Goal: Answer question/provide support: Share knowledge or assist other users

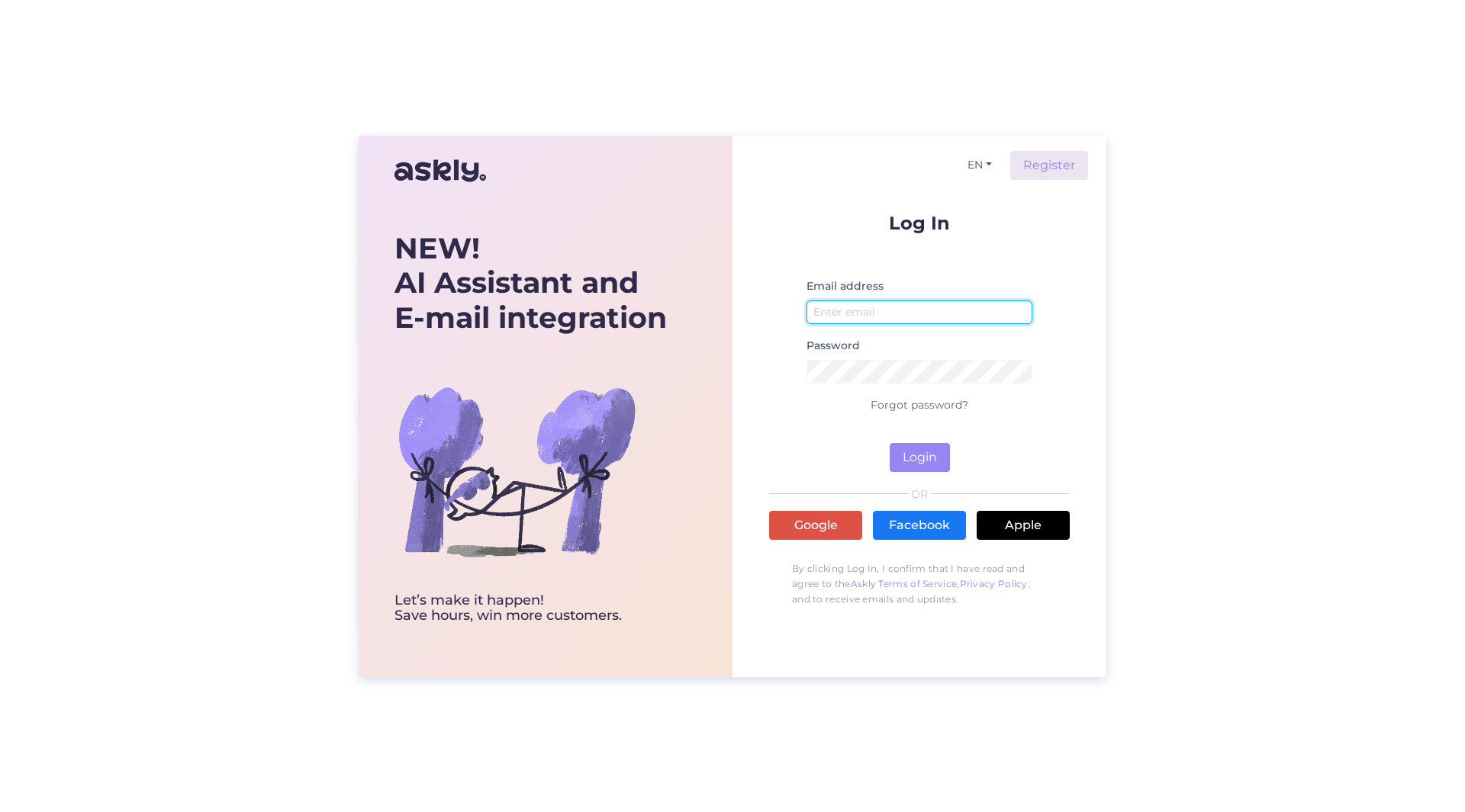
type input "[PERSON_NAME][EMAIL_ADDRESS][PERSON_NAME][DOMAIN_NAME]"
click at [917, 441] on form "Log In Email address [PERSON_NAME][EMAIL_ADDRESS][PERSON_NAME][DOMAIN_NAME] Pas…" at bounding box center [919, 342] width 300 height 259
click at [920, 451] on button "Login" at bounding box center [920, 458] width 60 height 29
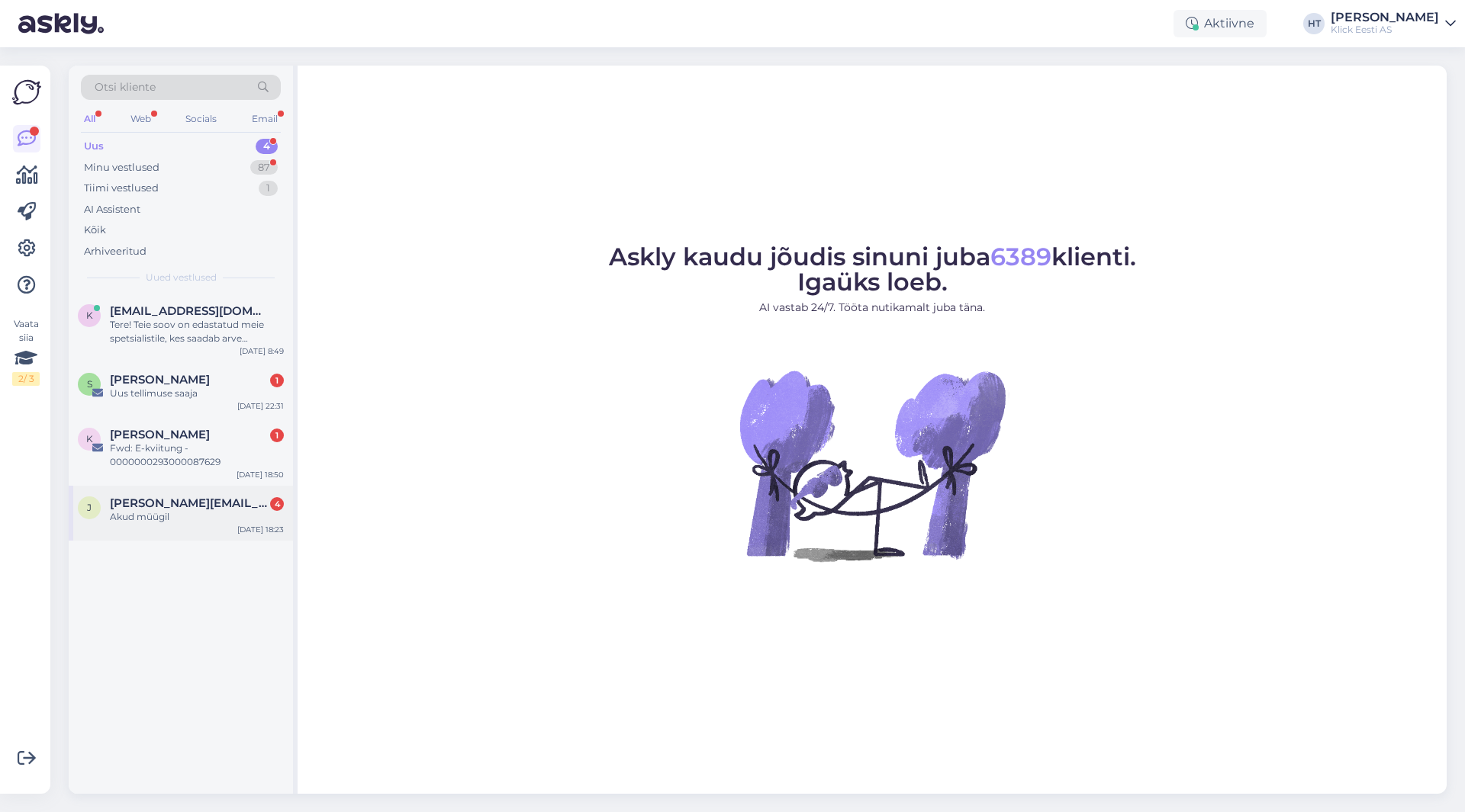
click at [222, 505] on span "[PERSON_NAME][EMAIL_ADDRESS][DOMAIN_NAME]" at bounding box center [188, 503] width 158 height 14
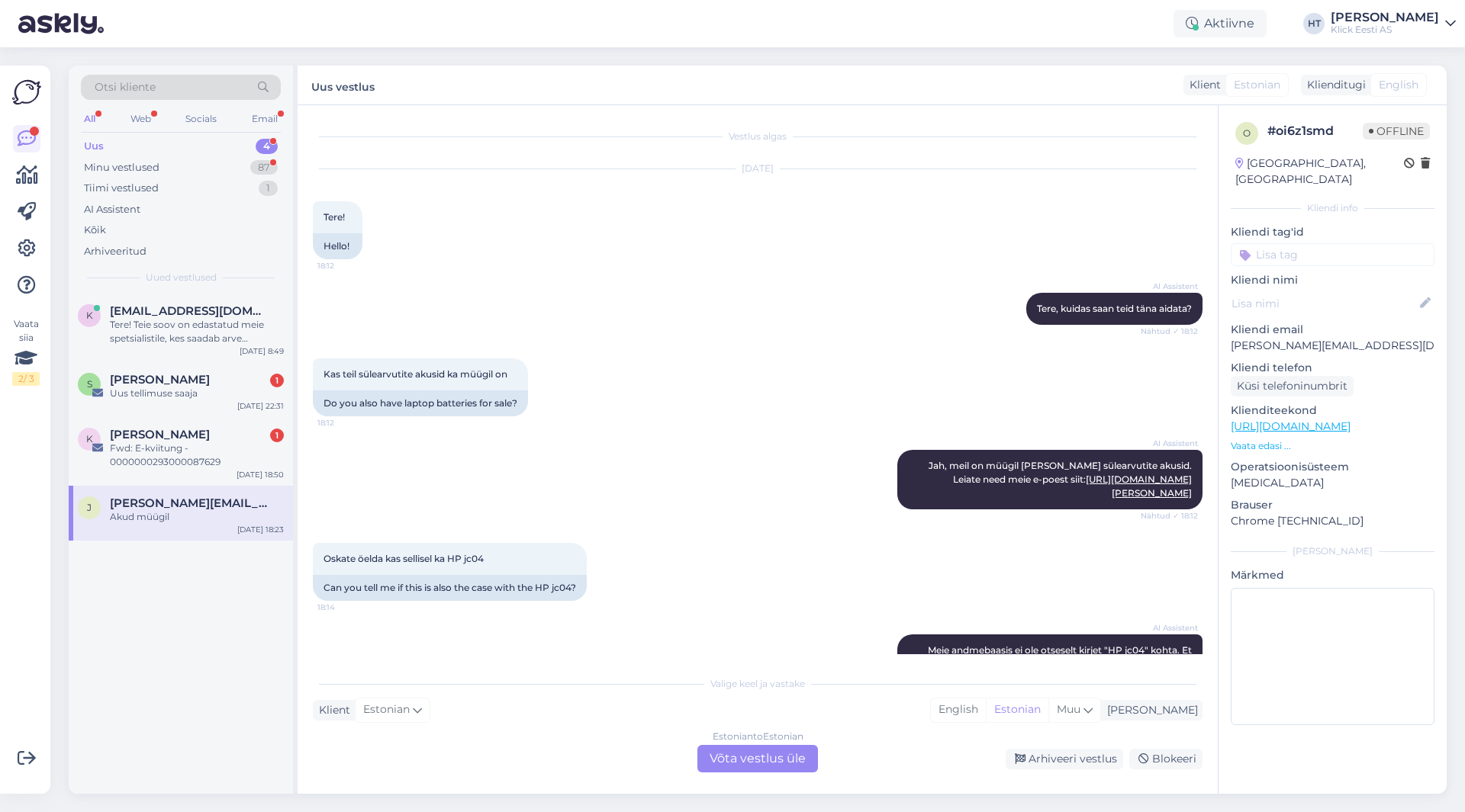
click at [482, 628] on div "AI Assistent [PERSON_NAME] andmebaasis ei ole otseselt kirjet "HP jc04" kohta. …" at bounding box center [757, 671] width 890 height 107
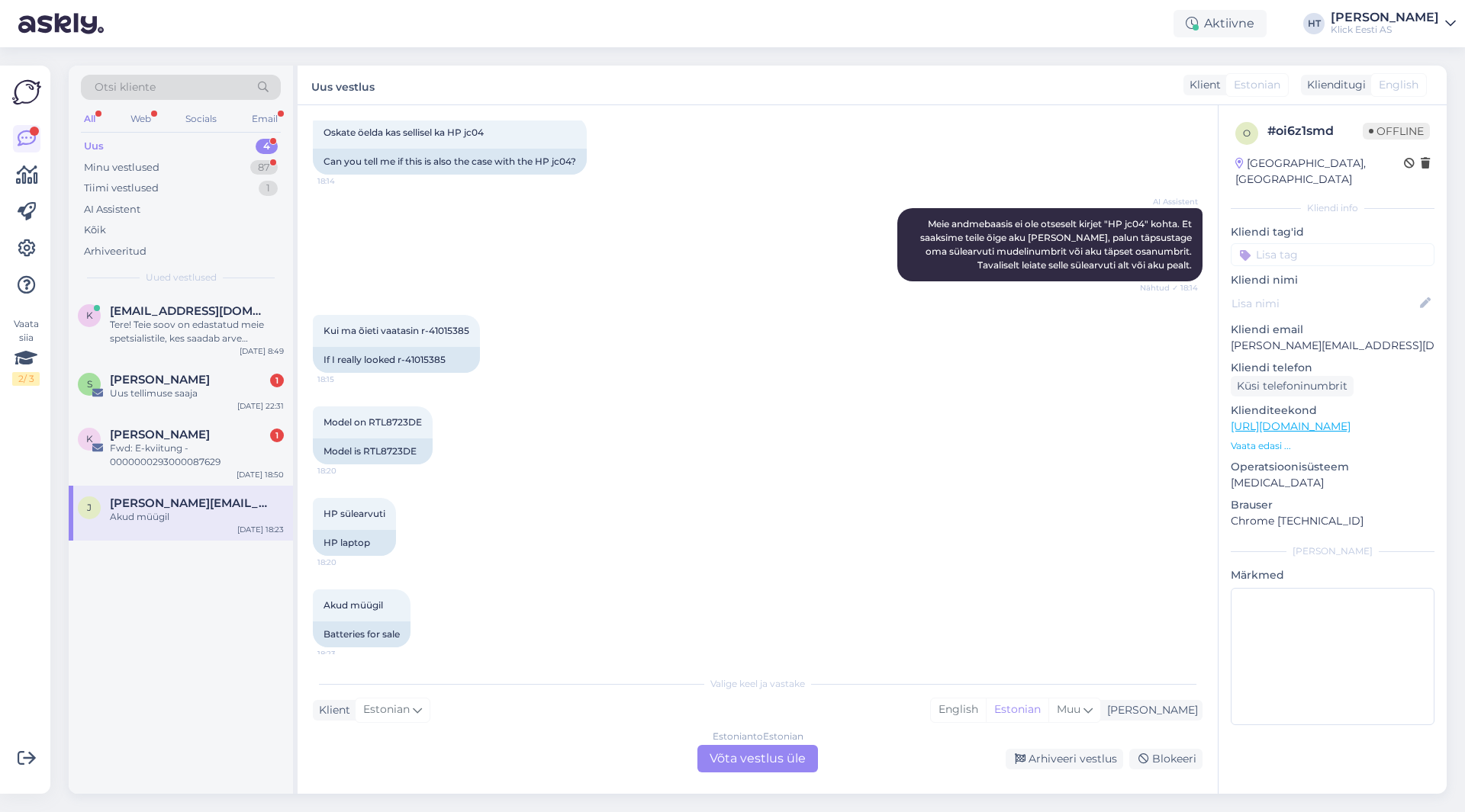
scroll to position [436, 0]
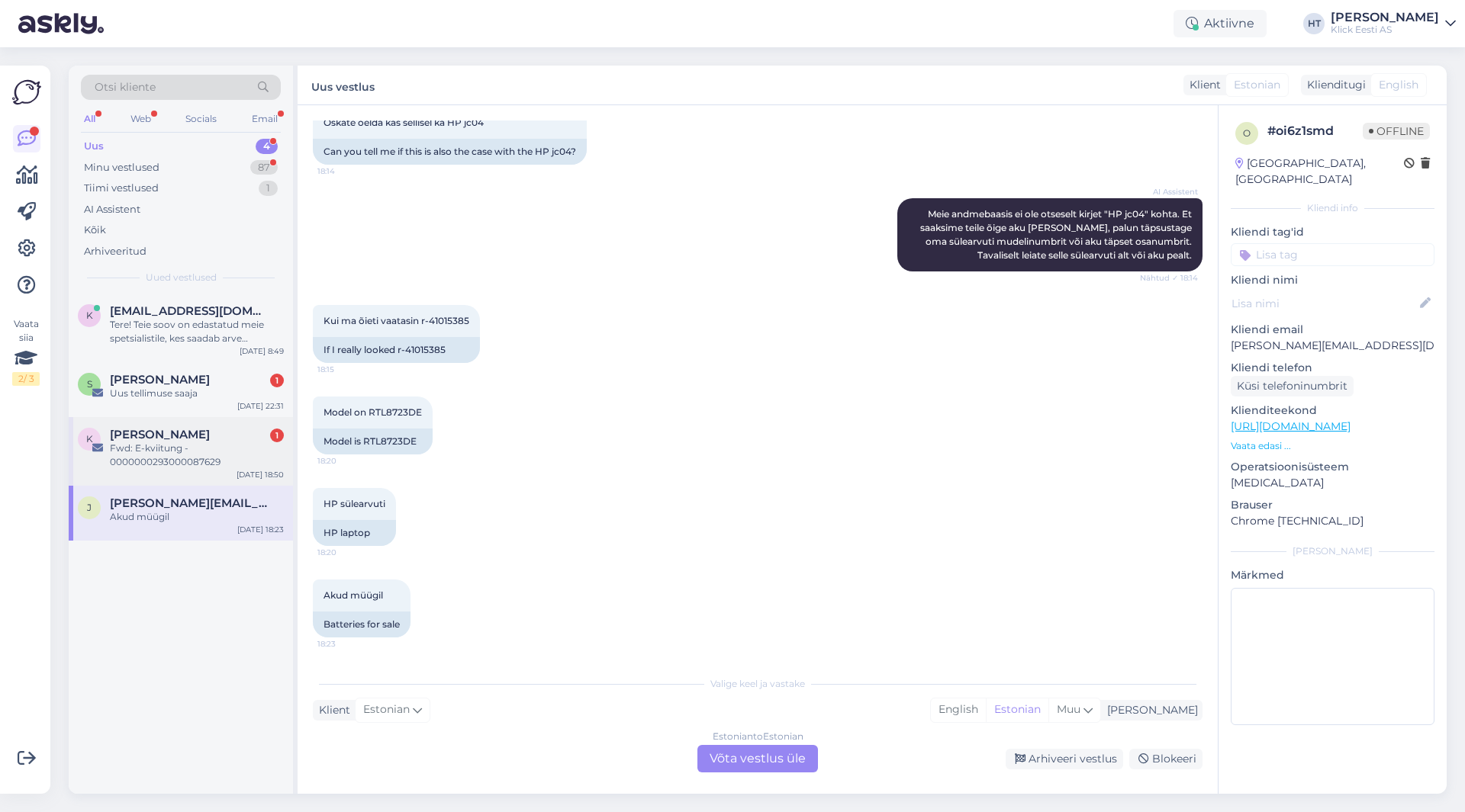
click at [131, 456] on div "Fwd: E-kviitung - 0000000293000087629" at bounding box center [196, 455] width 174 height 28
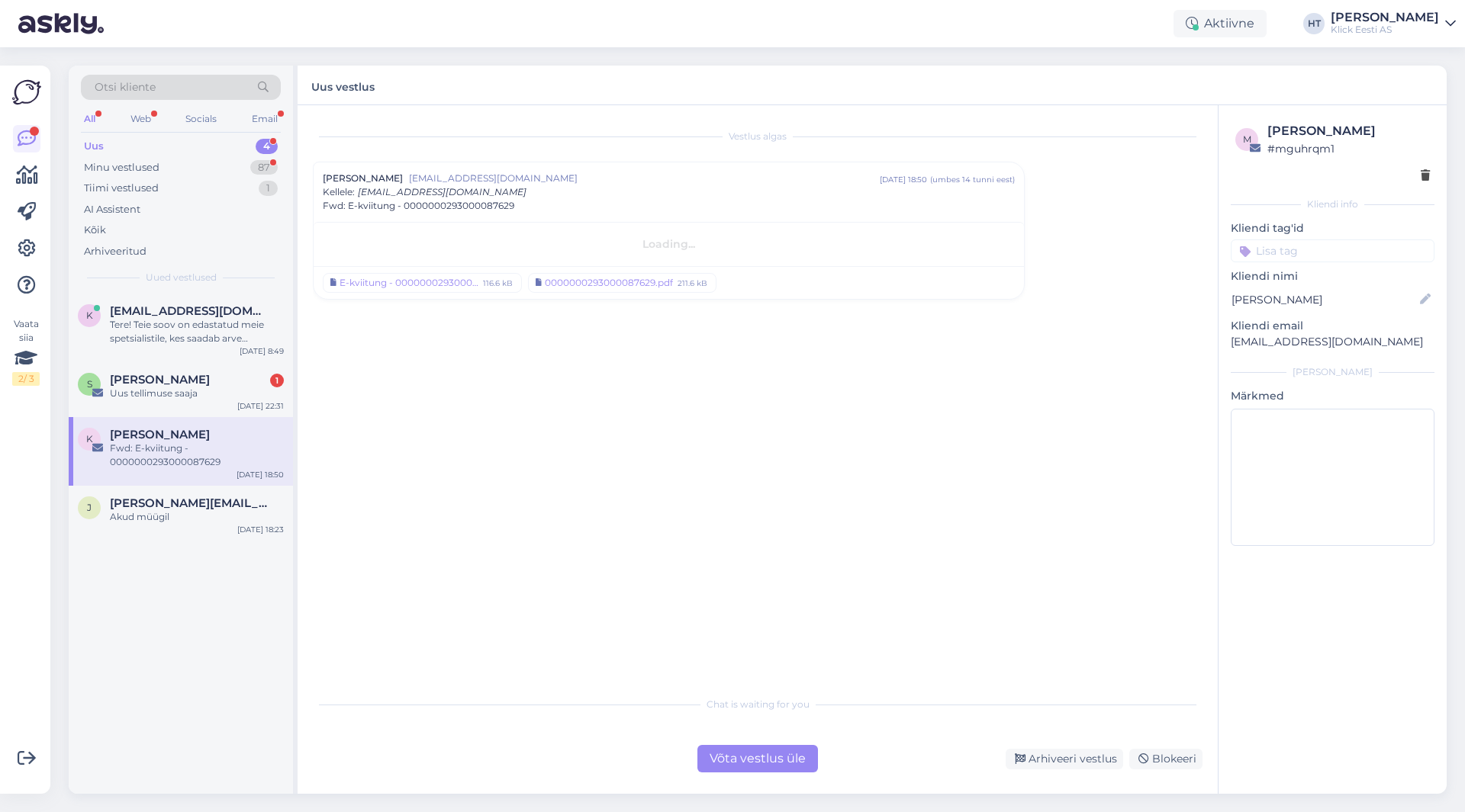
scroll to position [0, 0]
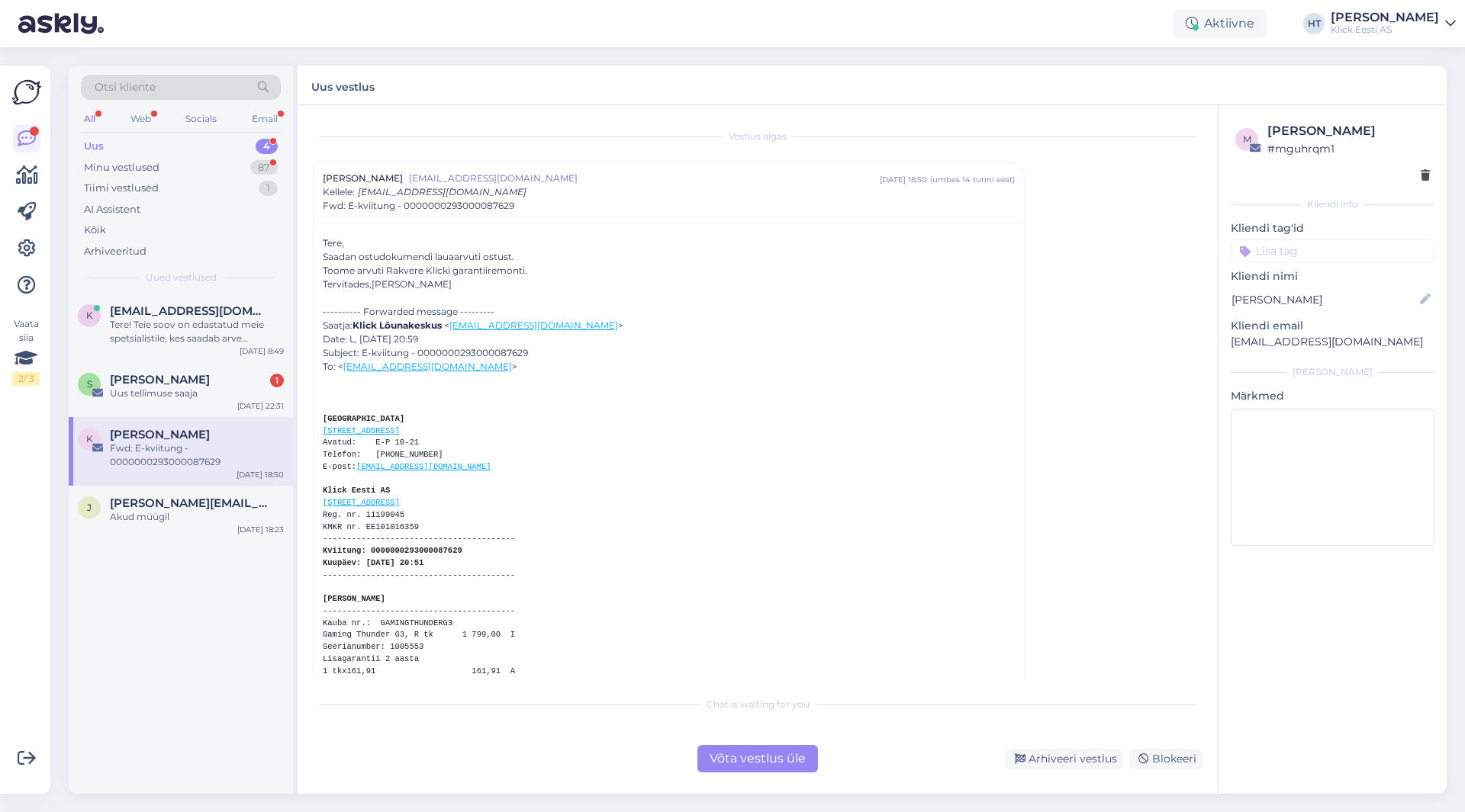
click at [228, 144] on div "Uus 4" at bounding box center [181, 146] width 200 height 21
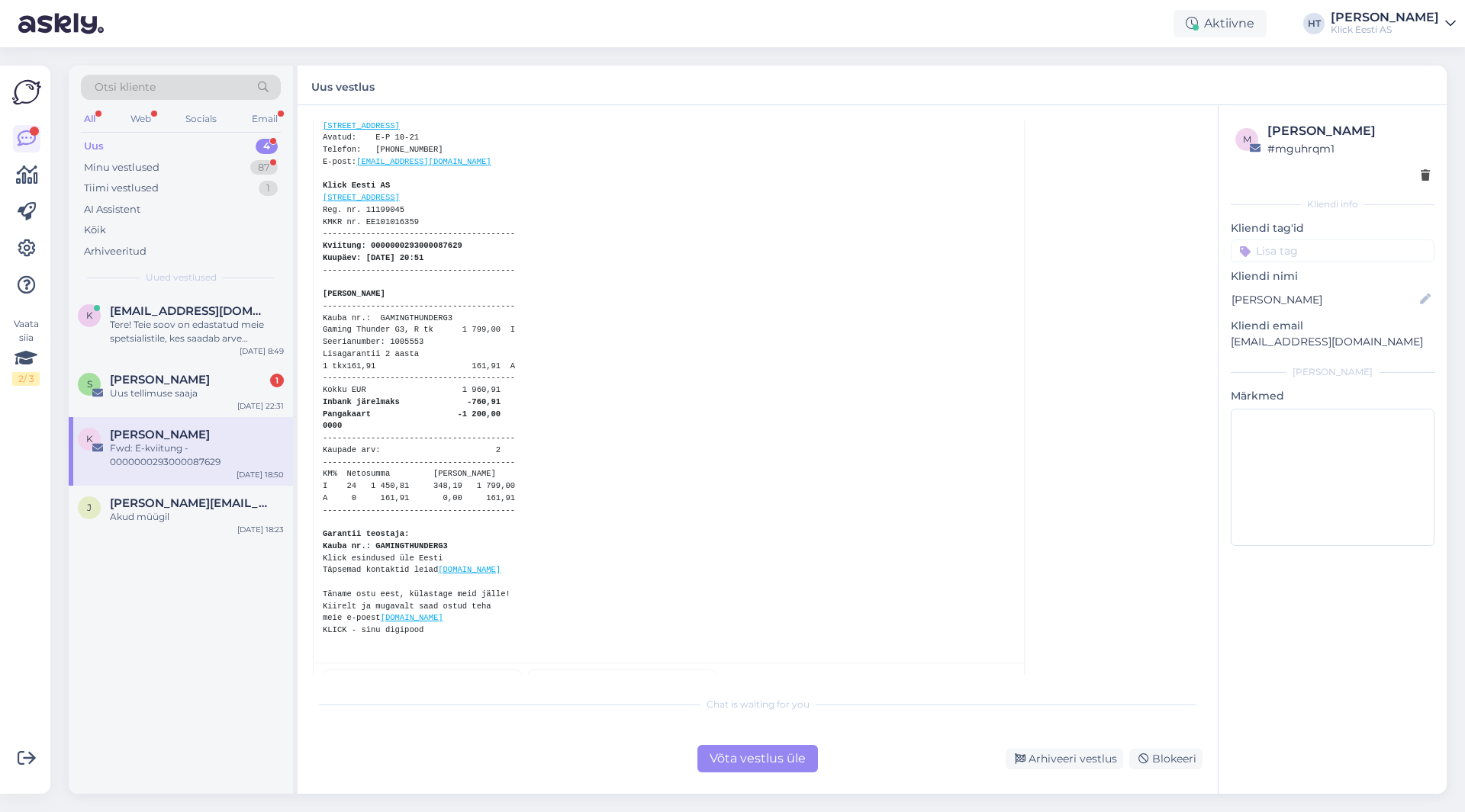
scroll to position [336, 0]
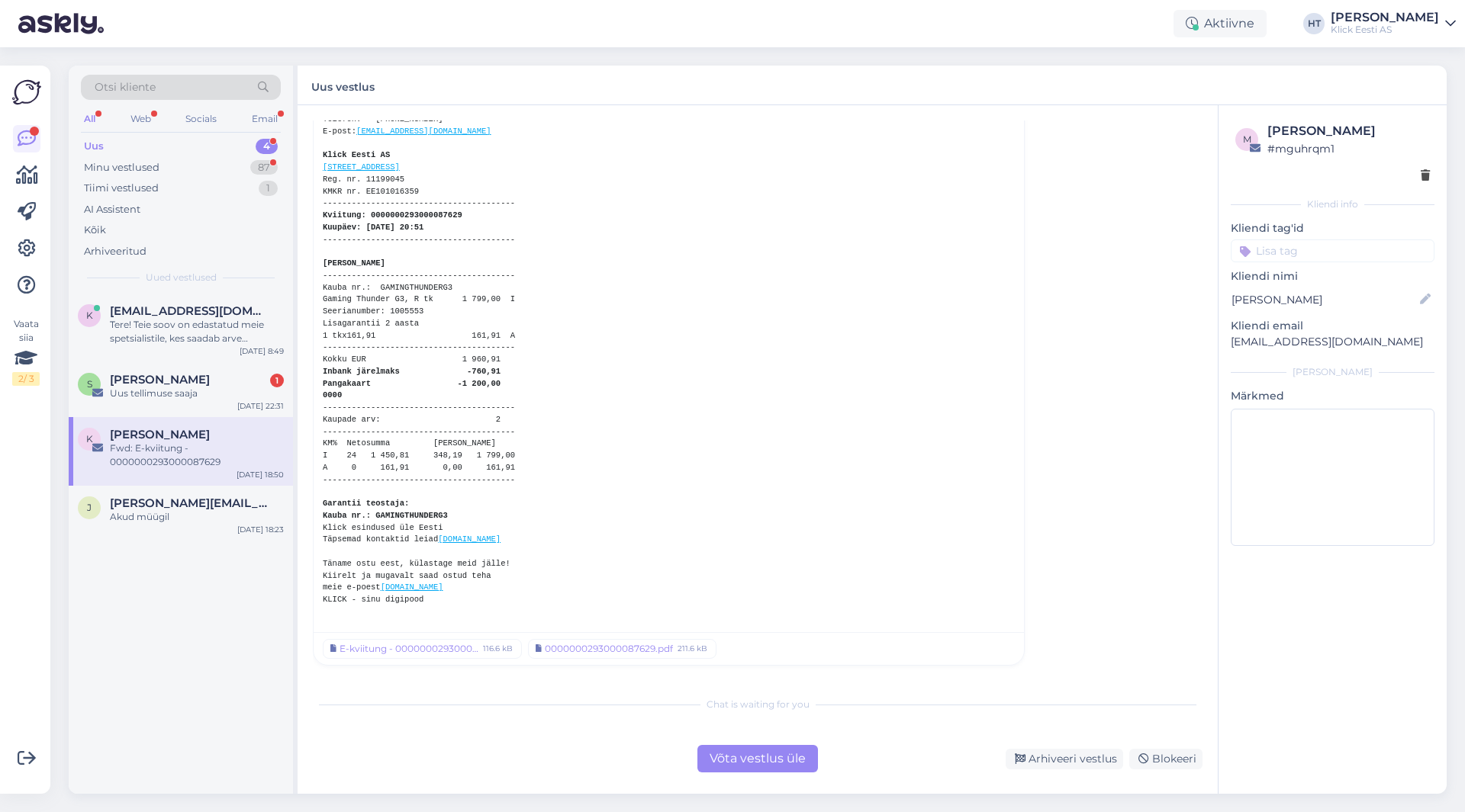
click at [1284, 347] on p "[EMAIL_ADDRESS][DOMAIN_NAME]" at bounding box center [1332, 342] width 204 height 16
copy div "[EMAIL_ADDRESS][DOMAIN_NAME] [PERSON_NAME]"
click at [153, 92] on span "Otsi kliente" at bounding box center [125, 88] width 61 height 16
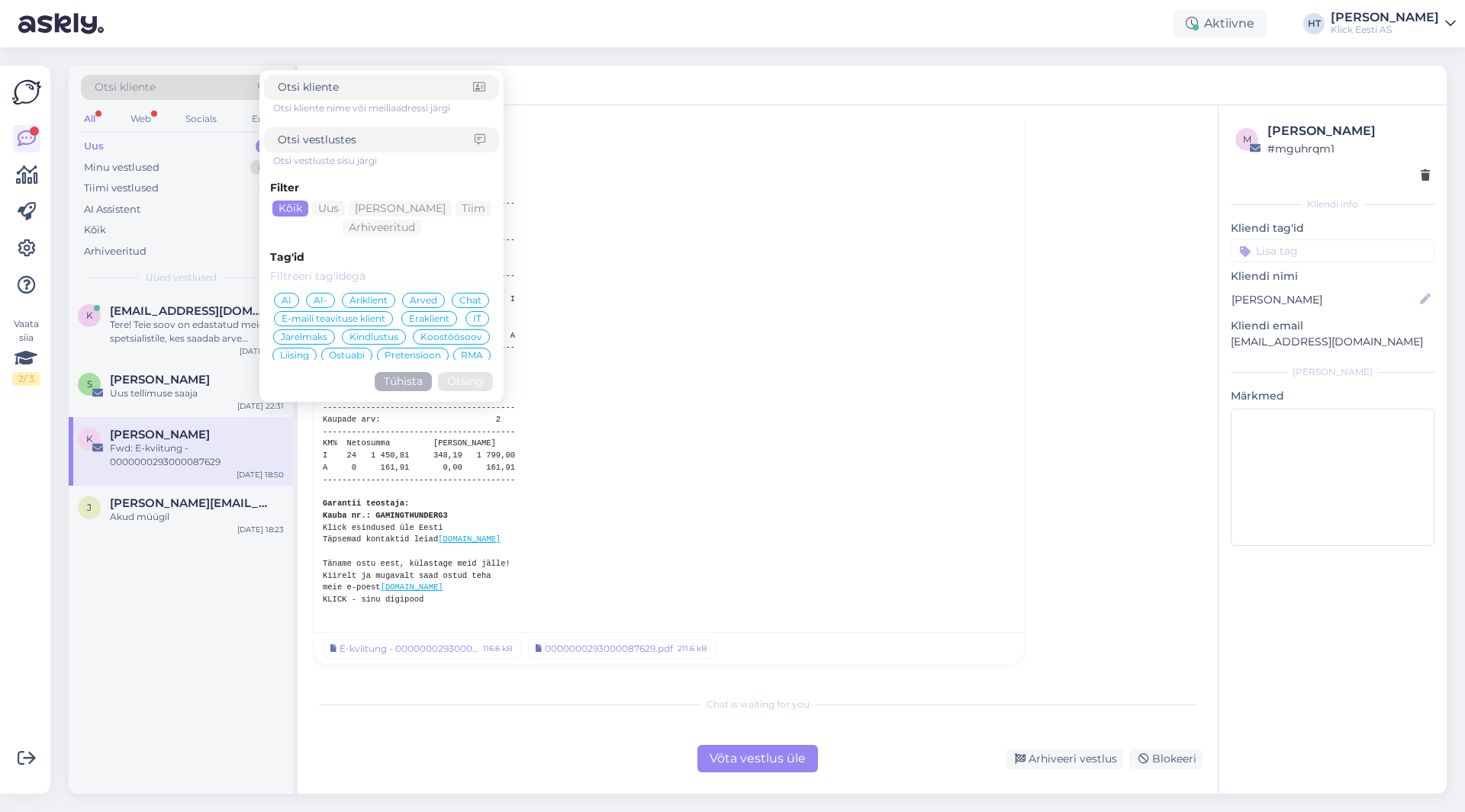
click at [368, 88] on input at bounding box center [375, 88] width 196 height 16
type input "[EMAIL_ADDRESS][DOMAIN_NAME]"
click button "Otsing" at bounding box center [465, 381] width 55 height 19
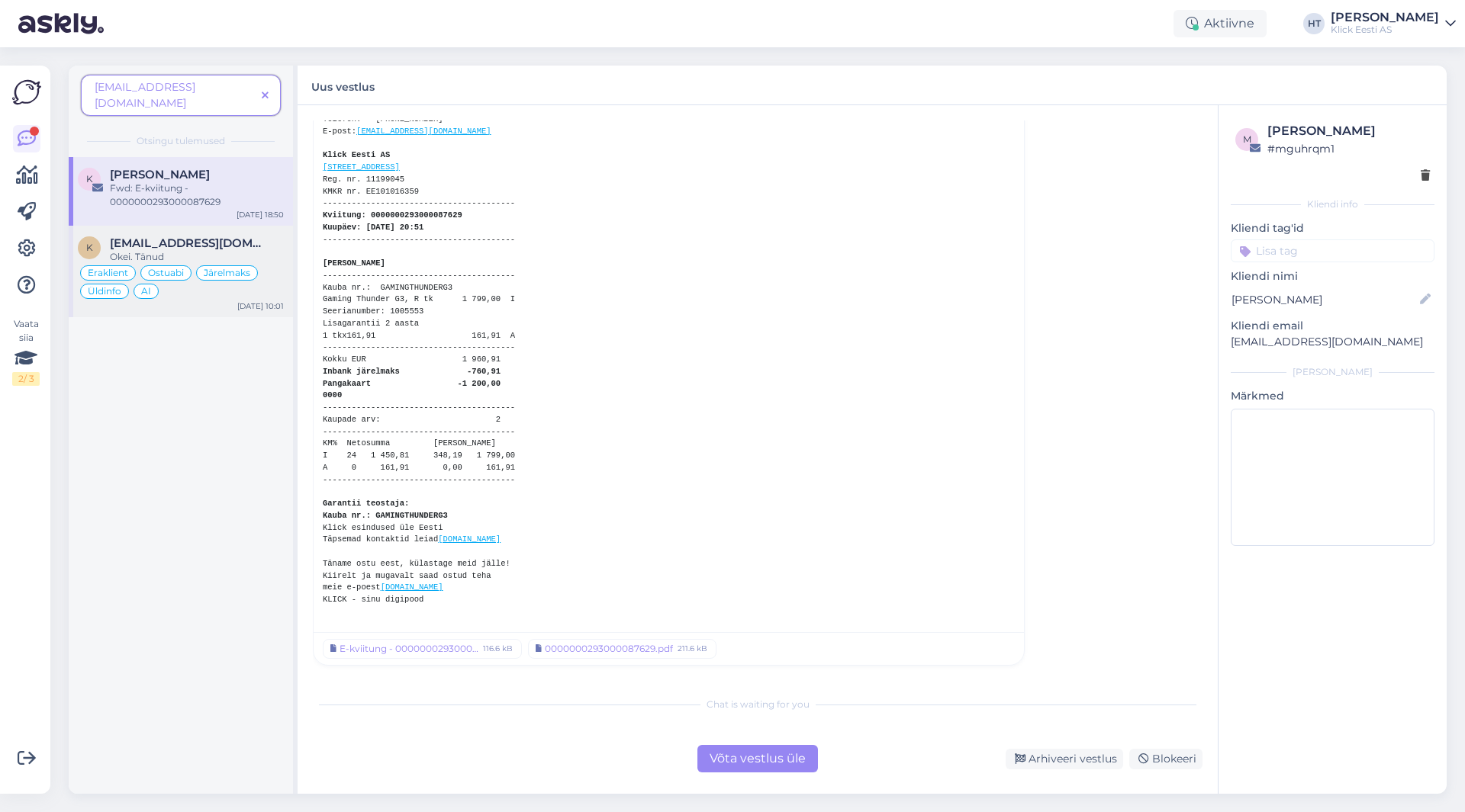
click at [228, 250] on div "Okei. Tänud" at bounding box center [196, 256] width 174 height 14
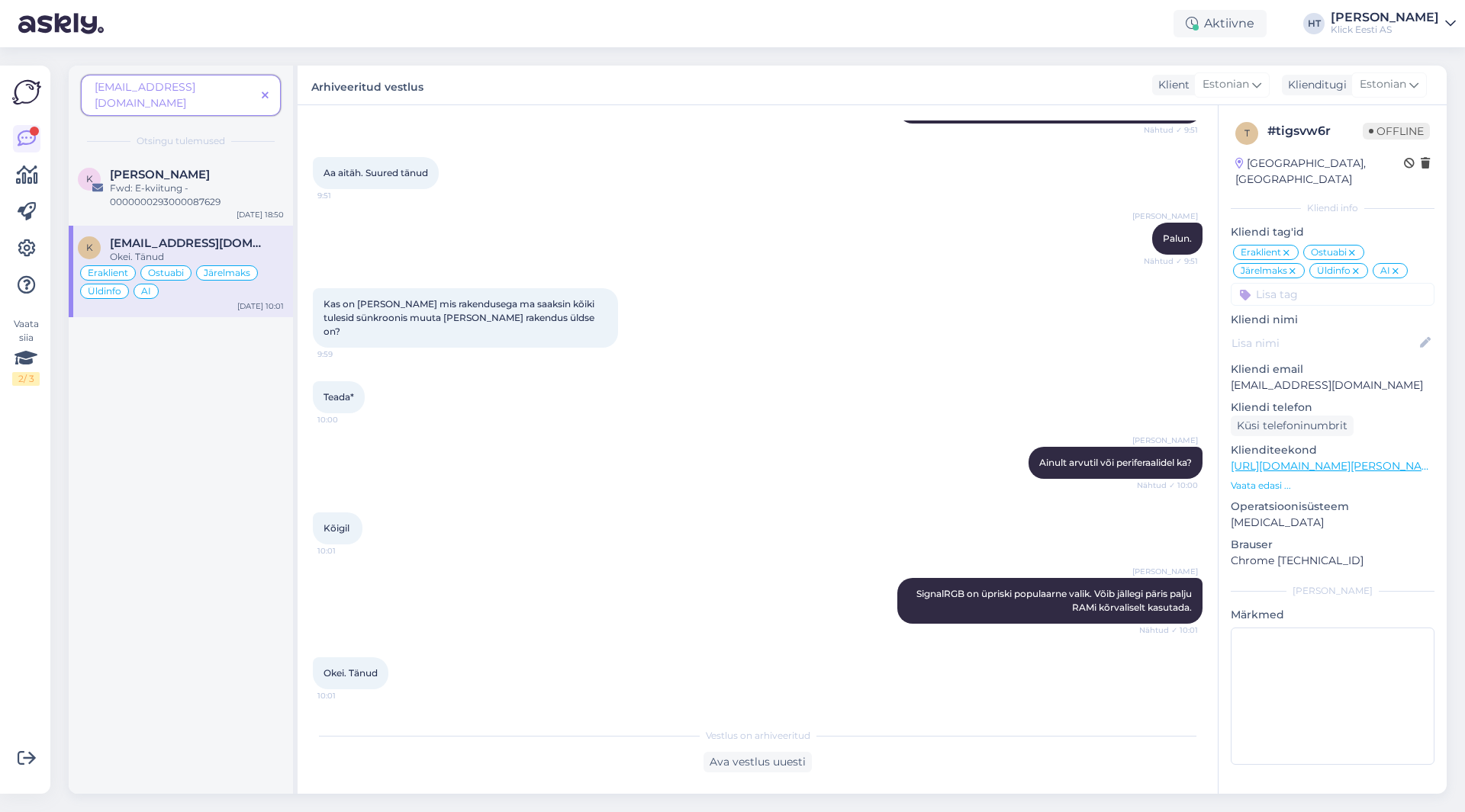
click at [265, 91] on icon at bounding box center [265, 96] width 6 height 11
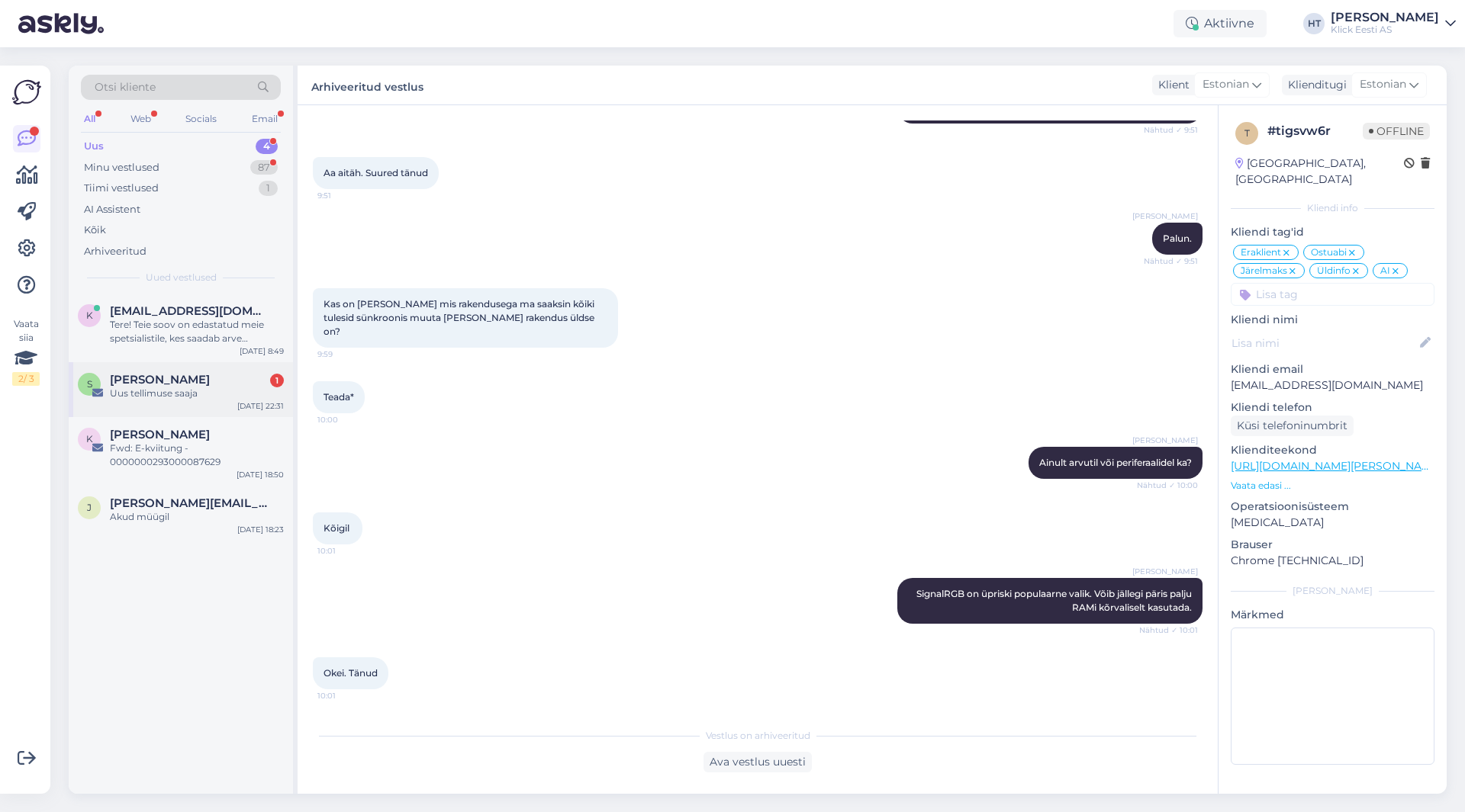
click at [248, 400] on div "[DATE] 22:31" at bounding box center [260, 406] width 46 height 11
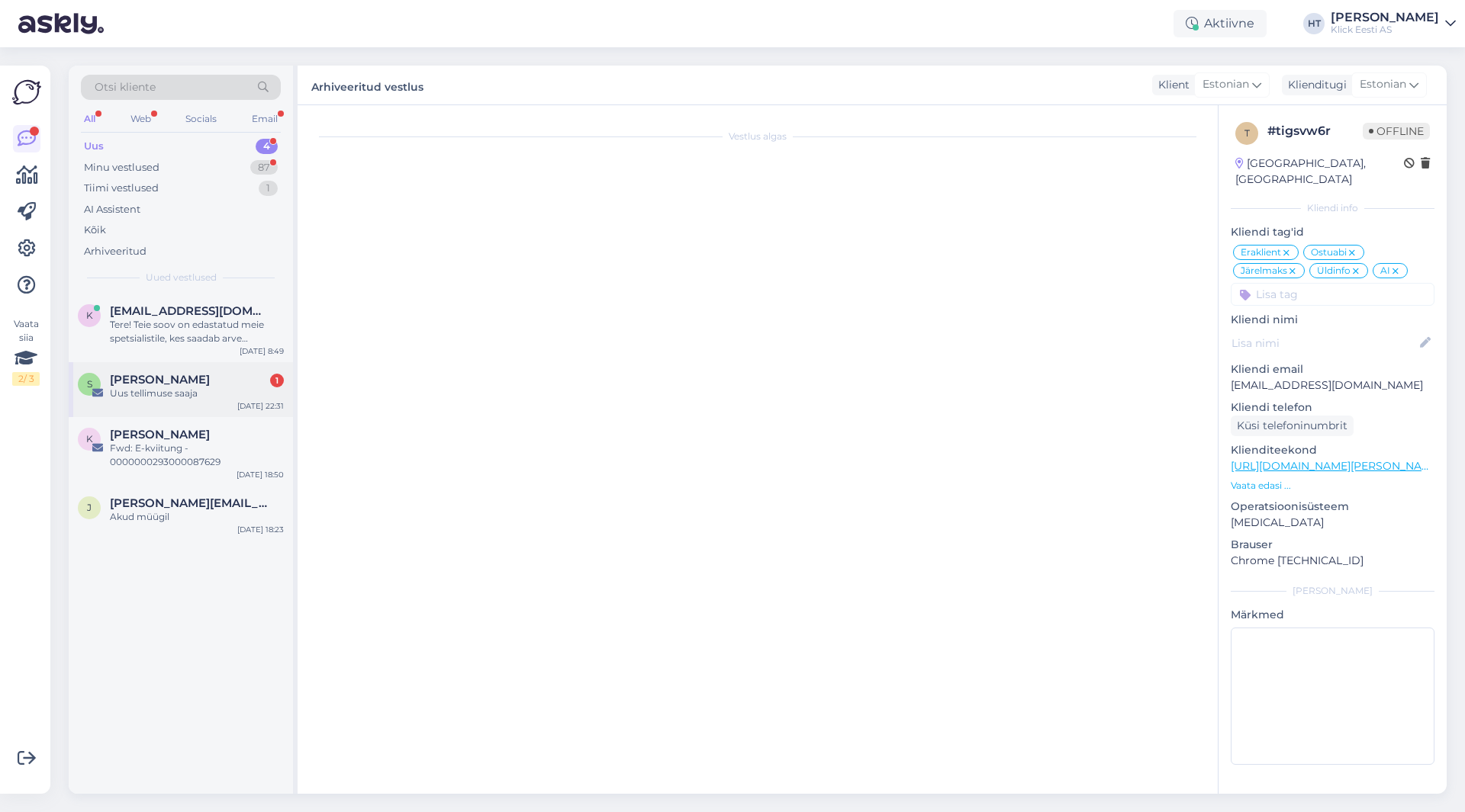
scroll to position [0, 0]
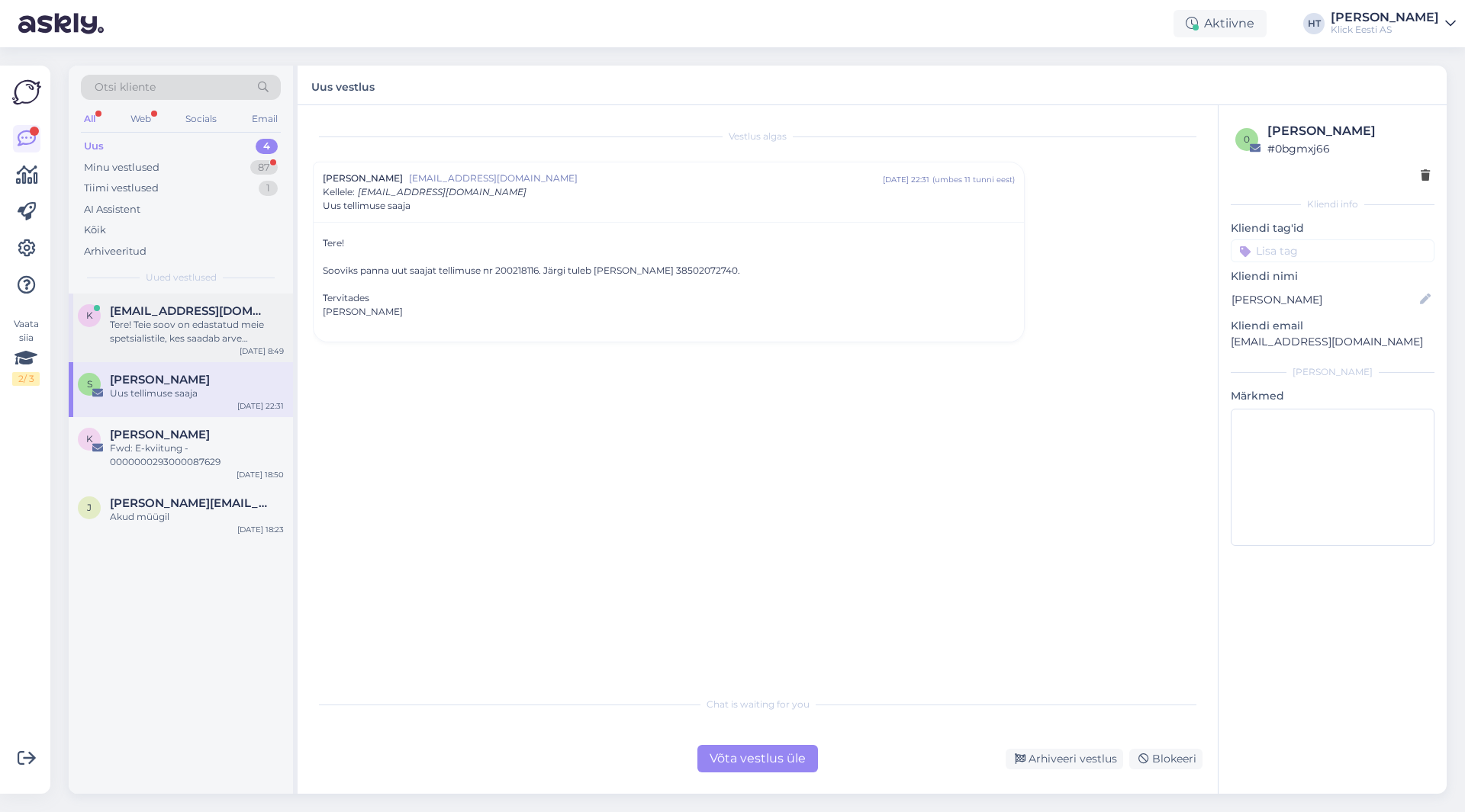
click at [263, 336] on div "Tere! Teie soov on edastatud meie spetsialistile, kes saadab arve aadressile [E…" at bounding box center [196, 332] width 174 height 28
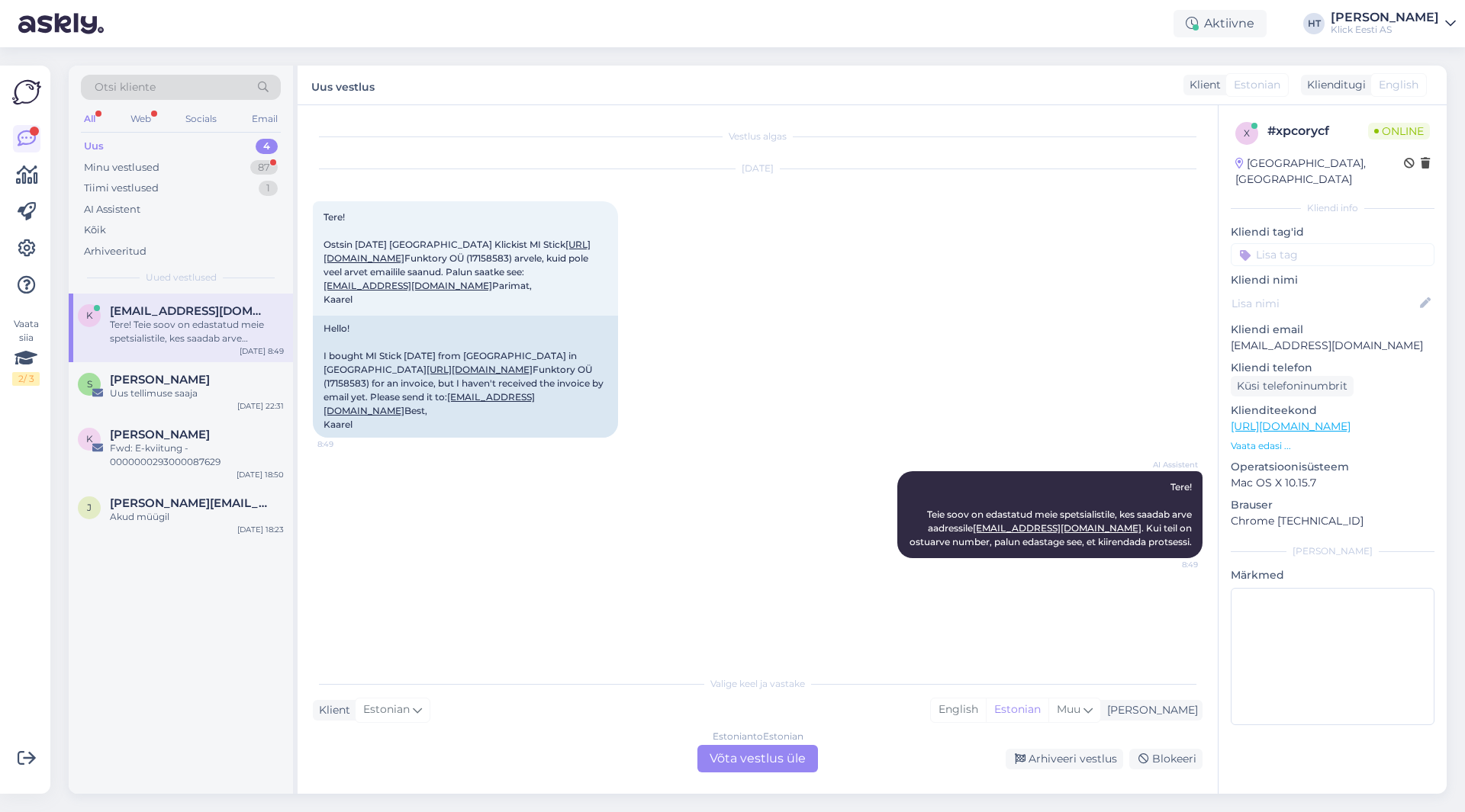
scroll to position [17, 0]
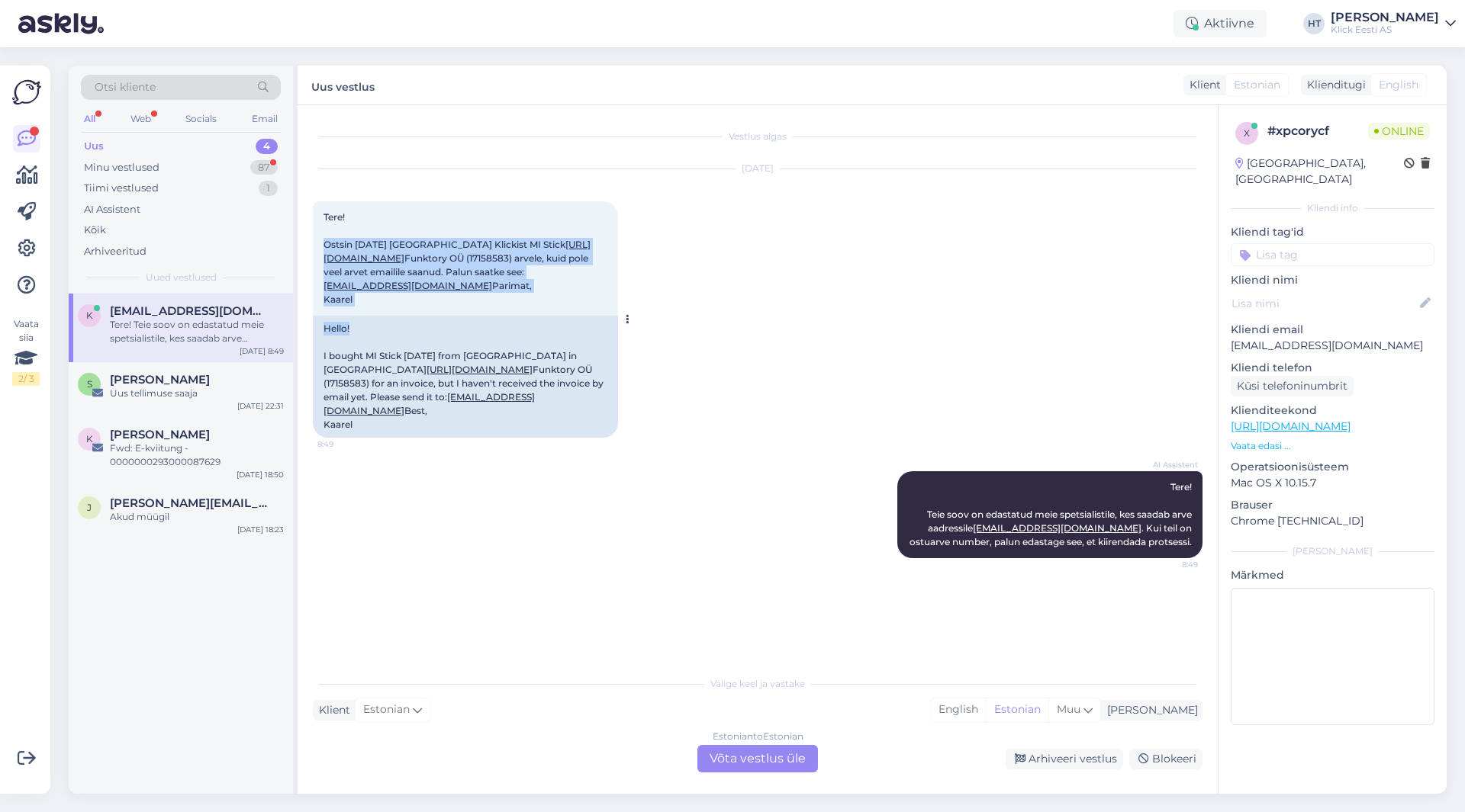
drag, startPoint x: 323, startPoint y: 227, endPoint x: 580, endPoint y: 363, distance: 290.8
click at [580, 363] on div "Tere! Ostsin [DATE] Tartu Lõunakeskuse Klickist MI Stick [URL][DOMAIN_NAME] Fun…" at bounding box center [465, 319] width 305 height 236
click at [572, 354] on div "Hello! I bought MI Stick [DATE] from Klick in [GEOGRAPHIC_DATA] [URL][DOMAIN_NA…" at bounding box center [465, 376] width 305 height 122
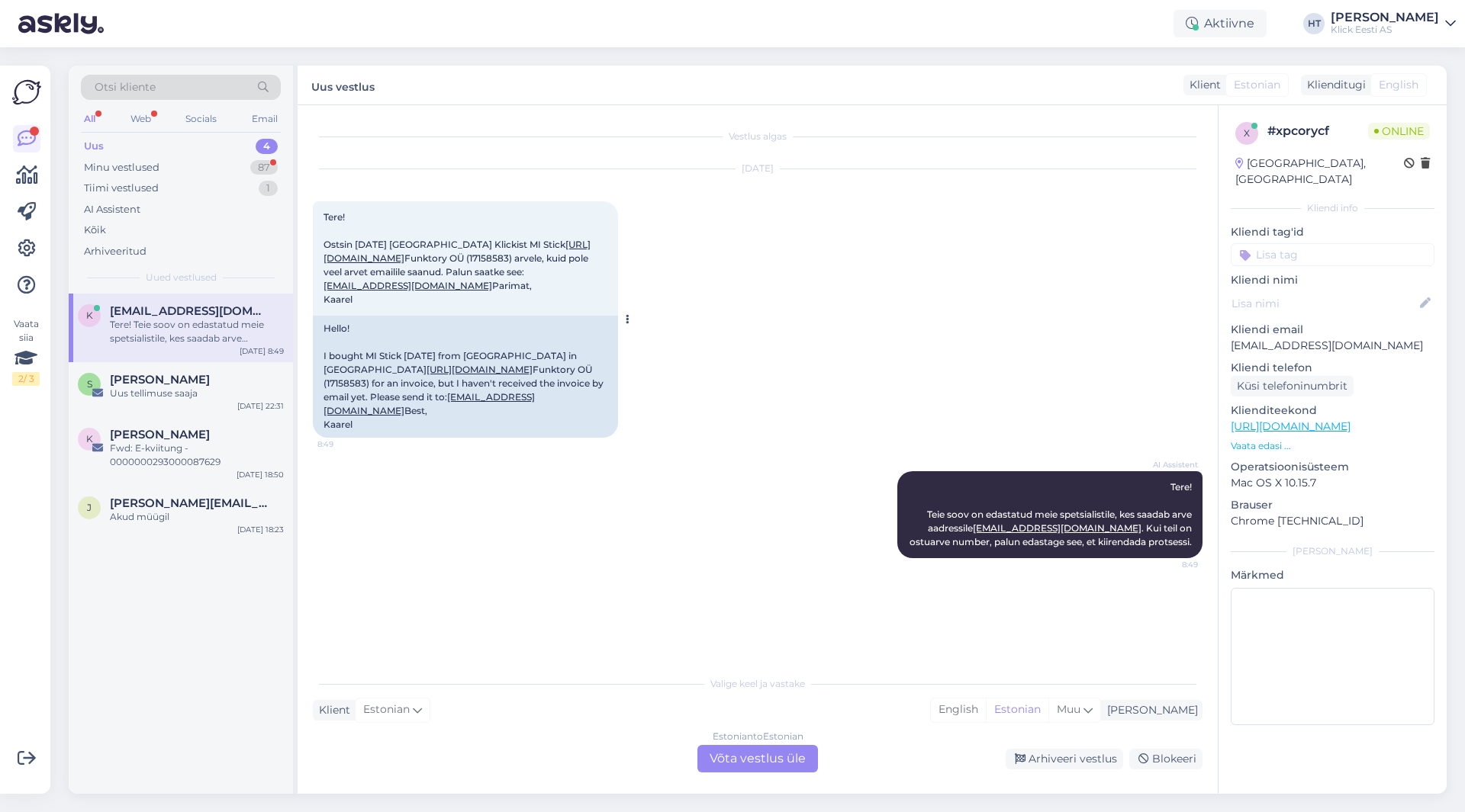
click at [408, 271] on span "Tere! Ostsin [DATE] Tartu Lõunakeskuse Klickist MI Stick [URL][DOMAIN_NAME] Fun…" at bounding box center [457, 258] width 267 height 94
copy span "17158583"
click at [699, 345] on div "[DATE] Tere! Ostsin [DATE] Tartu Lõunakeskuse Klickist MI Stick [URL][DOMAIN_NA…" at bounding box center [757, 303] width 890 height 302
click at [770, 764] on div "Estonian to Estonian Võta vestlus üle" at bounding box center [757, 758] width 120 height 28
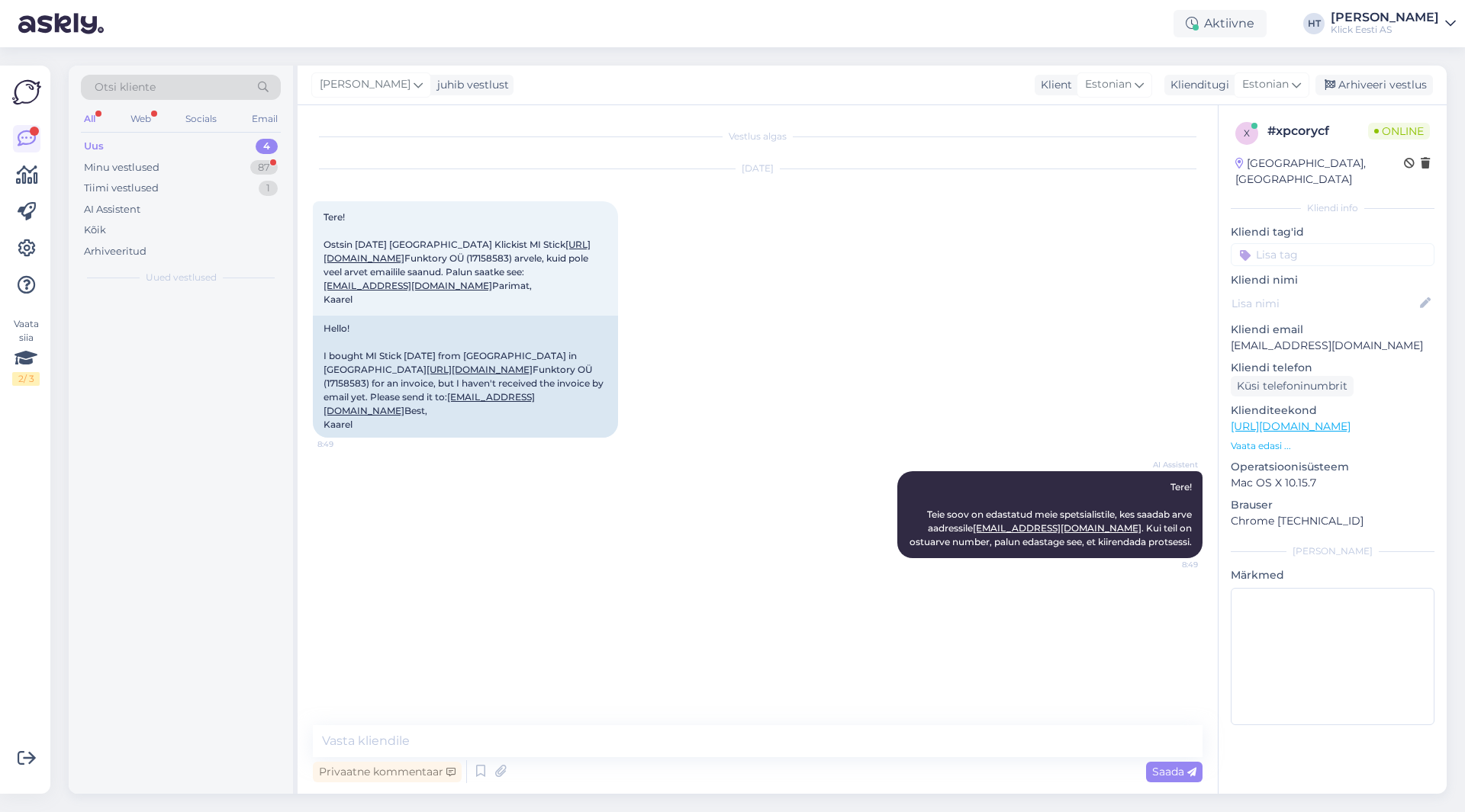
scroll to position [0, 0]
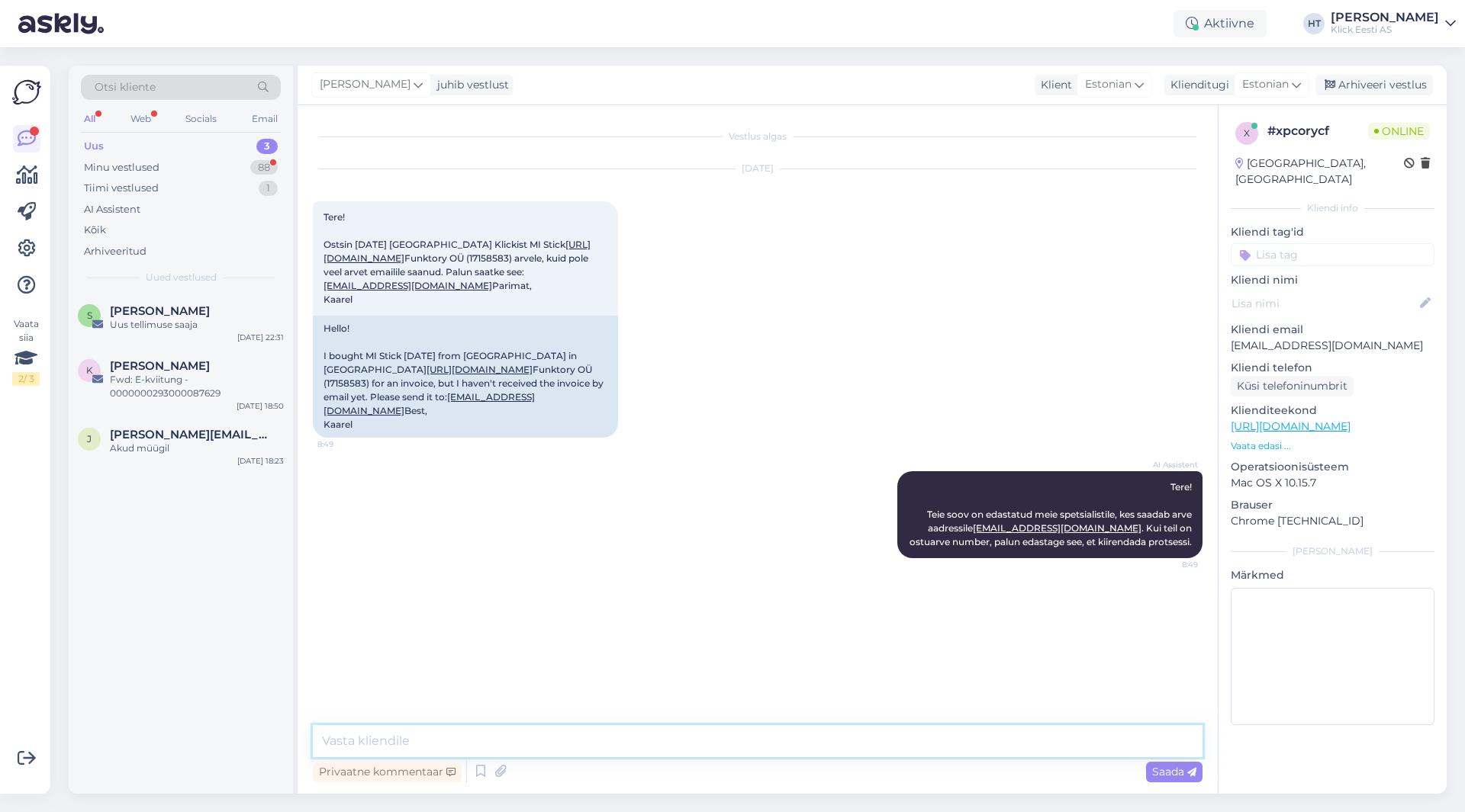
click at [753, 750] on textarea at bounding box center [757, 741] width 890 height 32
type textarea "[PERSON_NAME]:"
click at [504, 767] on icon at bounding box center [500, 771] width 21 height 23
click at [1158, 771] on span "Saada" at bounding box center [1174, 771] width 45 height 14
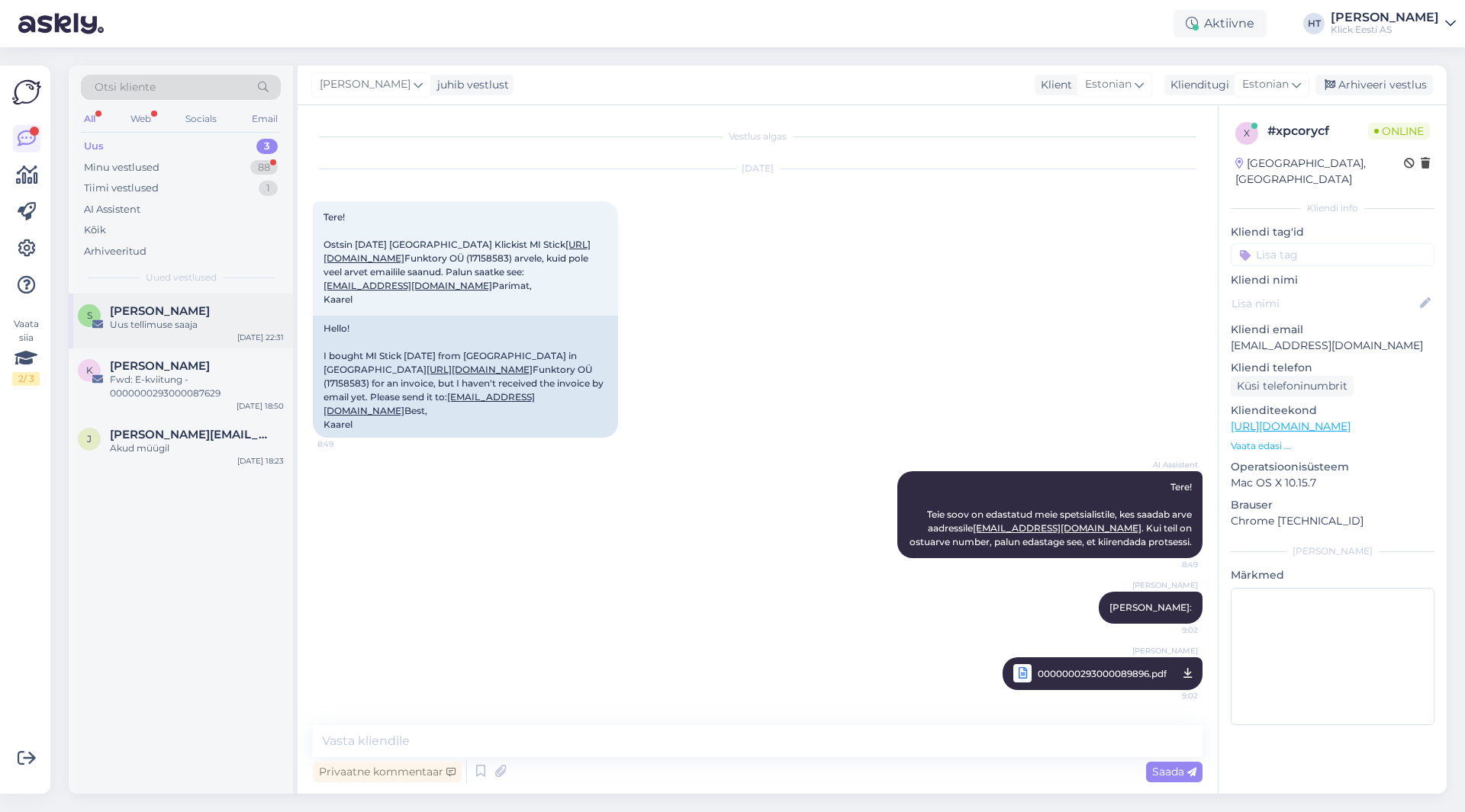
click at [213, 329] on div "Uus tellimuse saaja" at bounding box center [196, 324] width 174 height 14
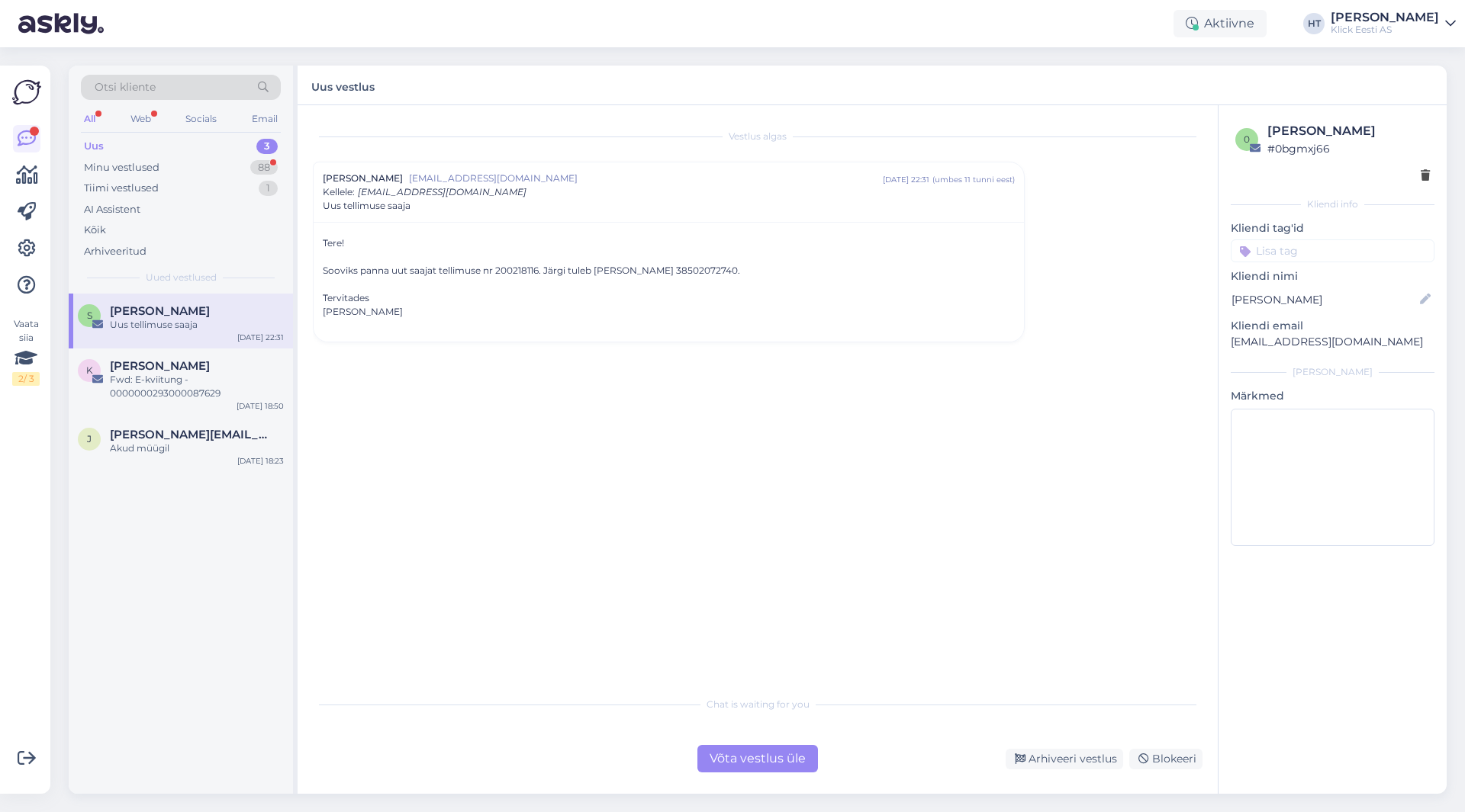
click at [506, 270] on div "Sooviks panna uut saajat tellimuse nr 200218116. Järgi tuleb [PERSON_NAME] 3850…" at bounding box center [669, 270] width 692 height 14
copy div "200218116"
click at [480, 444] on div "Vestlus algas [PERSON_NAME] [EMAIL_ADDRESS][DOMAIN_NAME] [DATE] 22:31 ( umbes 1…" at bounding box center [764, 397] width 903 height 554
click at [269, 364] on div "[PERSON_NAME]" at bounding box center [196, 366] width 174 height 14
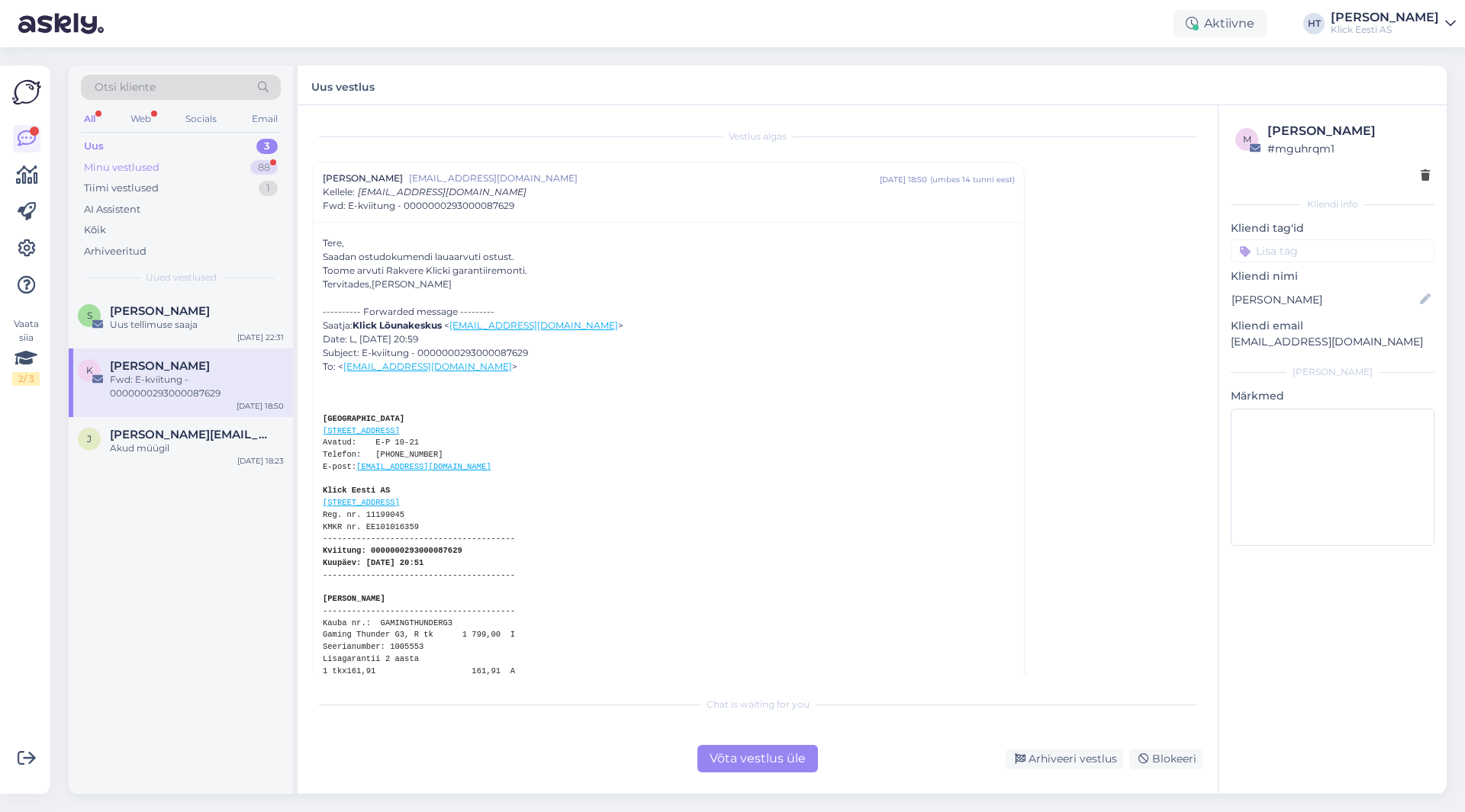
click at [211, 170] on div "Minu vestlused 88" at bounding box center [181, 168] width 200 height 21
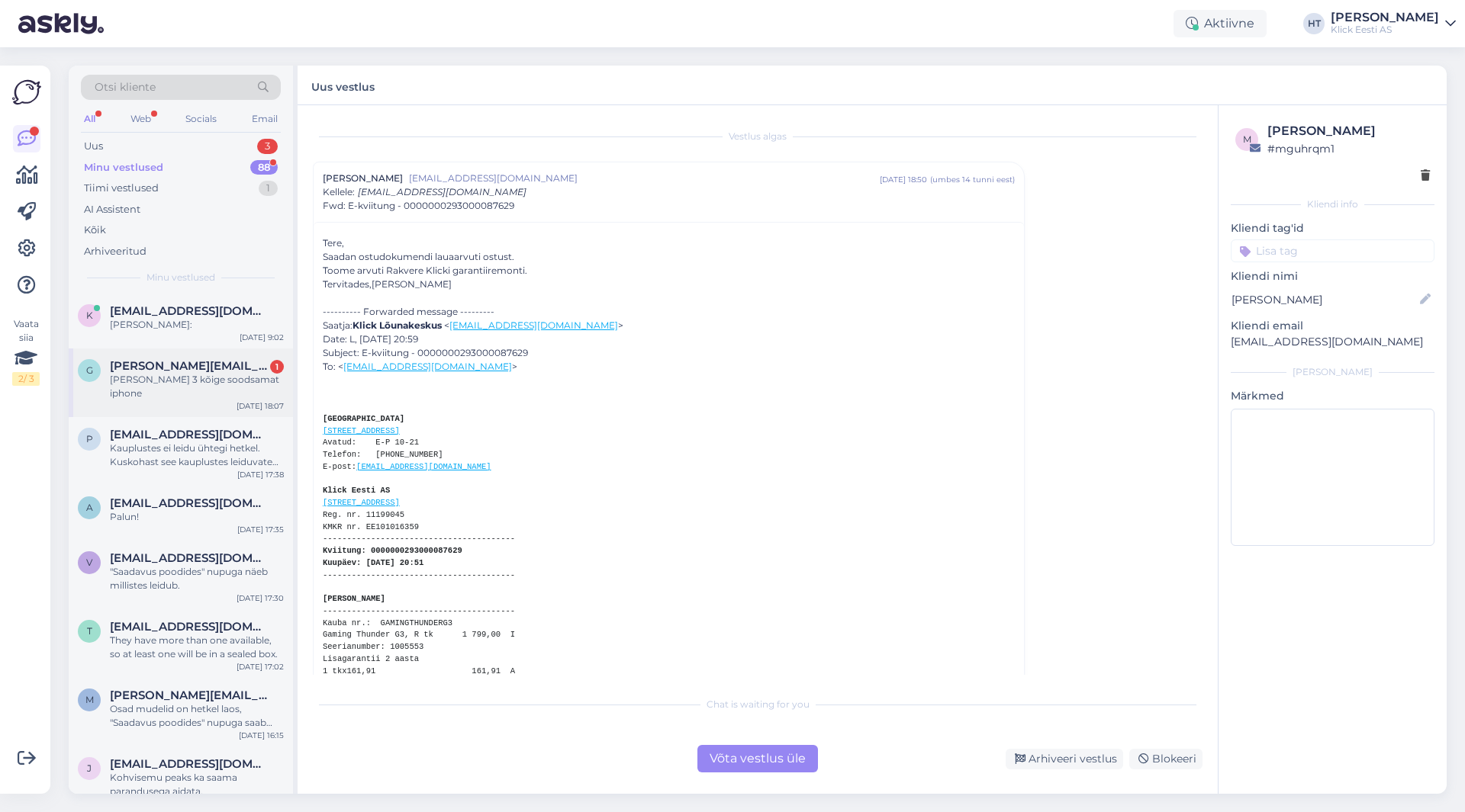
click at [243, 359] on div "[PERSON_NAME][EMAIL_ADDRESS][DOMAIN_NAME] 1" at bounding box center [196, 366] width 174 height 14
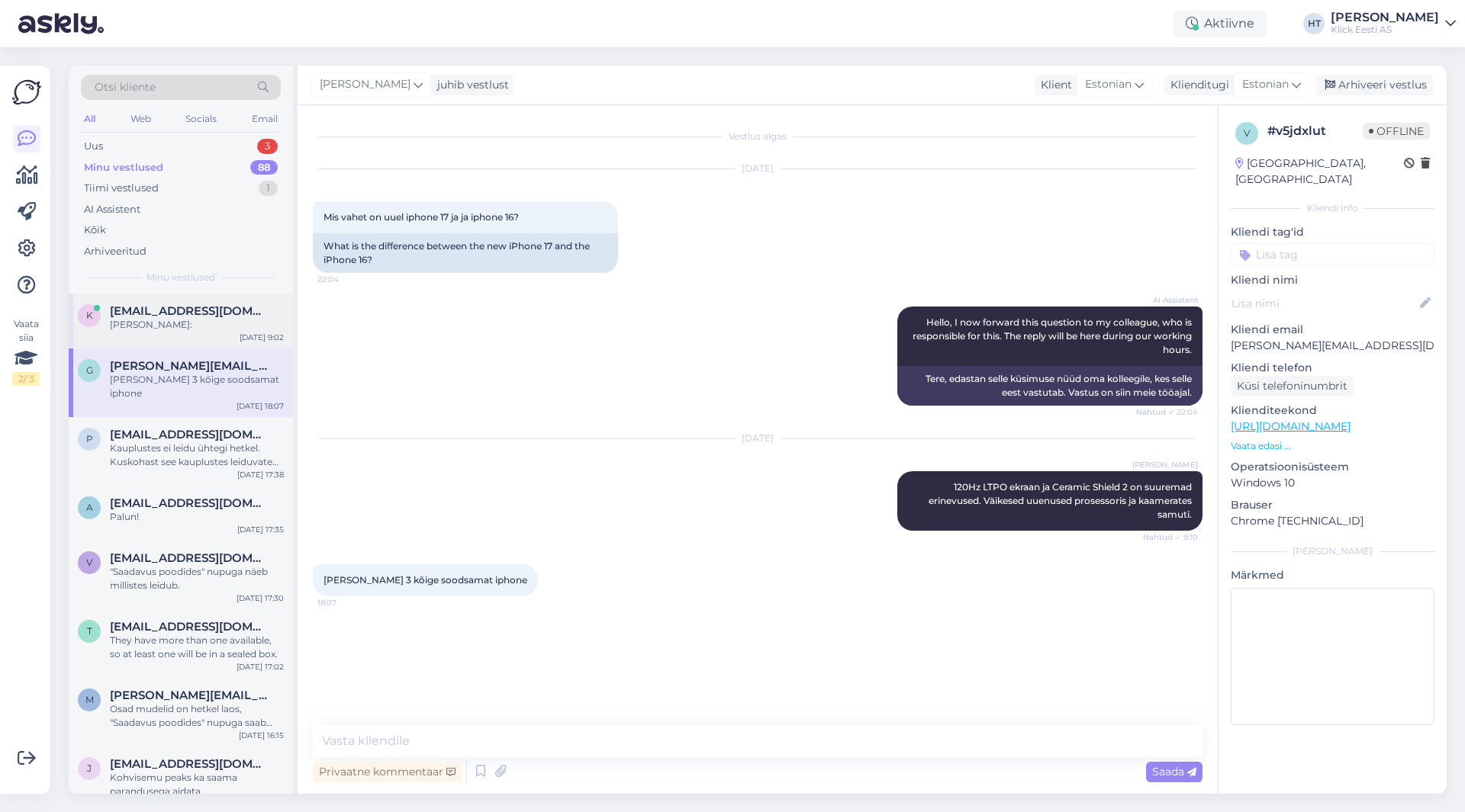
click at [241, 327] on div "[PERSON_NAME]:" at bounding box center [196, 324] width 174 height 14
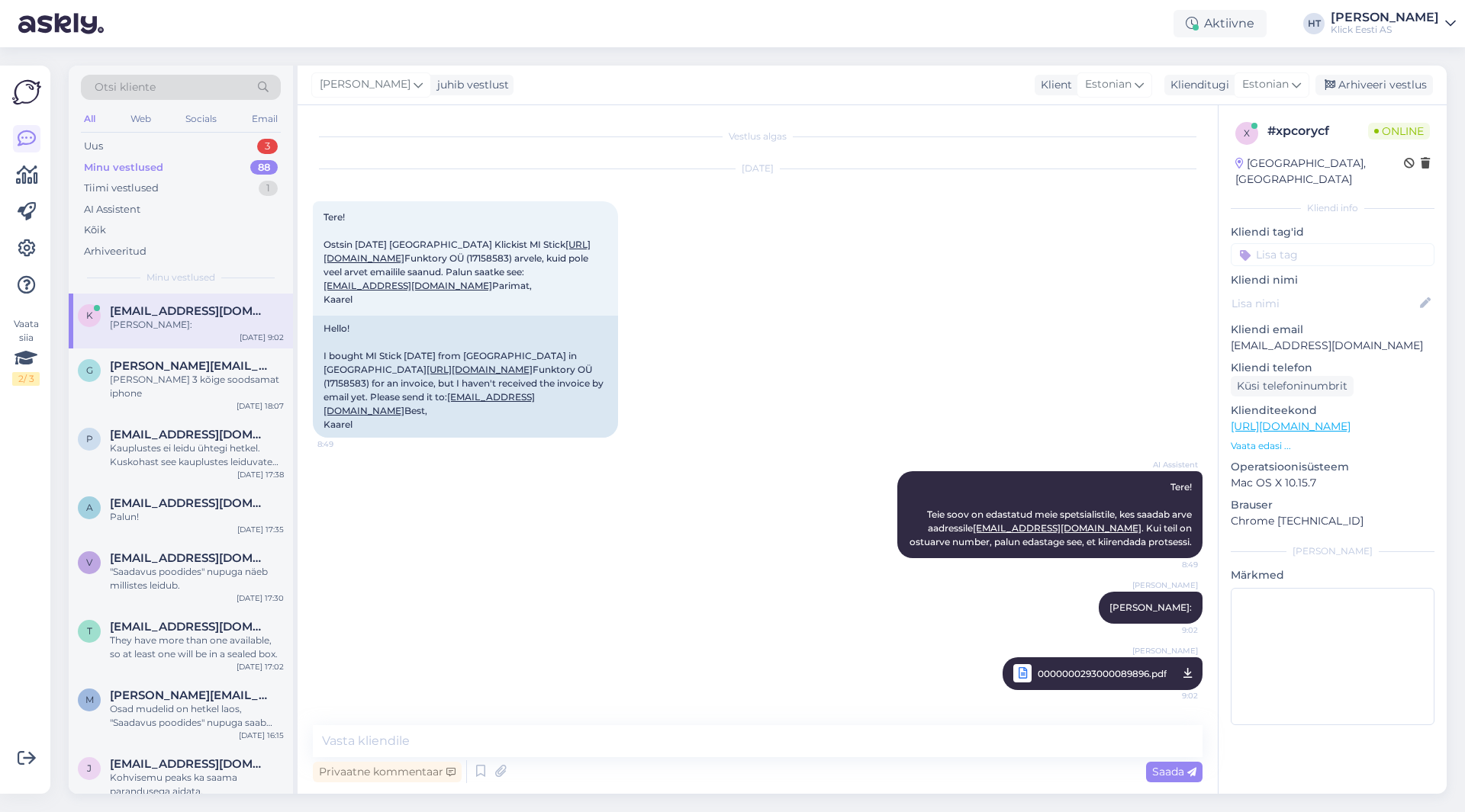
scroll to position [92, 0]
click at [241, 175] on div "Minu vestlused 88" at bounding box center [181, 168] width 200 height 21
click at [240, 182] on div "Tiimi vestlused 1" at bounding box center [181, 188] width 200 height 21
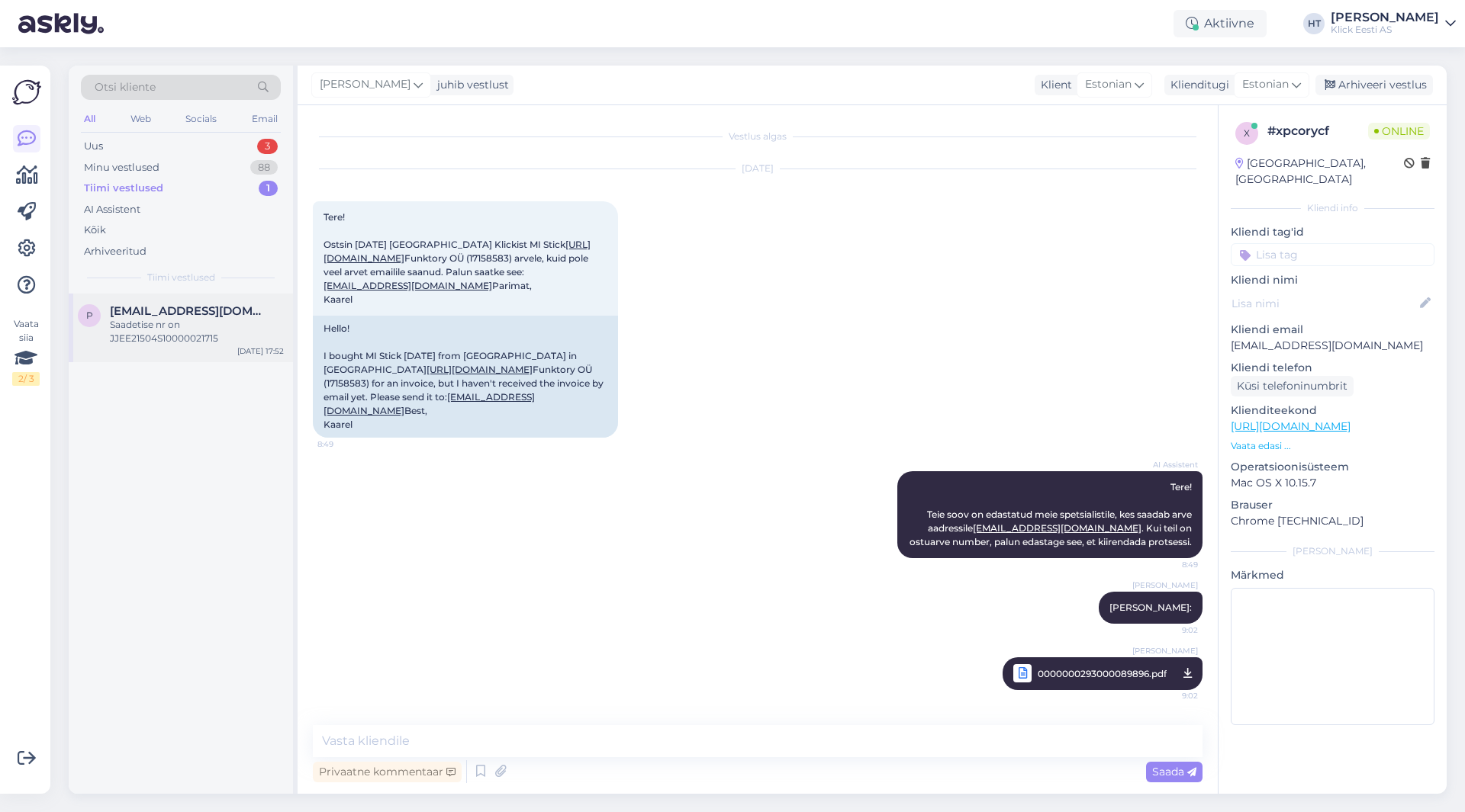
click at [233, 307] on span "[EMAIL_ADDRESS][DOMAIN_NAME]" at bounding box center [188, 311] width 158 height 14
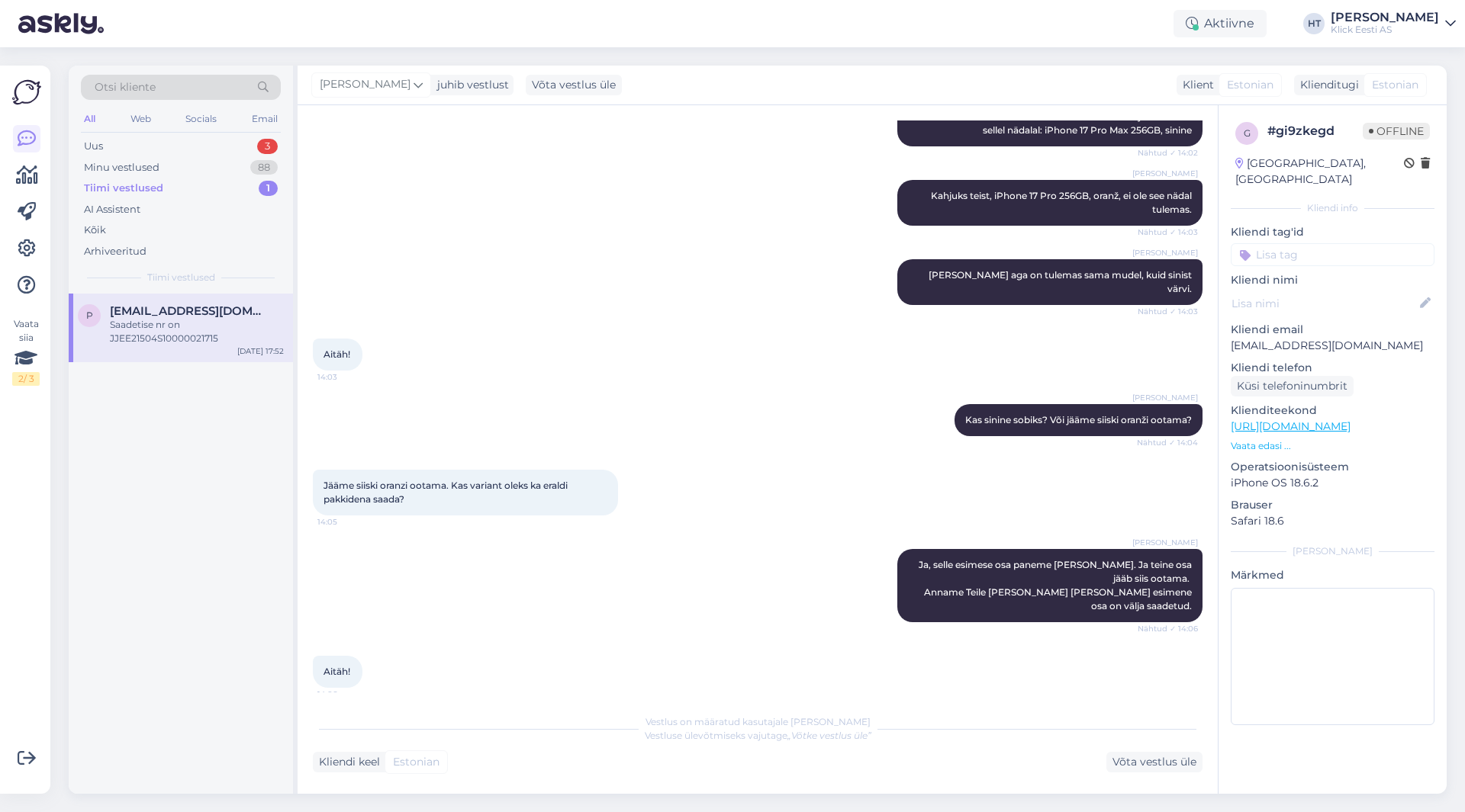
scroll to position [608, 0]
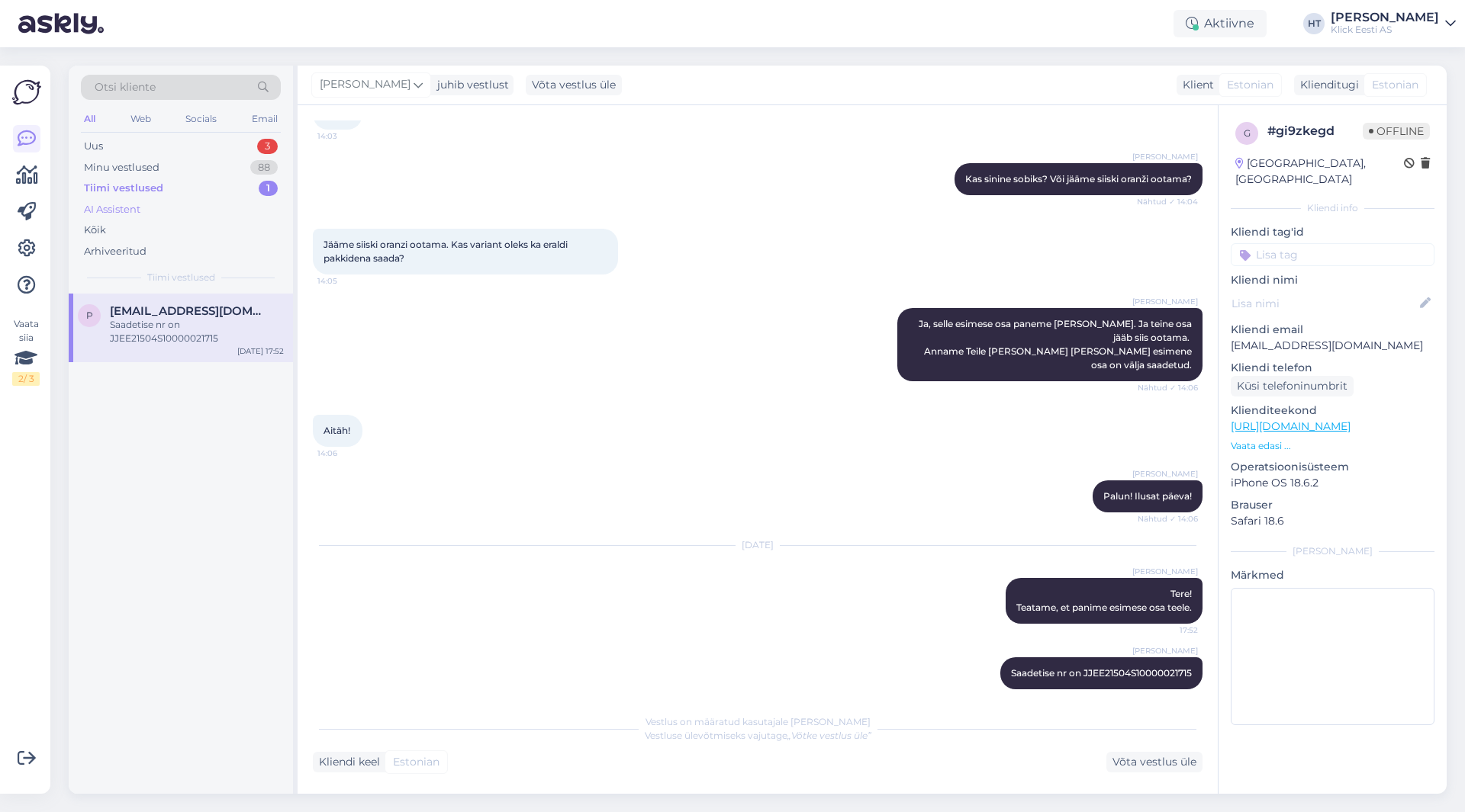
click at [204, 208] on div "AI Assistent" at bounding box center [181, 209] width 200 height 21
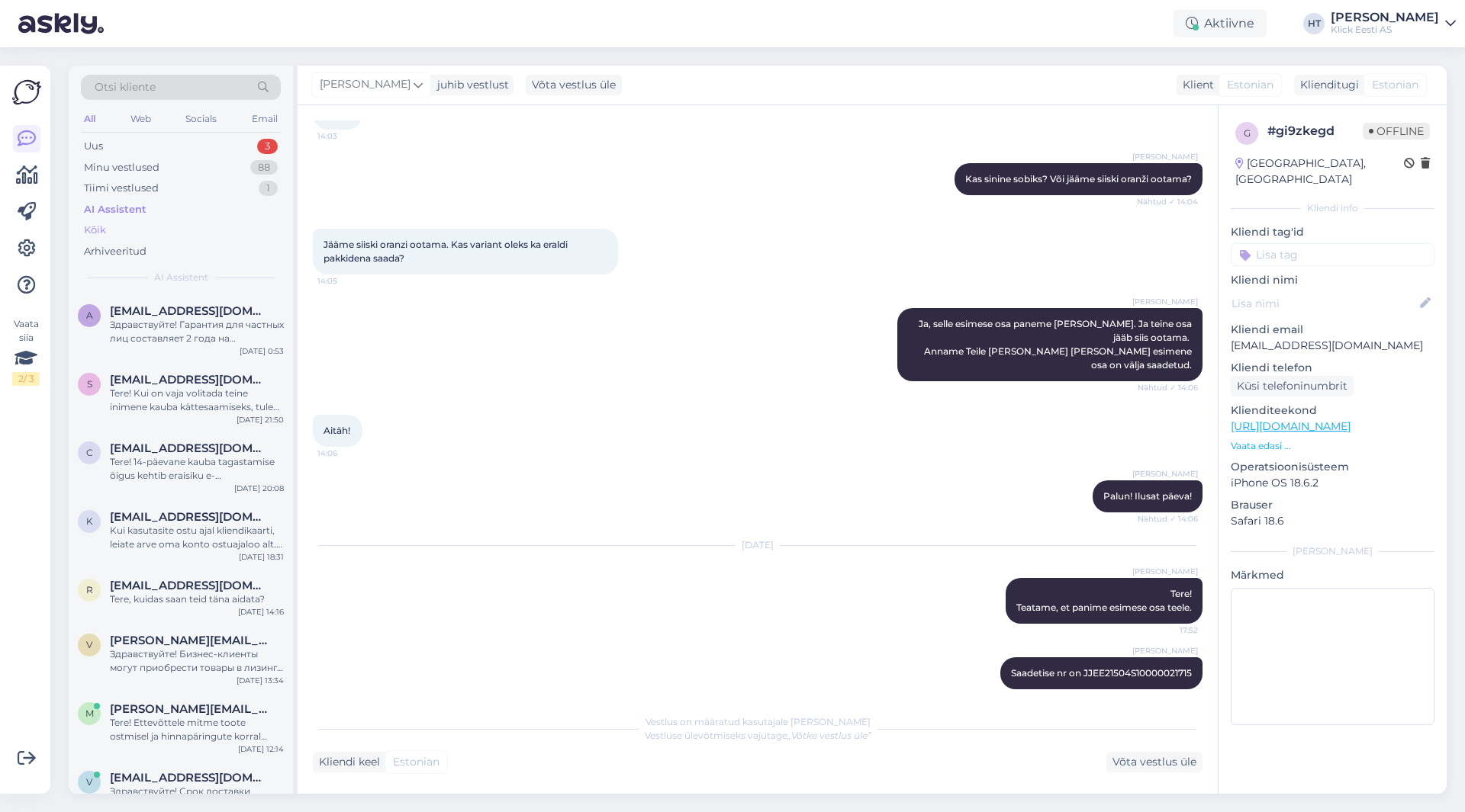
click at [204, 238] on div "Kõik" at bounding box center [181, 230] width 200 height 21
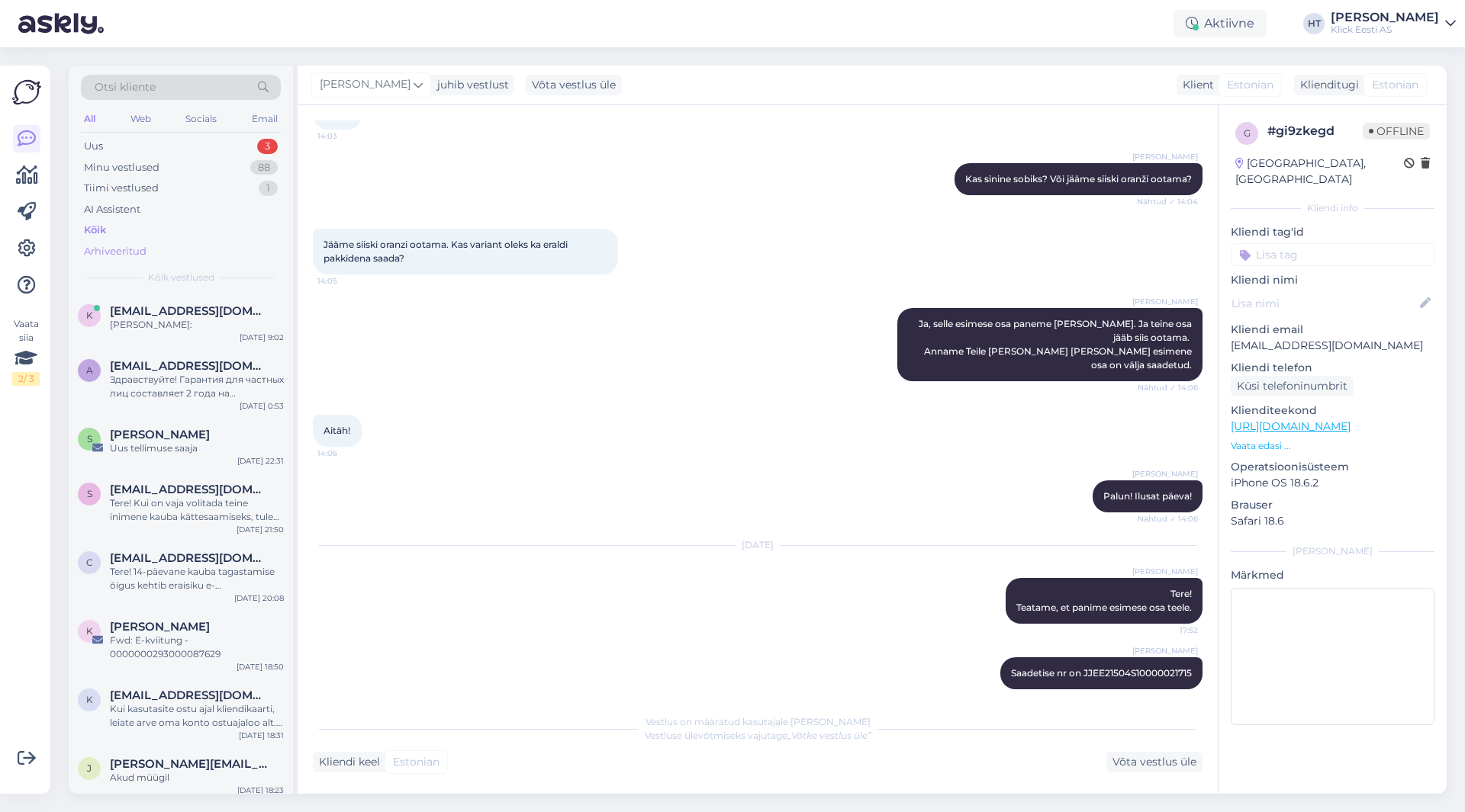
click at [206, 249] on div "Arhiveeritud" at bounding box center [181, 251] width 200 height 21
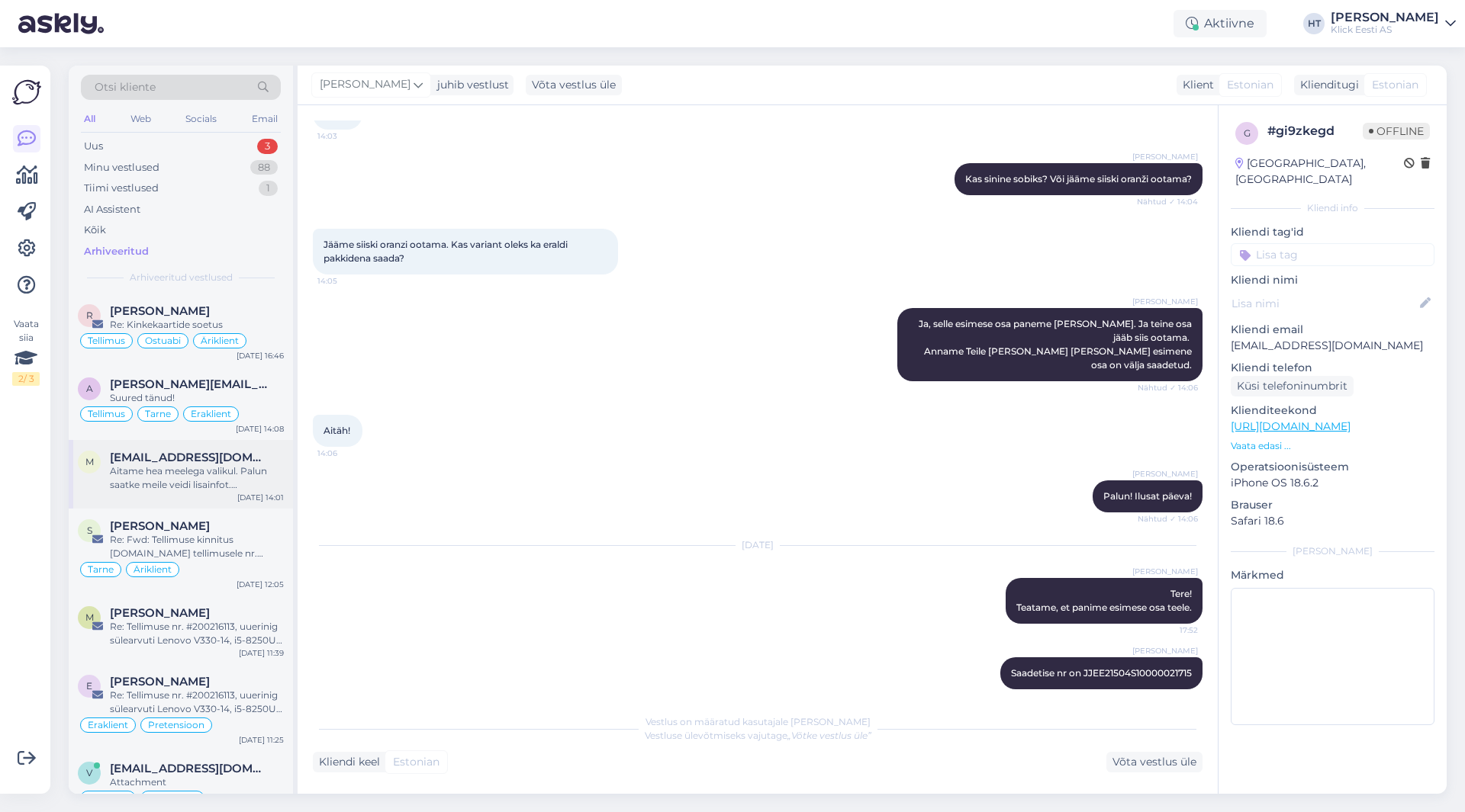
click at [256, 479] on div "Aitame hea meelega valikul. Palun saatke meile veidi lisainfot. [PERSON_NAME] j…" at bounding box center [196, 478] width 174 height 28
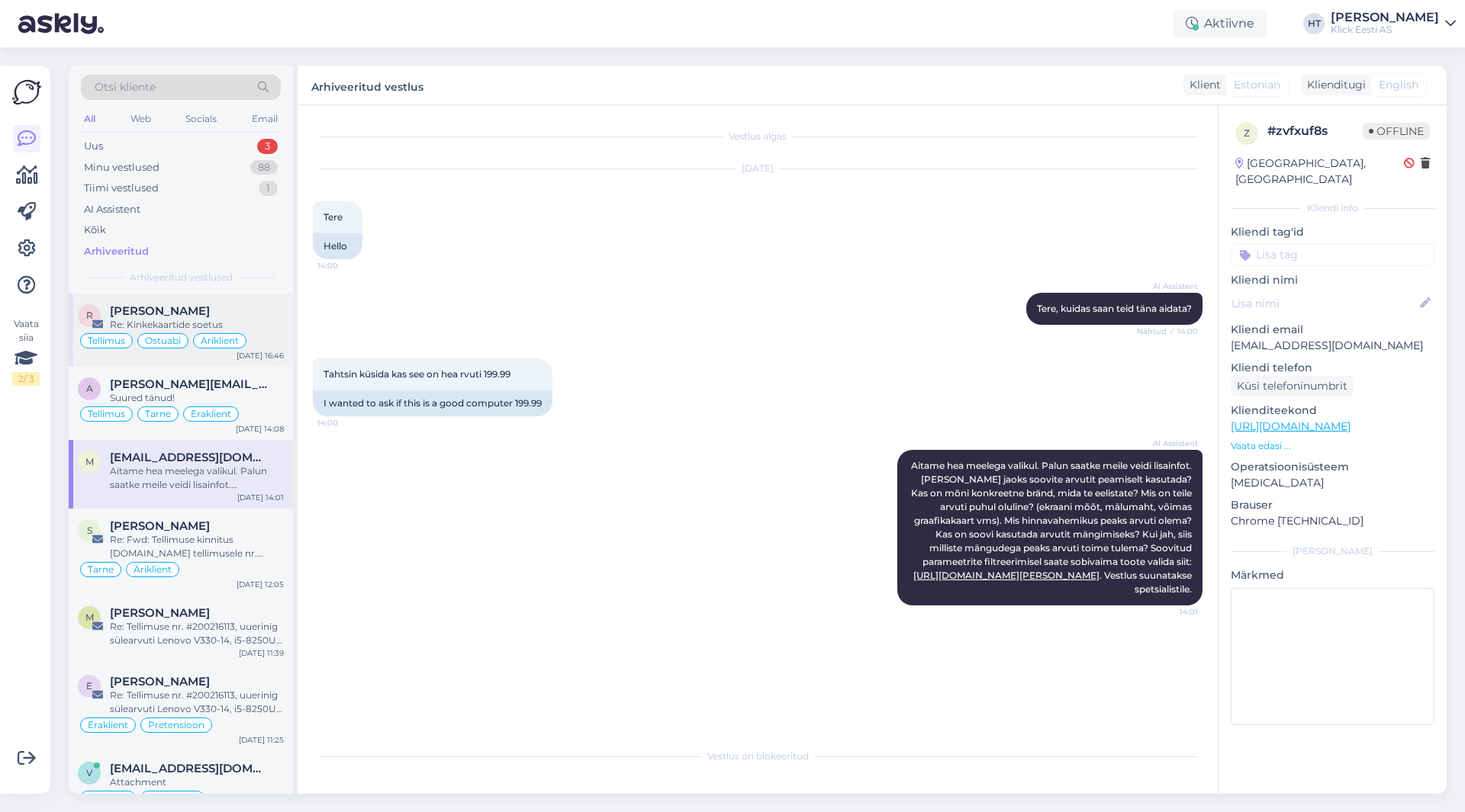
click at [197, 316] on div "[PERSON_NAME]" at bounding box center [196, 311] width 174 height 14
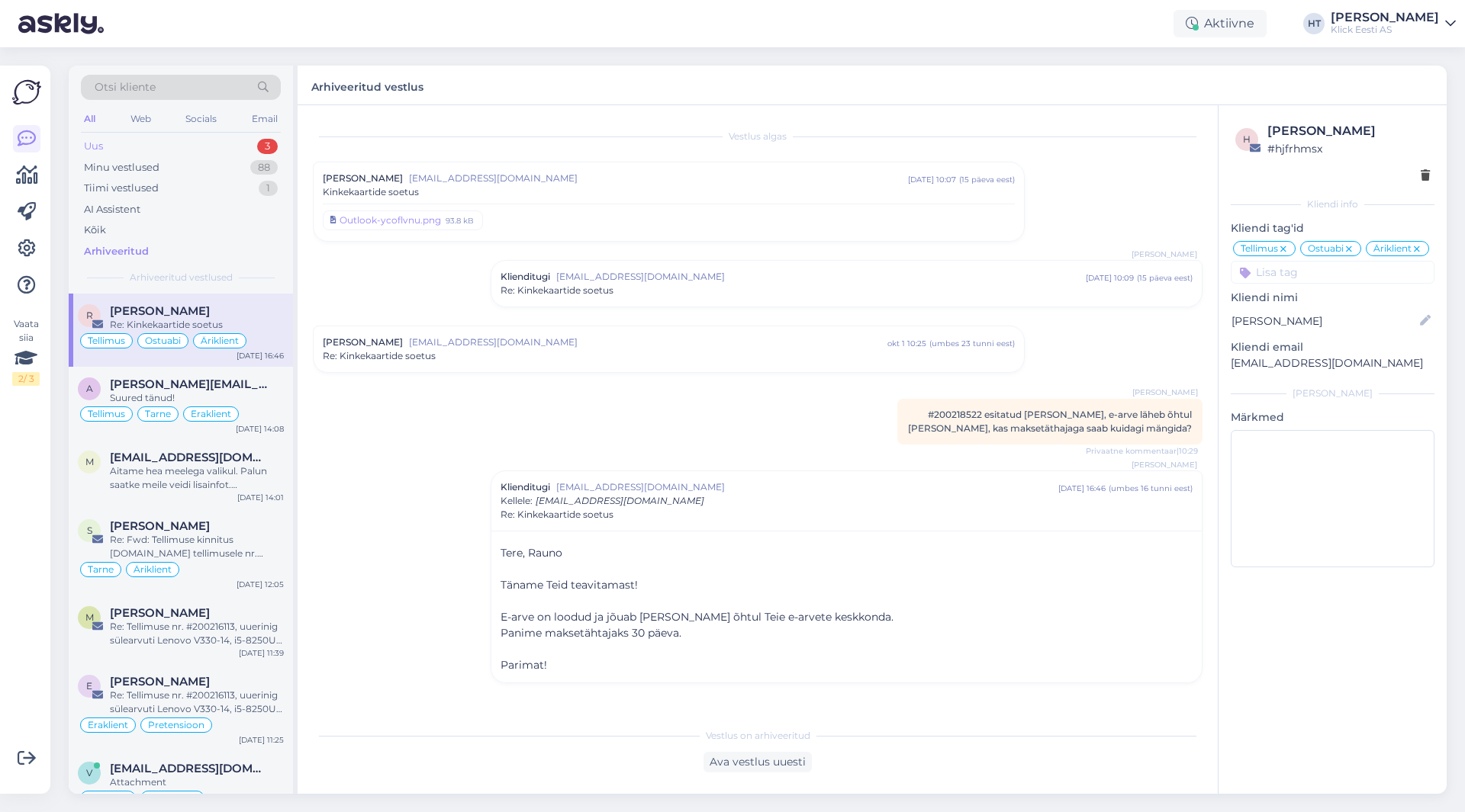
click at [253, 138] on div "Uus 3" at bounding box center [181, 146] width 200 height 21
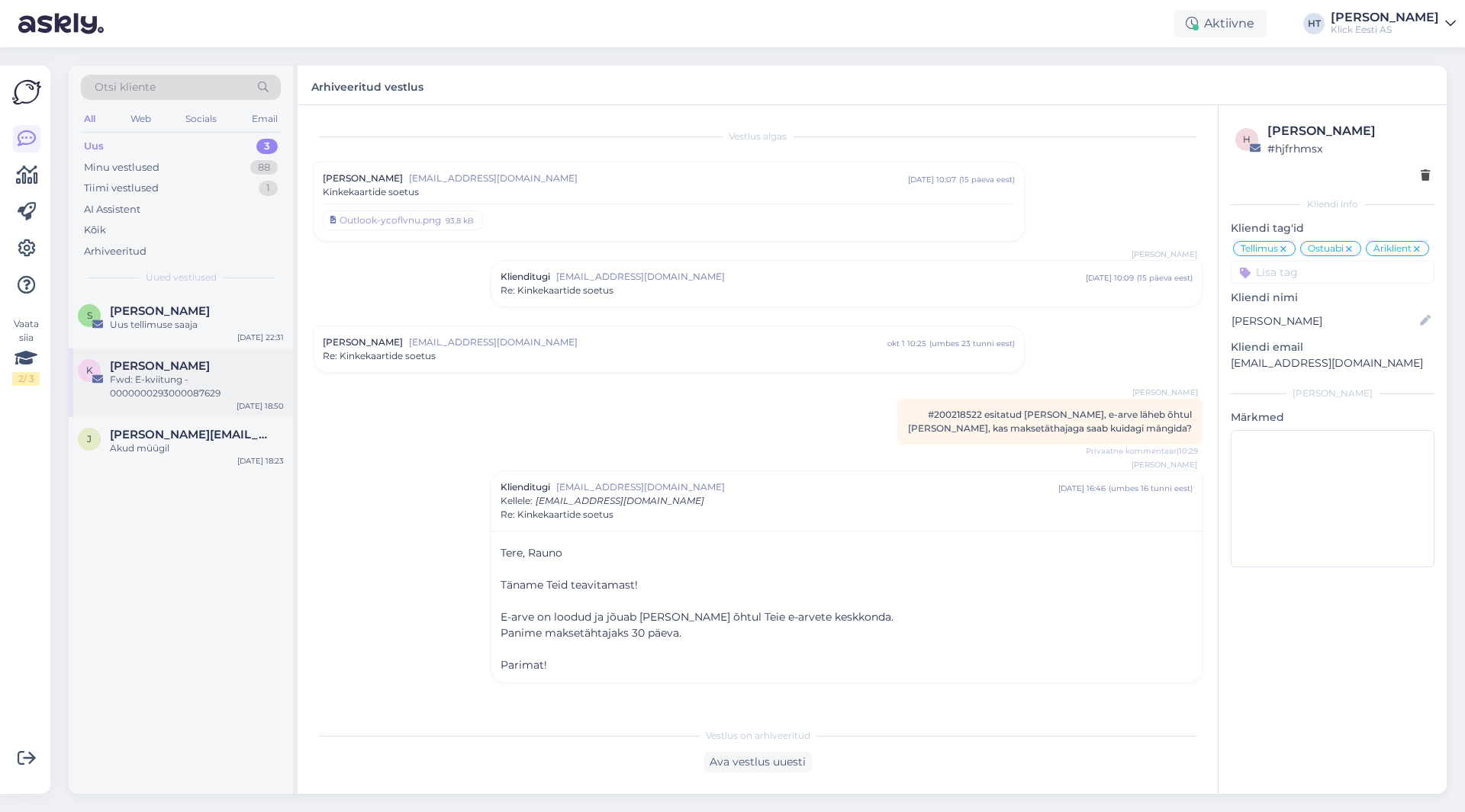
click at [249, 376] on div "Fwd: E-kviitung - 0000000293000087629" at bounding box center [196, 387] width 174 height 28
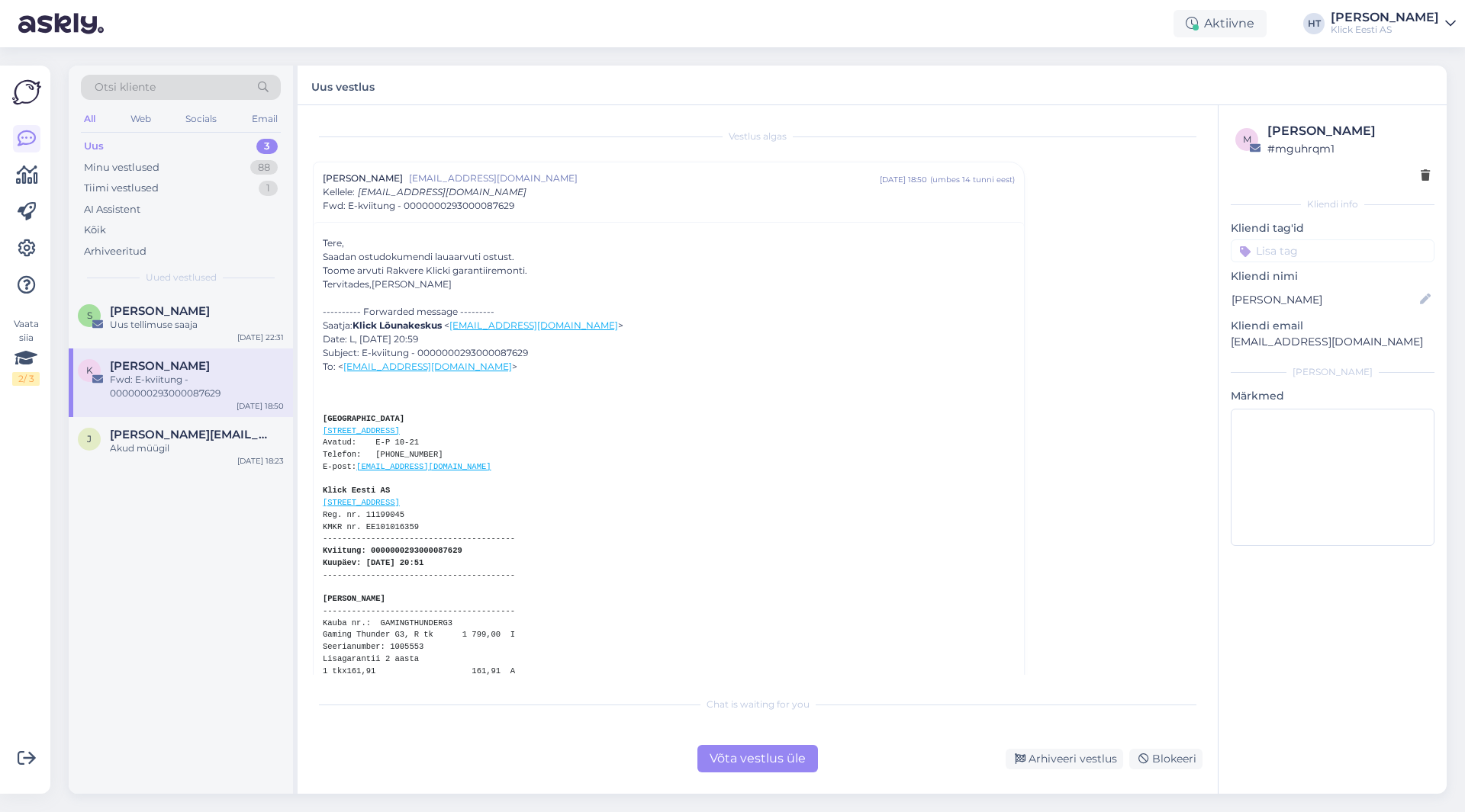
scroll to position [41, 0]
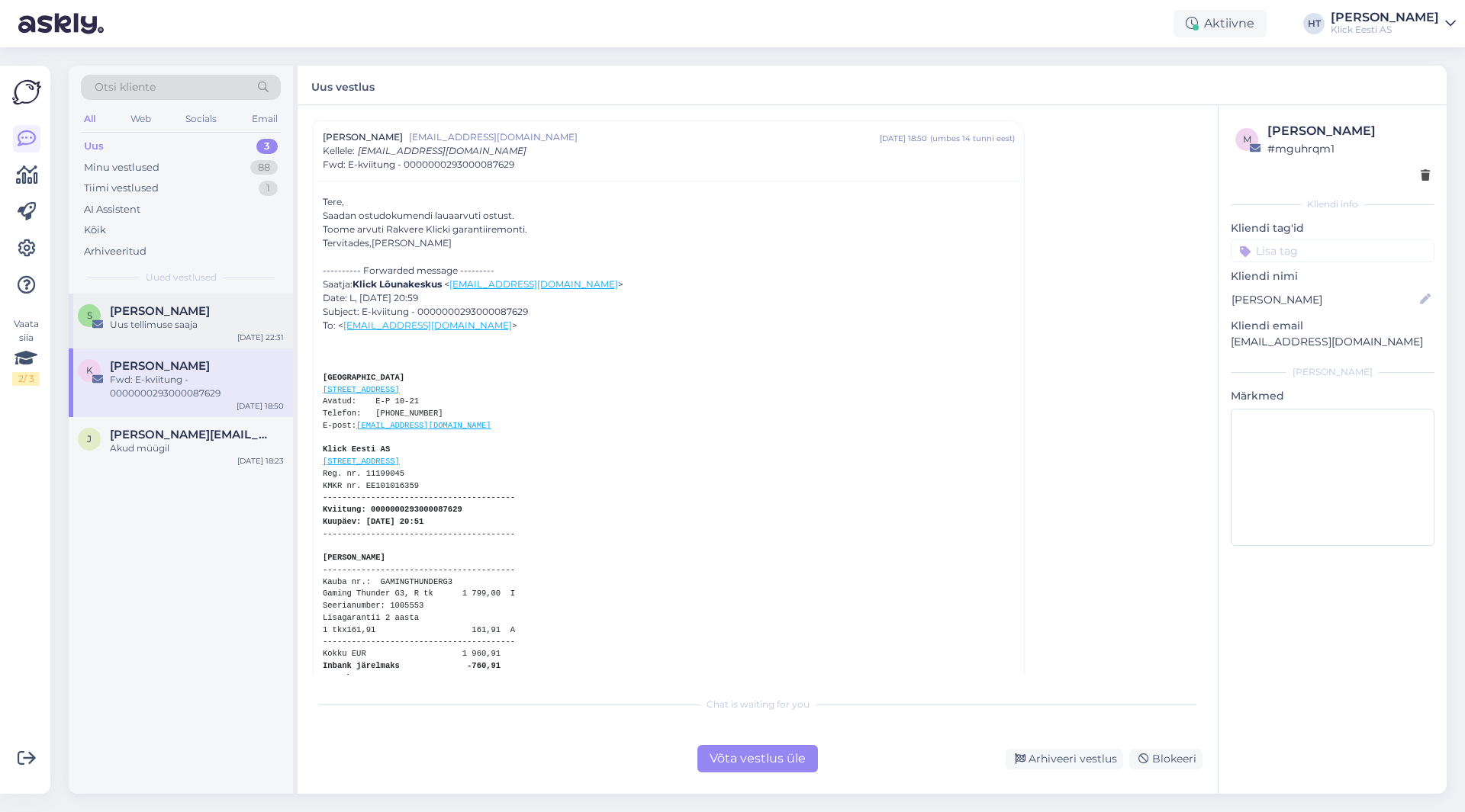
click at [133, 334] on div "S [PERSON_NAME] Uus tellimuse saaja [DATE] 22:31" at bounding box center [181, 321] width 224 height 55
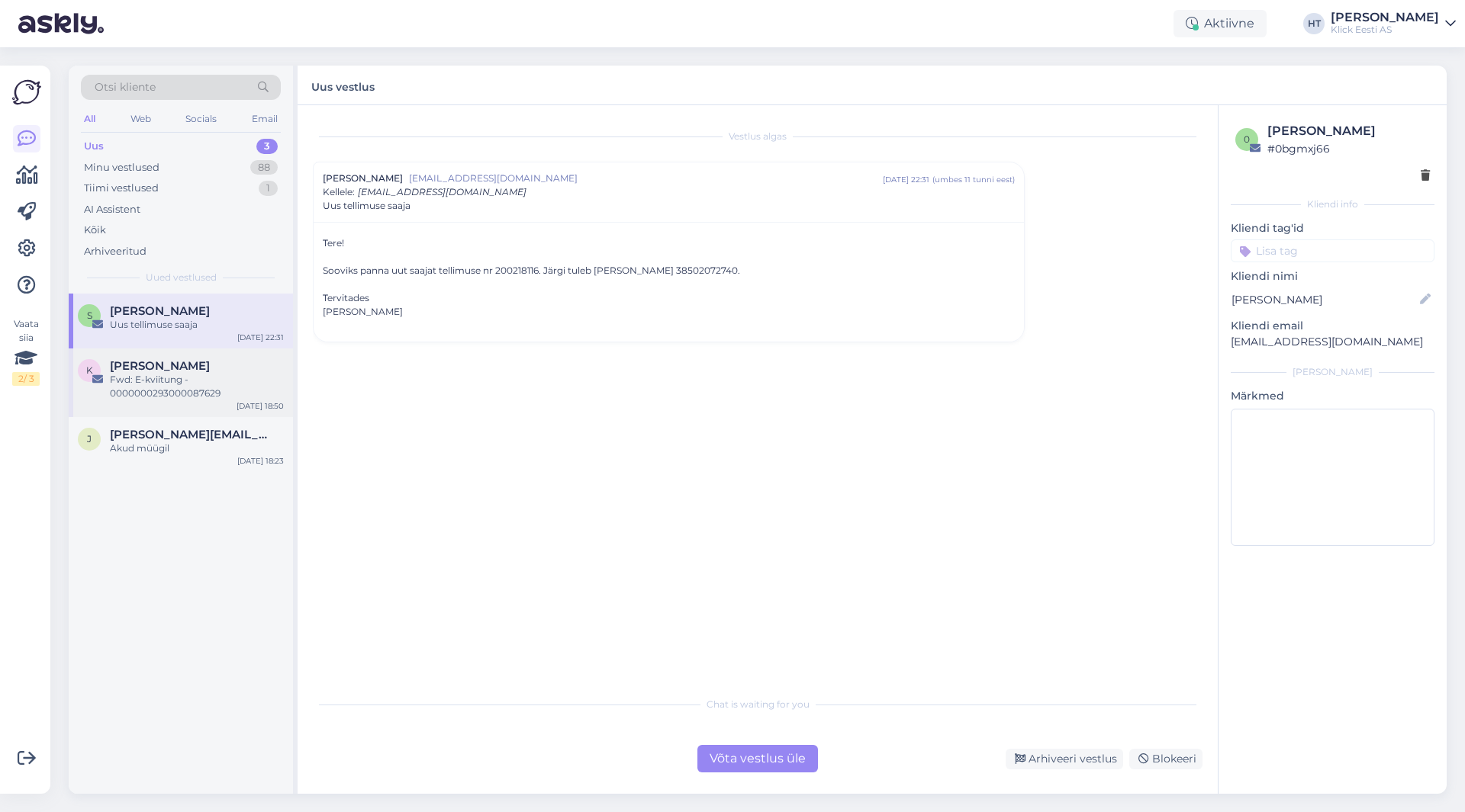
click at [144, 380] on div "Fwd: E-kviitung - 0000000293000087629" at bounding box center [196, 387] width 174 height 28
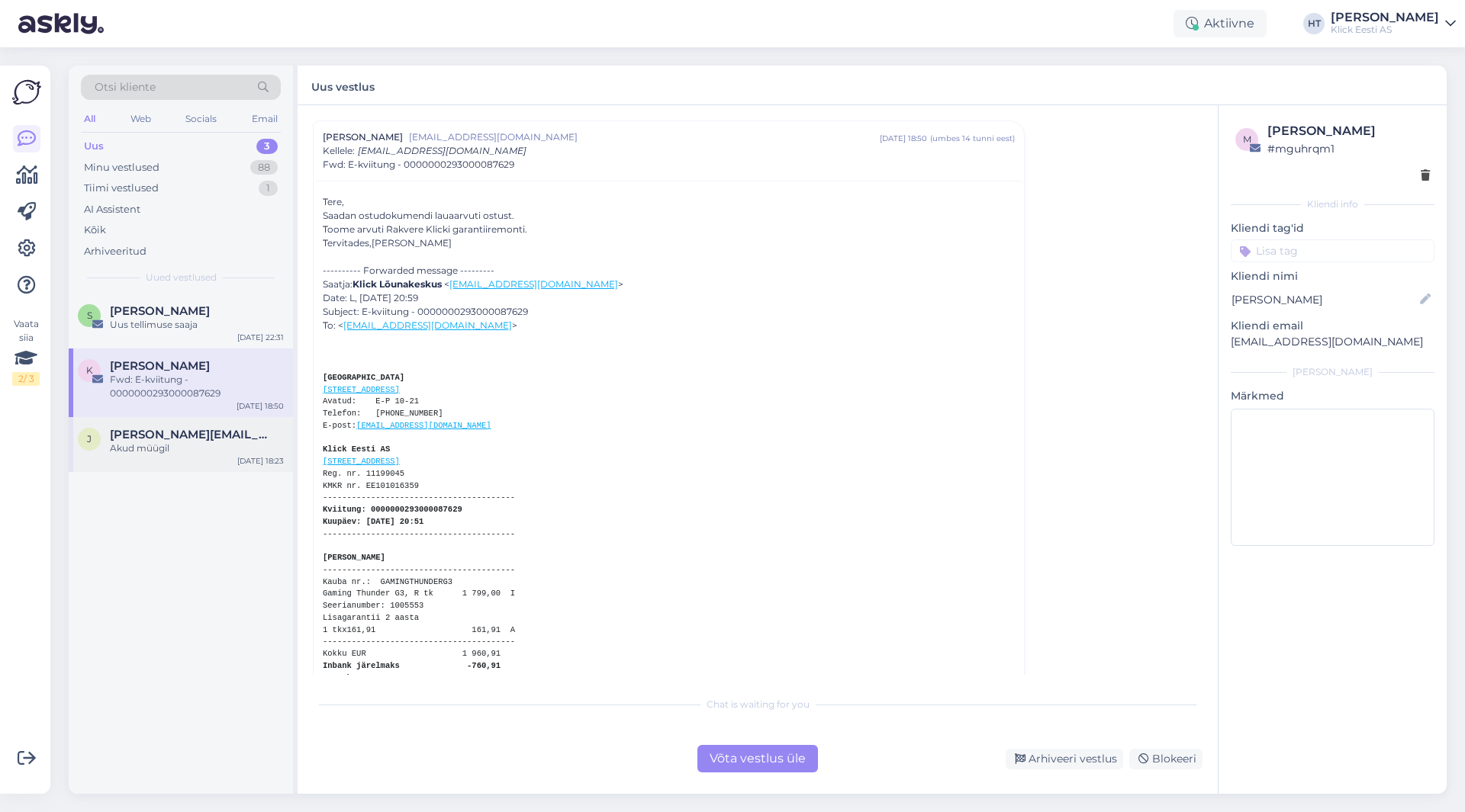
click at [185, 442] on div "Akud müügil" at bounding box center [196, 448] width 174 height 14
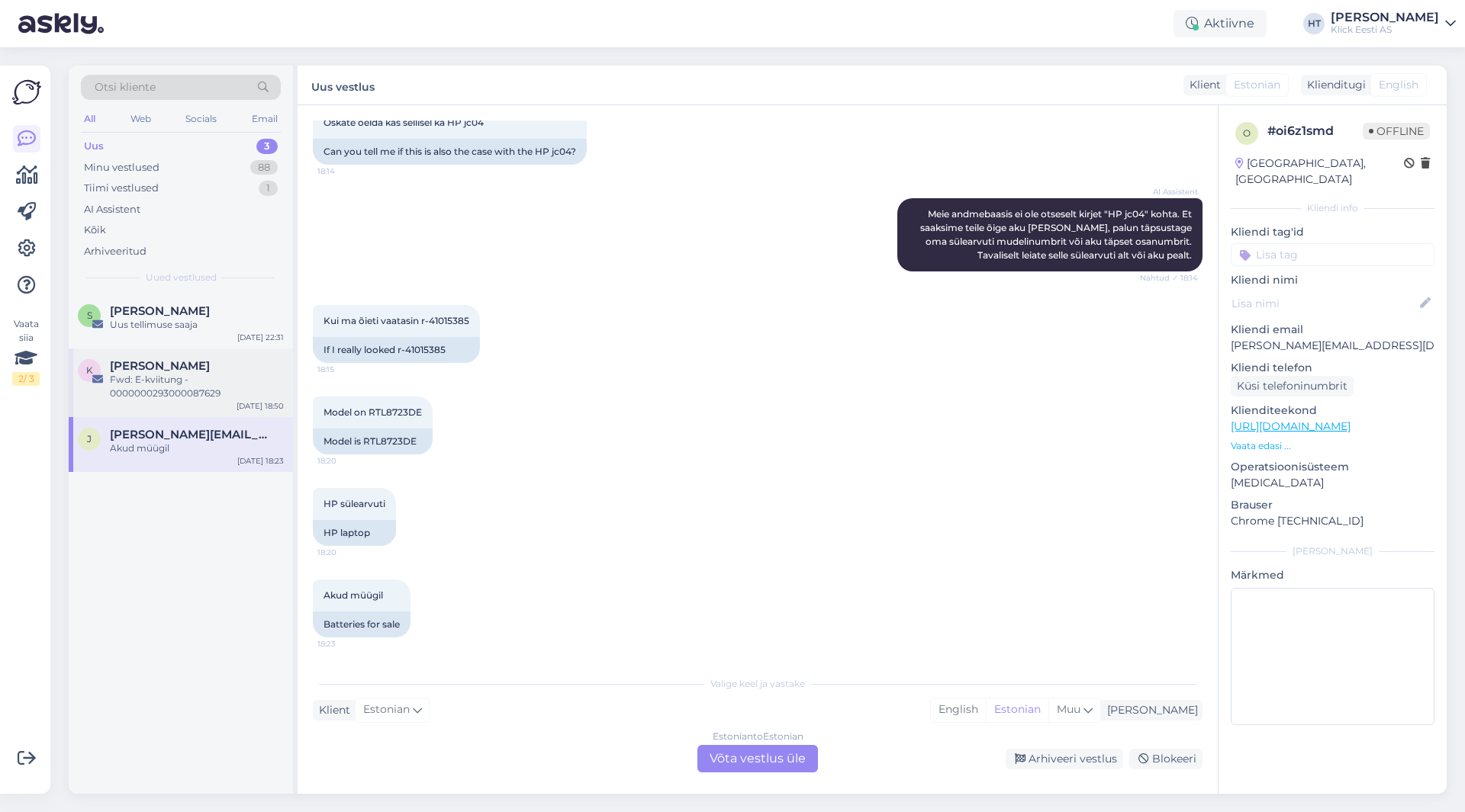
click at [208, 387] on div "Fwd: E-kviitung - 0000000293000087629" at bounding box center [196, 387] width 174 height 28
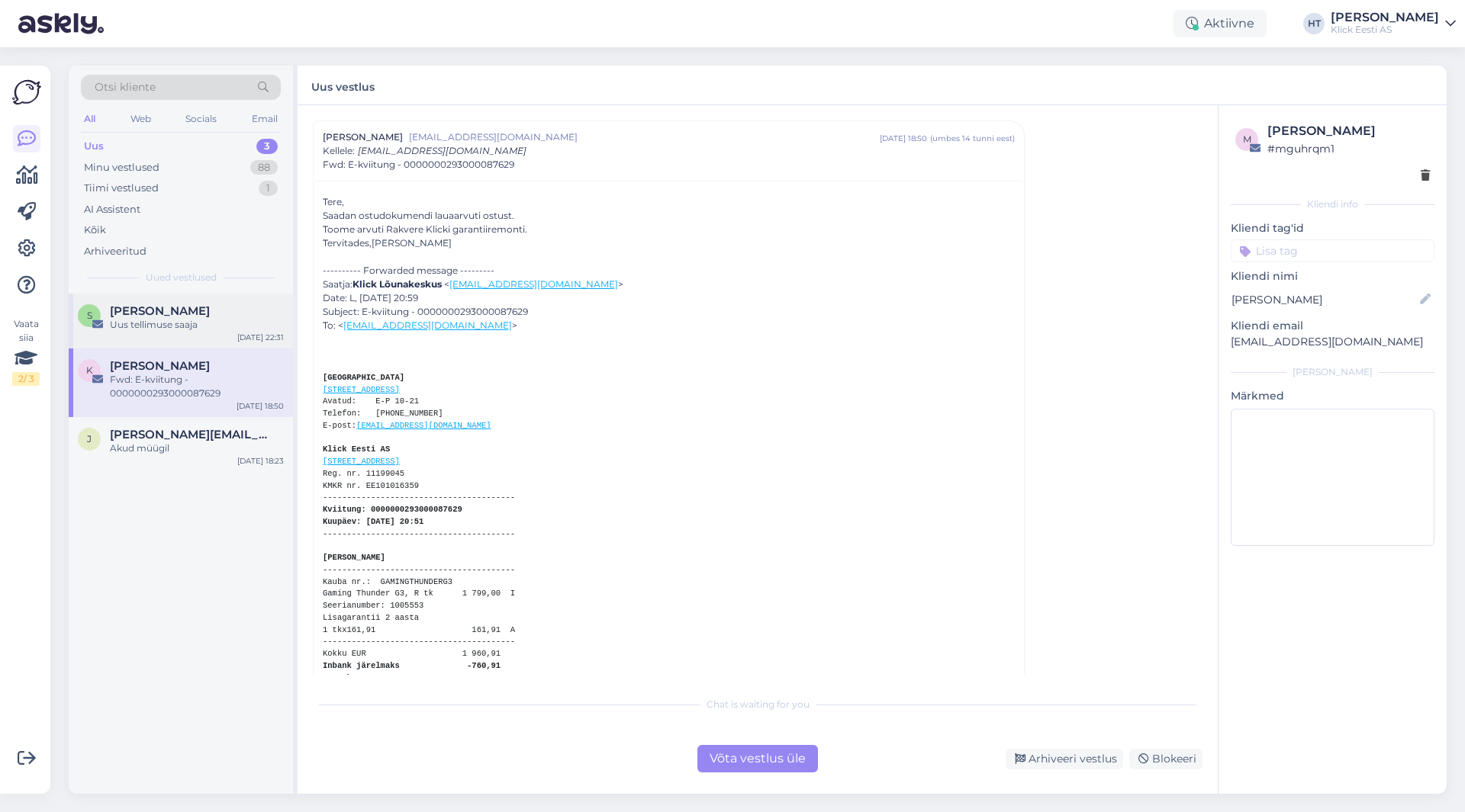
click at [209, 324] on div "Uus tellimuse saaja" at bounding box center [196, 324] width 174 height 14
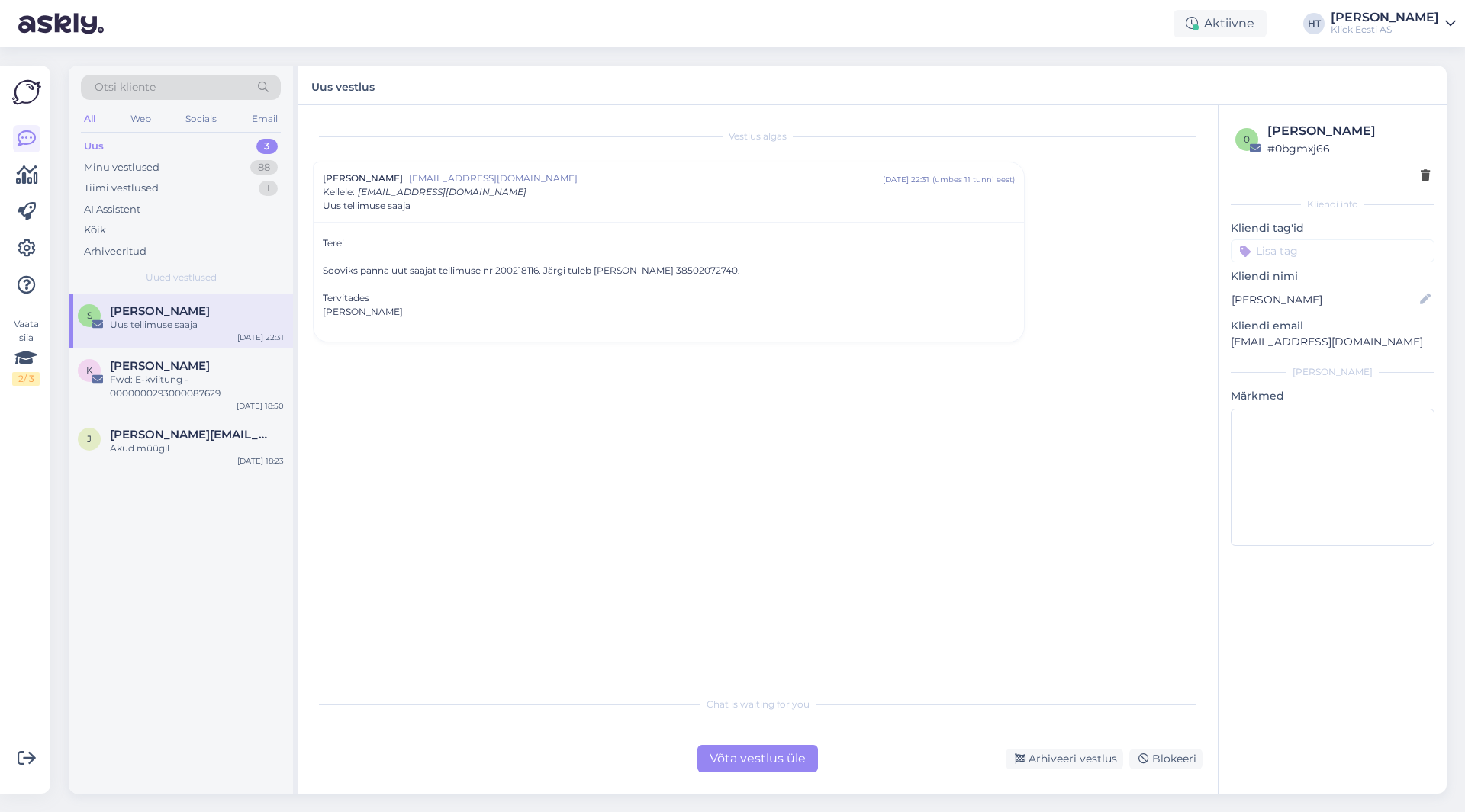
scroll to position [0, 0]
click at [505, 273] on div "Sooviks panna uut saajat tellimuse nr 200218116. Järgi tuleb [PERSON_NAME] 3850…" at bounding box center [669, 270] width 692 height 14
copy div "200218116"
click at [639, 382] on div "Vestlus algas [PERSON_NAME] [EMAIL_ADDRESS][DOMAIN_NAME] [DATE] 22:31 ( umbes 1…" at bounding box center [764, 397] width 903 height 554
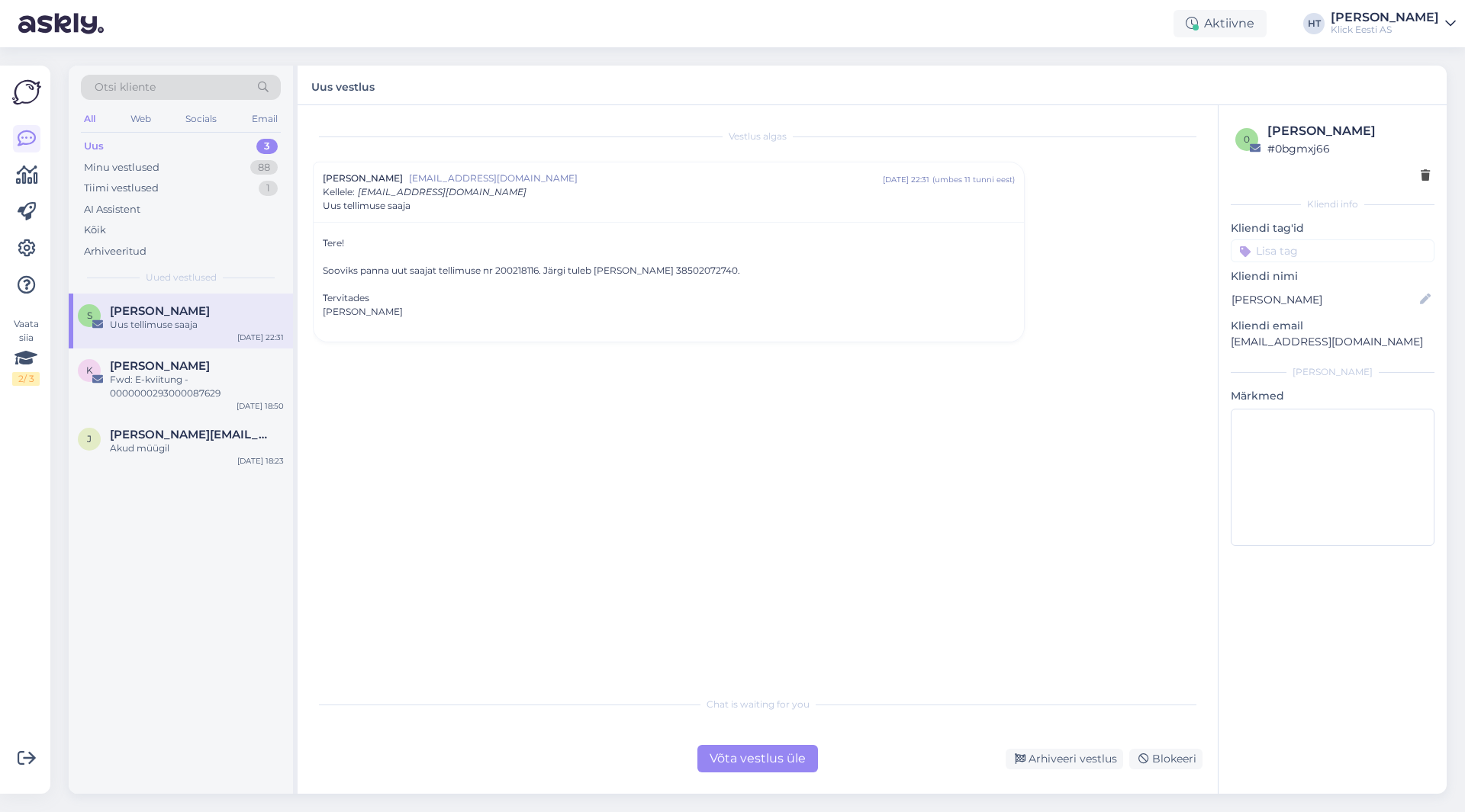
drag, startPoint x: 543, startPoint y: 271, endPoint x: 730, endPoint y: 273, distance: 187.0
click at [730, 273] on div "Sooviks panna uut saajat tellimuse nr 200218116. Järgi tuleb [PERSON_NAME] 3850…" at bounding box center [669, 270] width 692 height 14
copy div "Järgi tuleb [PERSON_NAME] 38502072740"
drag, startPoint x: 324, startPoint y: 270, endPoint x: 740, endPoint y: 273, distance: 416.0
click at [740, 273] on div "Sooviks panna uut saajat tellimuse nr 200218116. Järgi tuleb [PERSON_NAME] 3850…" at bounding box center [669, 270] width 692 height 14
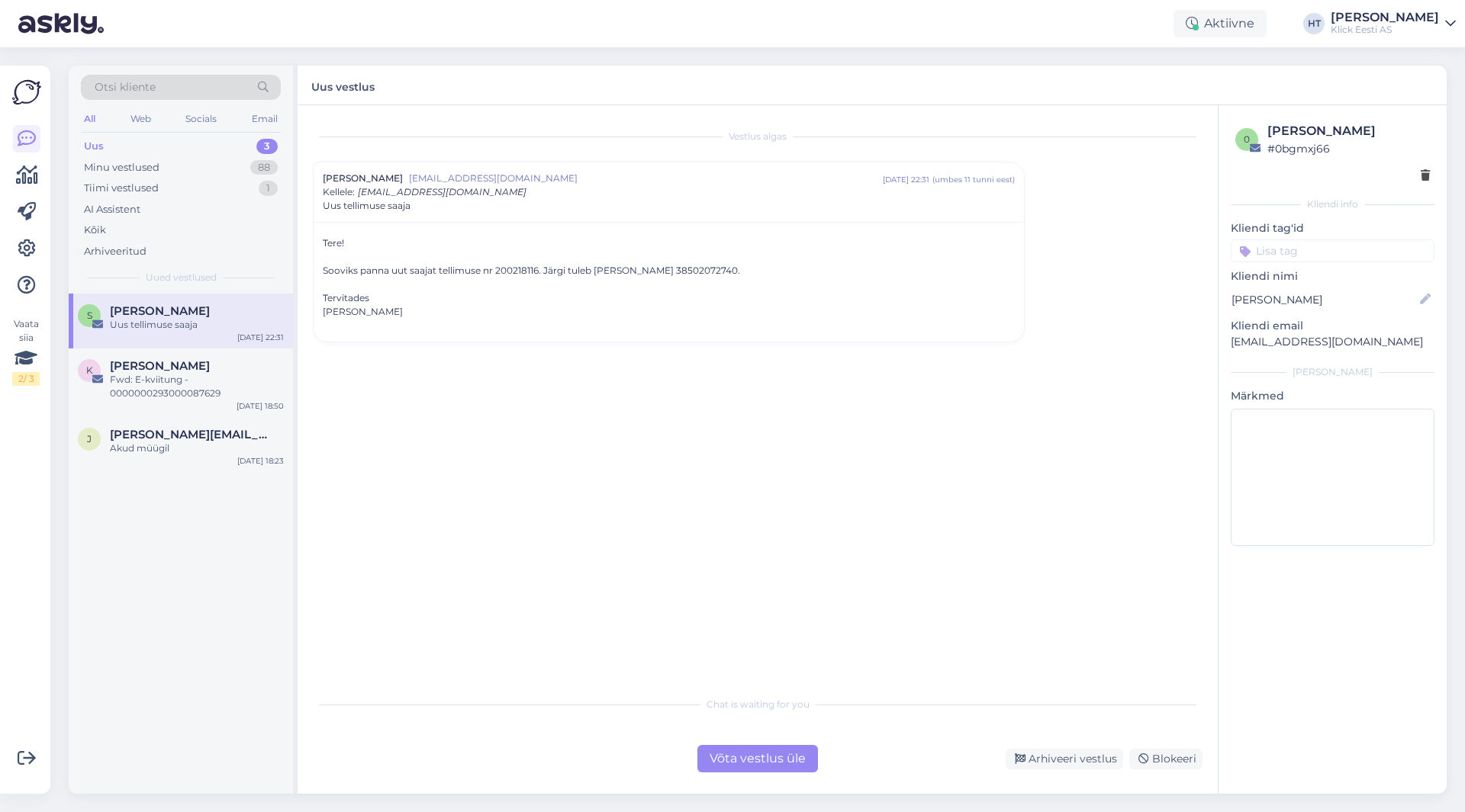
copy div "Sooviks panna uut saajat tellimuse nr 200218116. Järgi tuleb [PERSON_NAME] 3850…"
click at [704, 407] on div "Vestlus algas [PERSON_NAME] [EMAIL_ADDRESS][DOMAIN_NAME] [DATE] 22:31 ( umbes 1…" at bounding box center [764, 397] width 903 height 554
click at [748, 512] on div "Vestlus algas [PERSON_NAME] [EMAIL_ADDRESS][DOMAIN_NAME] [DATE] 22:31 ( umbes 1…" at bounding box center [764, 397] width 903 height 554
click at [755, 754] on div "Võta vestlus üle" at bounding box center [757, 758] width 120 height 28
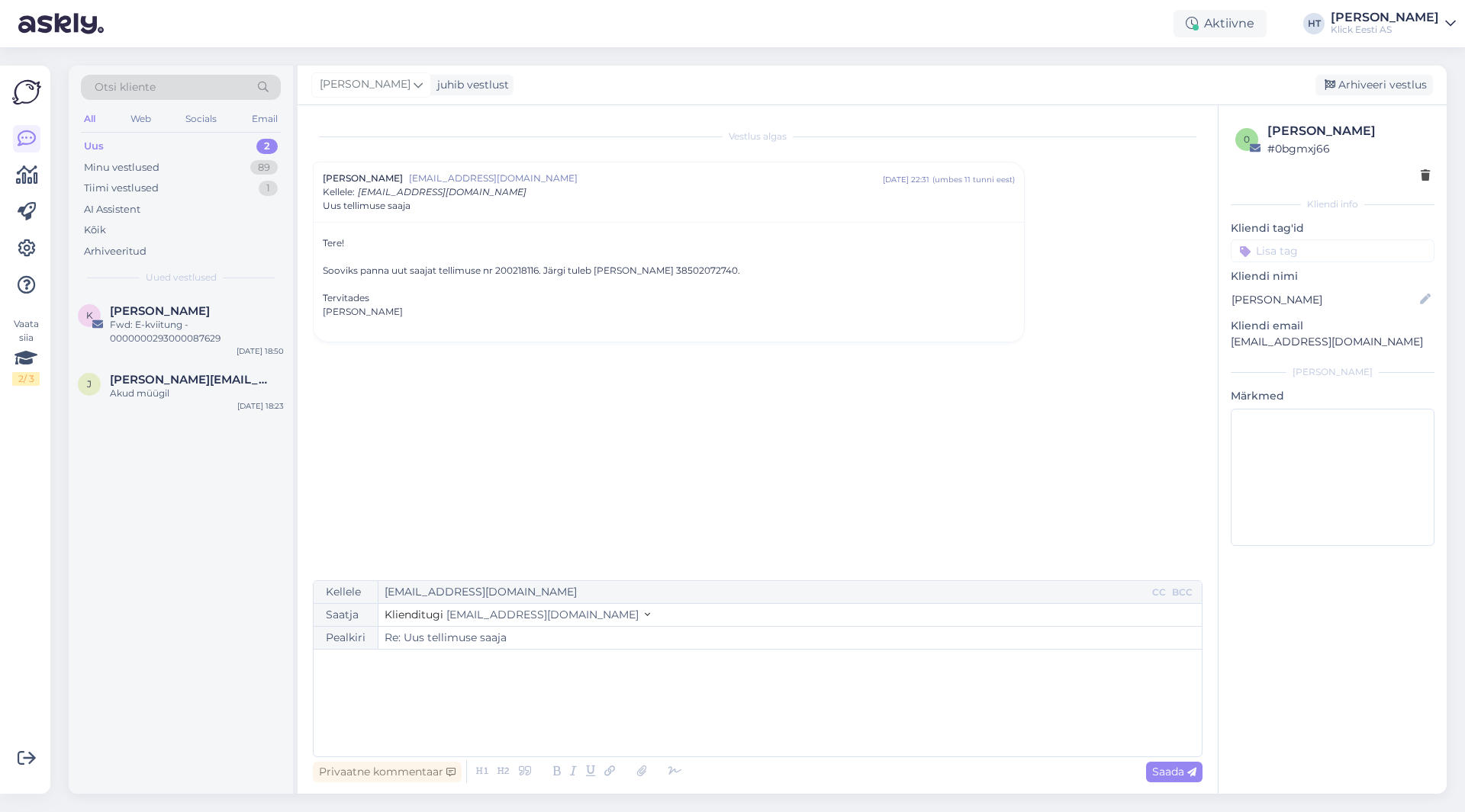
click at [628, 693] on div "﻿" at bounding box center [757, 702] width 873 height 92
click at [1158, 774] on span "Saada" at bounding box center [1174, 771] width 45 height 14
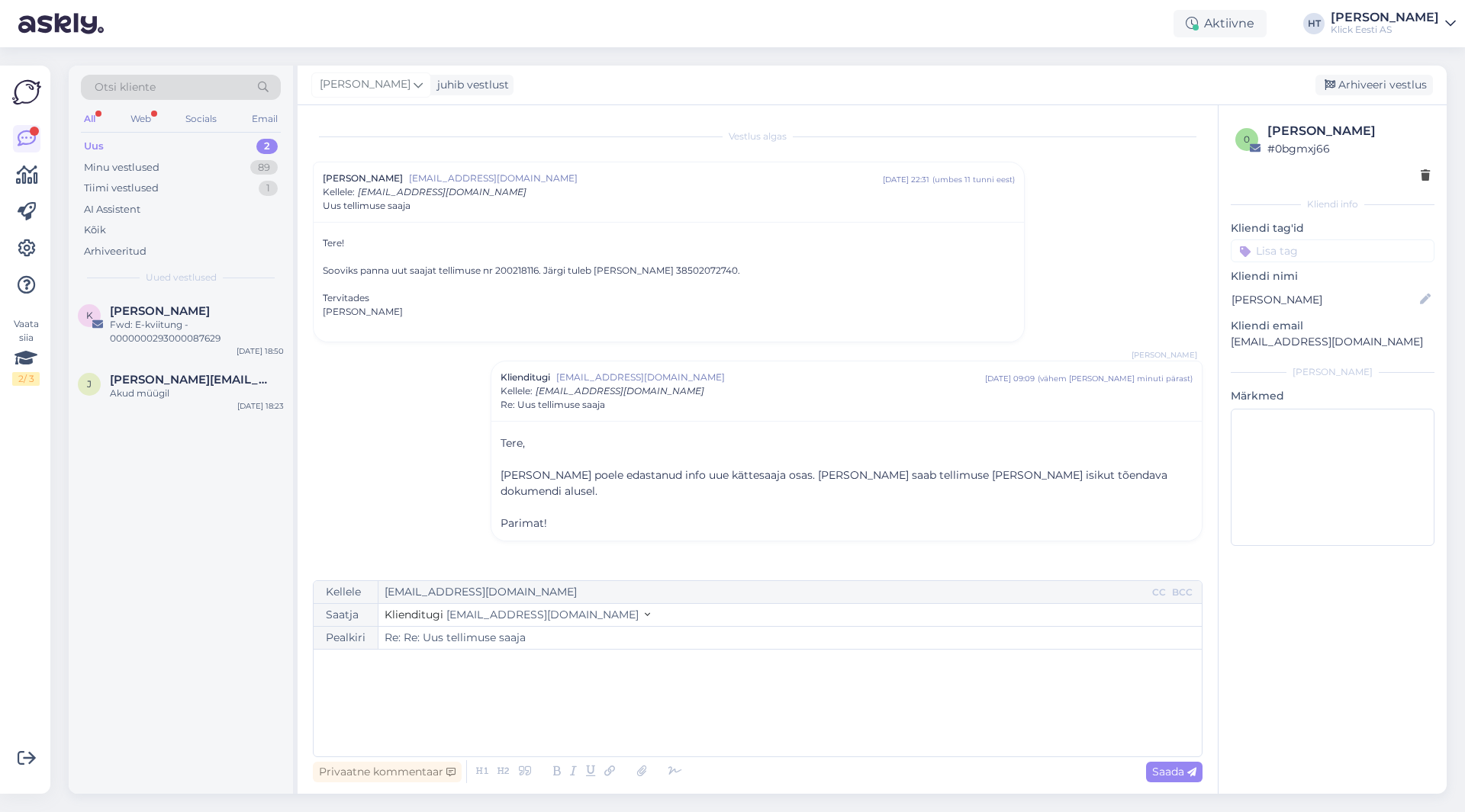
click at [1281, 239] on input at bounding box center [1332, 251] width 204 height 23
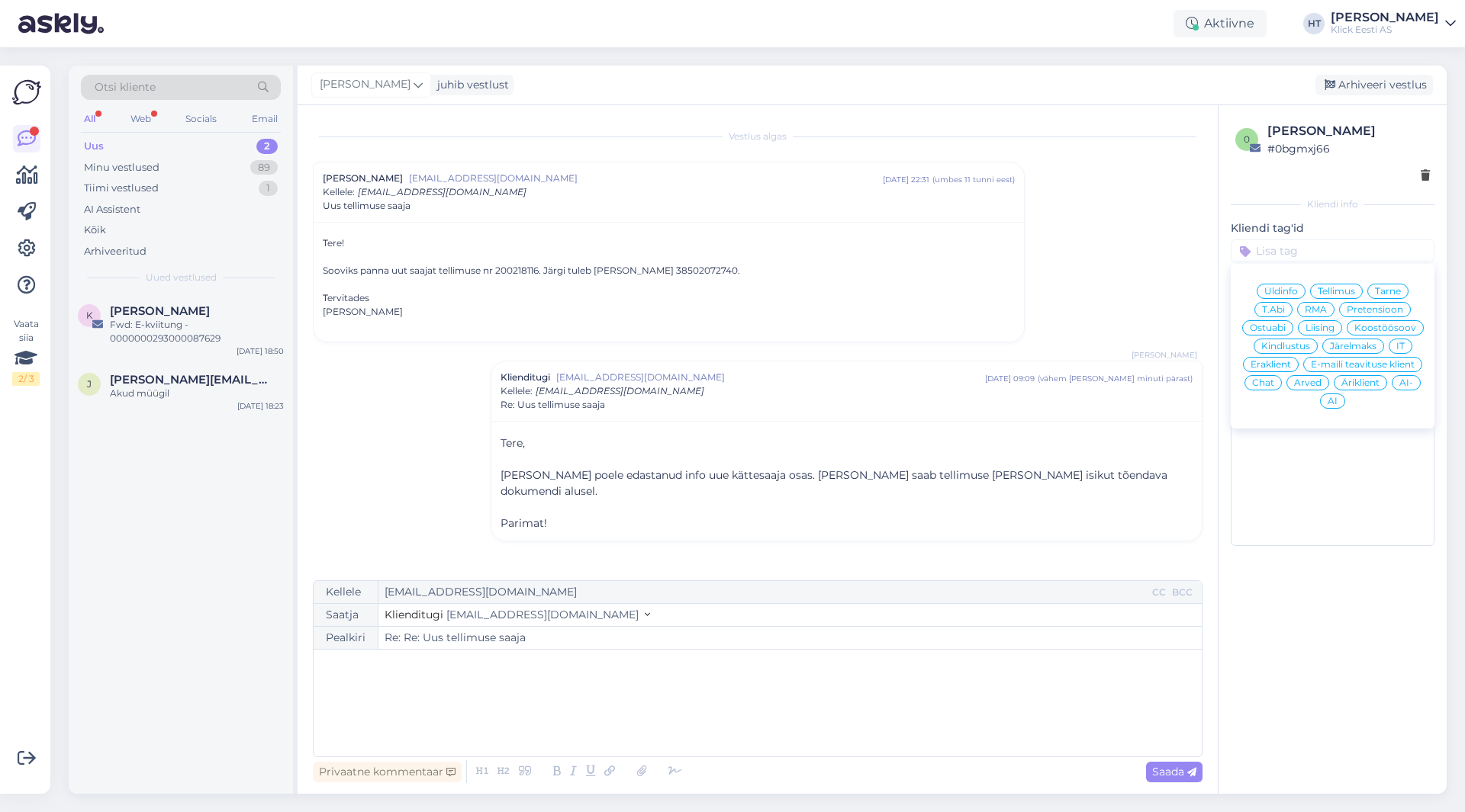
click at [1377, 287] on span "Tarne" at bounding box center [1388, 290] width 26 height 9
type input "Re: Uus tellimuse saaja"
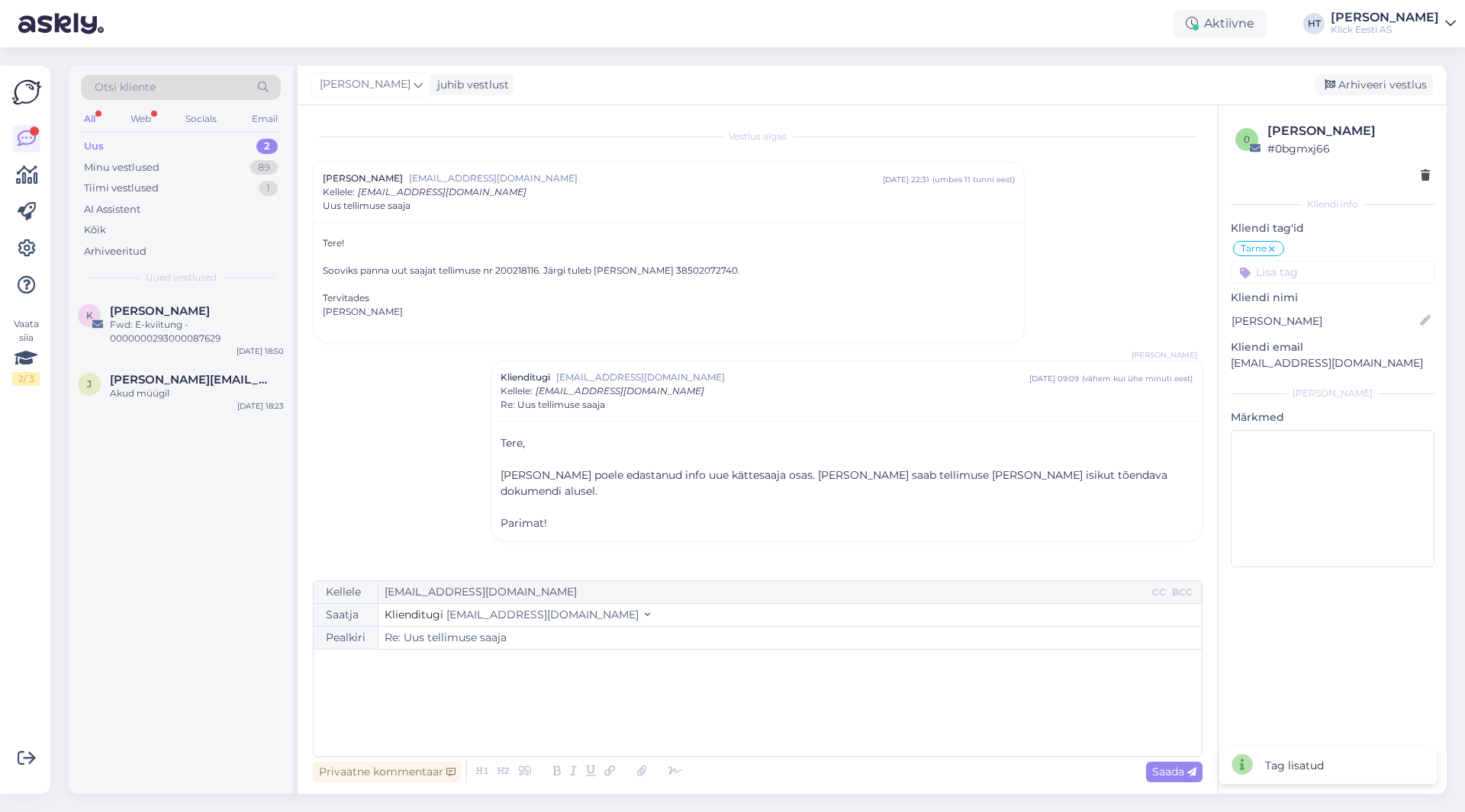
click at [1359, 272] on input at bounding box center [1332, 272] width 204 height 23
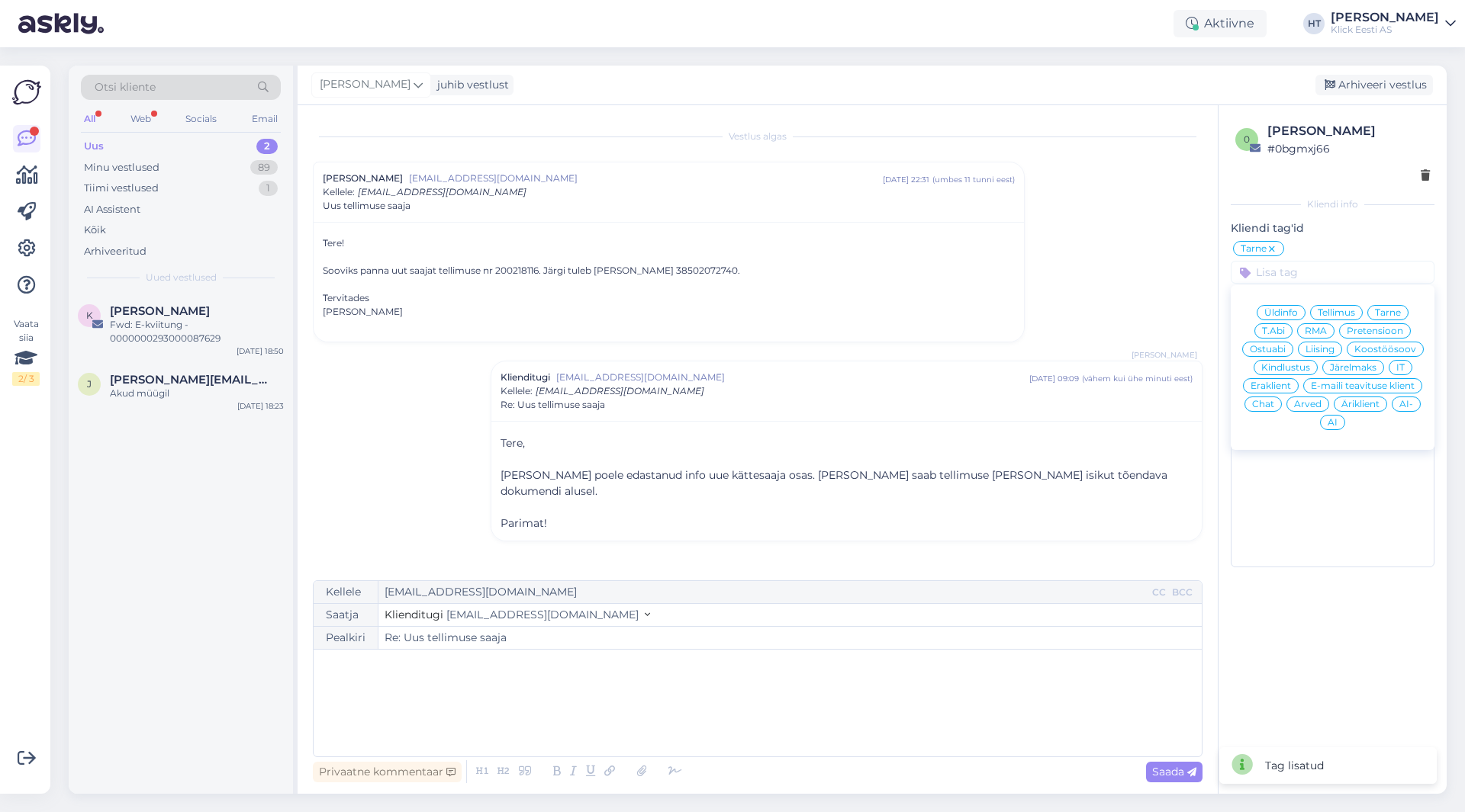
click at [1287, 388] on span "Eraklient" at bounding box center [1270, 385] width 41 height 9
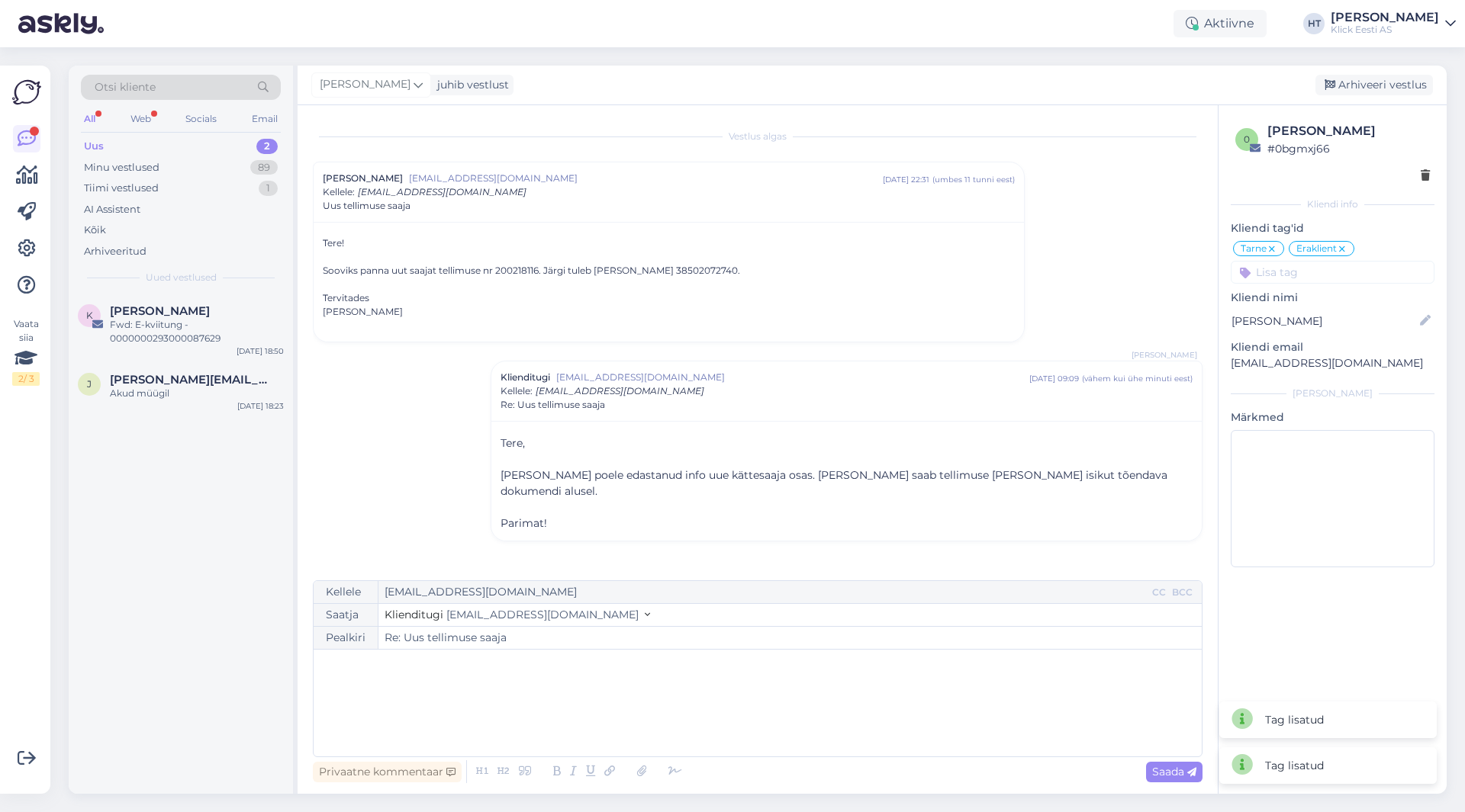
click at [1183, 264] on div "Vestlus algas [PERSON_NAME] [EMAIL_ADDRESS][DOMAIN_NAME] [DATE] 22:31 ( umbes 1…" at bounding box center [764, 343] width 903 height 446
click at [1351, 93] on div "Arhiveeri vestlus" at bounding box center [1373, 84] width 118 height 20
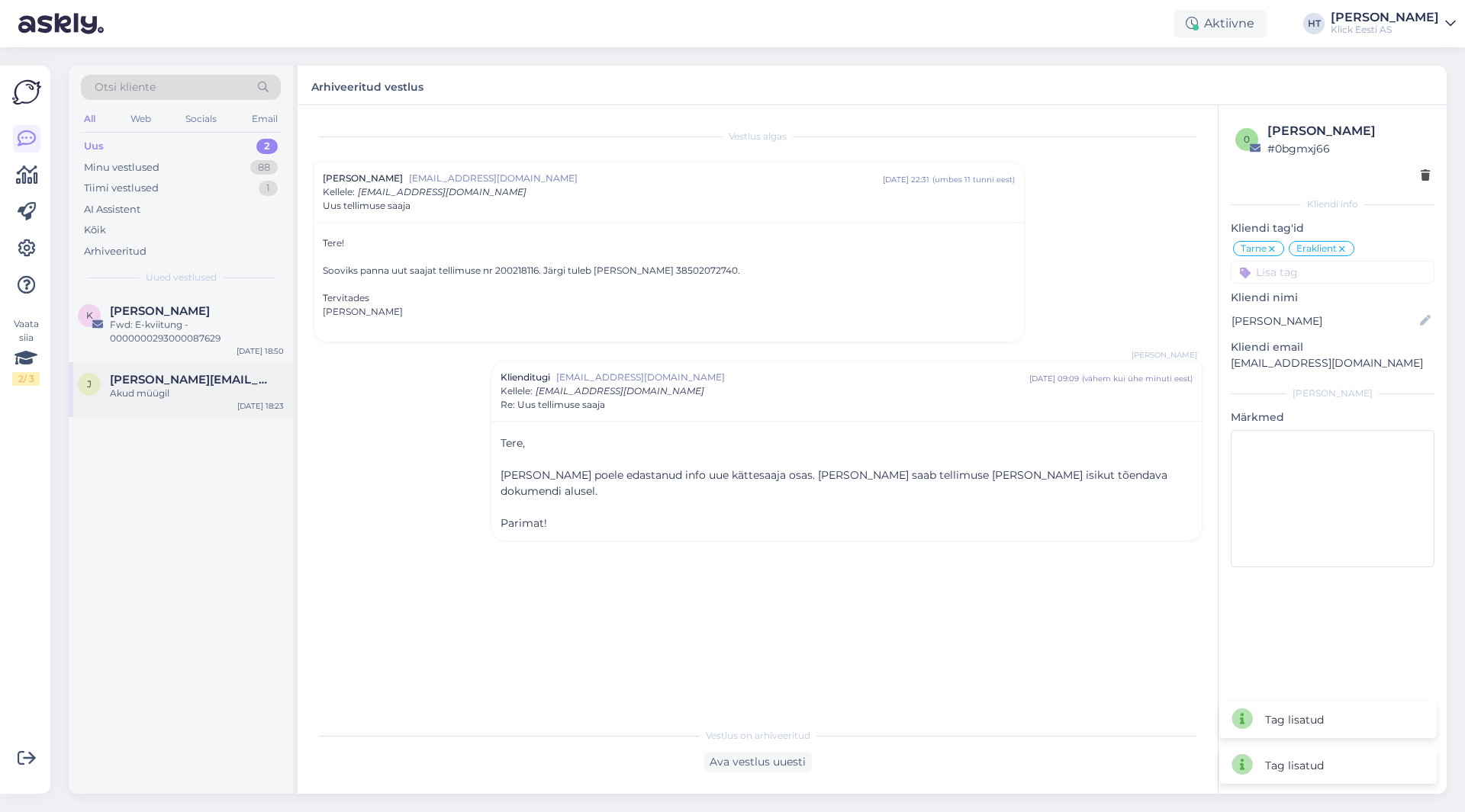
click at [189, 397] on div "Akud müügil" at bounding box center [196, 393] width 174 height 14
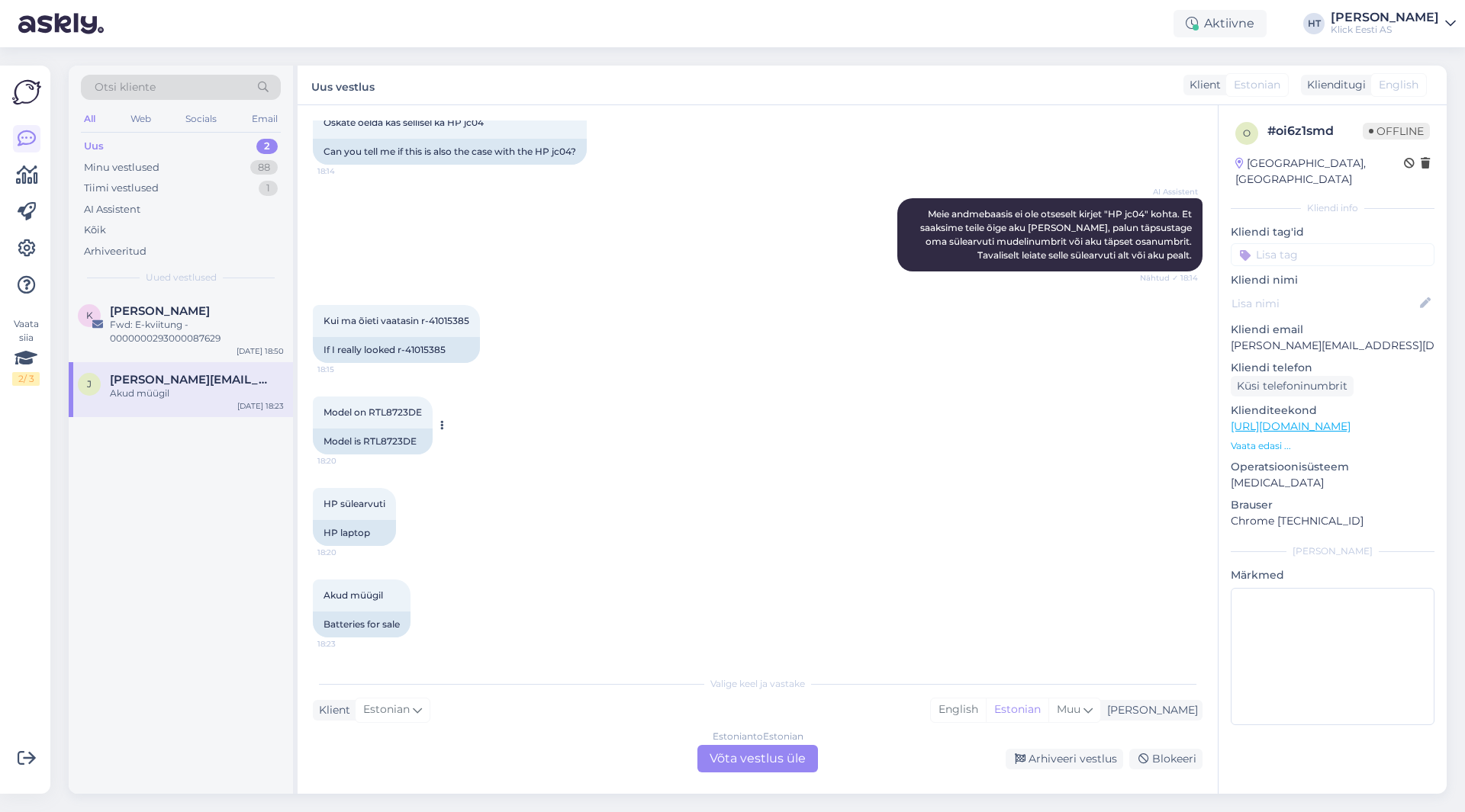
click at [389, 410] on span "Model on RTL8723DE" at bounding box center [373, 412] width 98 height 11
copy div "RTL8723DE 18:20"
click at [423, 324] on span "Kui ma õieti vaatasin r-41015385" at bounding box center [397, 320] width 146 height 11
drag, startPoint x: 423, startPoint y: 318, endPoint x: 468, endPoint y: 322, distance: 45.2
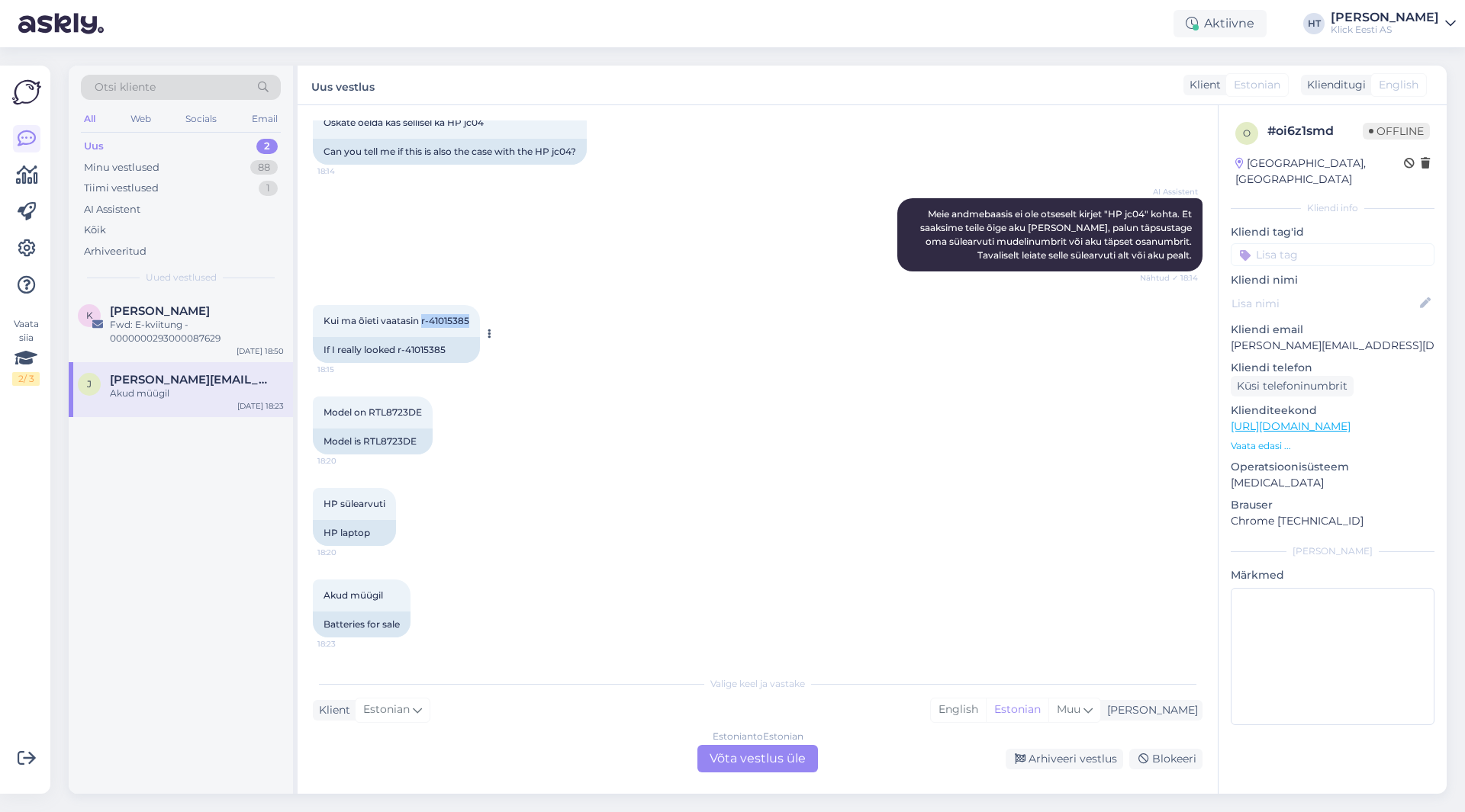
click at [468, 322] on span "Kui ma õieti vaatasin r-41015385" at bounding box center [397, 320] width 146 height 11
copy span "r-41015385"
click at [225, 311] on div "[PERSON_NAME]" at bounding box center [196, 311] width 174 height 14
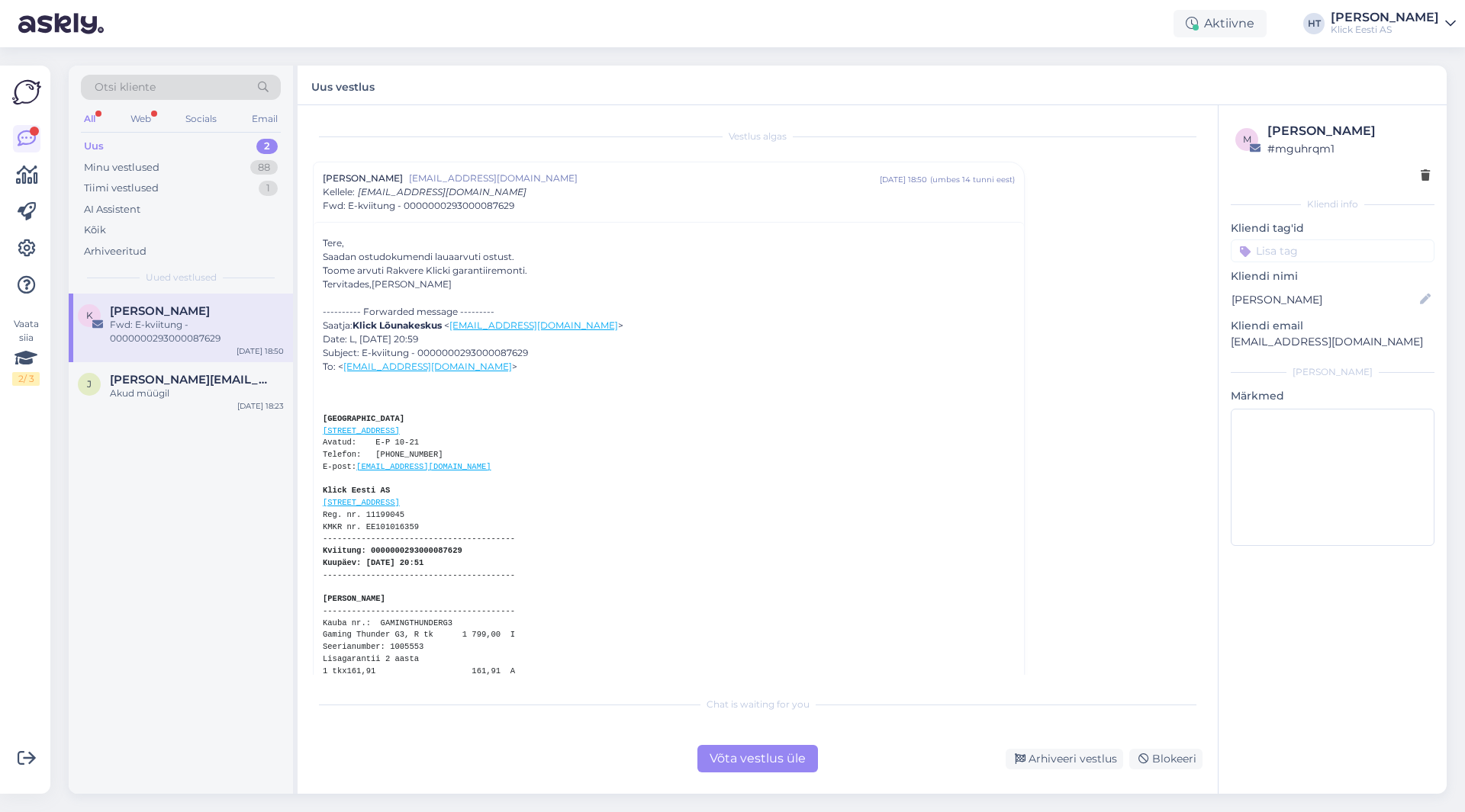
click at [756, 759] on div "Võta vestlus üle" at bounding box center [757, 758] width 120 height 28
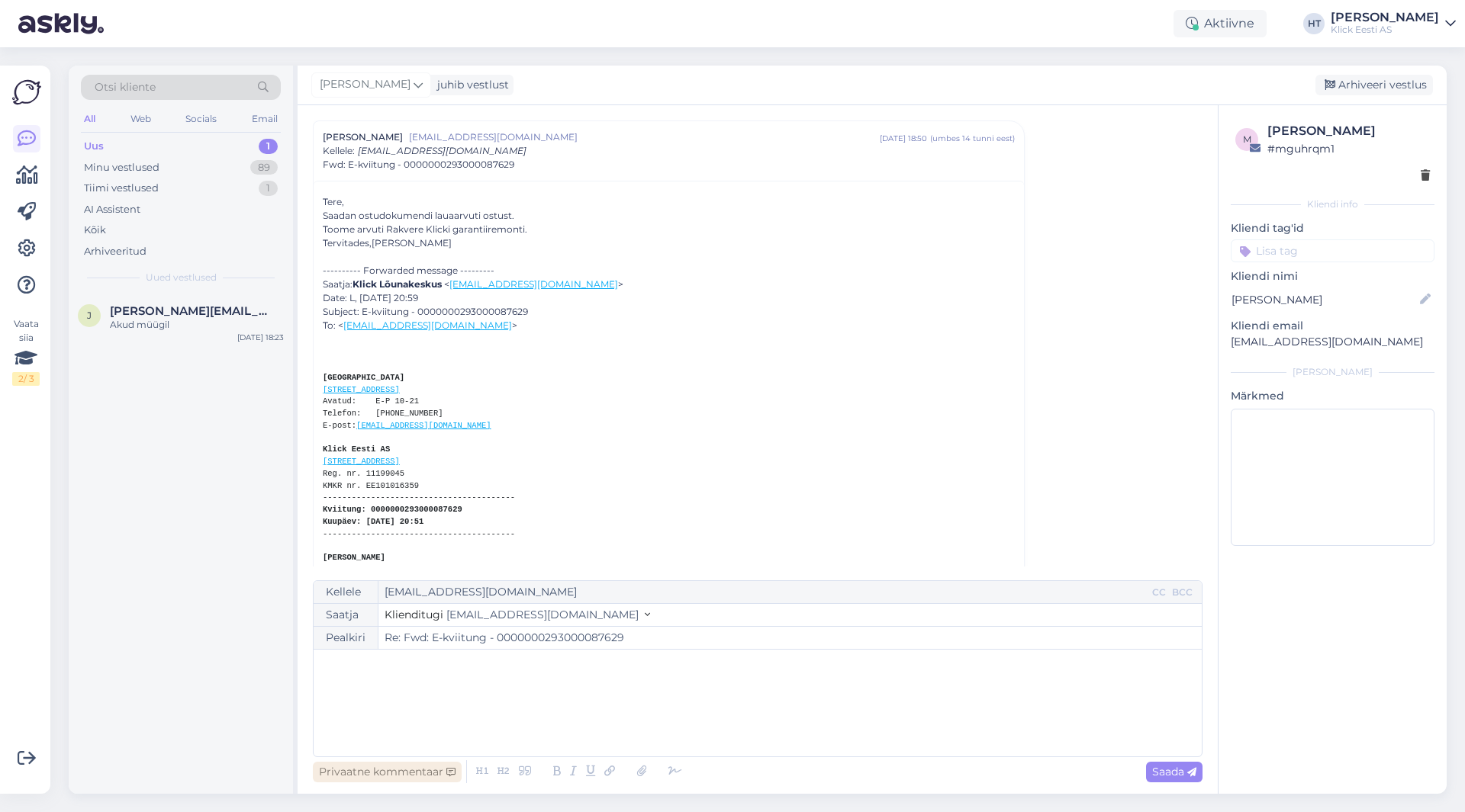
click at [434, 766] on div "Privaatne kommentaar" at bounding box center [386, 771] width 149 height 20
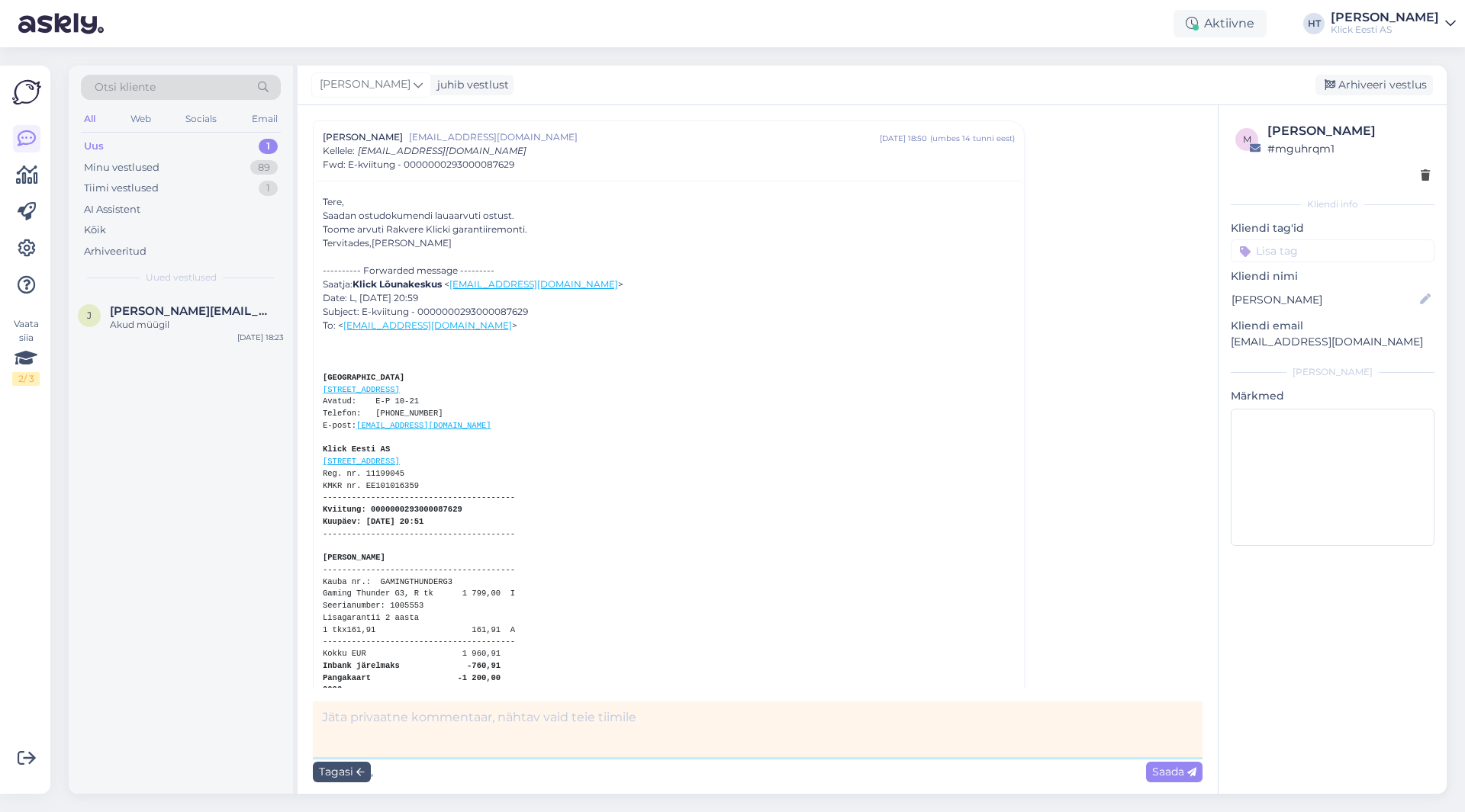
click at [426, 729] on textarea at bounding box center [757, 729] width 890 height 56
type textarea "fwd Rakverele."
click at [1161, 780] on div "Saada" at bounding box center [1174, 771] width 57 height 20
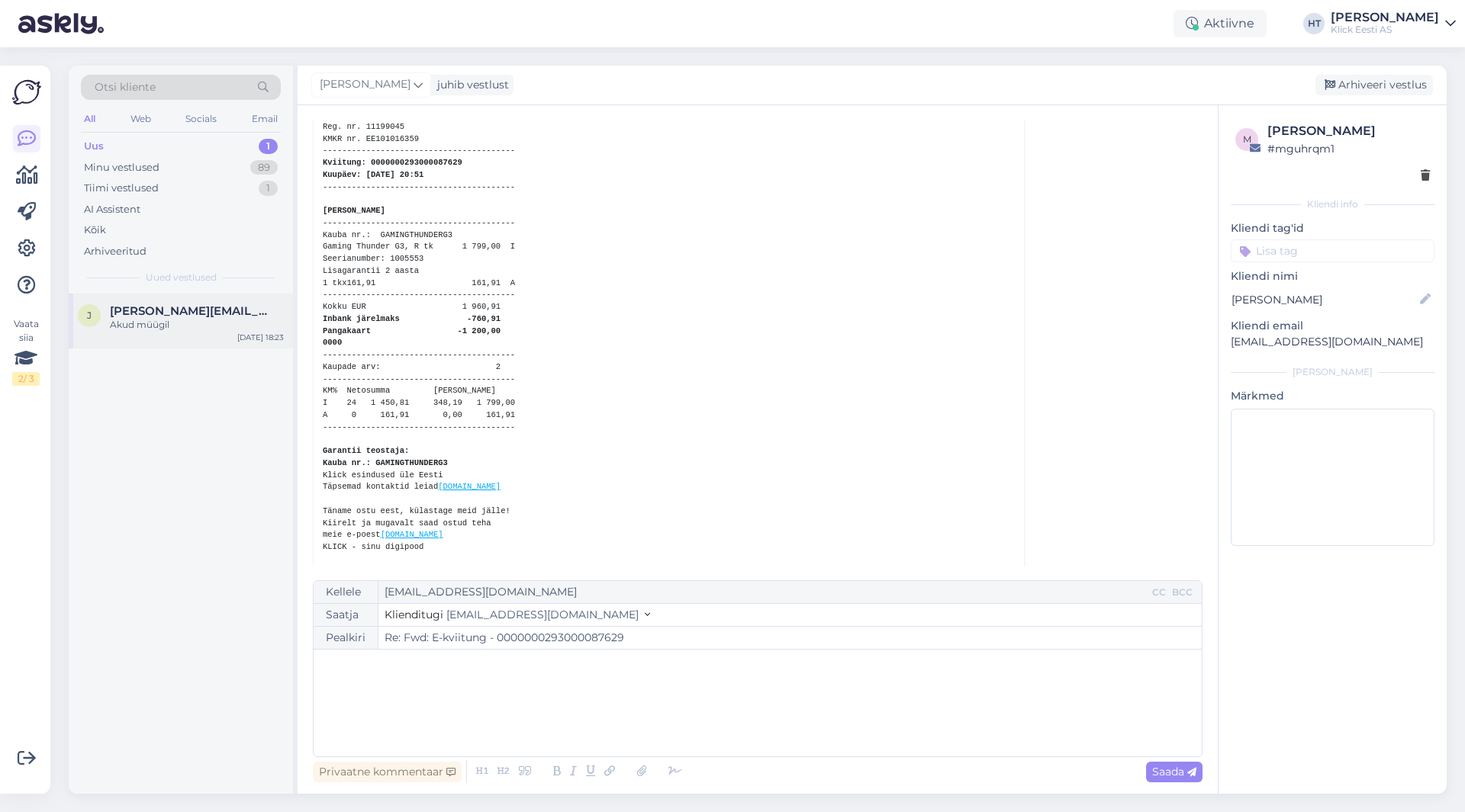
click at [244, 329] on div "Akud müügil" at bounding box center [196, 324] width 174 height 14
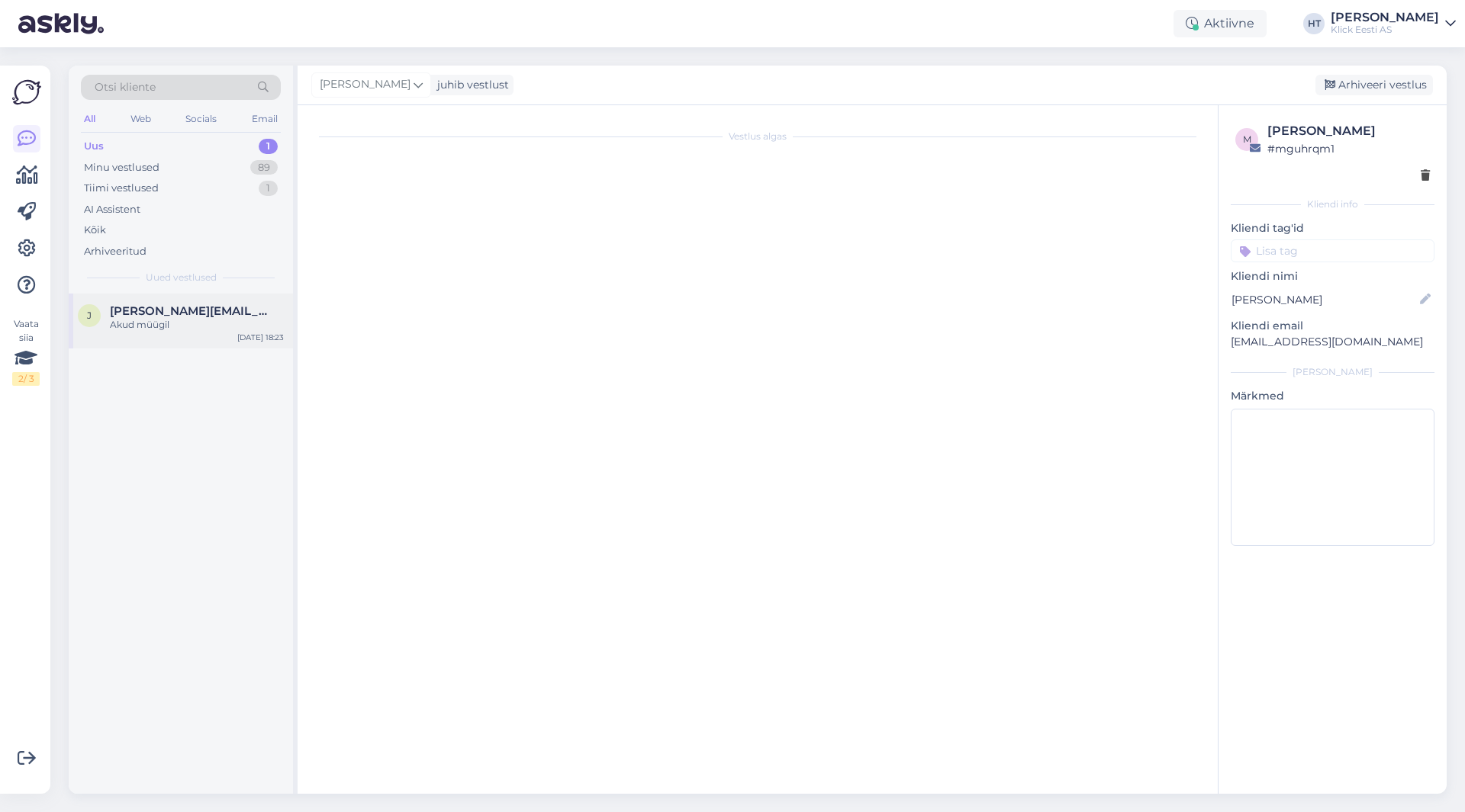
scroll to position [436, 0]
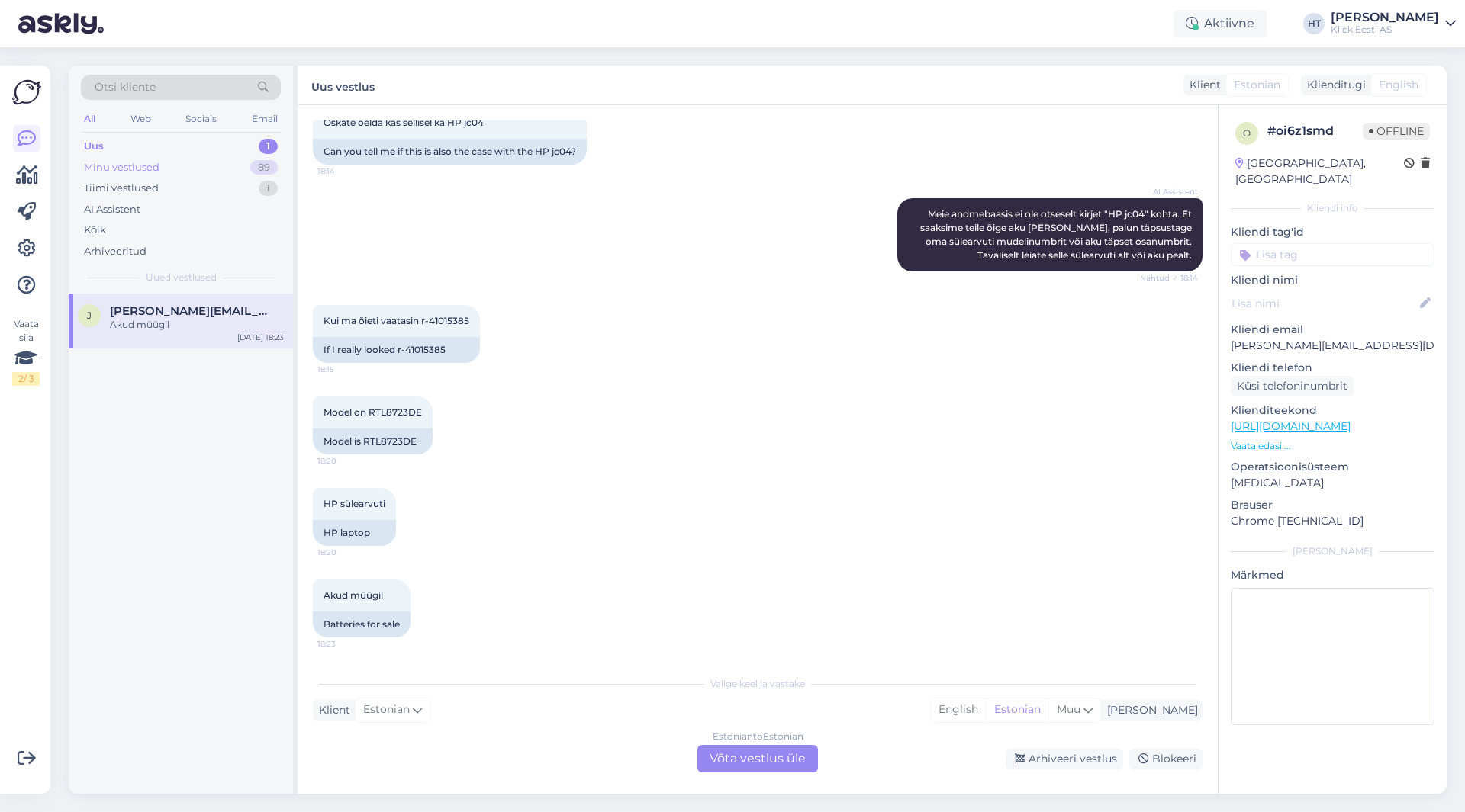
click at [235, 165] on div "Minu vestlused 89" at bounding box center [181, 168] width 200 height 21
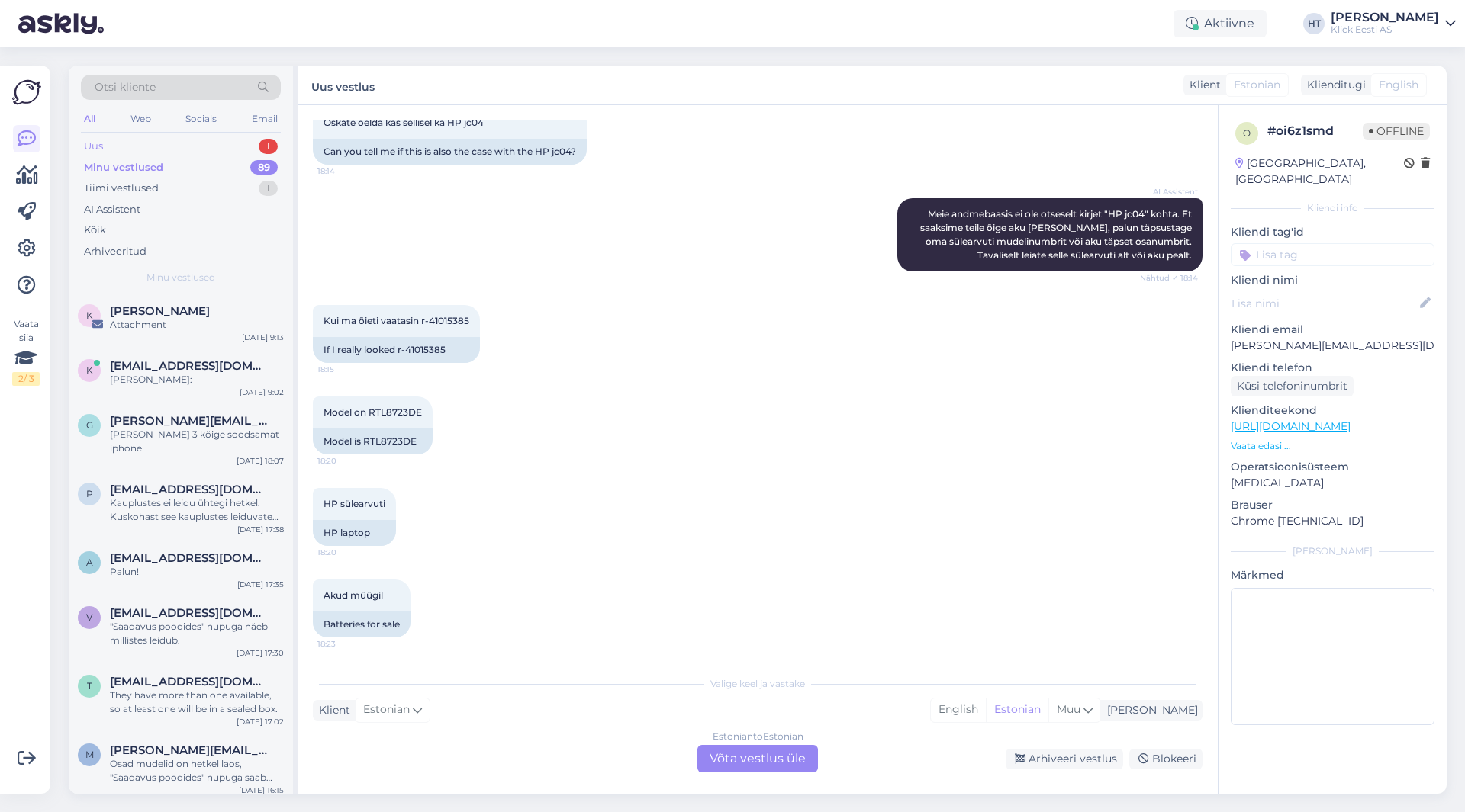
click at [259, 140] on div "Uus 1" at bounding box center [181, 146] width 200 height 21
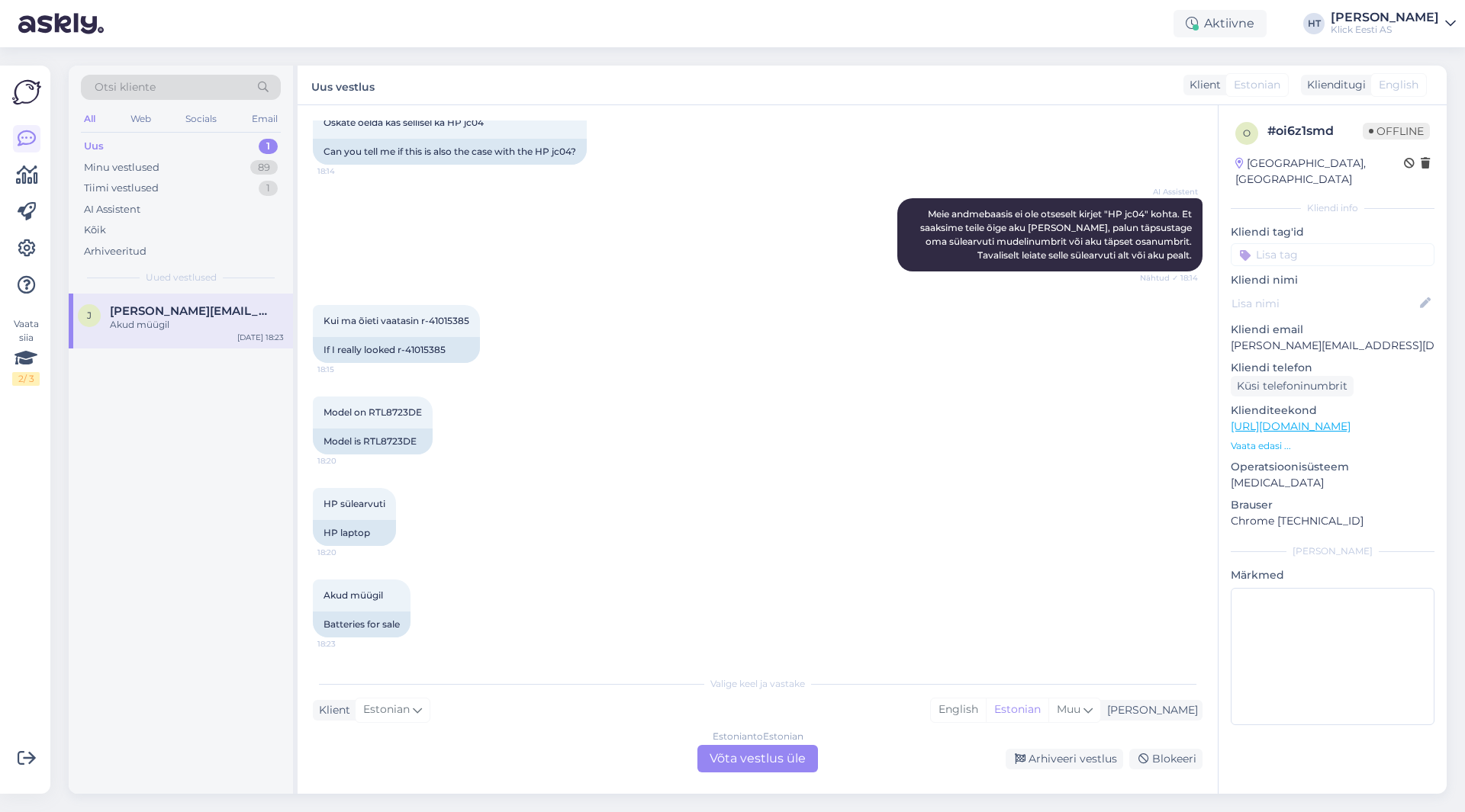
click at [227, 333] on div "[PERSON_NAME] [PERSON_NAME][EMAIL_ADDRESS][DOMAIN_NAME] Akud müügil [DATE] 18:23" at bounding box center [181, 321] width 224 height 55
drag, startPoint x: 459, startPoint y: 353, endPoint x: 322, endPoint y: 320, distance: 140.9
click at [322, 320] on div "Kui ma õieti vaatasin r-41015385 18:15 If I really looked r-41015385" at bounding box center [396, 333] width 167 height 58
click at [322, 320] on div "Kui ma õieti vaatasin r-41015385 18:15" at bounding box center [396, 320] width 167 height 32
drag, startPoint x: 322, startPoint y: 320, endPoint x: 450, endPoint y: 349, distance: 131.2
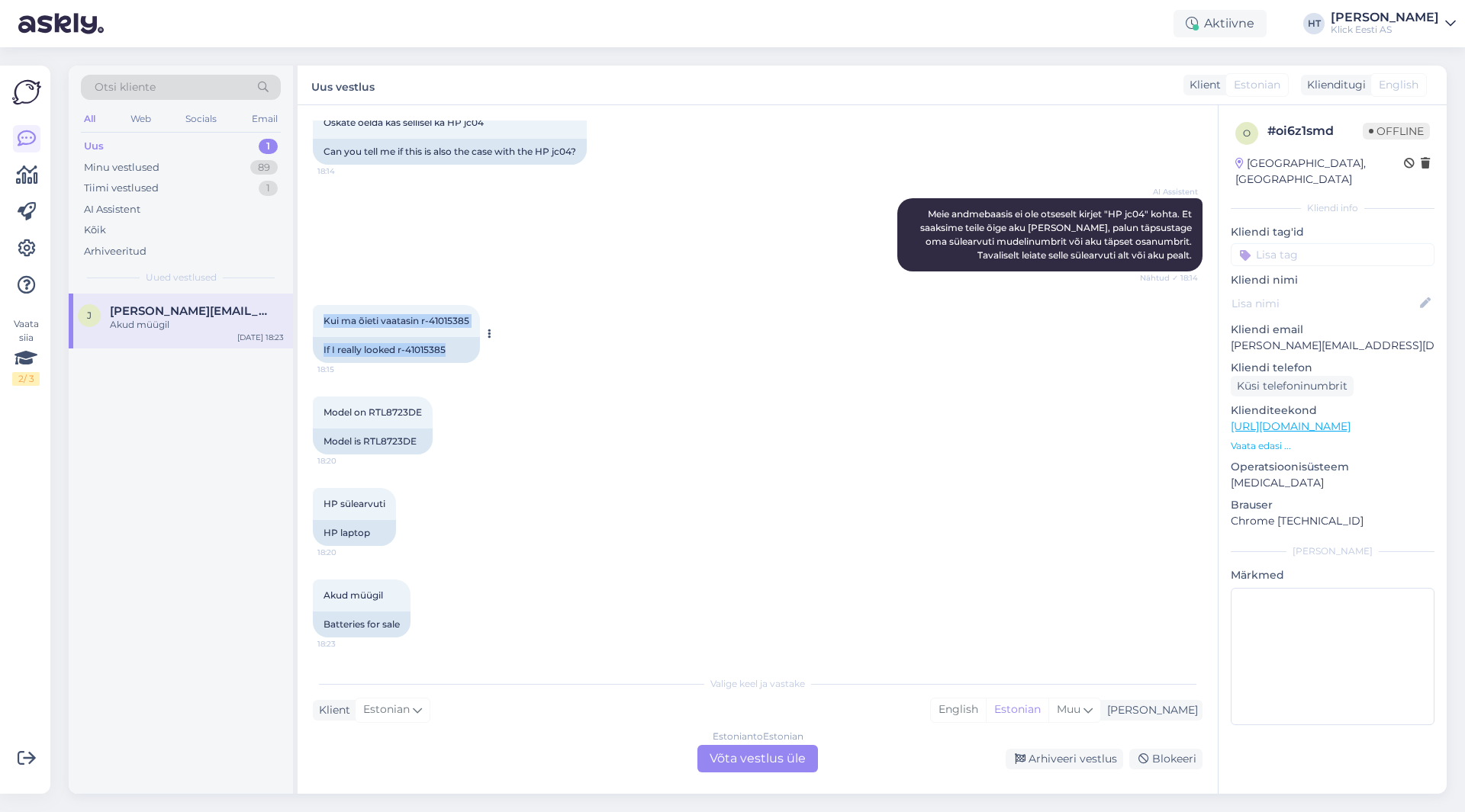
click at [450, 349] on div "Kui ma õieti vaatasin r-41015385 18:15 If I really looked r-41015385" at bounding box center [396, 333] width 167 height 58
click at [450, 349] on div "If I really looked r-41015385" at bounding box center [396, 350] width 167 height 26
drag, startPoint x: 422, startPoint y: 321, endPoint x: 469, endPoint y: 325, distance: 47.2
click at [469, 325] on span "Kui ma õieti vaatasin r-41015385" at bounding box center [397, 320] width 146 height 11
copy span "r-41015385"
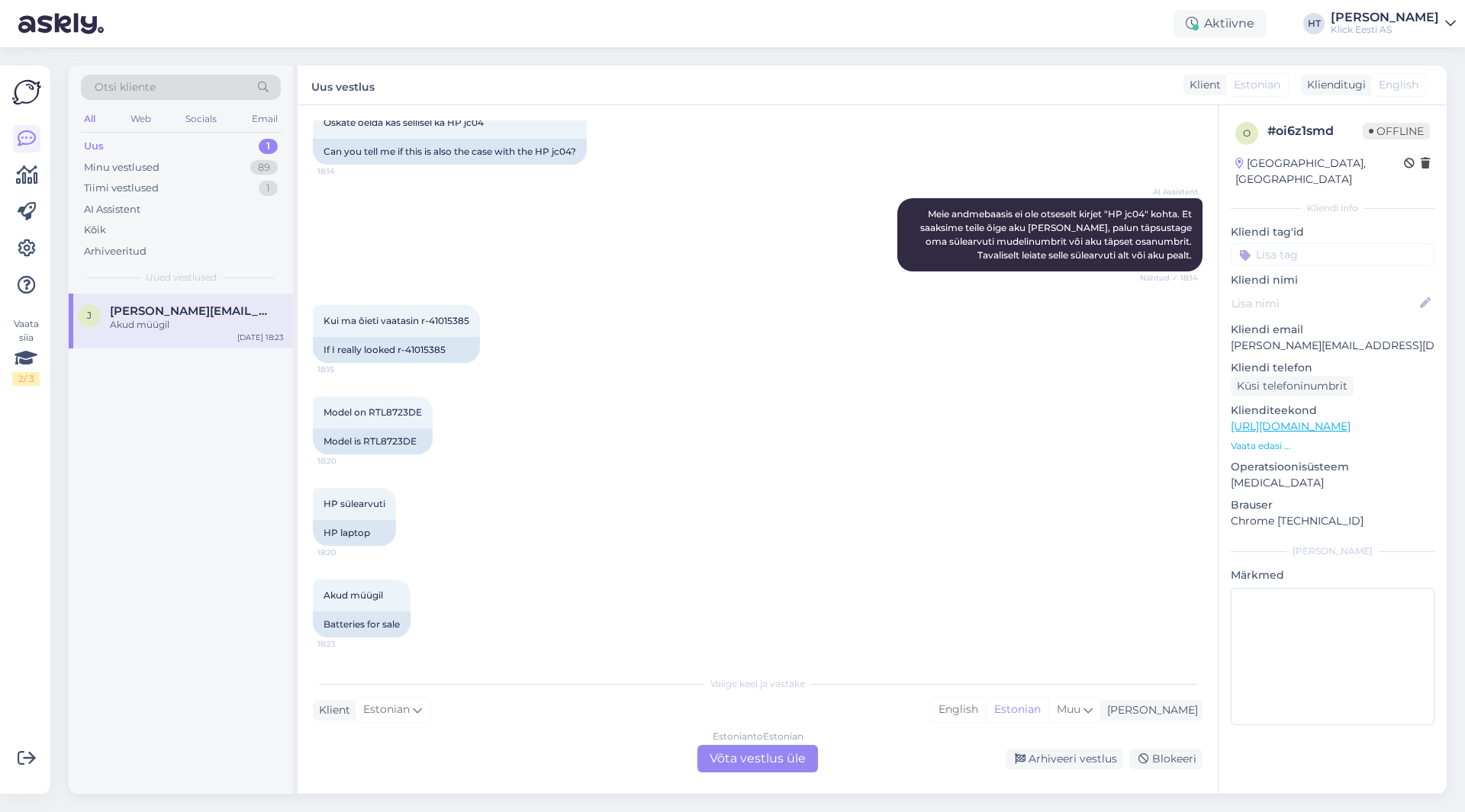
click at [501, 402] on div "Model on RTL8723DE 18:20 Model is RTL8723DE" at bounding box center [757, 425] width 890 height 92
drag, startPoint x: 321, startPoint y: 321, endPoint x: 460, endPoint y: 350, distance: 142.0
click at [460, 350] on div "Kui ma õieti vaatasin r-41015385 18:15 If I really looked r-41015385" at bounding box center [396, 333] width 167 height 58
click at [459, 351] on div "If I really looked r-41015385" at bounding box center [396, 350] width 167 height 26
drag, startPoint x: 455, startPoint y: 352, endPoint x: 323, endPoint y: 317, distance: 136.6
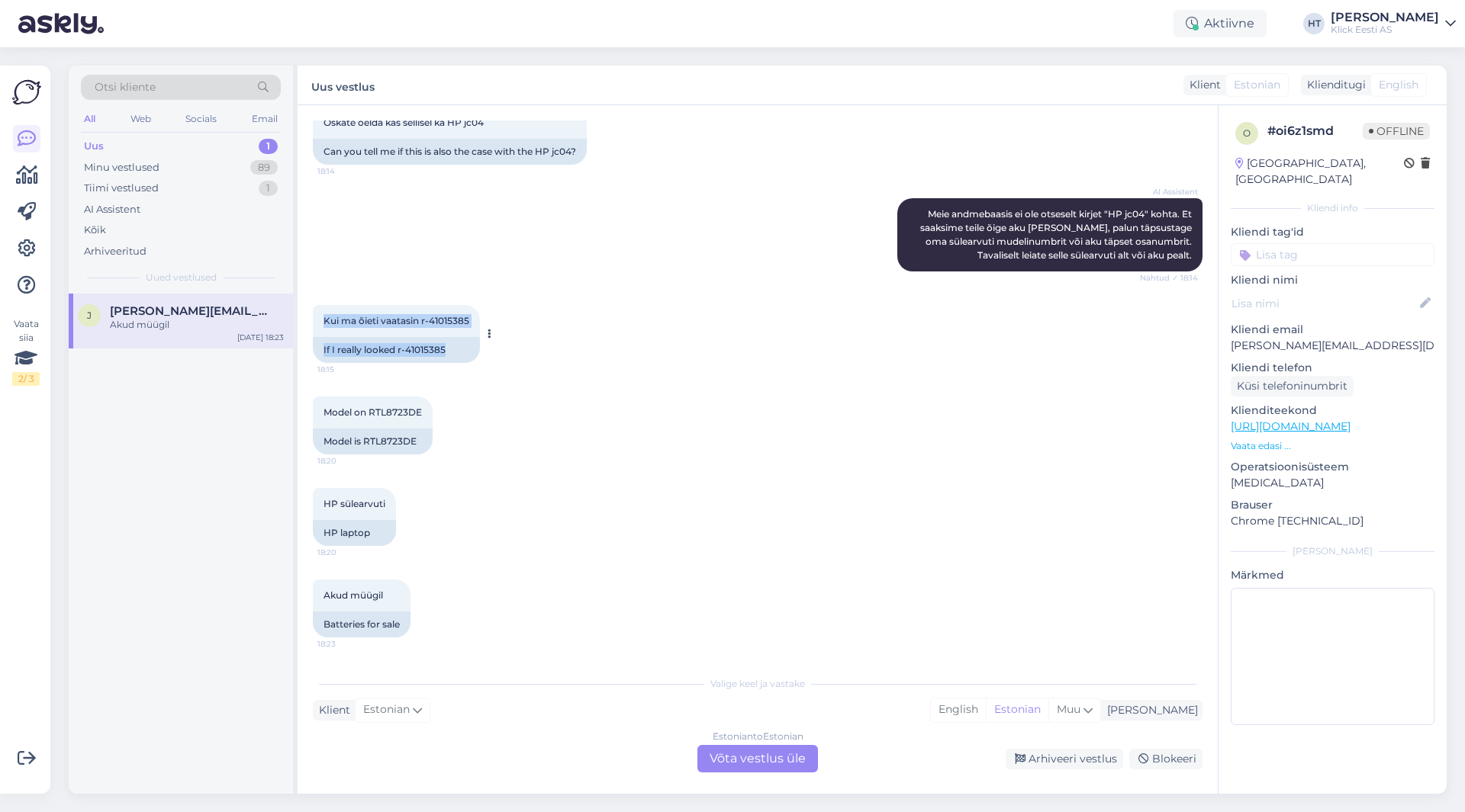
click at [323, 317] on div "Kui ma õieti vaatasin r-41015385 18:15 If I really looked r-41015385" at bounding box center [396, 333] width 167 height 58
click at [323, 317] on div "Kui ma õieti vaatasin r-41015385 18:15" at bounding box center [396, 320] width 167 height 32
drag, startPoint x: 323, startPoint y: 317, endPoint x: 516, endPoint y: 625, distance: 363.5
click at [516, 625] on div "Vestlus algas [DATE] Tere! 18:12 Hello! AI Assistent [PERSON_NAME], kuidas saan…" at bounding box center [764, 387] width 903 height 534
click at [455, 632] on div "Akud müügil 18:23 Batteries for sale" at bounding box center [757, 608] width 890 height 92
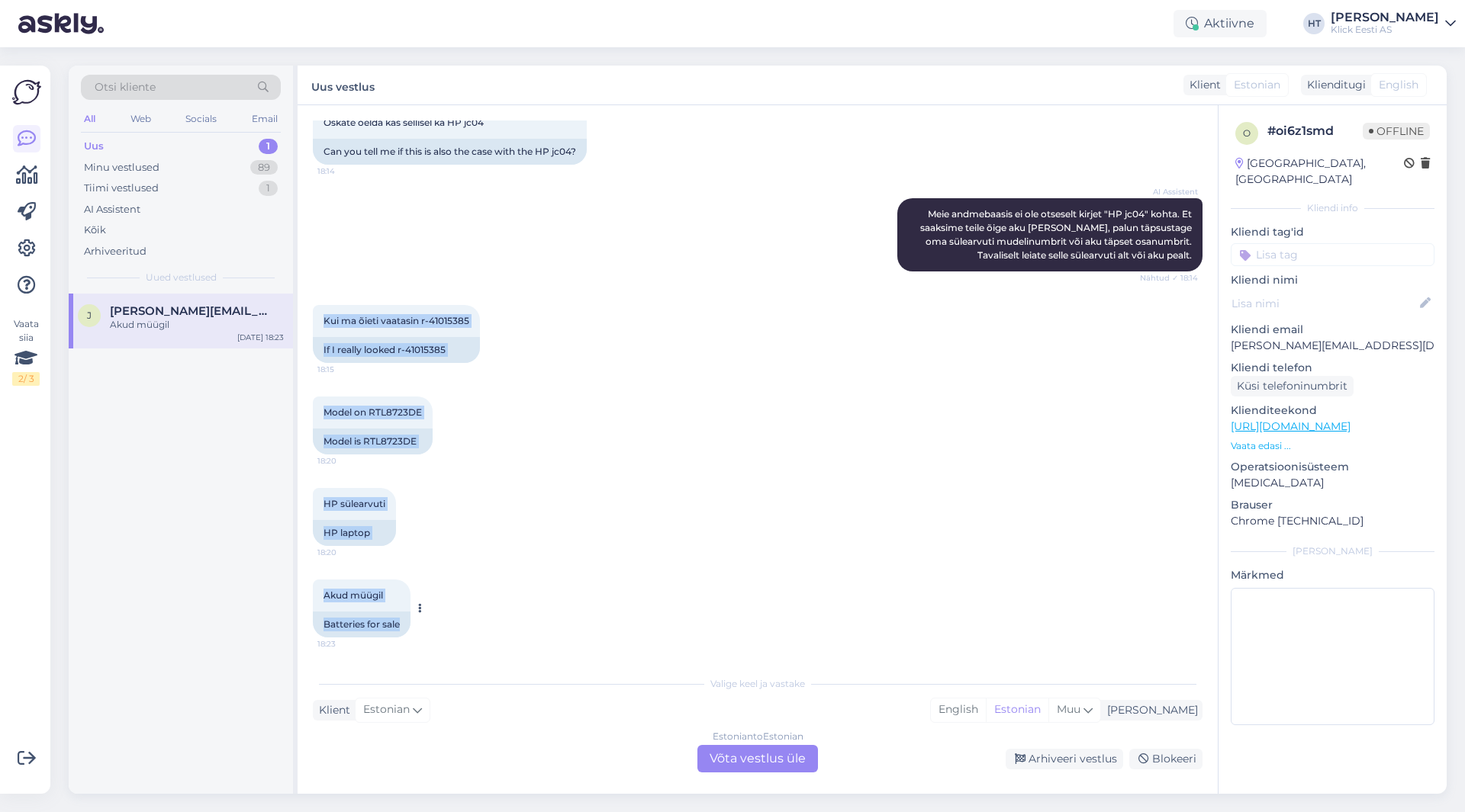
click at [400, 626] on div "Batteries for sale" at bounding box center [361, 625] width 97 height 26
drag, startPoint x: 399, startPoint y: 628, endPoint x: 329, endPoint y: 324, distance: 312.0
click at [329, 324] on div "Vestlus algas [DATE] Tere! 18:12 Hello! AI Assistent [PERSON_NAME], kuidas saan…" at bounding box center [764, 387] width 903 height 534
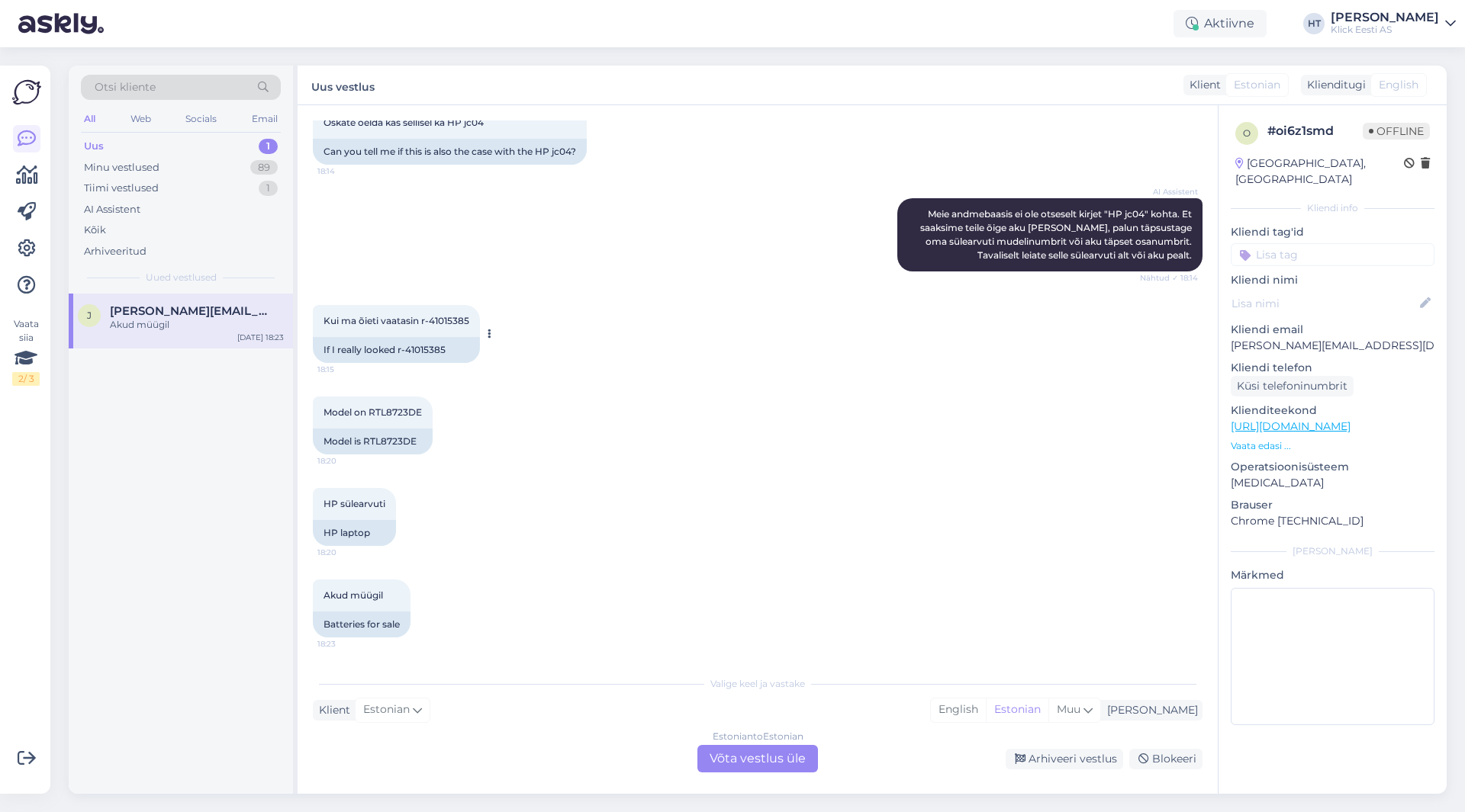
click at [324, 320] on span "Kui ma õieti vaatasin r-41015385" at bounding box center [397, 320] width 146 height 11
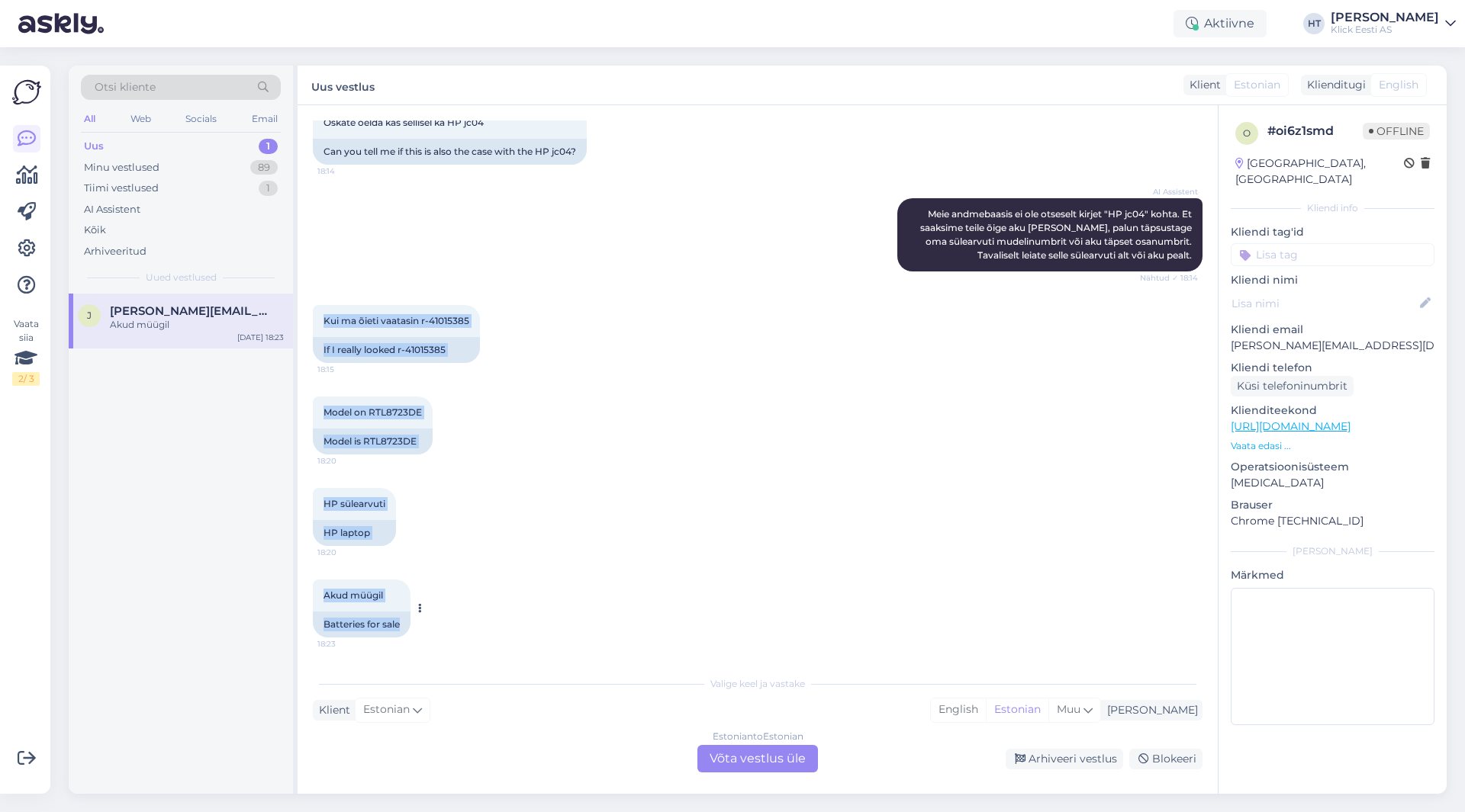
drag, startPoint x: 324, startPoint y: 320, endPoint x: 403, endPoint y: 623, distance: 313.1
click at [403, 623] on div "Vestlus algas [DATE] Tere! 18:12 Hello! AI Assistent [PERSON_NAME], kuidas saan…" at bounding box center [764, 387] width 903 height 534
click at [403, 625] on div "Batteries for sale" at bounding box center [361, 625] width 97 height 26
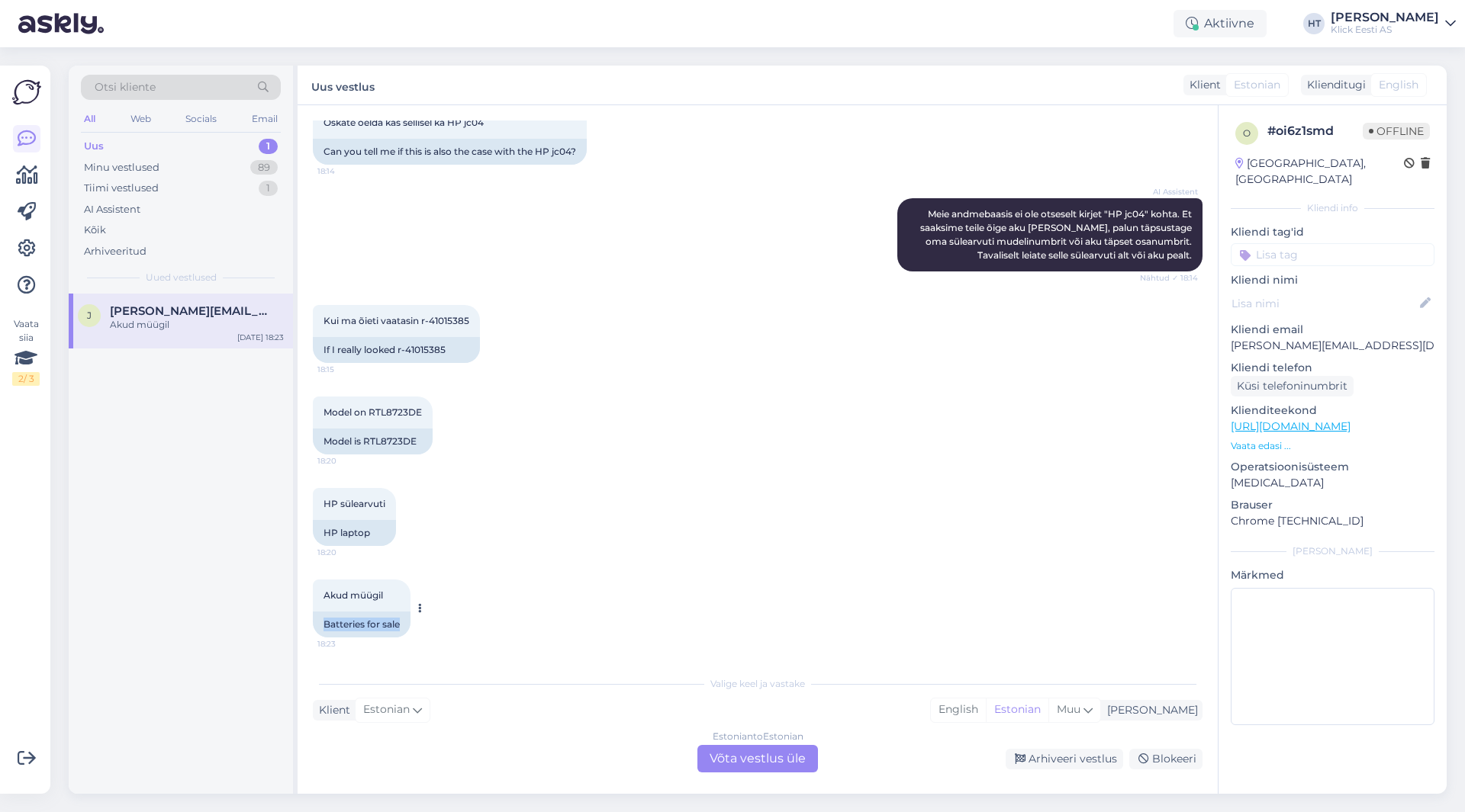
click at [403, 625] on div "Batteries for sale" at bounding box center [361, 625] width 97 height 26
click at [403, 626] on div "Batteries for sale" at bounding box center [361, 625] width 97 height 26
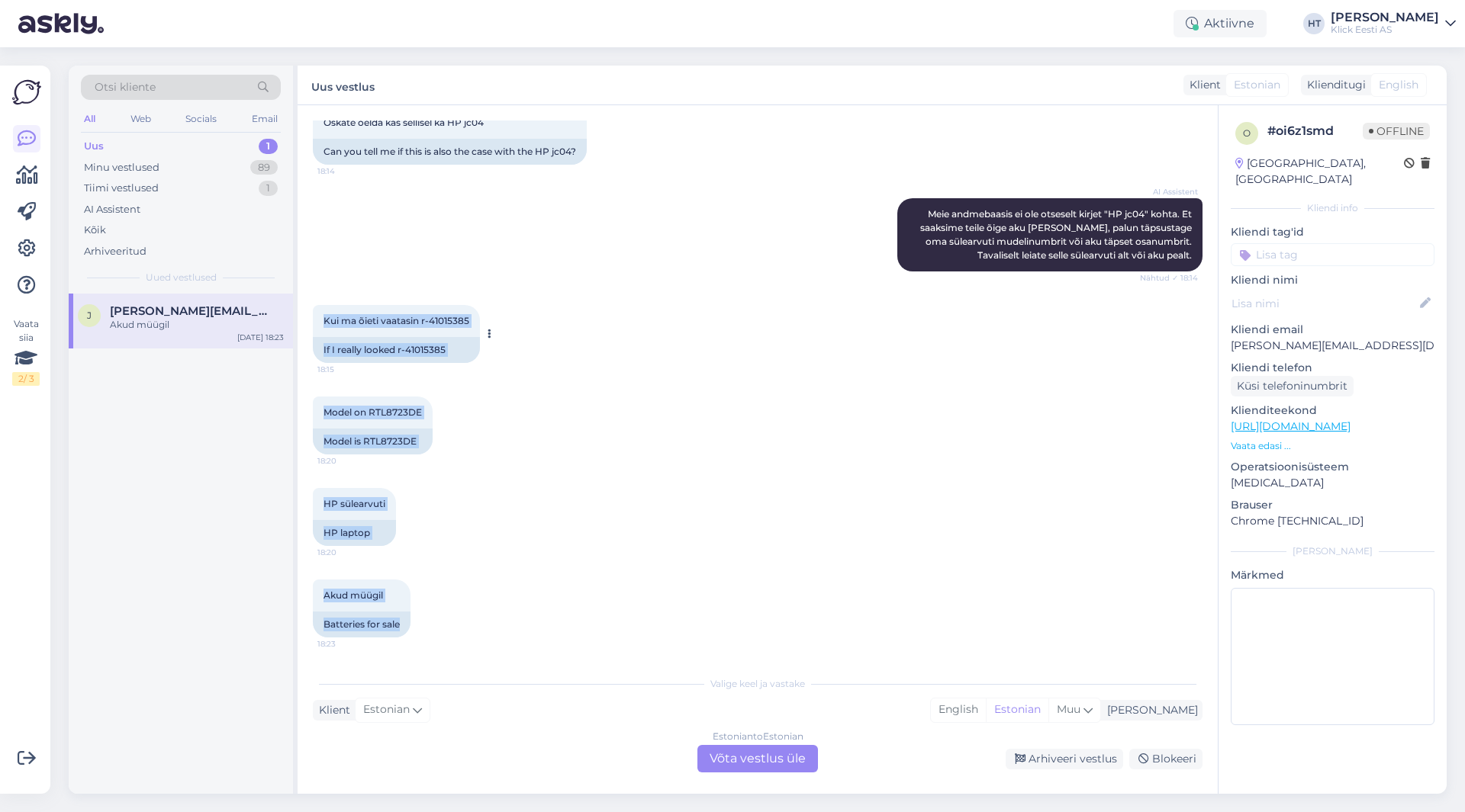
drag, startPoint x: 403, startPoint y: 626, endPoint x: 324, endPoint y: 318, distance: 318.0
click at [324, 318] on div "Vestlus algas [DATE] Tere! 18:12 Hello! AI Assistent [PERSON_NAME], kuidas saan…" at bounding box center [764, 387] width 903 height 534
click at [324, 318] on span "Kui ma õieti vaatasin r-41015385" at bounding box center [397, 320] width 146 height 11
drag, startPoint x: 324, startPoint y: 318, endPoint x: 403, endPoint y: 638, distance: 329.6
click at [403, 638] on div "Vestlus algas [DATE] Tere! 18:12 Hello! AI Assistent [PERSON_NAME], kuidas saan…" at bounding box center [764, 387] width 903 height 534
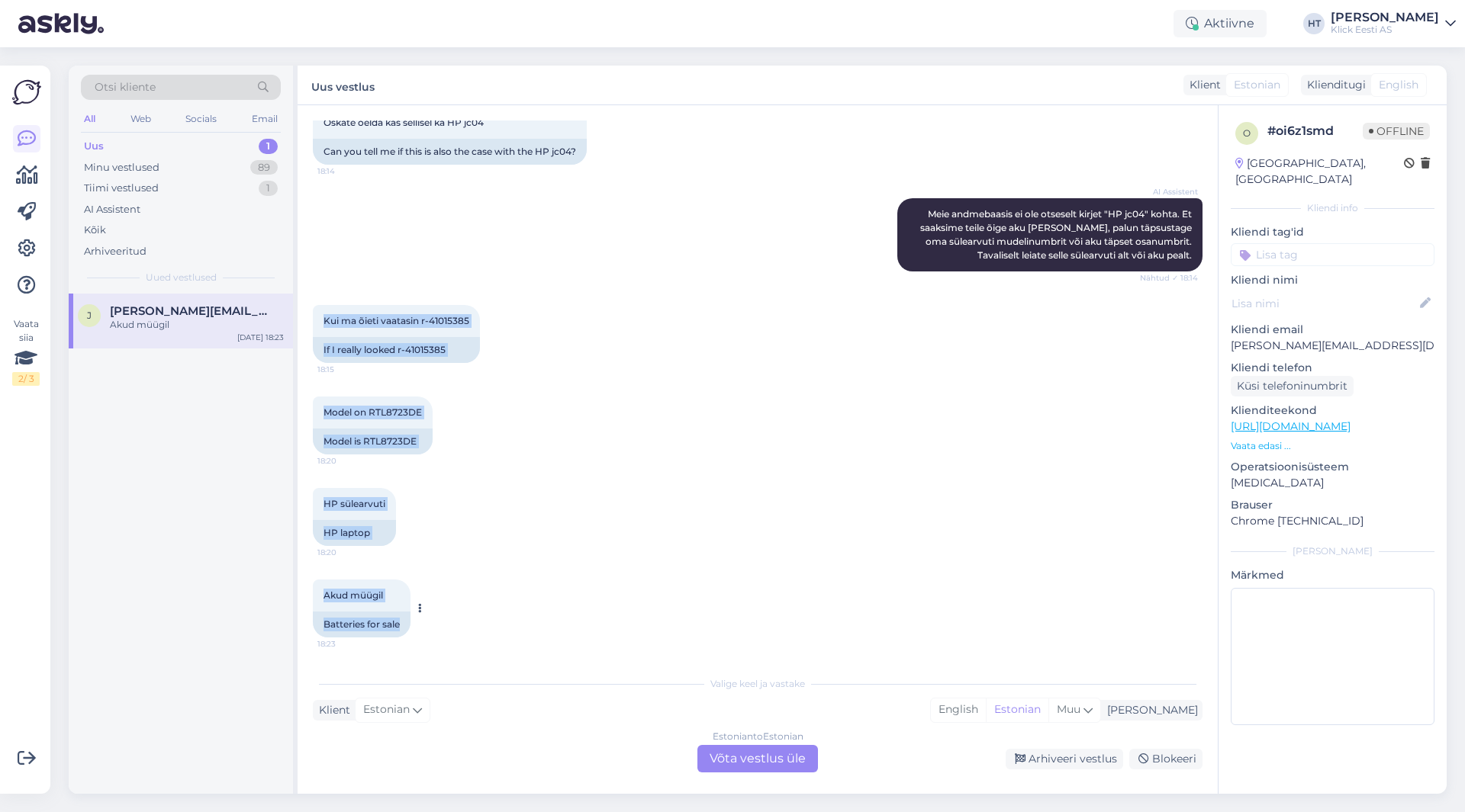
click at [403, 634] on div "Batteries for sale" at bounding box center [361, 625] width 97 height 26
drag, startPoint x: 403, startPoint y: 634, endPoint x: 325, endPoint y: 320, distance: 323.5
click at [325, 320] on div "Vestlus algas [DATE] Tere! 18:12 Hello! AI Assistent [PERSON_NAME], kuidas saan…" at bounding box center [764, 387] width 903 height 534
click at [325, 320] on span "Kui ma õieti vaatasin r-41015385" at bounding box center [397, 320] width 146 height 11
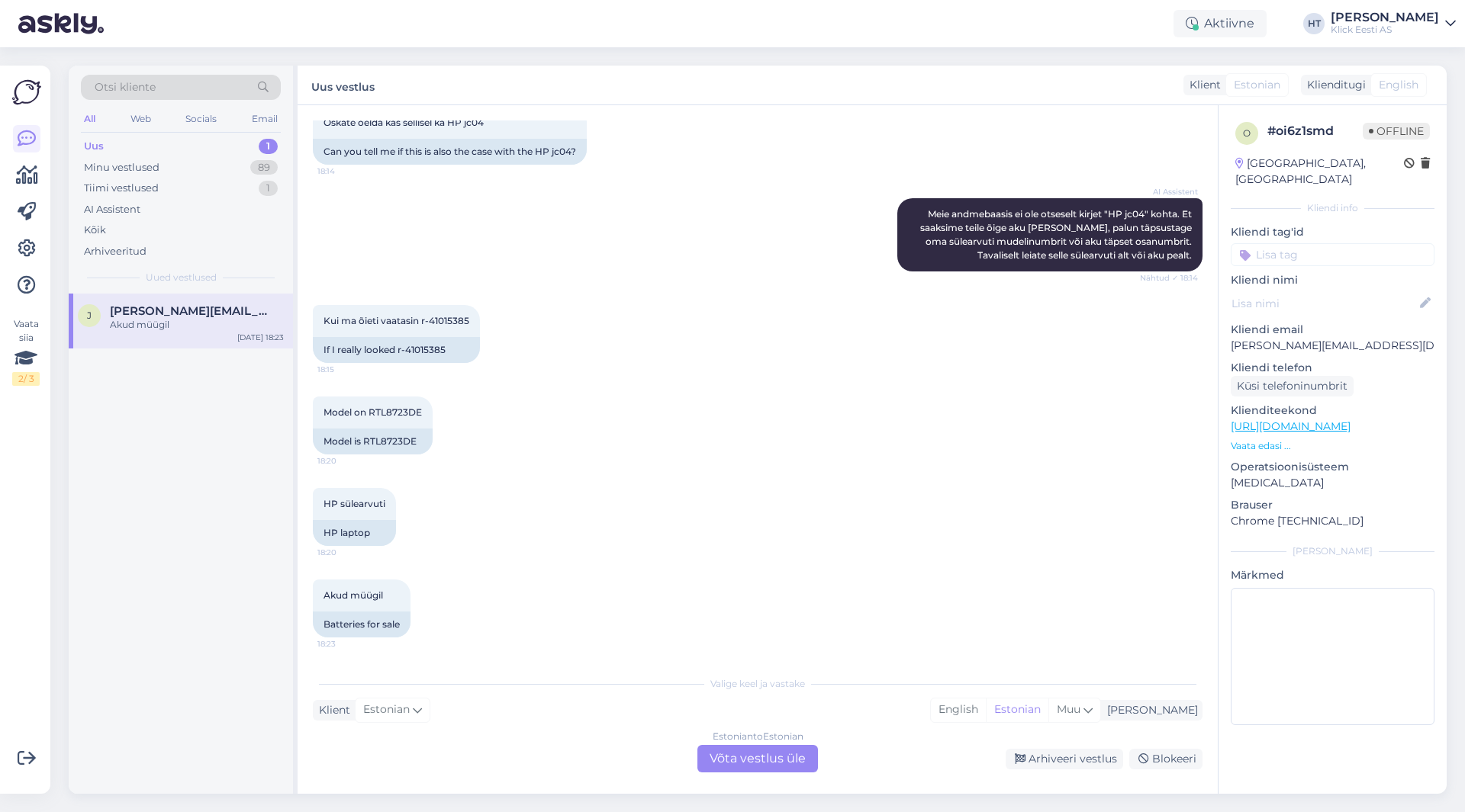
click at [571, 387] on div "Model on RTL8723DE 18:20 Model is RTL8723DE" at bounding box center [757, 425] width 890 height 92
drag, startPoint x: 420, startPoint y: 320, endPoint x: 469, endPoint y: 320, distance: 49.0
click at [469, 320] on span "Kui ma õieti vaatasin r-41015385" at bounding box center [397, 320] width 146 height 11
copy span "r-41015385"
click at [444, 304] on div "Kui ma õieti vaatasin r-41015385 18:15 If I really looked r-41015385" at bounding box center [757, 333] width 890 height 92
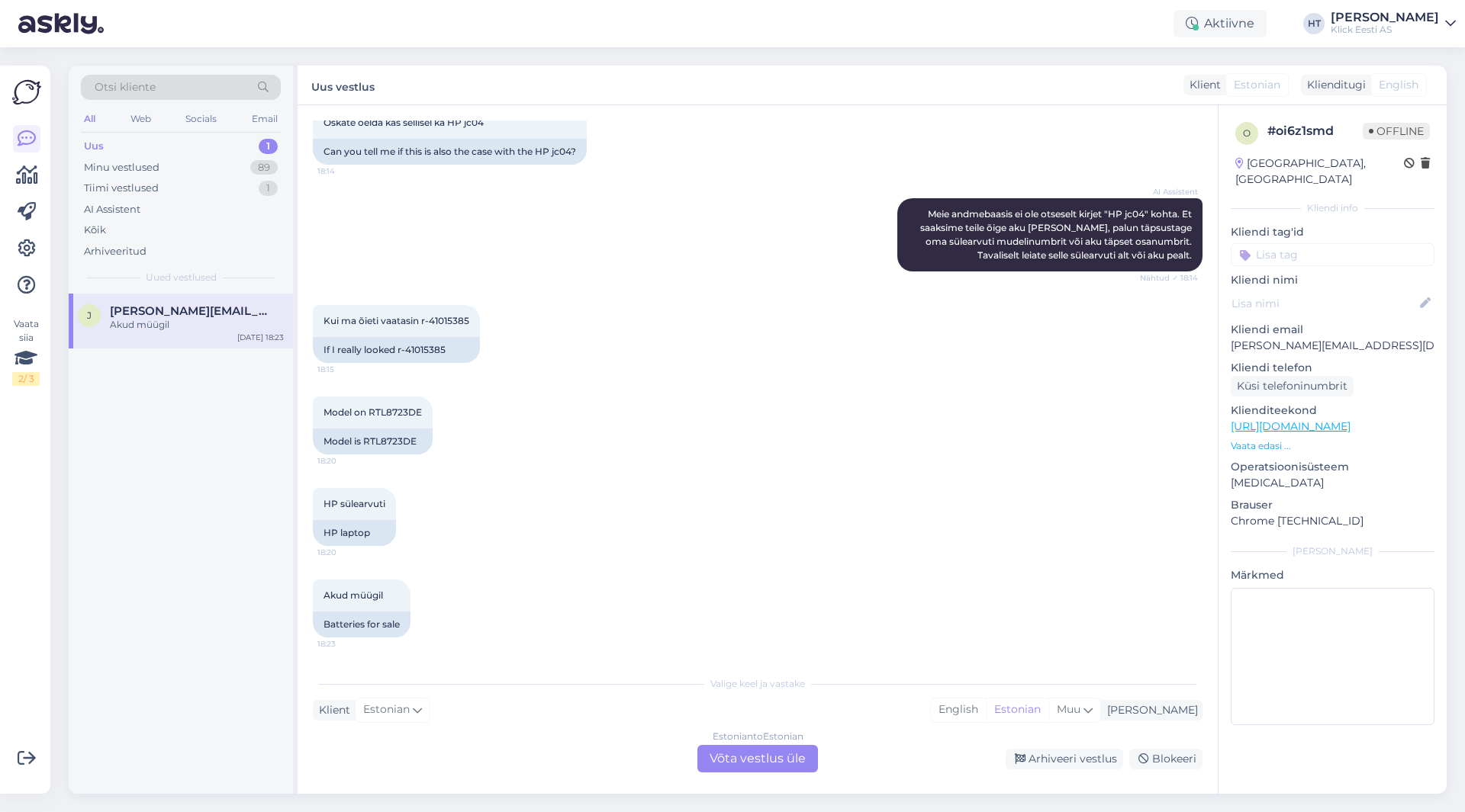
scroll to position [284, 0]
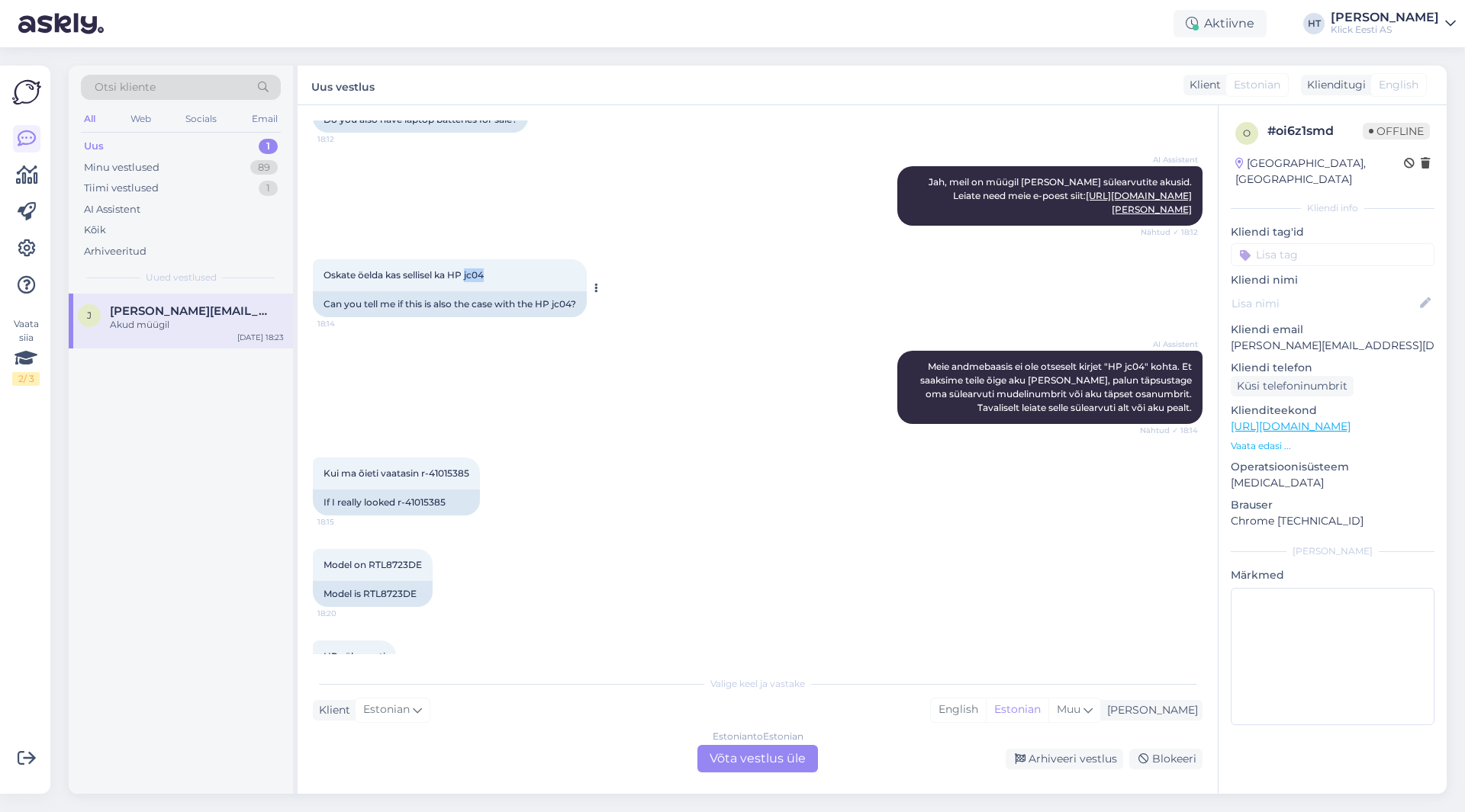
drag, startPoint x: 467, startPoint y: 272, endPoint x: 488, endPoint y: 272, distance: 21.0
click at [484, 272] on span "Oskate öelda kas sellisel ka HP jc04" at bounding box center [403, 275] width 160 height 11
click at [187, 474] on div "[PERSON_NAME] [PERSON_NAME][EMAIL_ADDRESS][DOMAIN_NAME] Akud müügil [DATE] 18:23" at bounding box center [181, 543] width 224 height 501
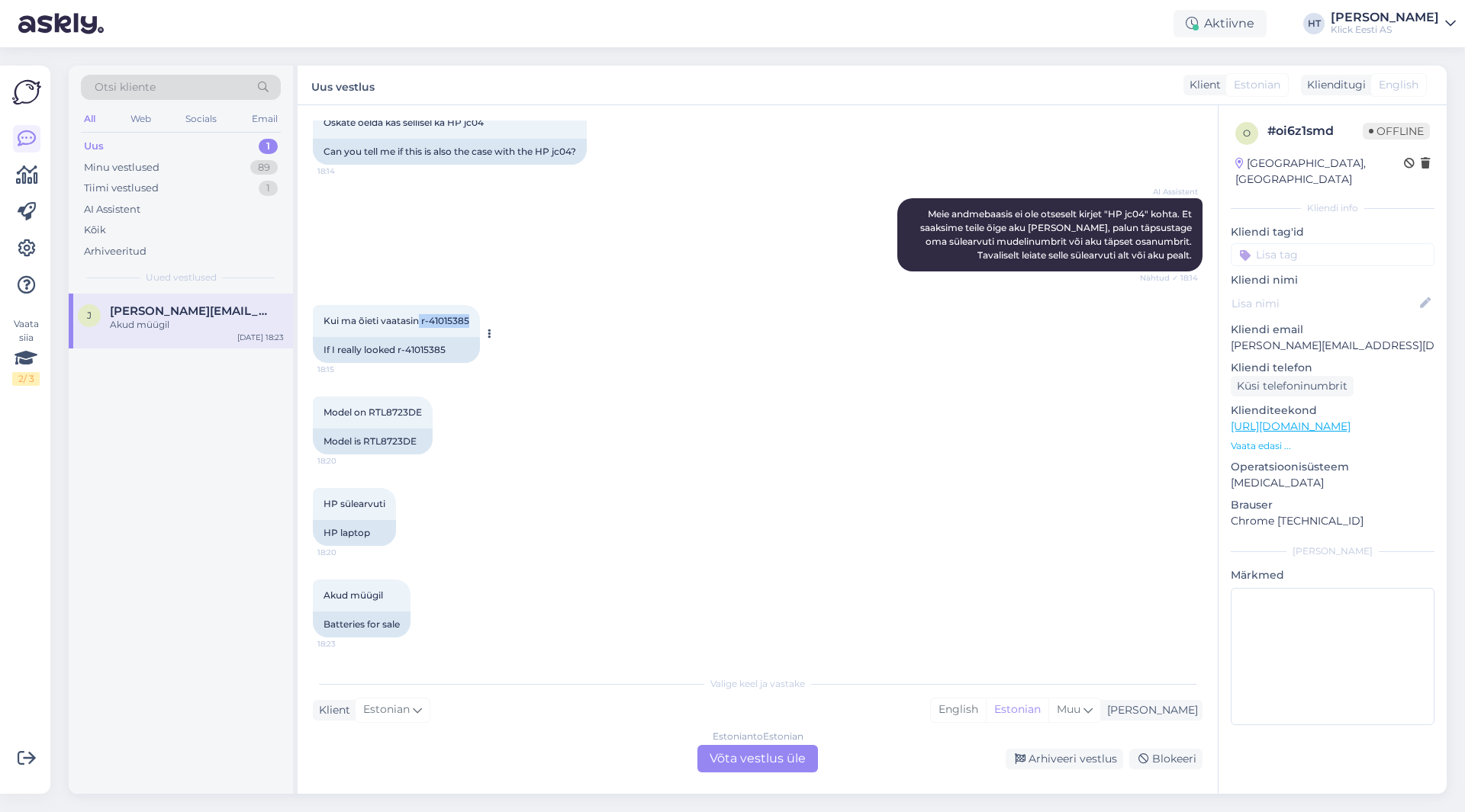
drag, startPoint x: 420, startPoint y: 320, endPoint x: 475, endPoint y: 320, distance: 55.0
click at [475, 320] on div "Kui ma õieti vaatasin r-41015385 18:15" at bounding box center [396, 320] width 167 height 32
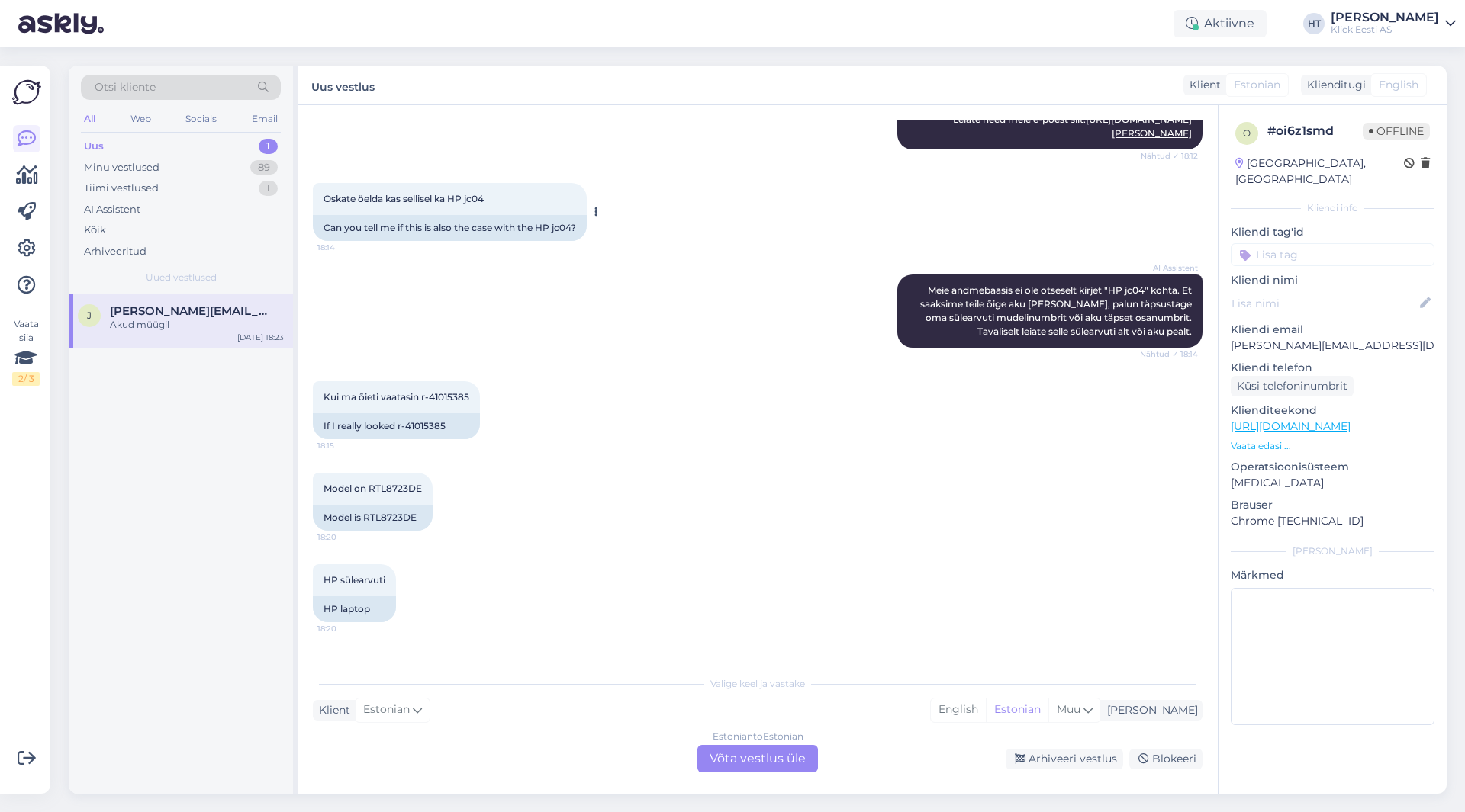
drag, startPoint x: 472, startPoint y: 196, endPoint x: 506, endPoint y: 196, distance: 34.0
click at [506, 196] on div "Oskate öelda kas sellisel ka HP jc04 18:14" at bounding box center [449, 199] width 274 height 32
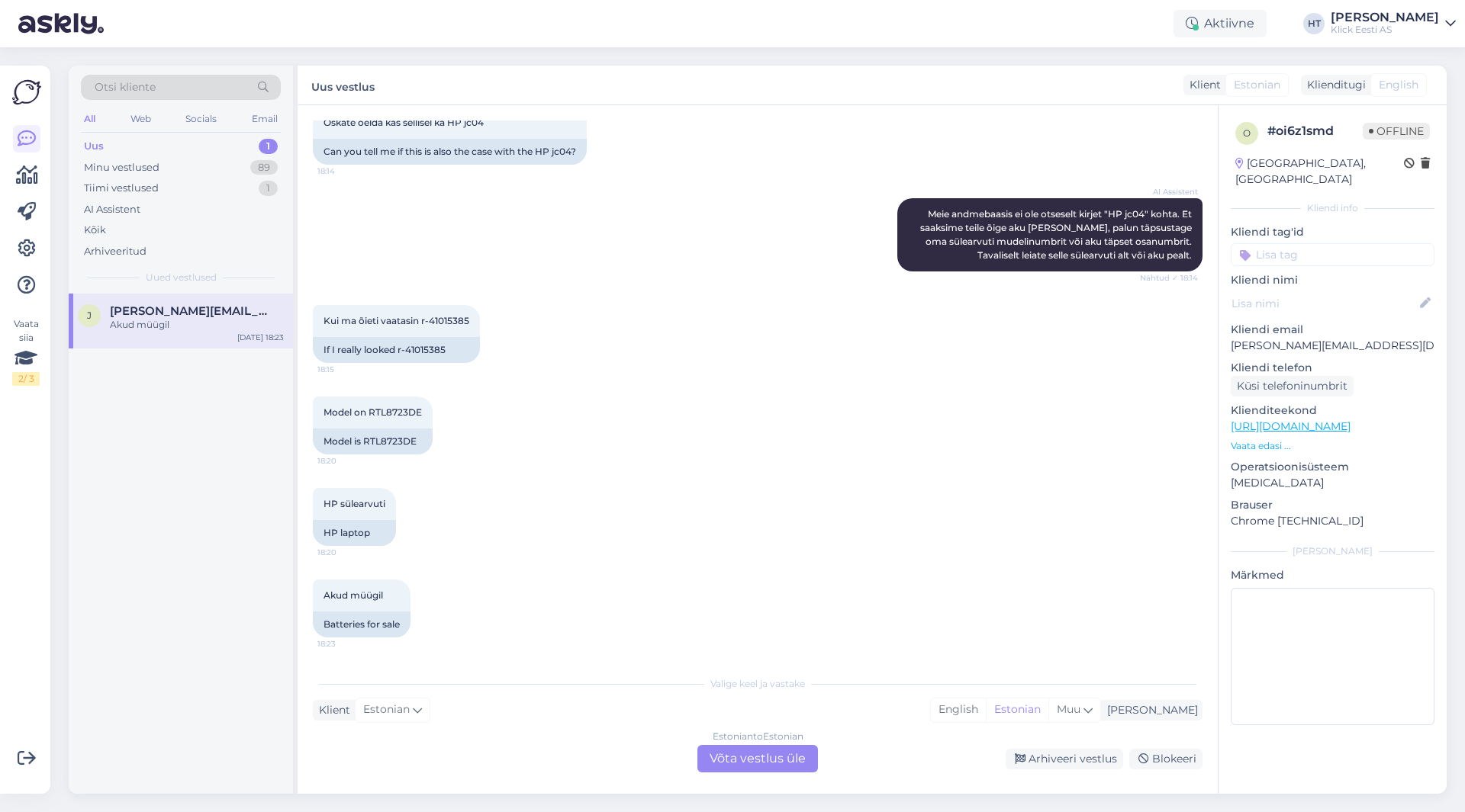
click at [245, 452] on div "[PERSON_NAME] [PERSON_NAME][EMAIL_ADDRESS][DOMAIN_NAME] Akud müügil [DATE] 18:23" at bounding box center [181, 543] width 224 height 501
click at [745, 756] on div "Estonian to Estonian Võta vestlus üle" at bounding box center [757, 758] width 120 height 28
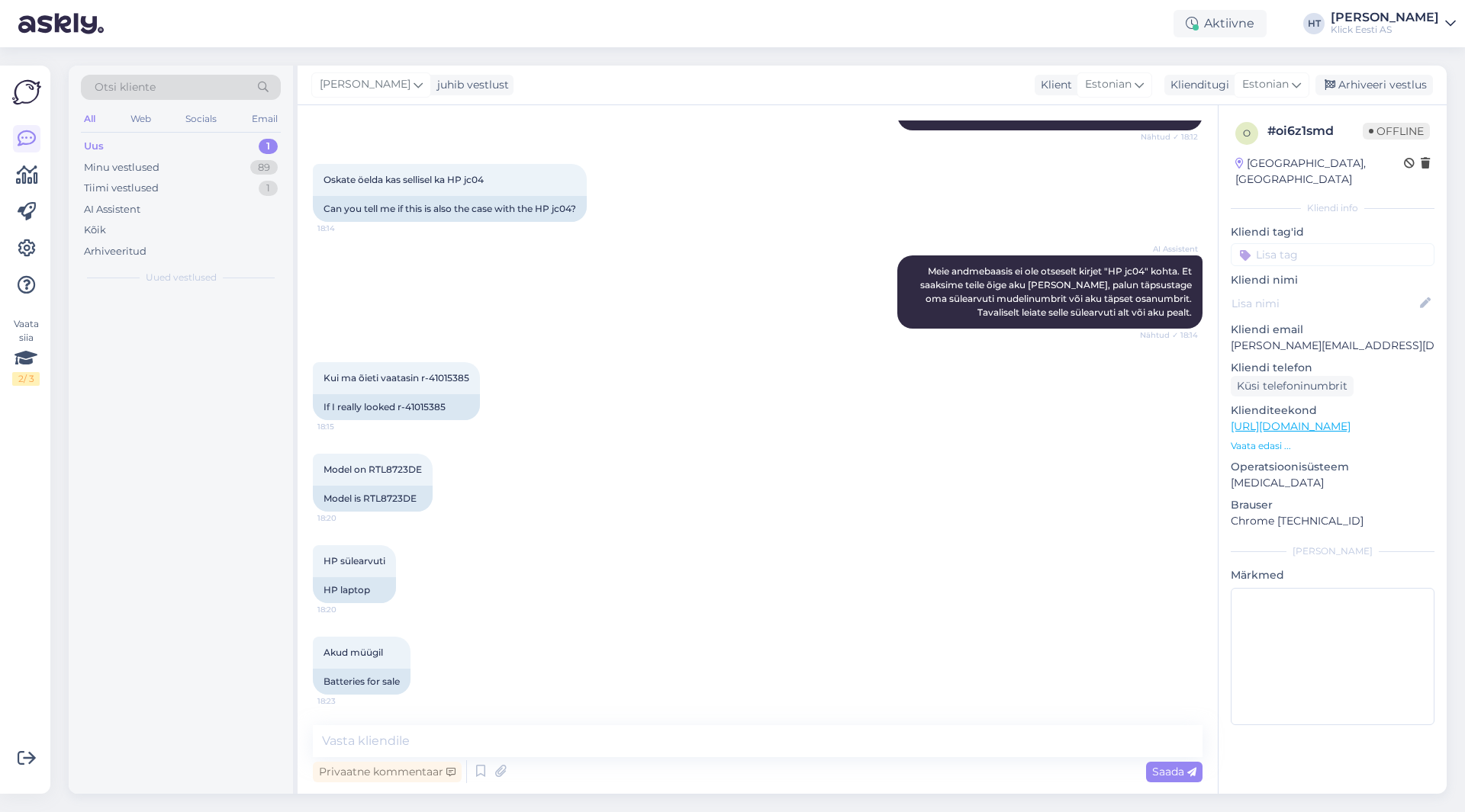
scroll to position [379, 0]
click at [744, 746] on textarea at bounding box center [757, 741] width 890 height 32
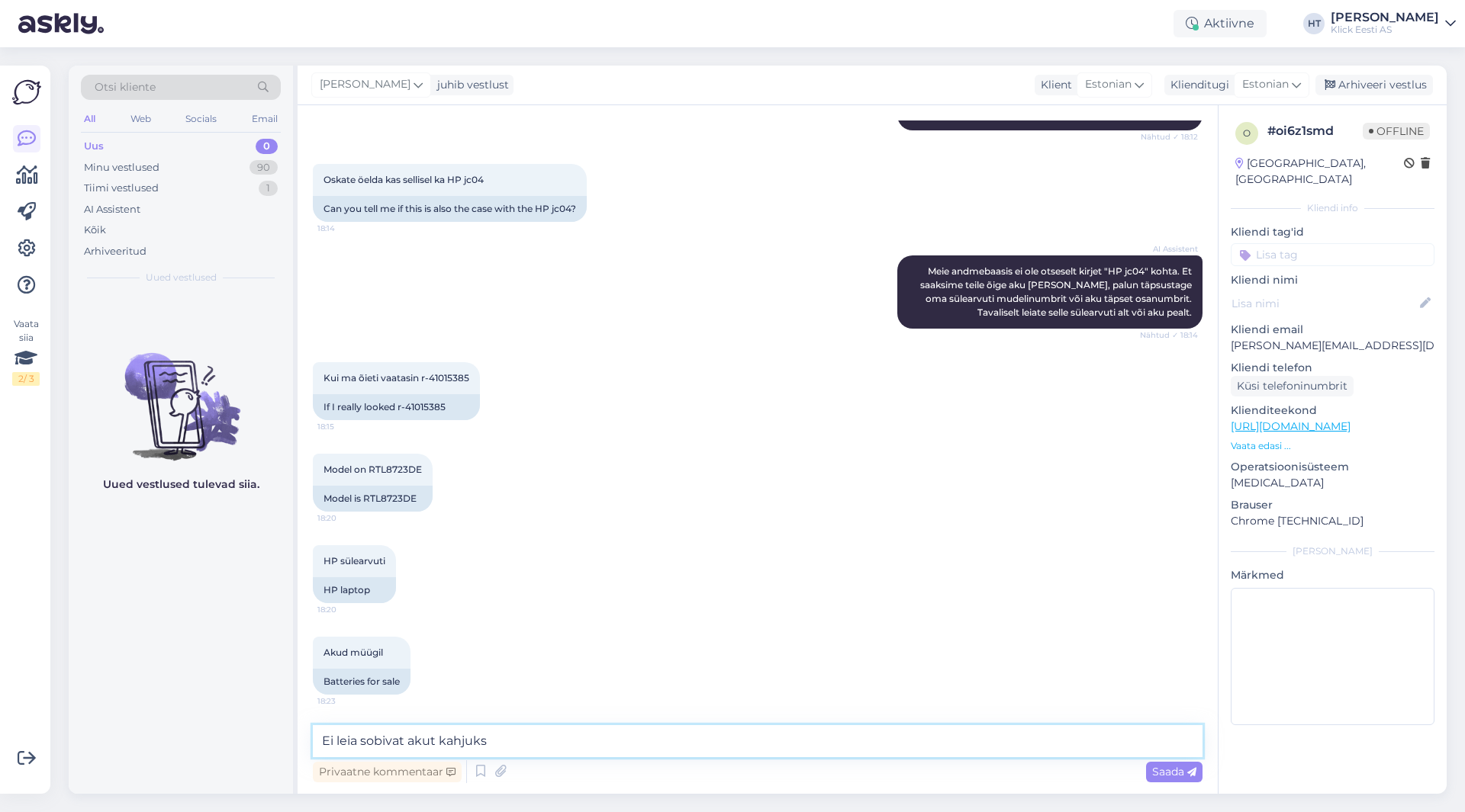
type textarea "Ei leia sobivat akut kahjuks."
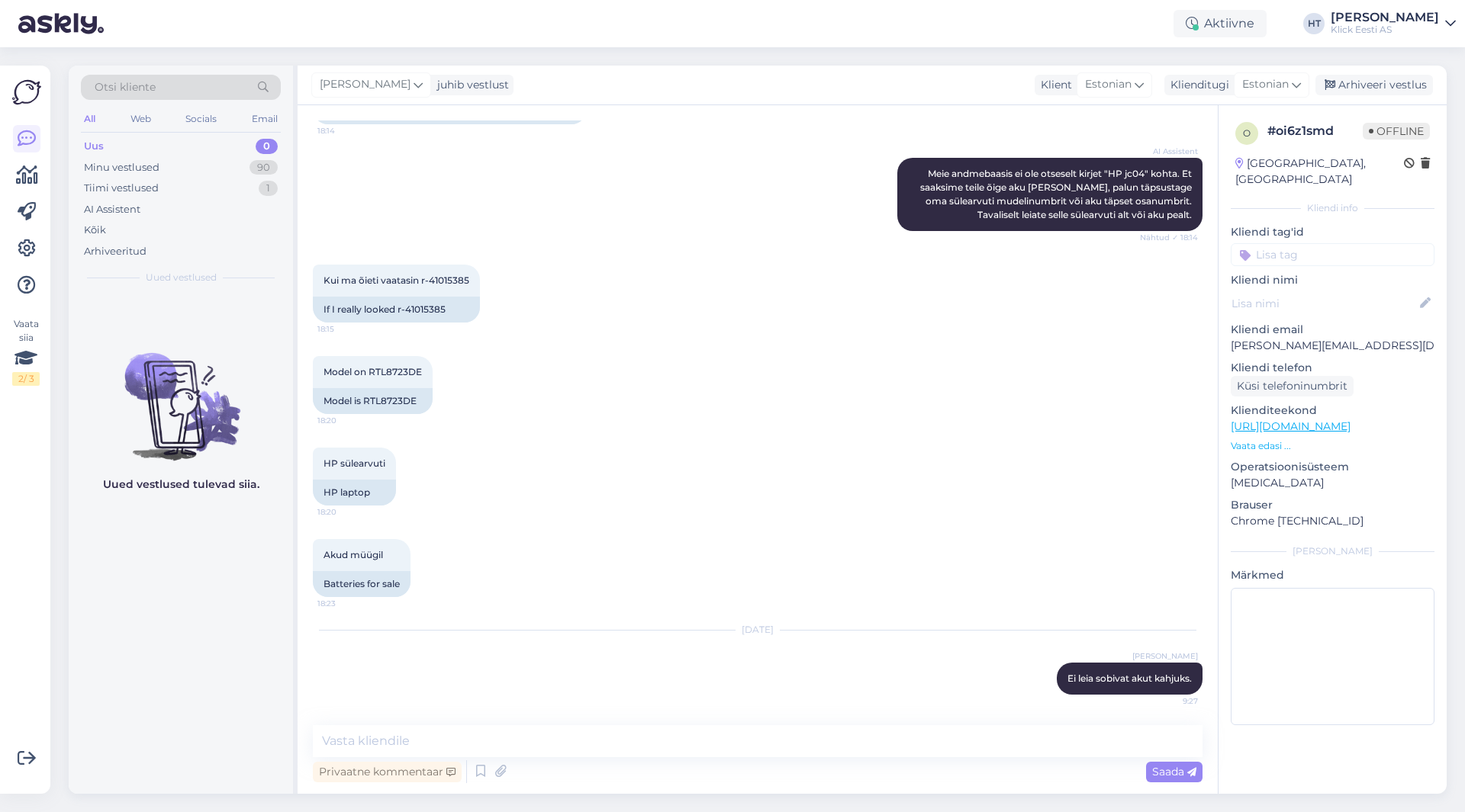
click at [1342, 250] on div "o # oi6z1smd Offline [GEOGRAPHIC_DATA], [GEOGRAPHIC_DATA] Kliendi info Kliendi …" at bounding box center [1332, 427] width 228 height 642
click at [1340, 243] on input at bounding box center [1332, 255] width 204 height 23
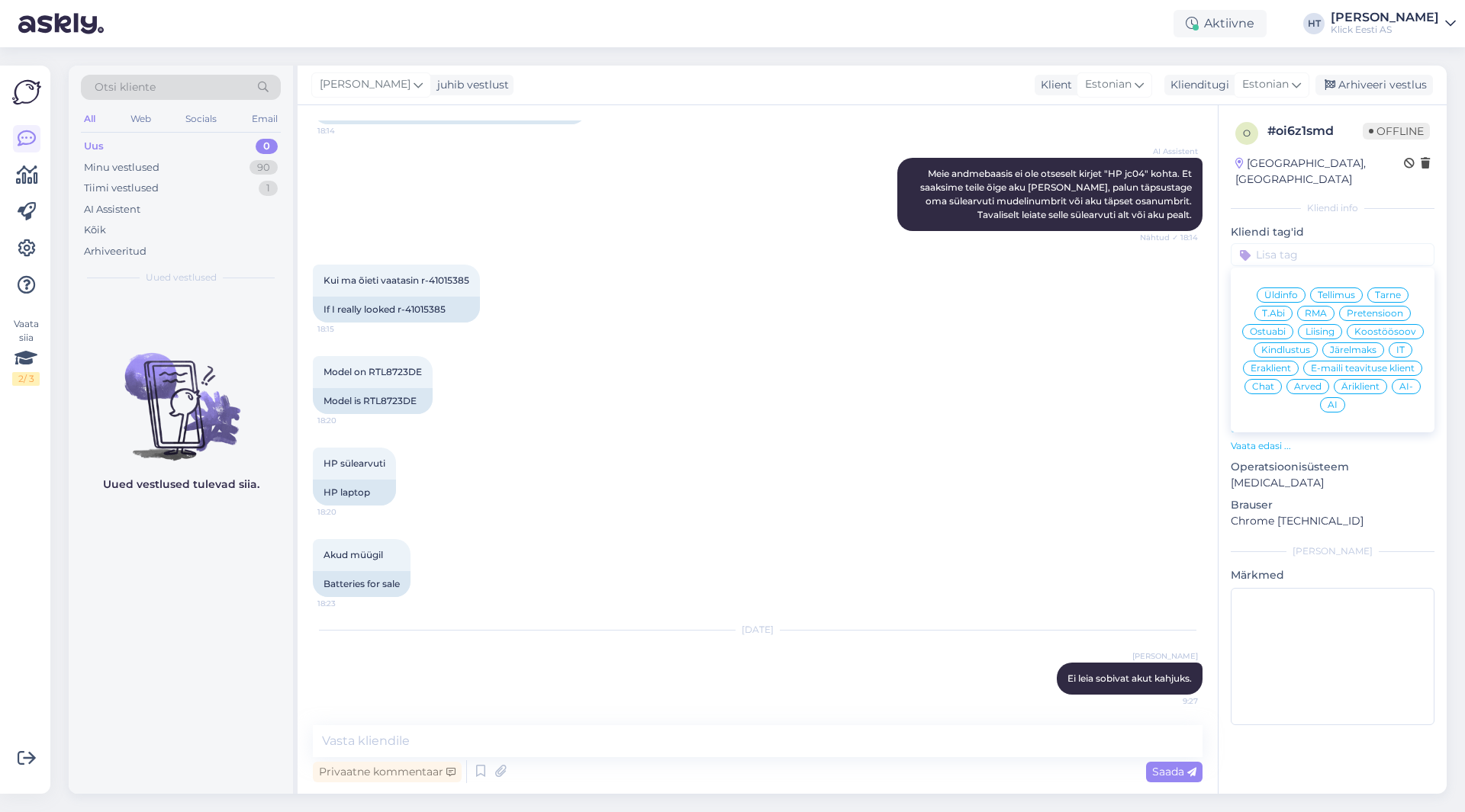
click at [1284, 327] on span "Ostuabi" at bounding box center [1268, 331] width 36 height 9
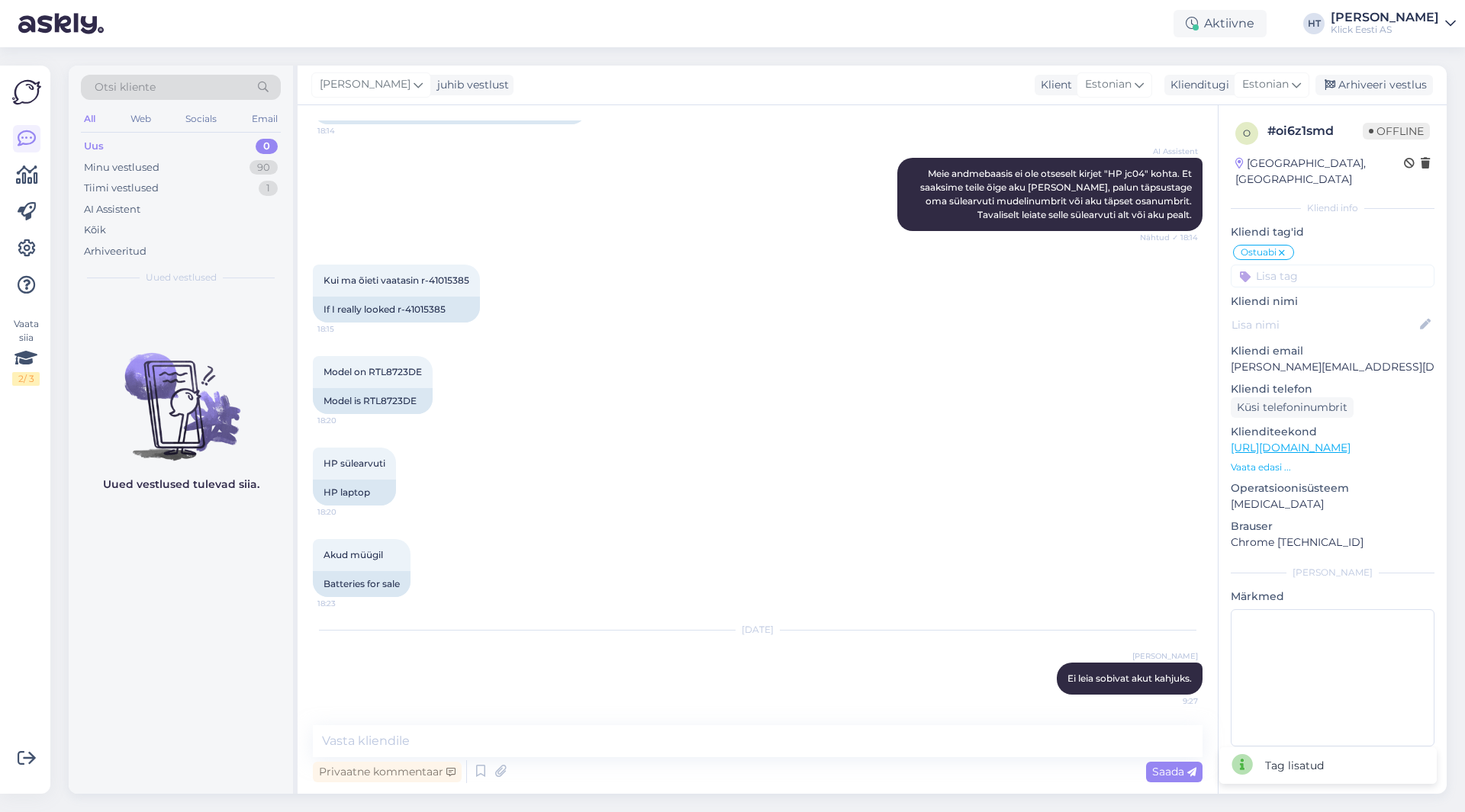
click at [1308, 264] on input at bounding box center [1332, 276] width 204 height 23
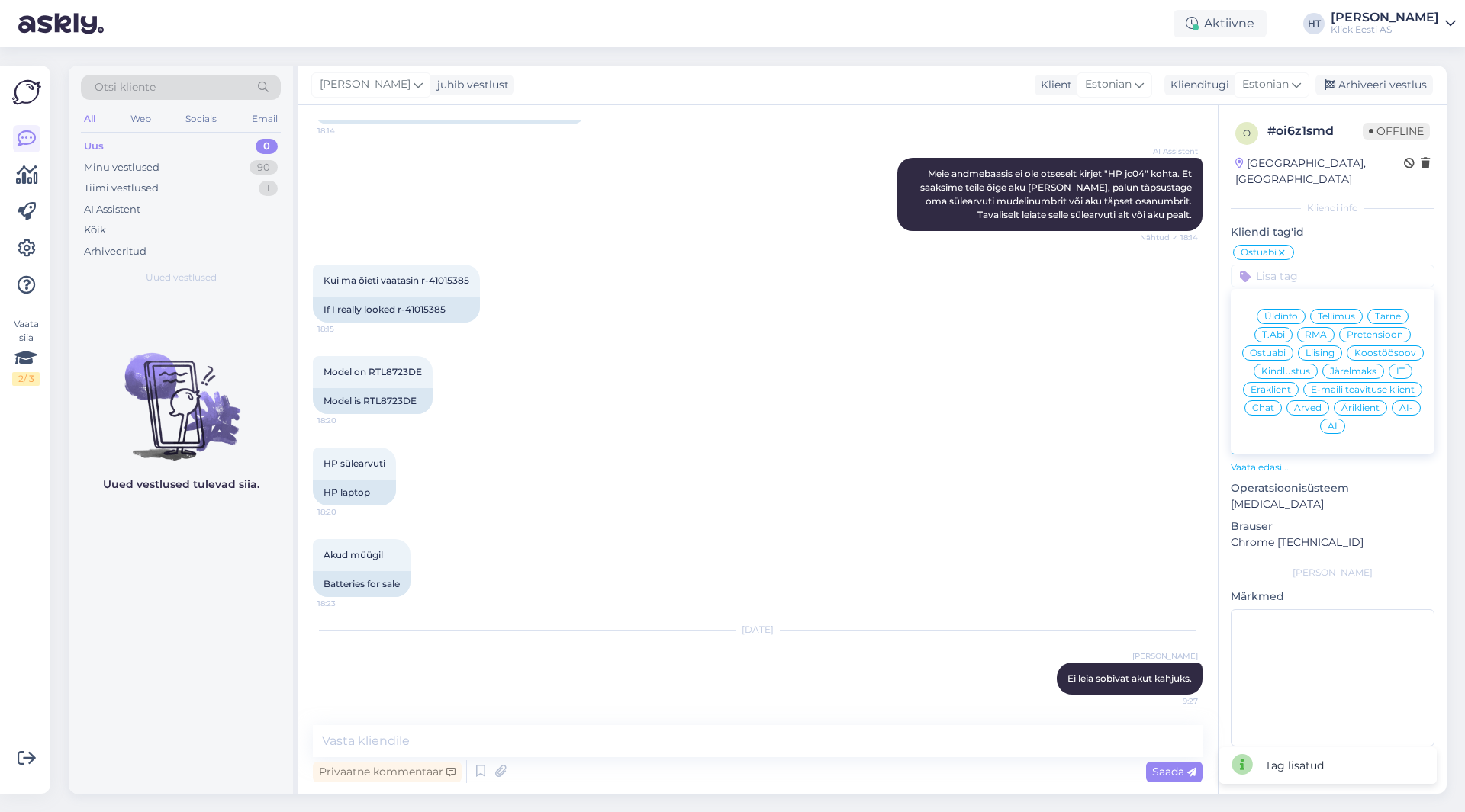
click at [1273, 385] on span "Eraklient" at bounding box center [1270, 389] width 41 height 9
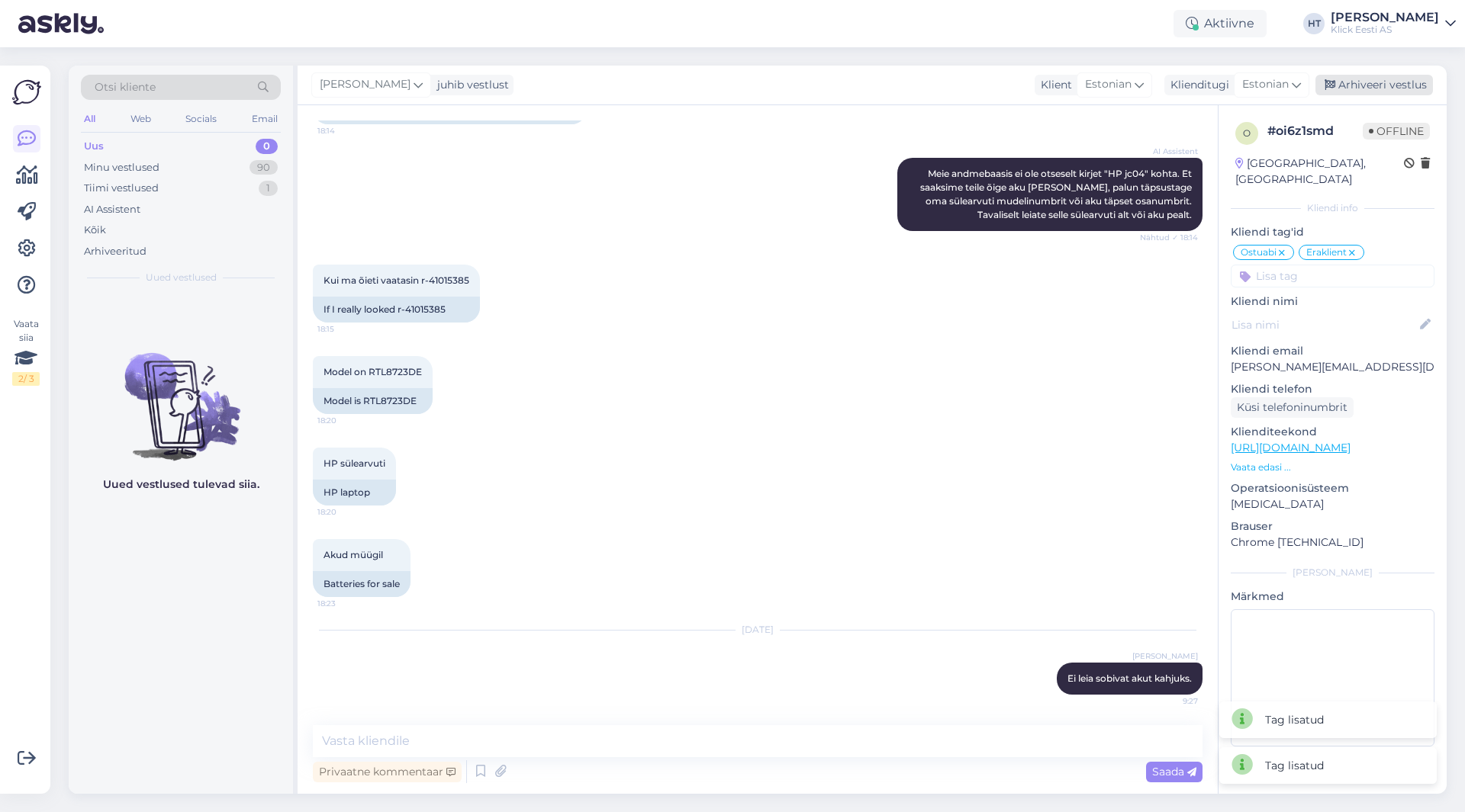
click at [1407, 88] on div "Arhiveeri vestlus" at bounding box center [1373, 84] width 118 height 20
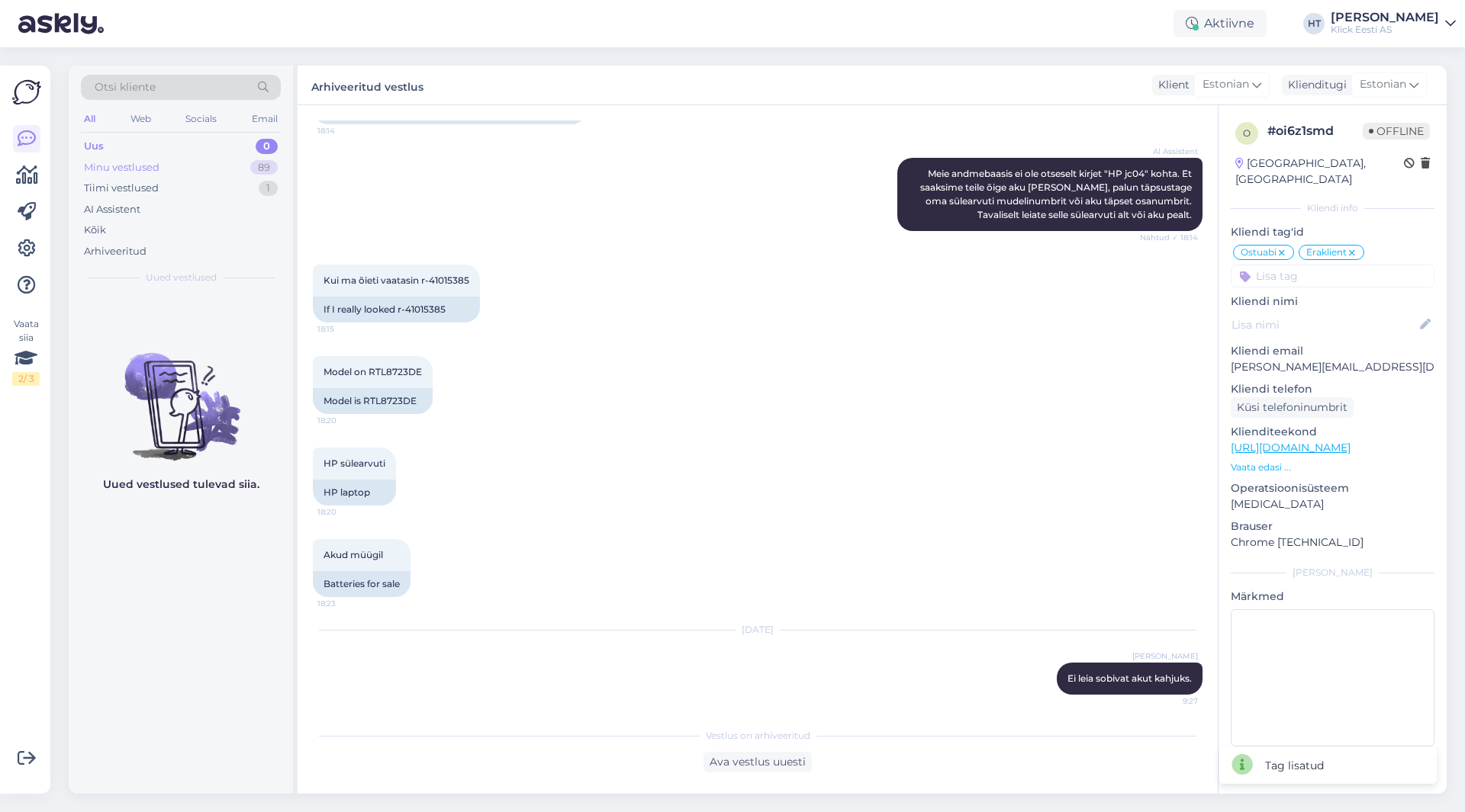
click at [254, 171] on div "89" at bounding box center [264, 167] width 28 height 15
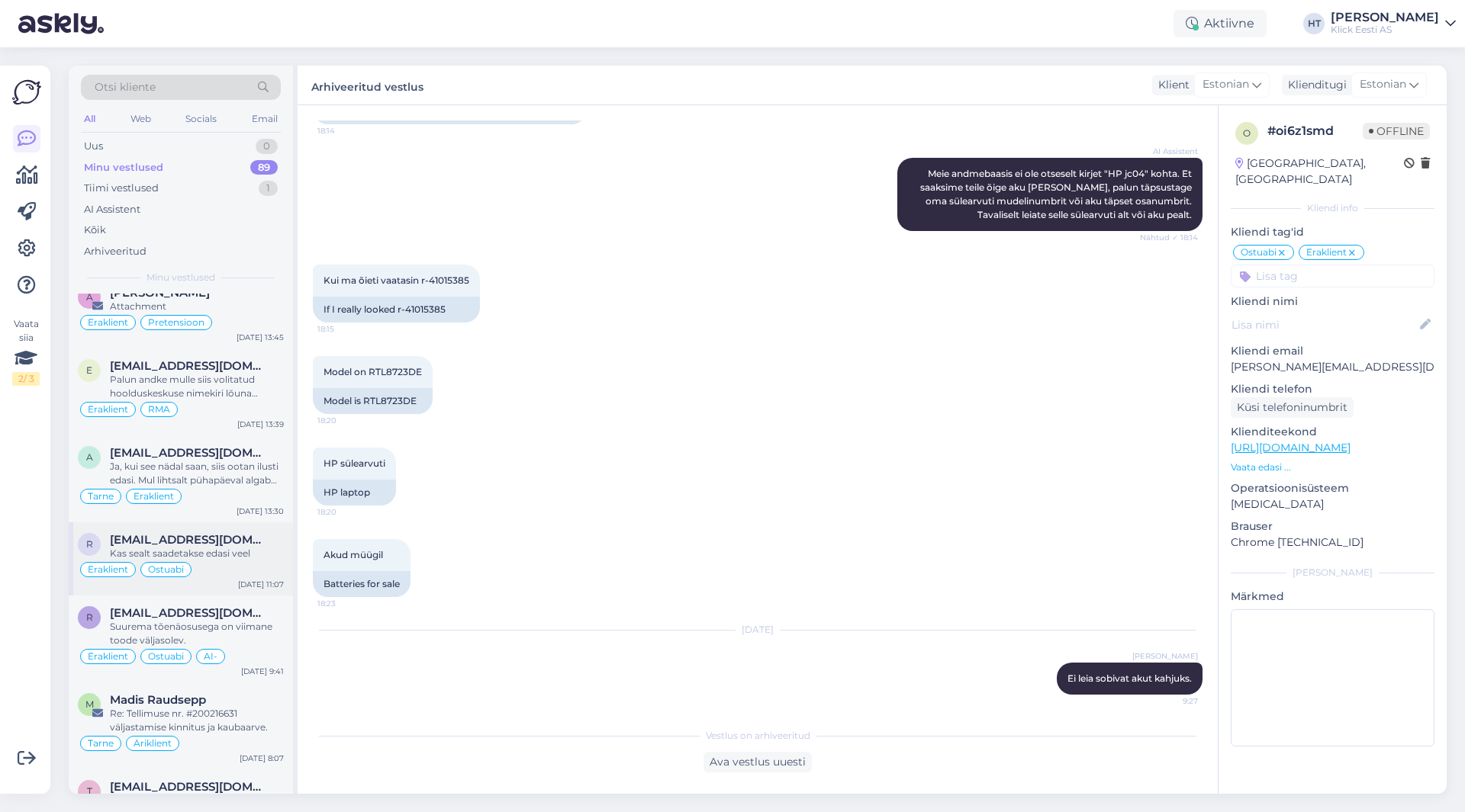
scroll to position [5474, 0]
click at [224, 785] on div "Küsiks igaks juhuks üle kas tellimuse esitamisel esines tõrkeid sisse logimiseg…" at bounding box center [196, 805] width 174 height 28
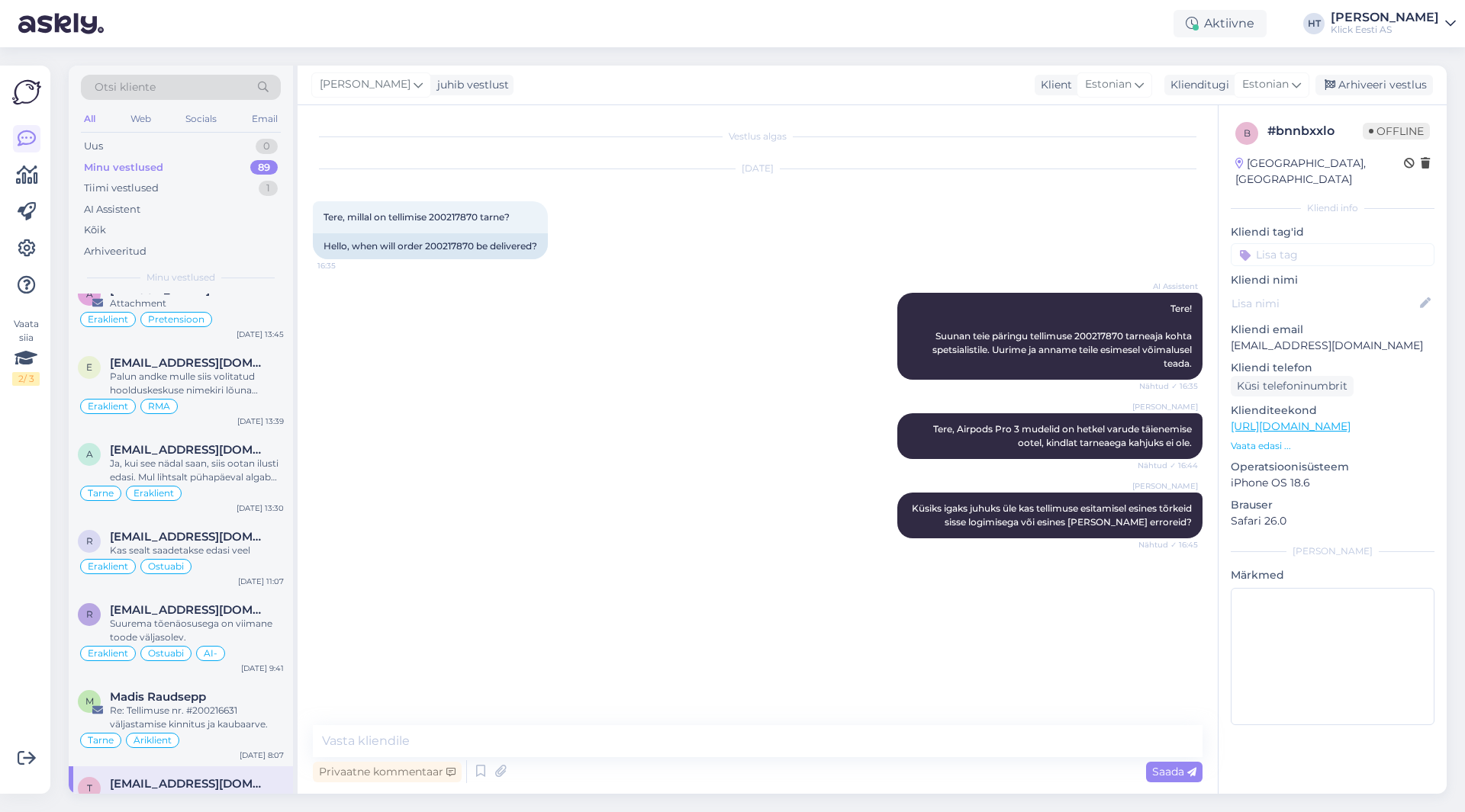
click at [1279, 226] on div "Kliendi tag'id Üldinfo Tellimus Tarne T.Abi RMA Pretensioon Ostuabi Liising Koo…" at bounding box center [1332, 245] width 204 height 42
click at [1283, 243] on input at bounding box center [1332, 255] width 204 height 23
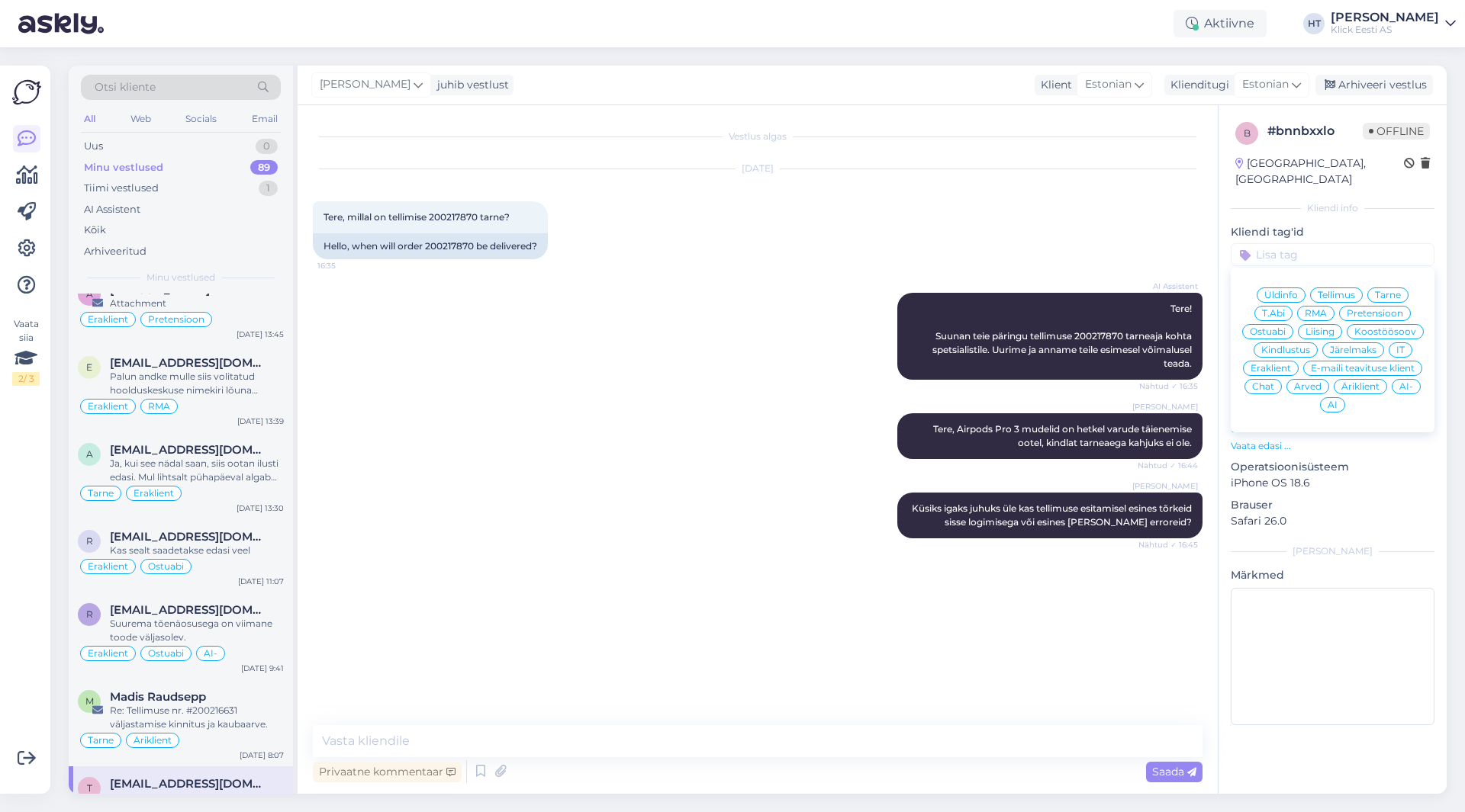
click at [1389, 290] on span "Tarne" at bounding box center [1388, 294] width 26 height 9
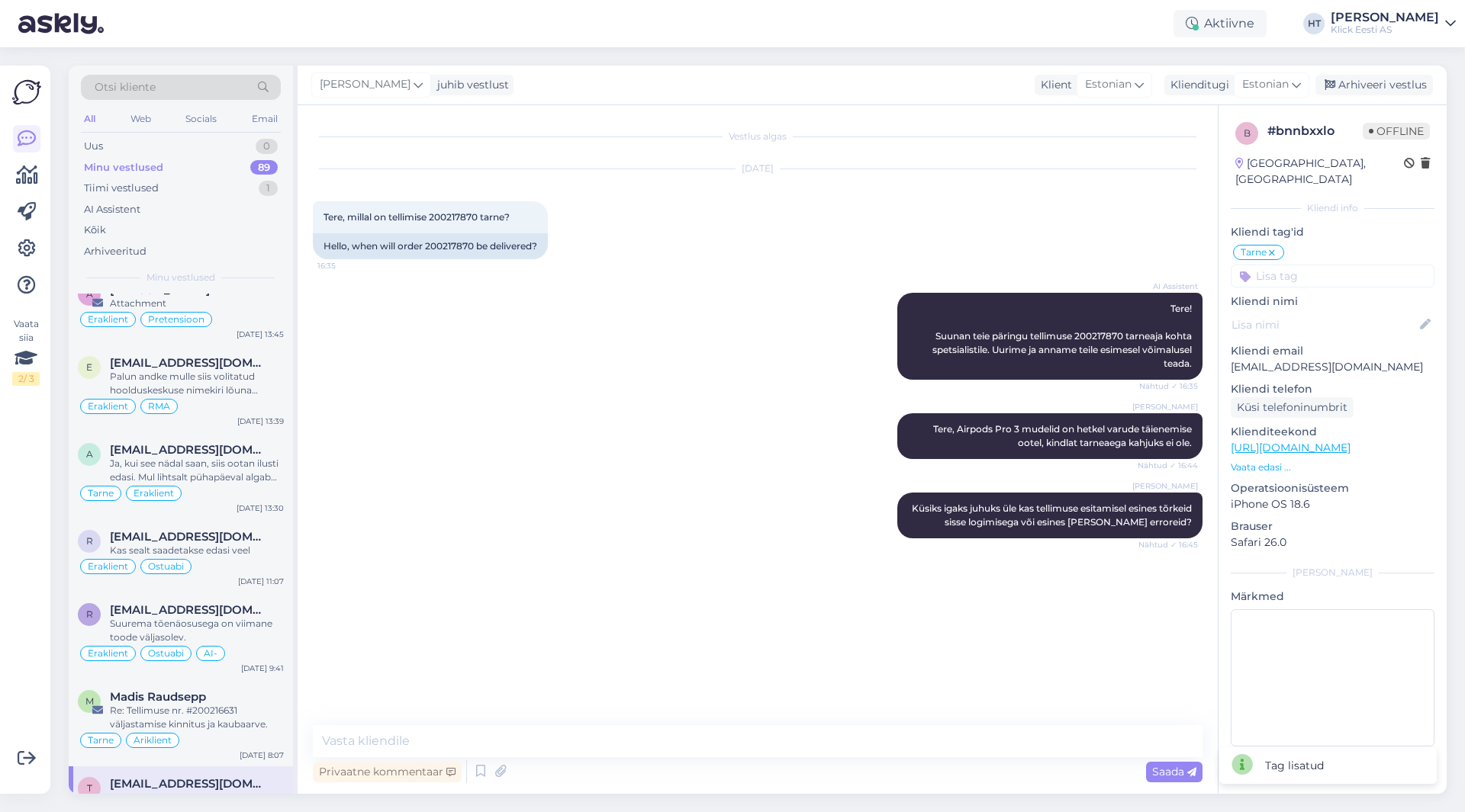
click at [1350, 264] on input at bounding box center [1332, 276] width 204 height 23
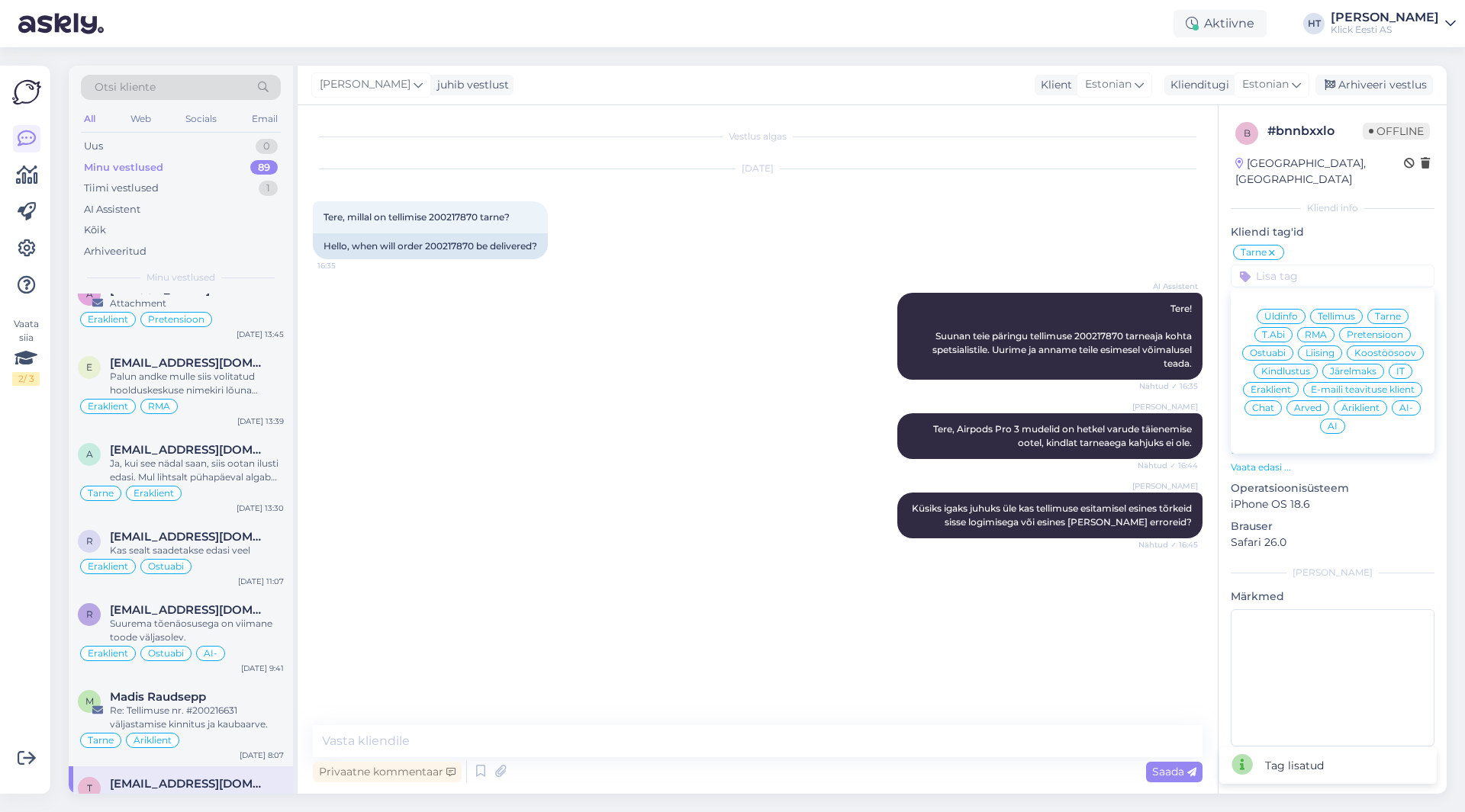
click at [1396, 367] on span "IT" at bounding box center [1400, 371] width 8 height 9
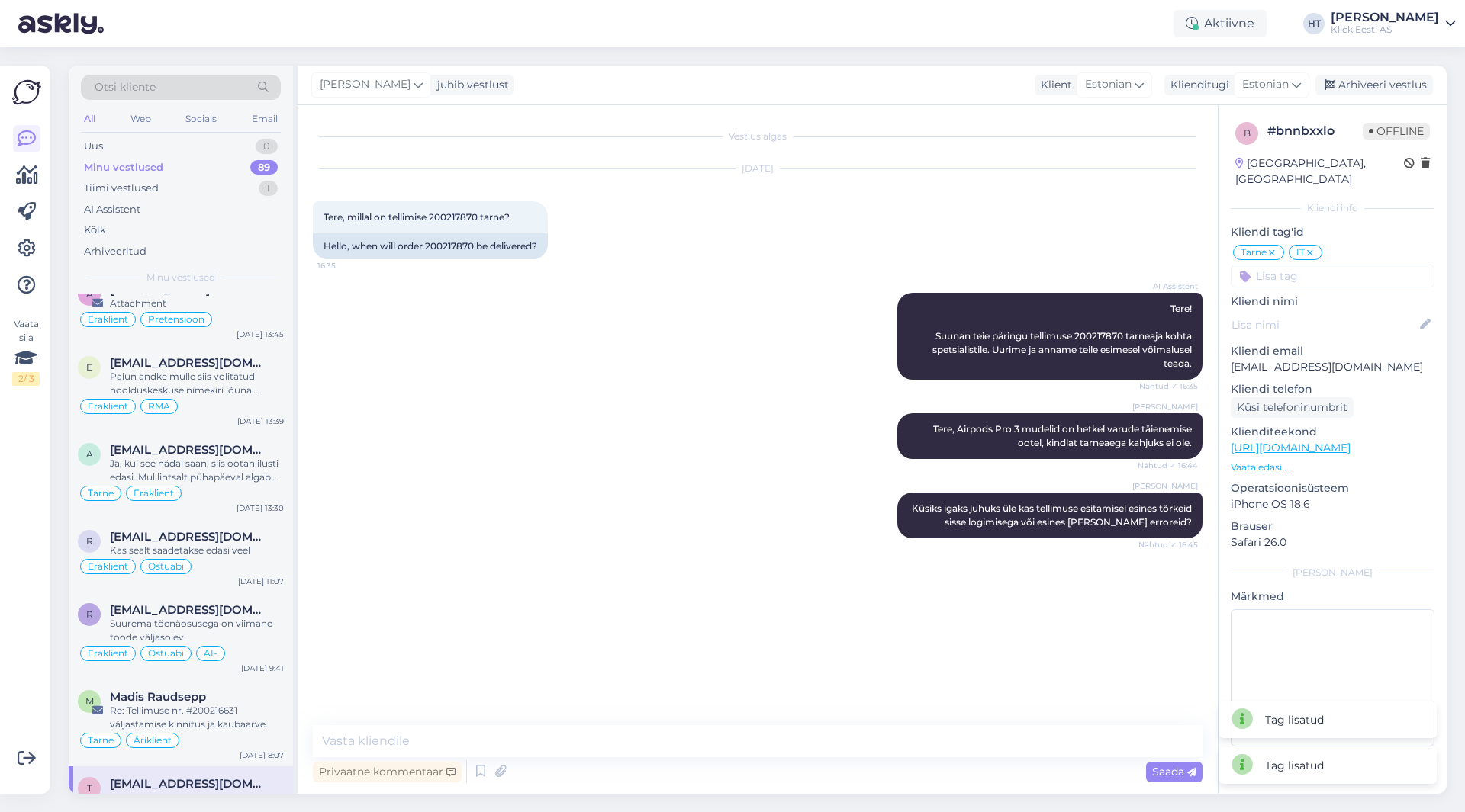
click at [1305, 264] on input at bounding box center [1332, 276] width 204 height 23
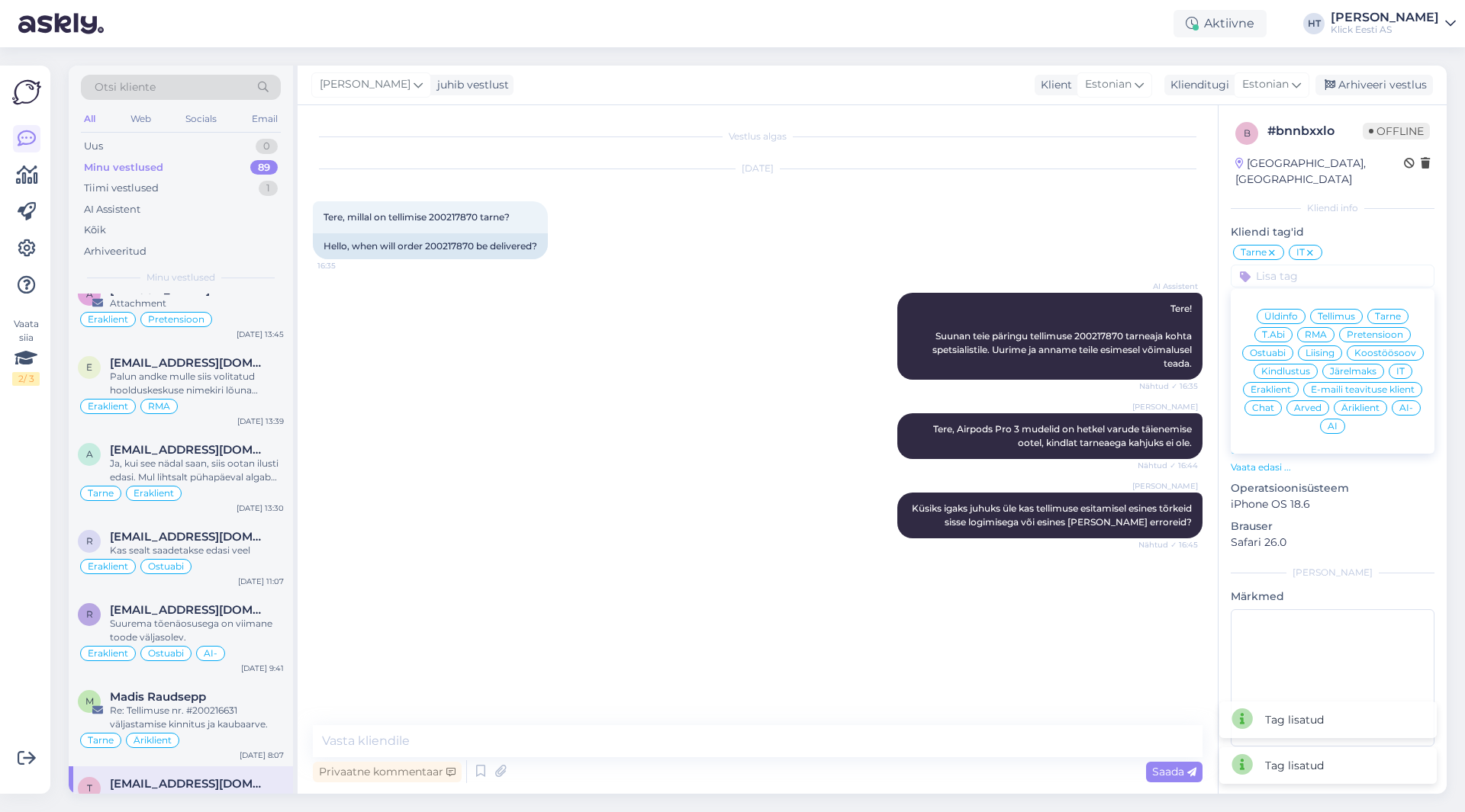
click at [1285, 385] on span "Eraklient" at bounding box center [1270, 389] width 41 height 9
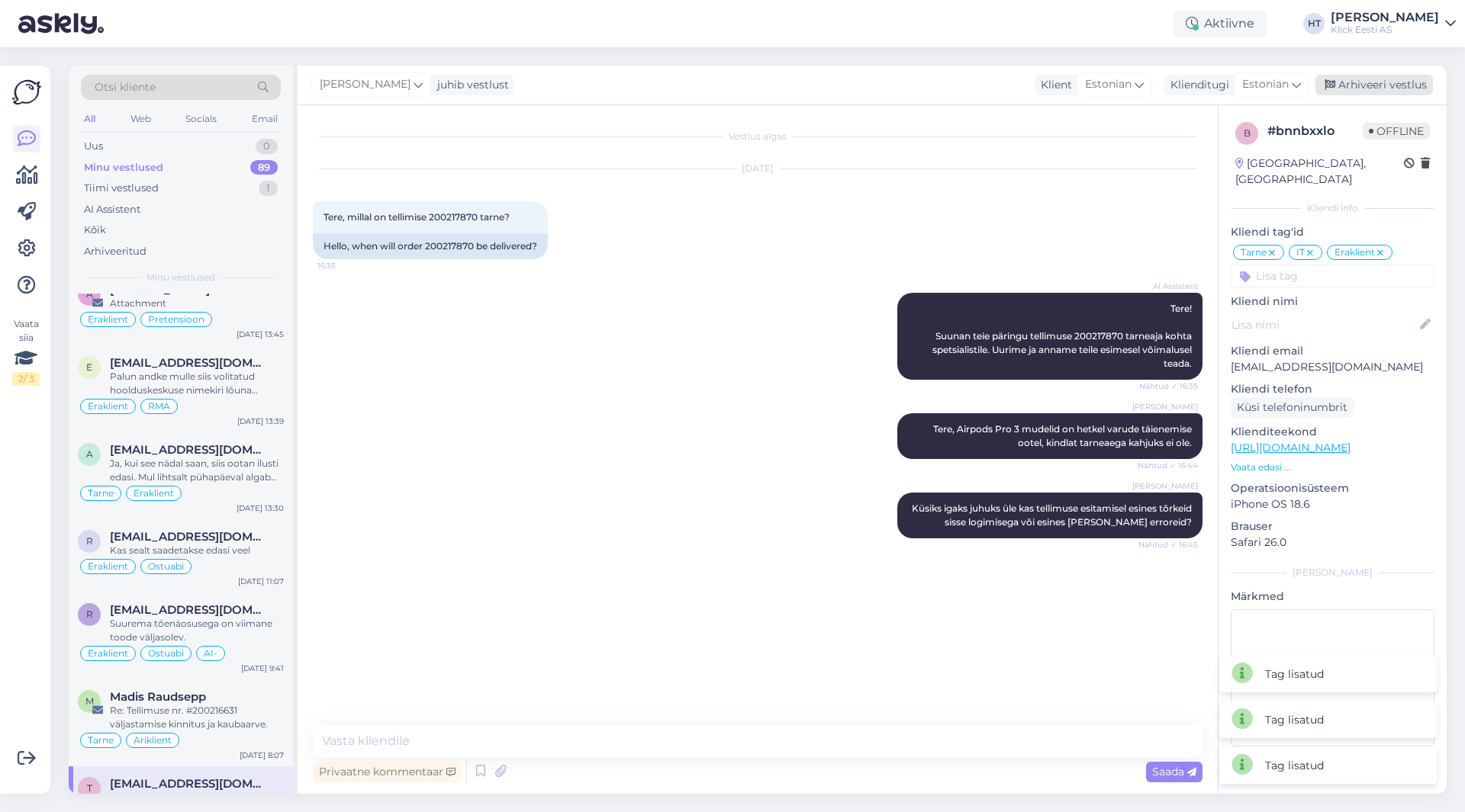
click at [1364, 84] on div "Arhiveeri vestlus" at bounding box center [1373, 84] width 118 height 20
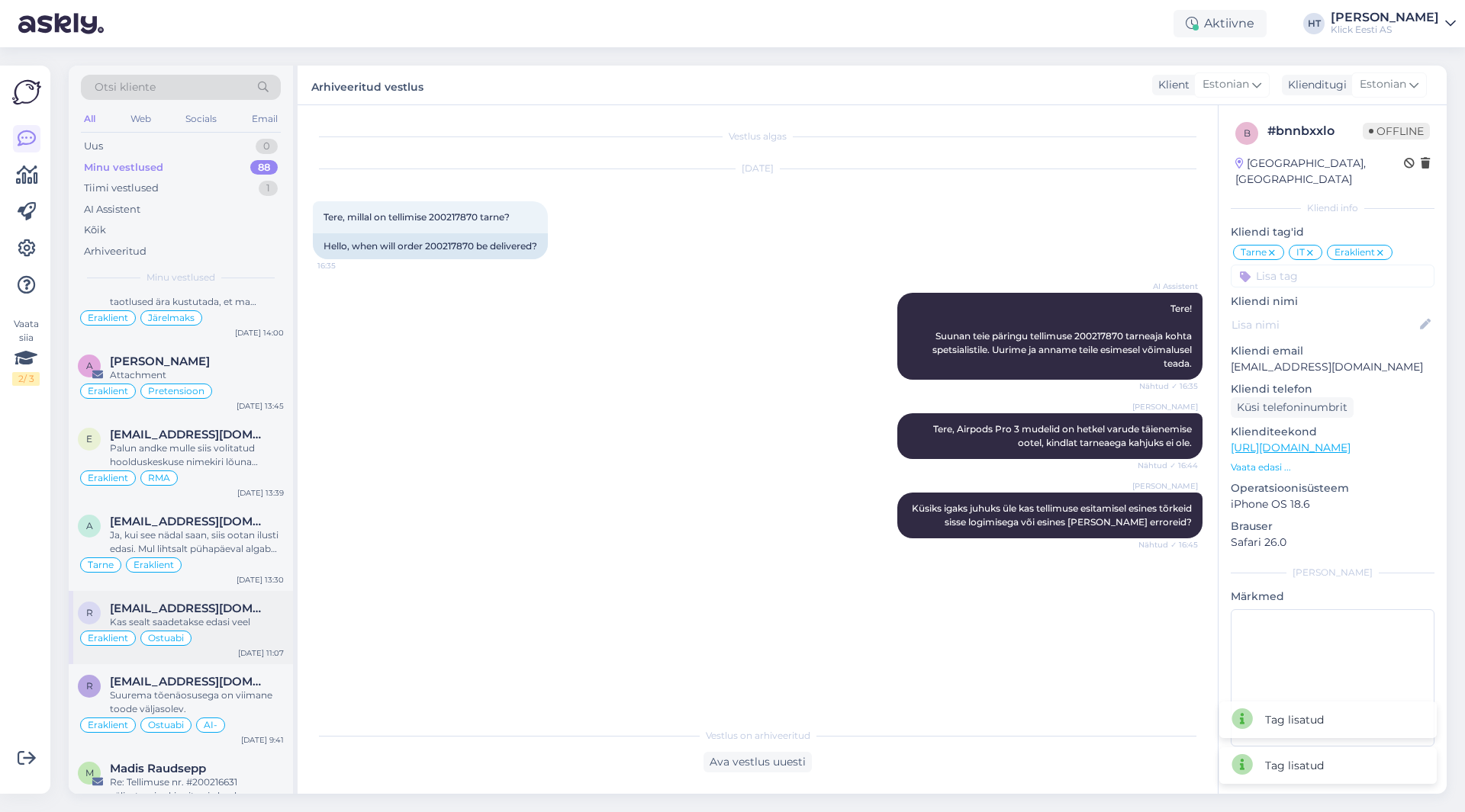
scroll to position [5406, 0]
click at [189, 685] on div "Suurema tõenäosusega on viimane toode väljasolev." at bounding box center [196, 699] width 174 height 28
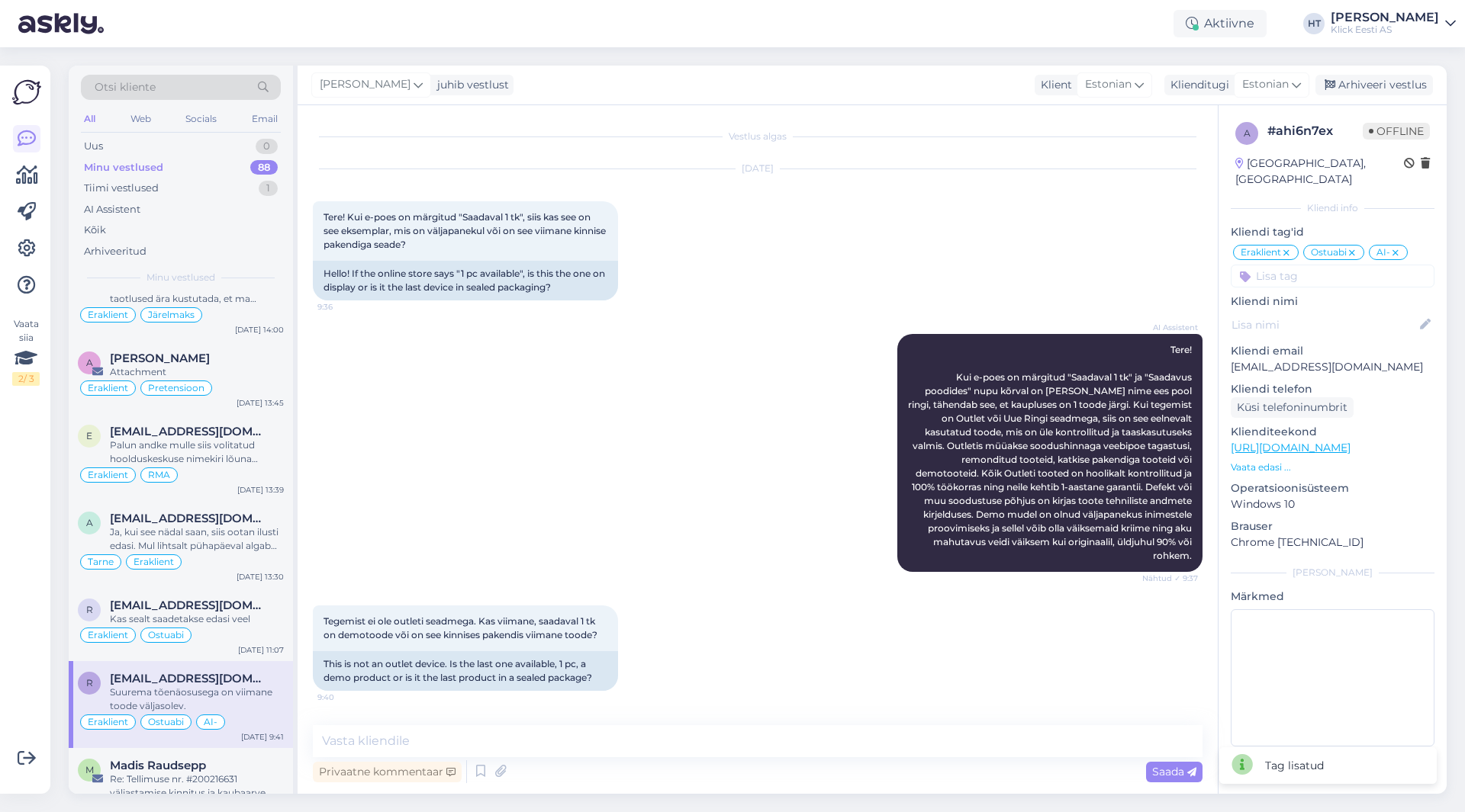
scroll to position [237, 0]
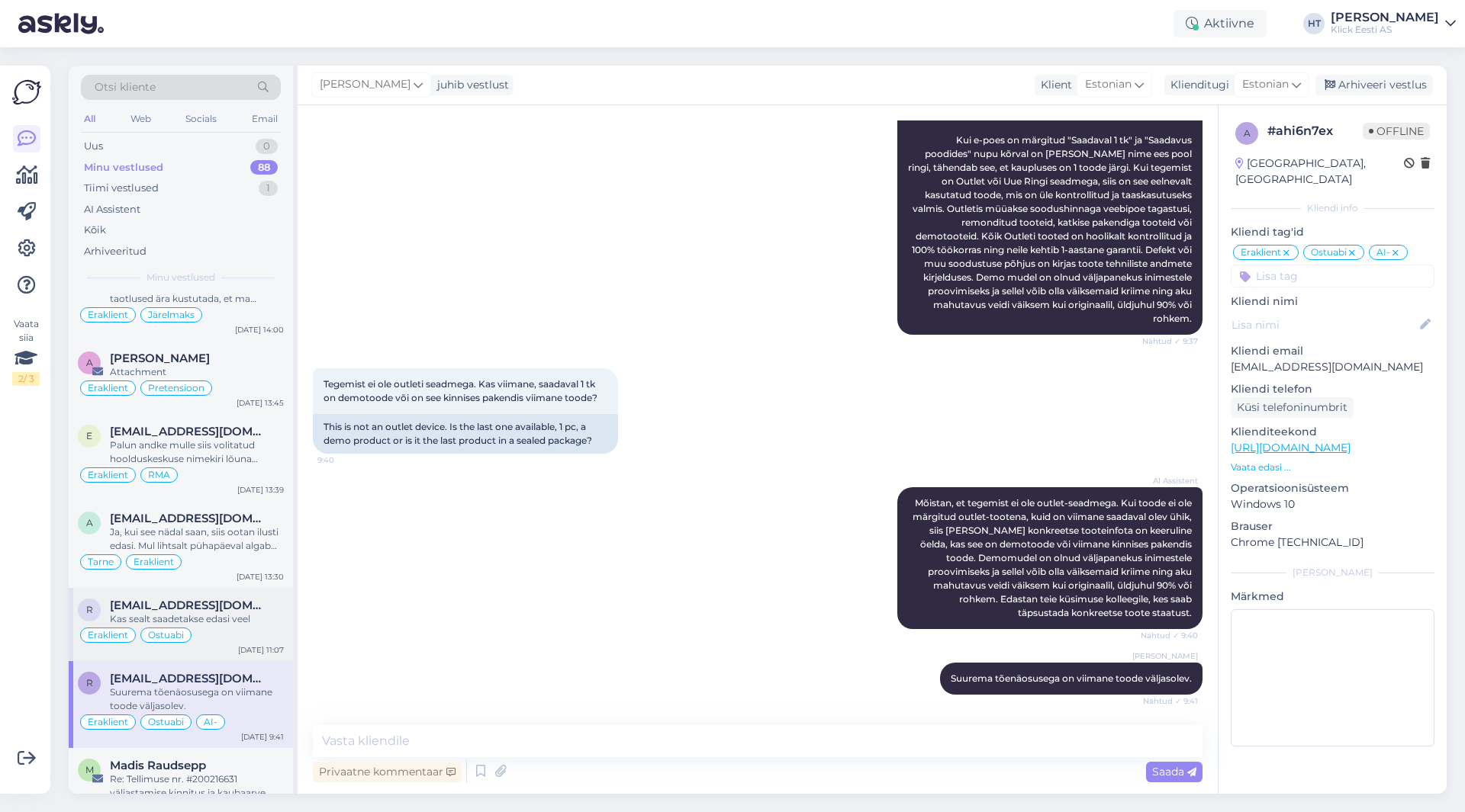
click at [97, 599] on div "r" at bounding box center [89, 610] width 23 height 23
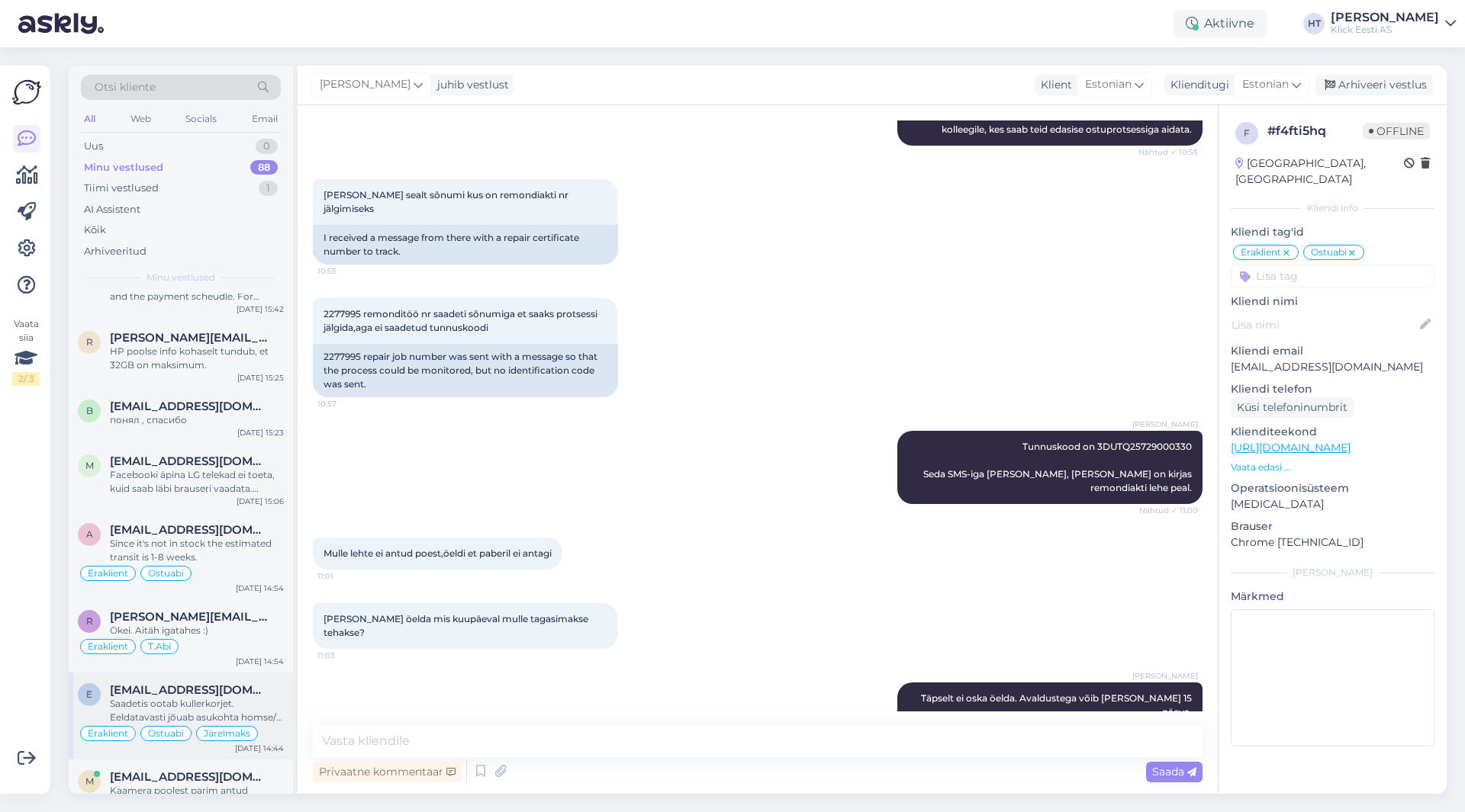
scroll to position [4643, 0]
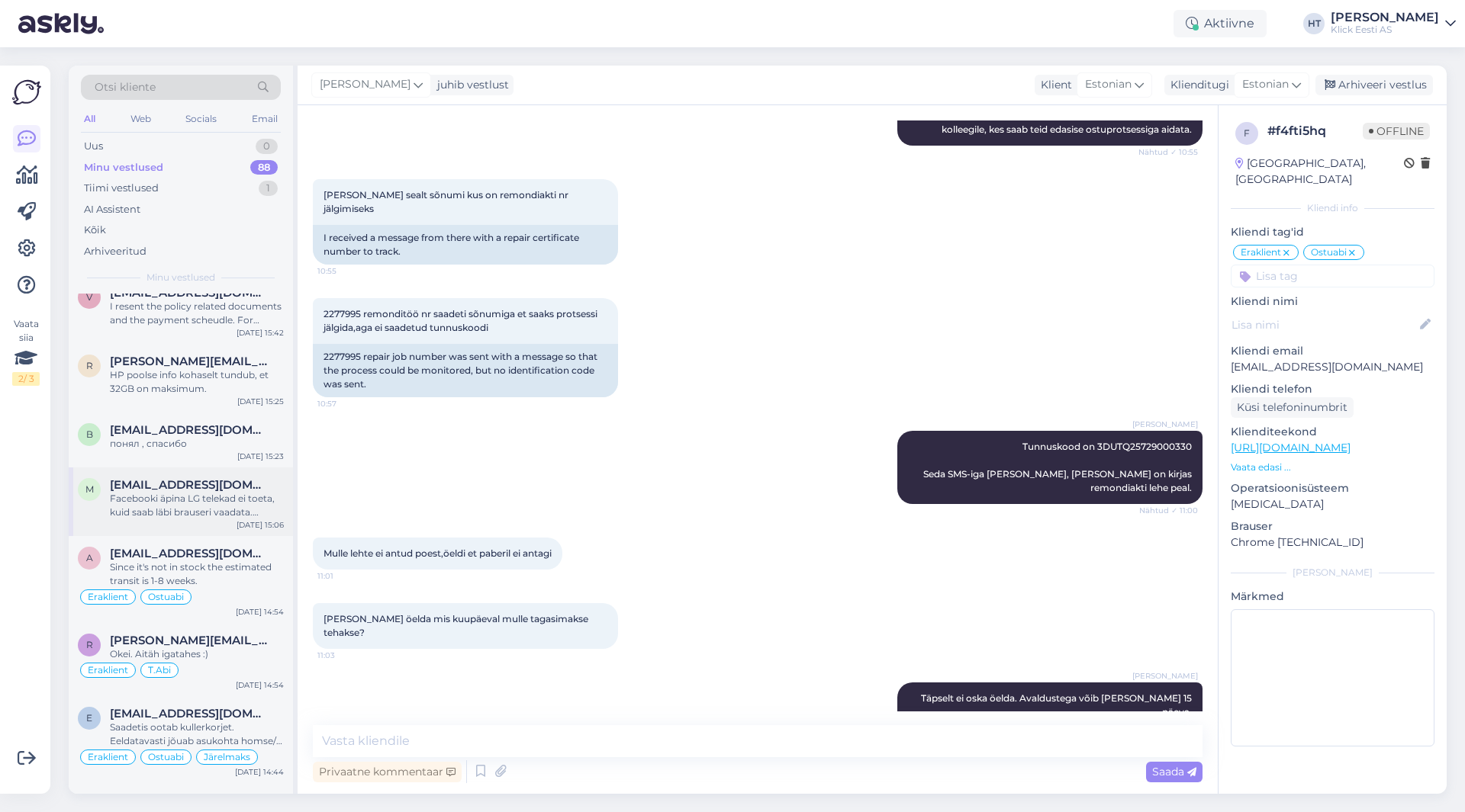
click at [198, 492] on div "Facebooki äpina LG telekad ei toeta, kuid saab läbi brauseri vaadata. YouTube o…" at bounding box center [196, 505] width 174 height 28
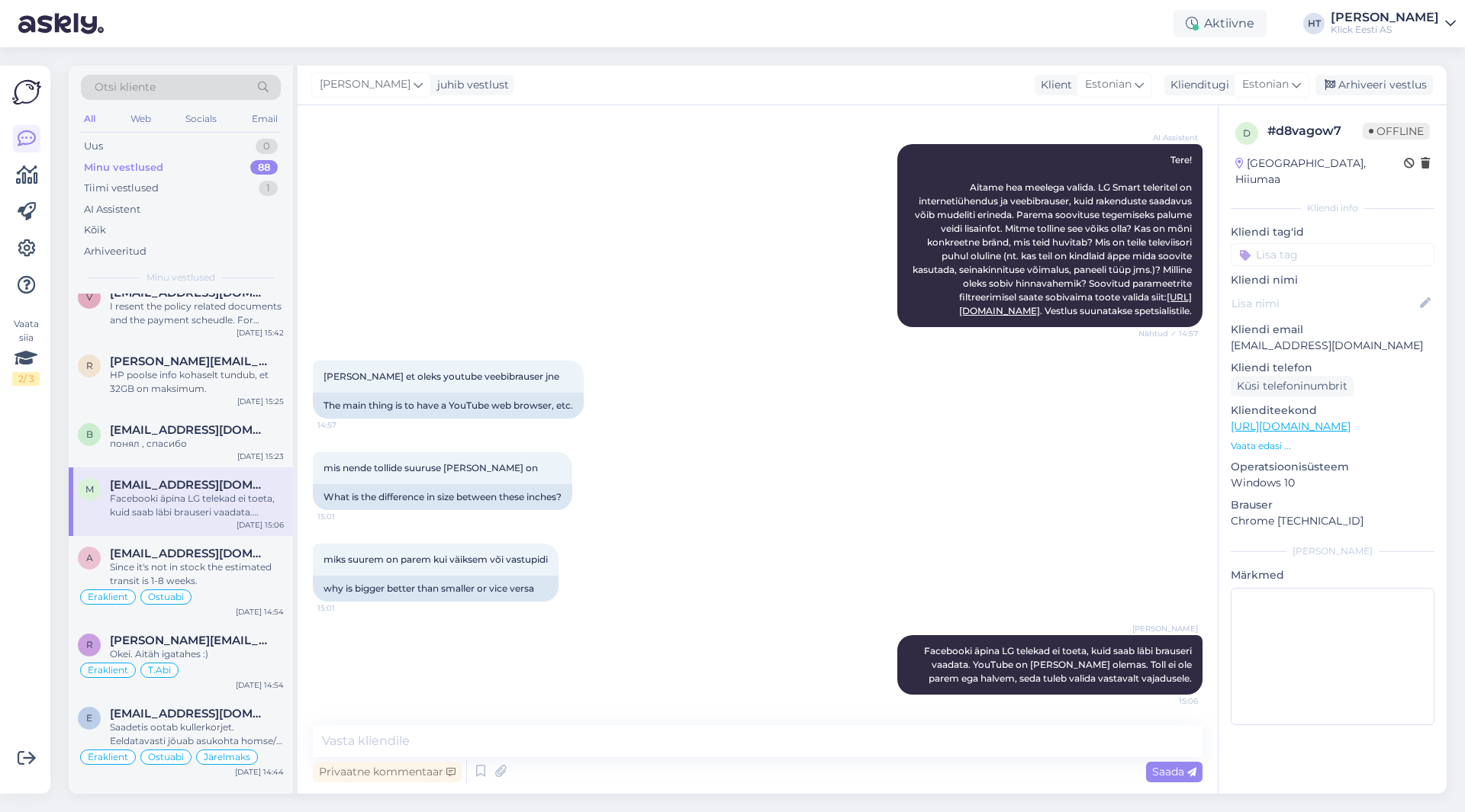
click at [1317, 243] on input at bounding box center [1332, 255] width 204 height 23
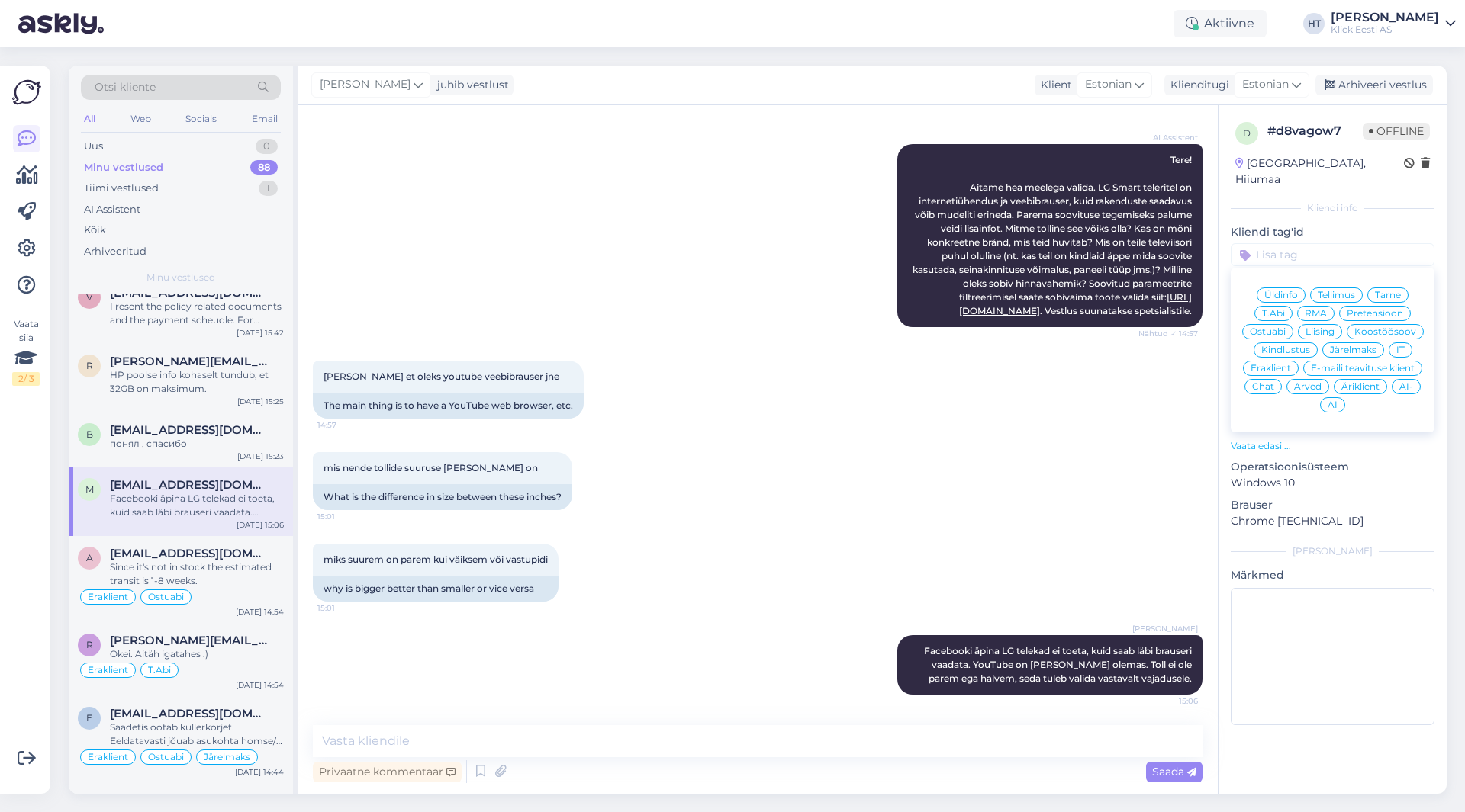
click at [1282, 327] on span "Ostuabi" at bounding box center [1268, 331] width 36 height 9
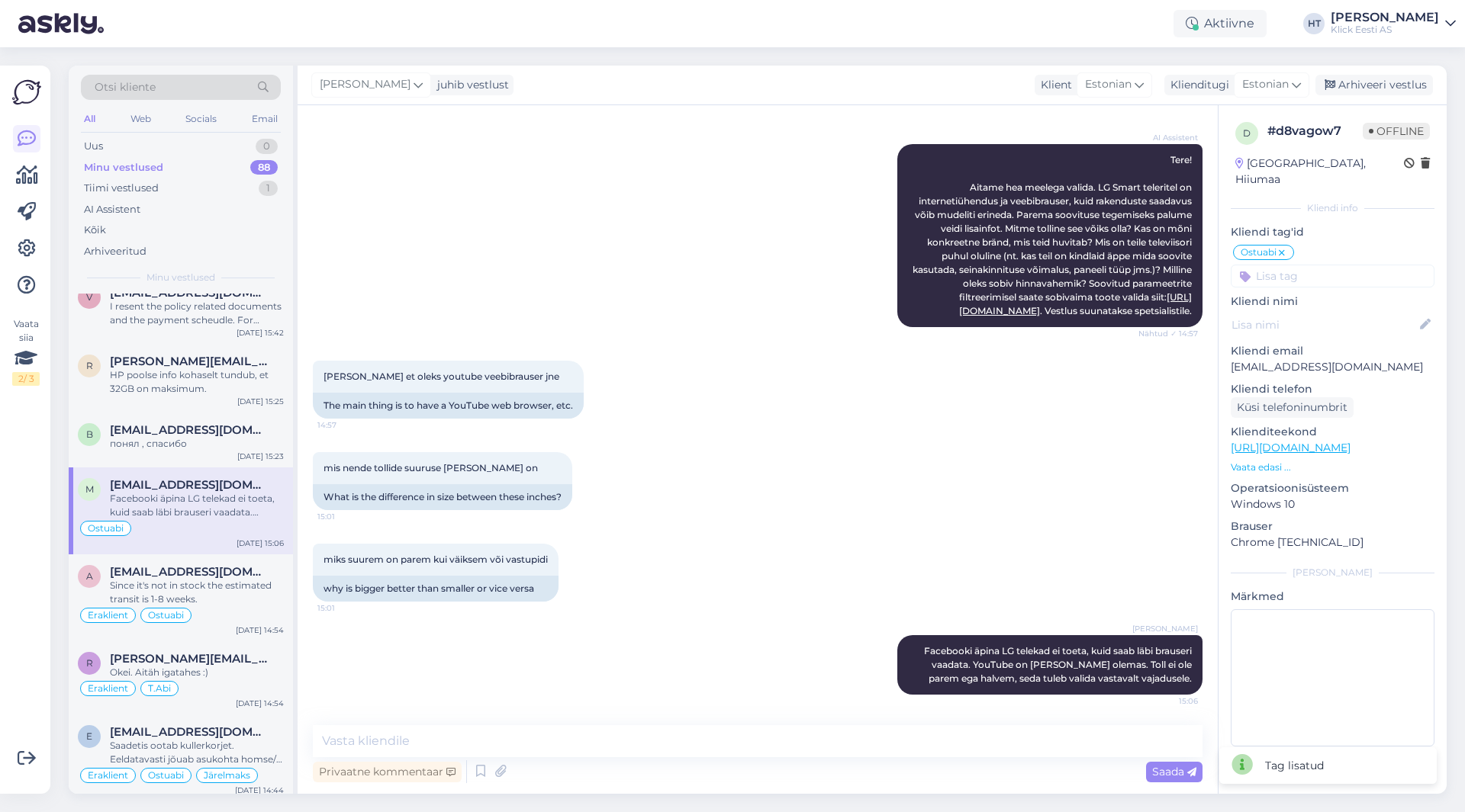
click at [1290, 264] on input at bounding box center [1332, 276] width 204 height 23
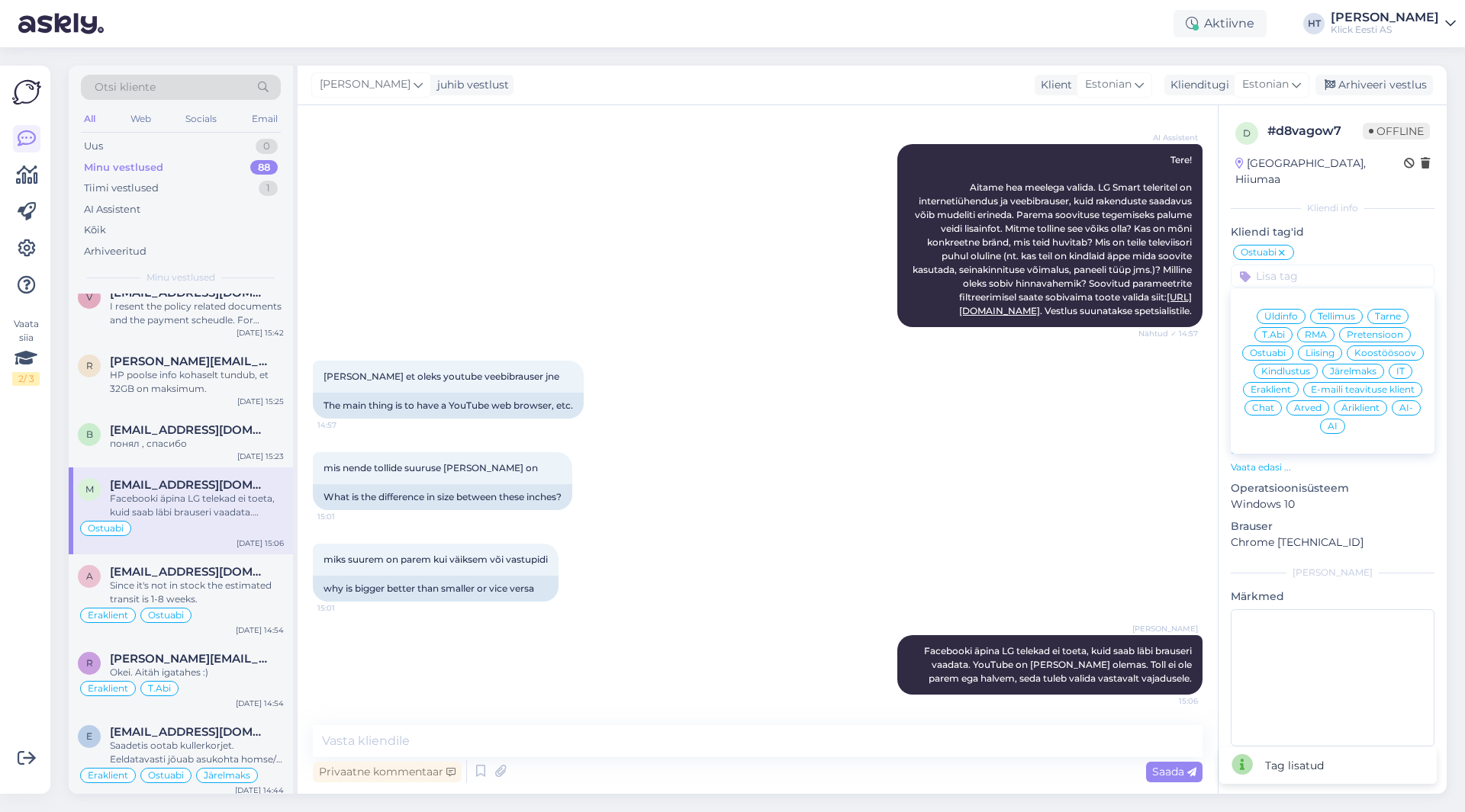
click at [1256, 385] on span "Eraklient" at bounding box center [1270, 389] width 41 height 9
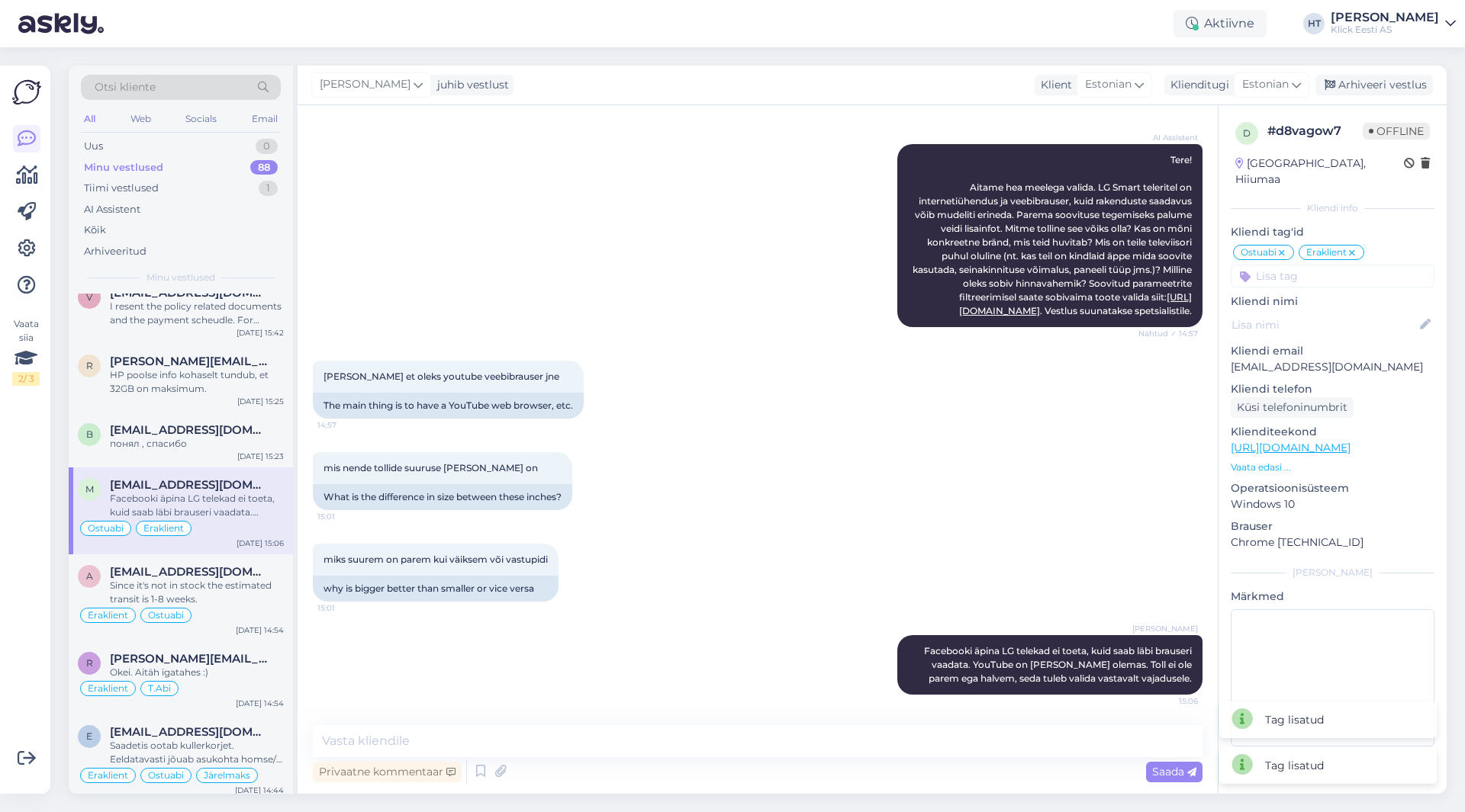
click at [1288, 264] on input at bounding box center [1332, 276] width 204 height 23
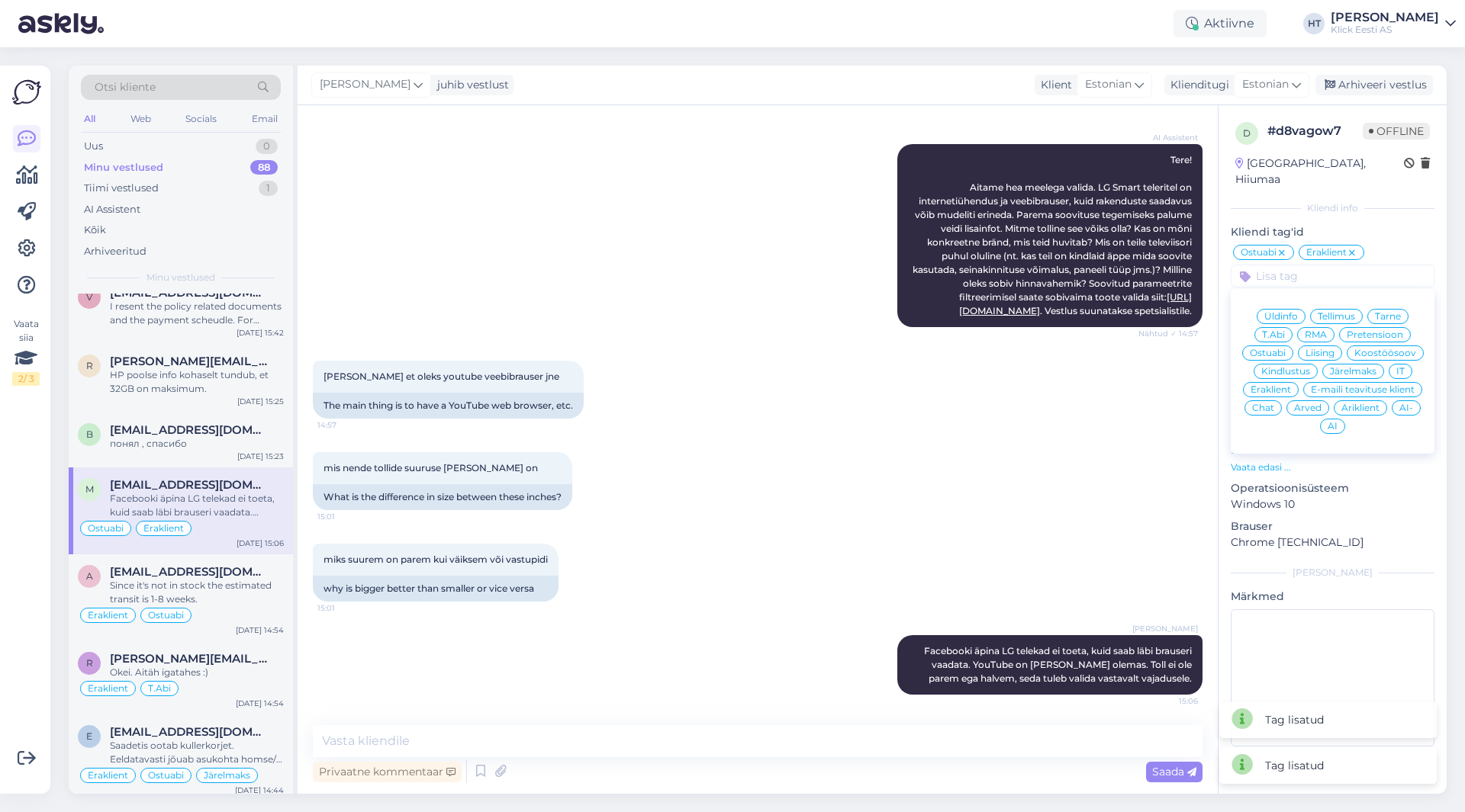
drag, startPoint x: 953, startPoint y: 438, endPoint x: 647, endPoint y: 445, distance: 306.1
click at [949, 440] on div "mis nende tollide suuruse [PERSON_NAME] on 15:01 What is the difference in size…" at bounding box center [757, 481] width 890 height 92
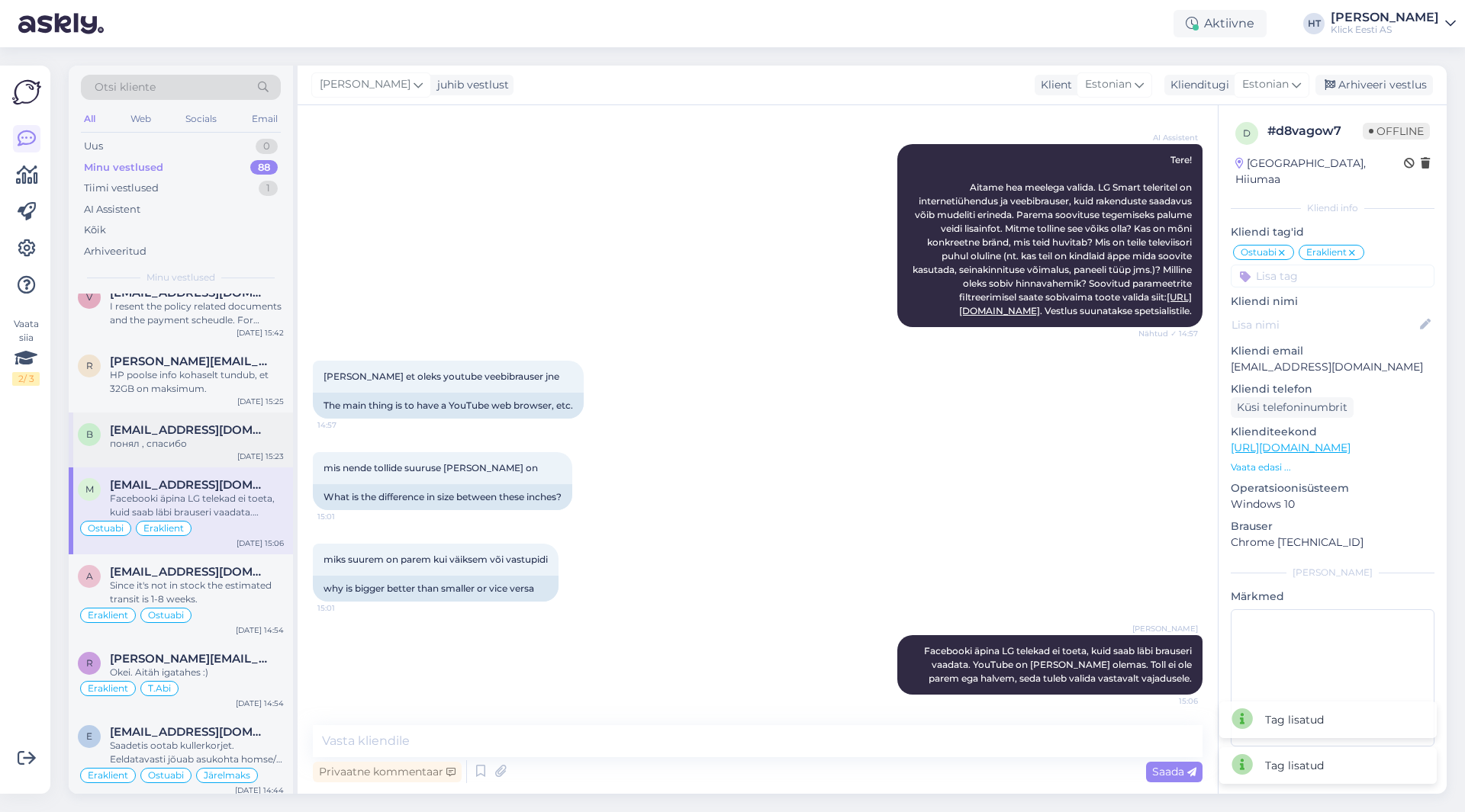
click at [209, 437] on div "понял , спасибо" at bounding box center [196, 444] width 174 height 14
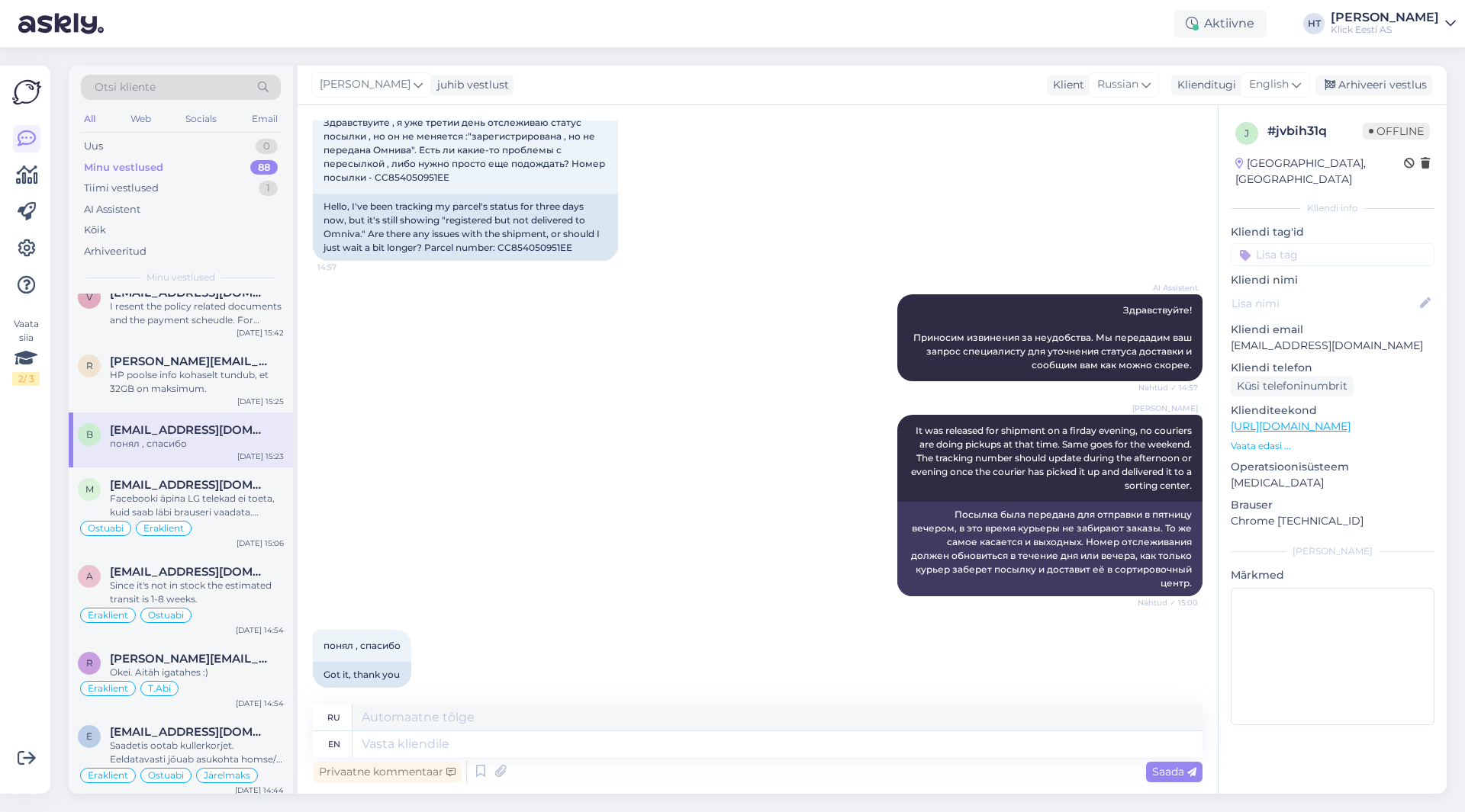
click at [1308, 244] on input at bounding box center [1332, 255] width 204 height 23
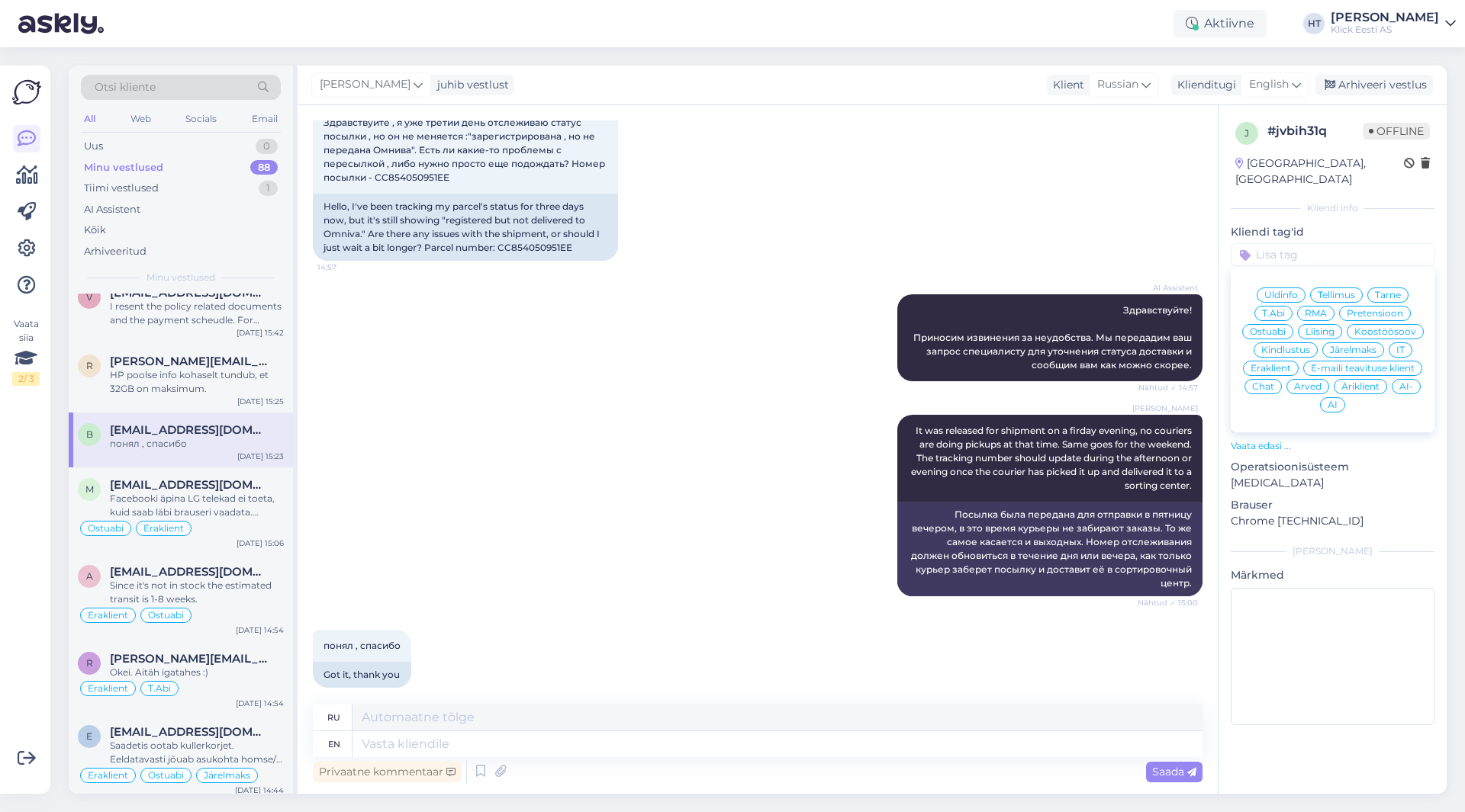
click at [1388, 290] on span "Tarne" at bounding box center [1388, 294] width 26 height 9
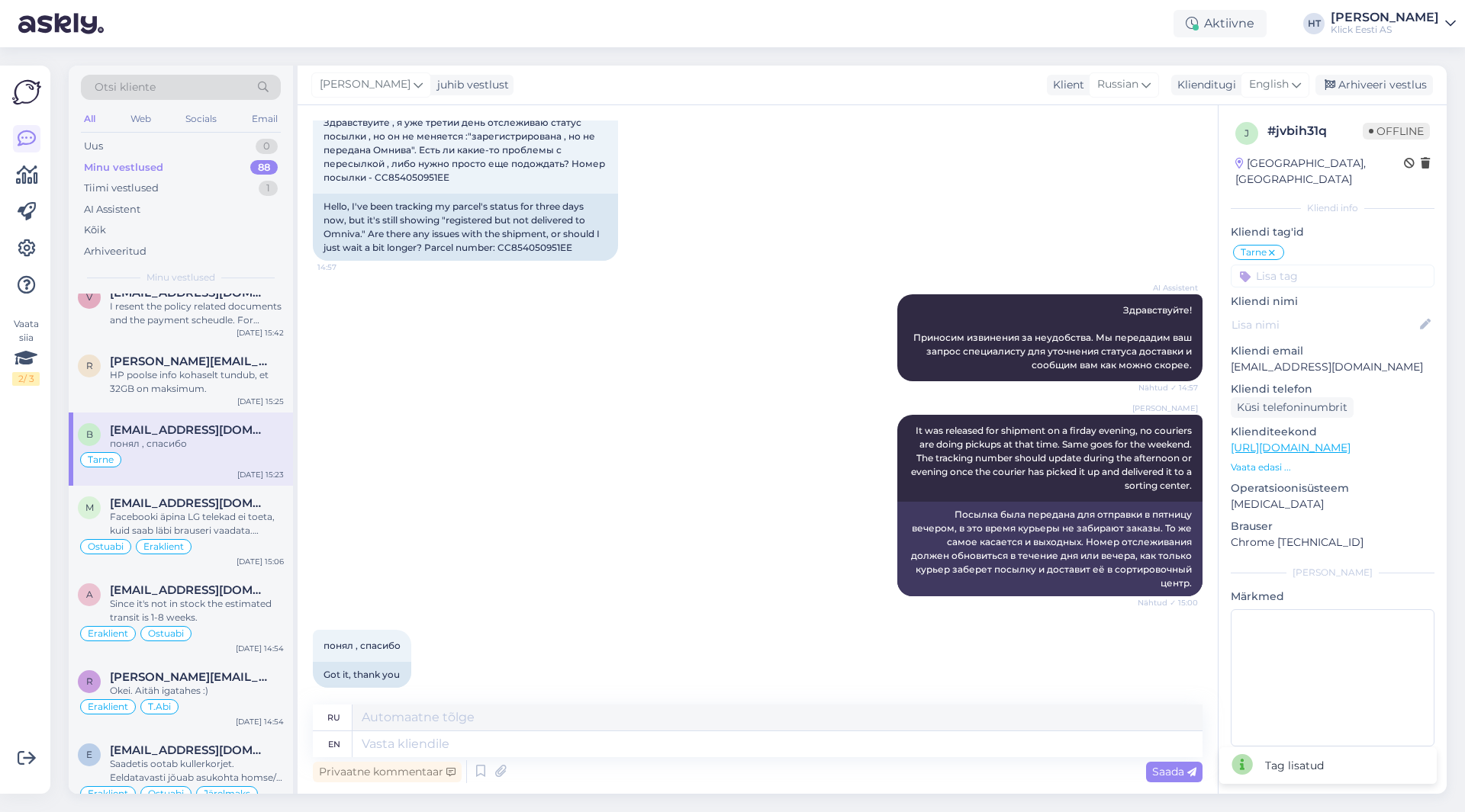
click at [1325, 264] on input at bounding box center [1332, 276] width 204 height 23
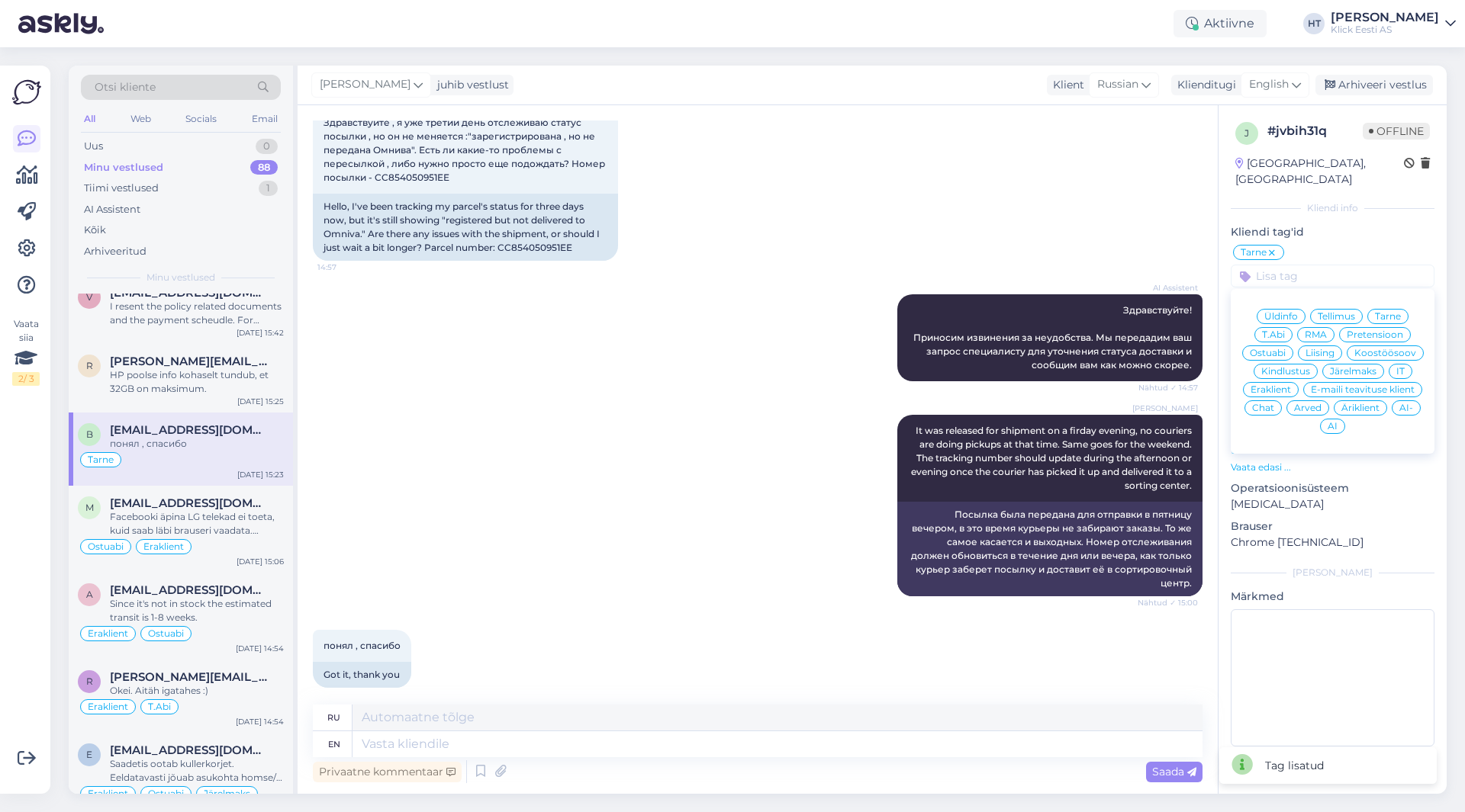
click at [1274, 385] on span "Eraklient" at bounding box center [1270, 389] width 41 height 9
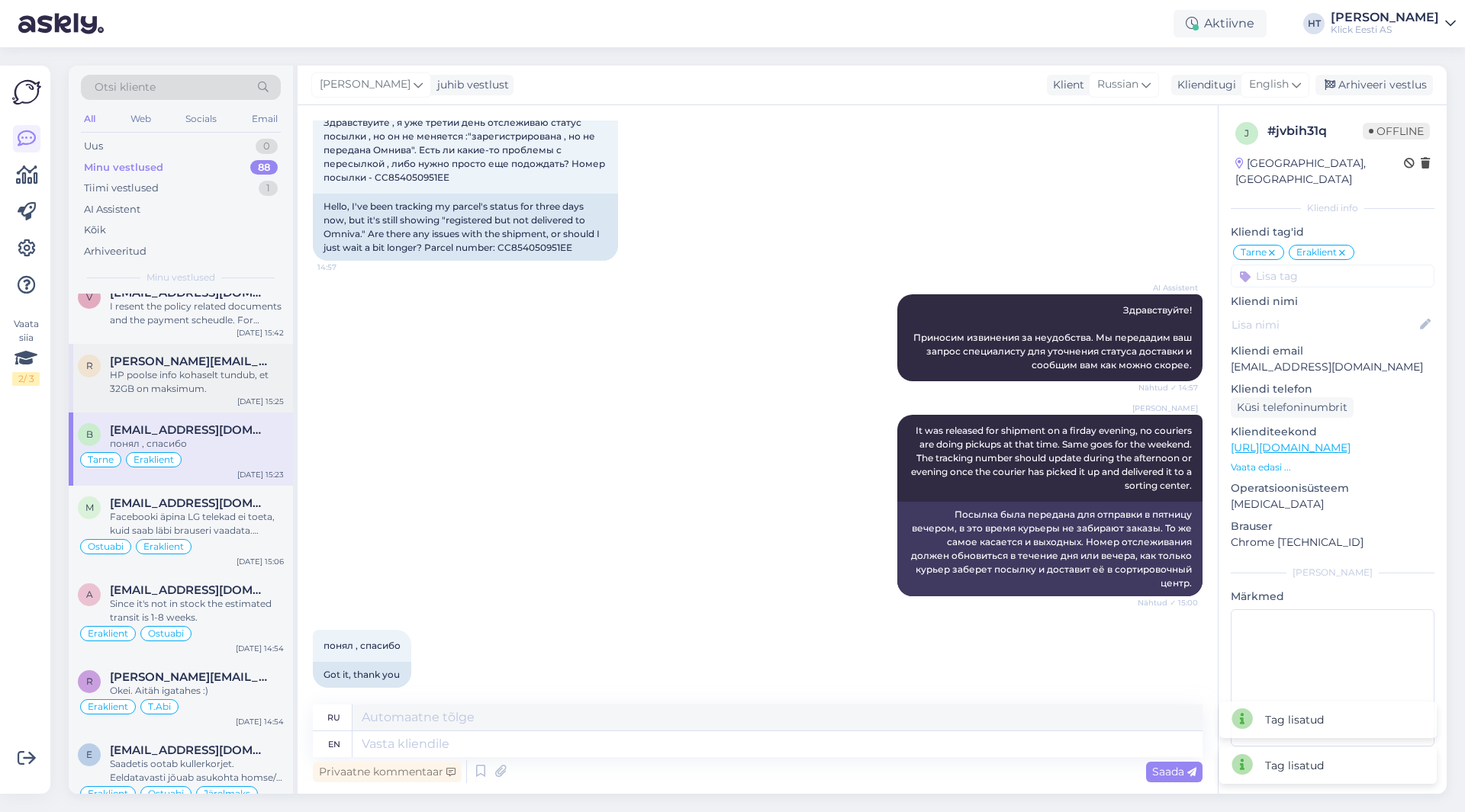
click at [174, 368] on div "HP poolse info kohaselt tundub, et 32GB on maksimum." at bounding box center [196, 382] width 174 height 28
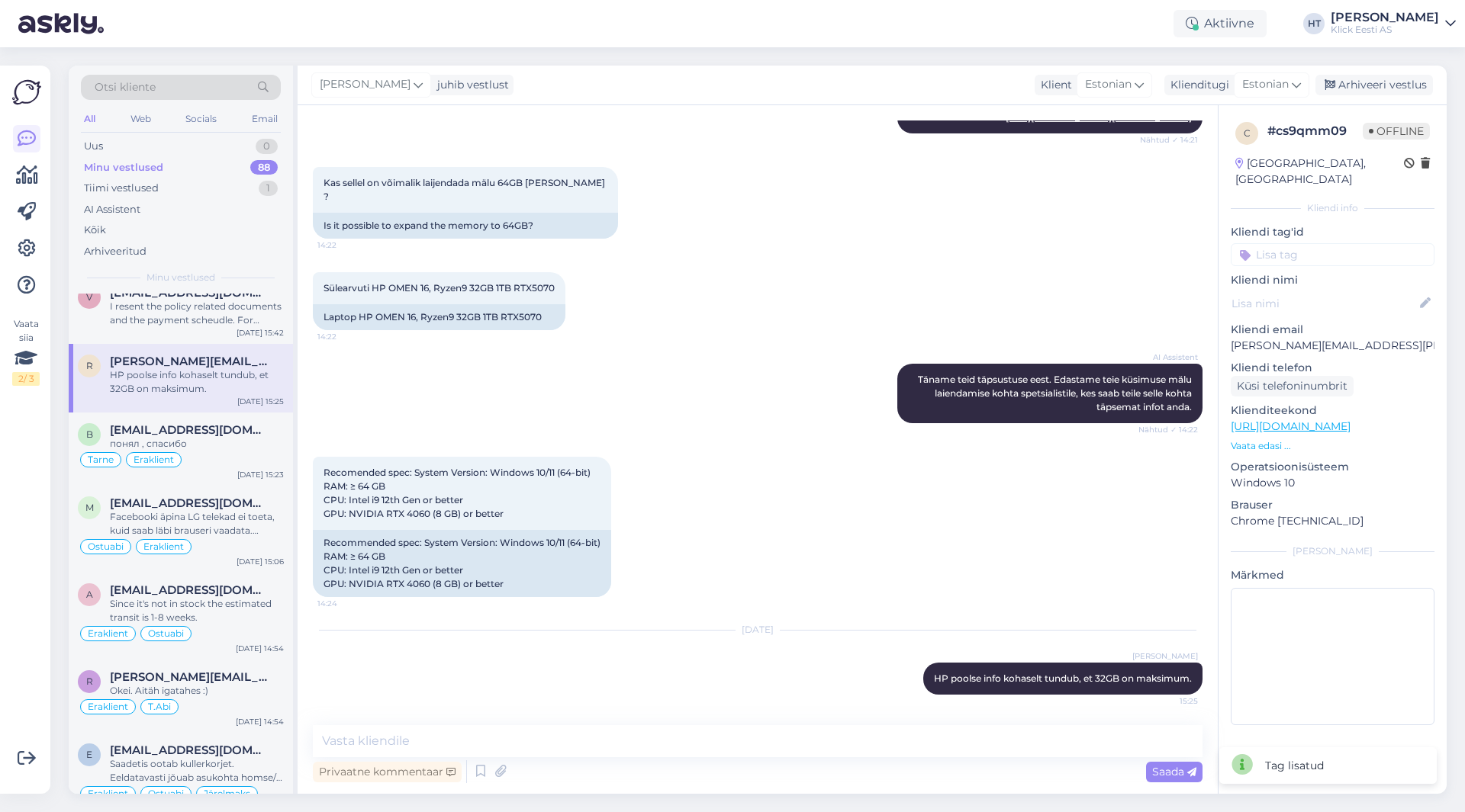
click at [1302, 243] on input at bounding box center [1332, 255] width 204 height 23
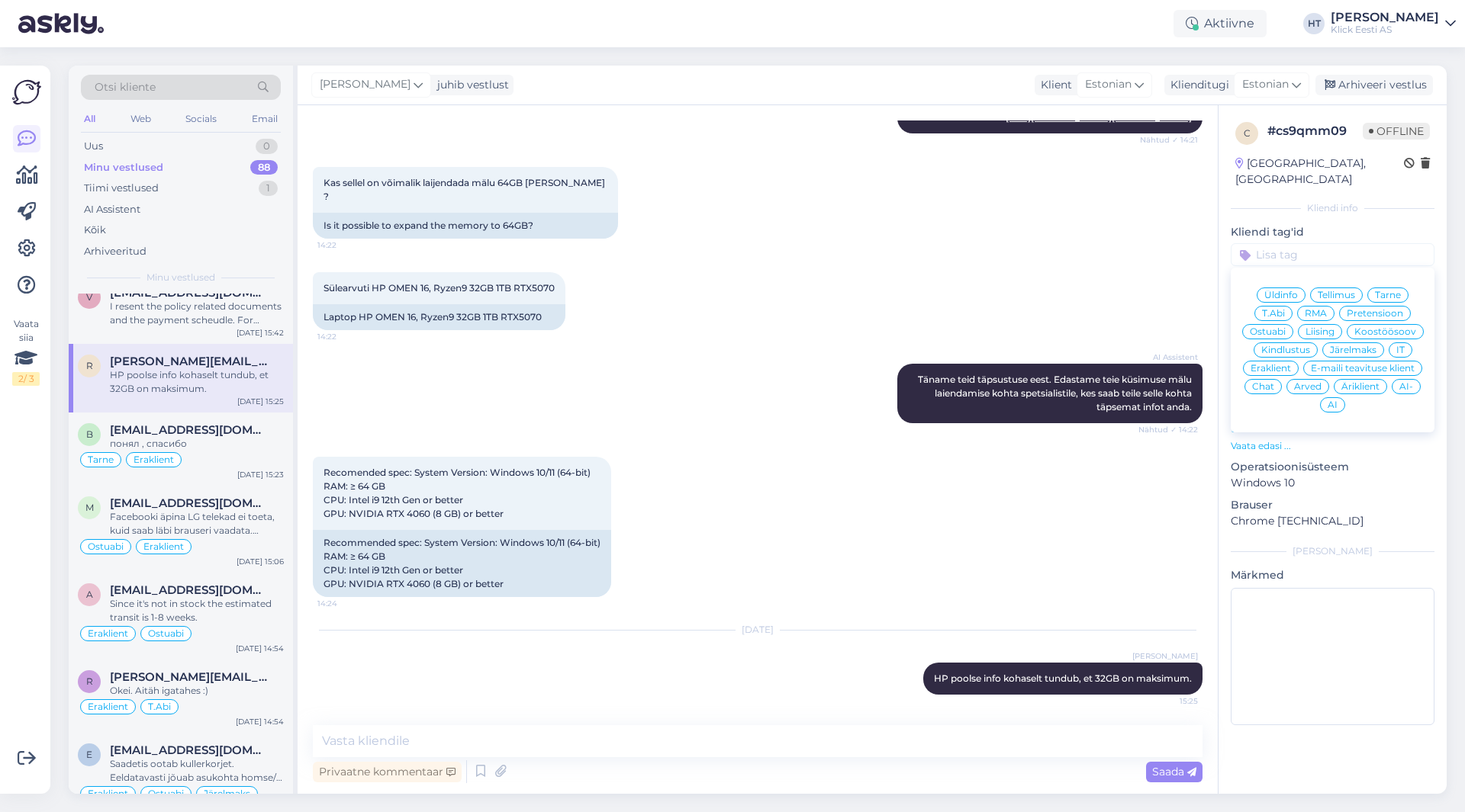
click at [1275, 327] on span "Ostuabi" at bounding box center [1268, 331] width 36 height 9
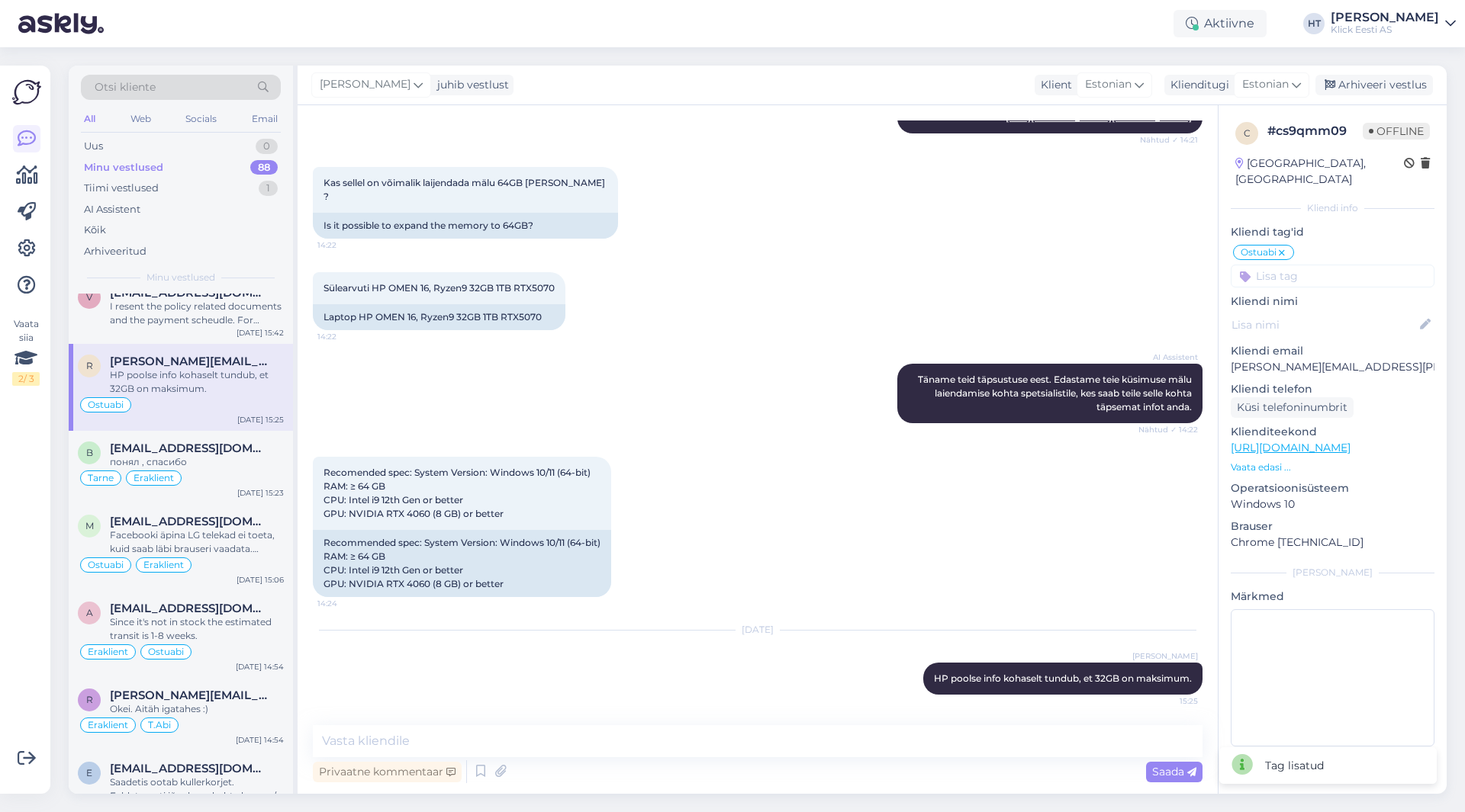
click at [1295, 269] on input at bounding box center [1332, 276] width 204 height 23
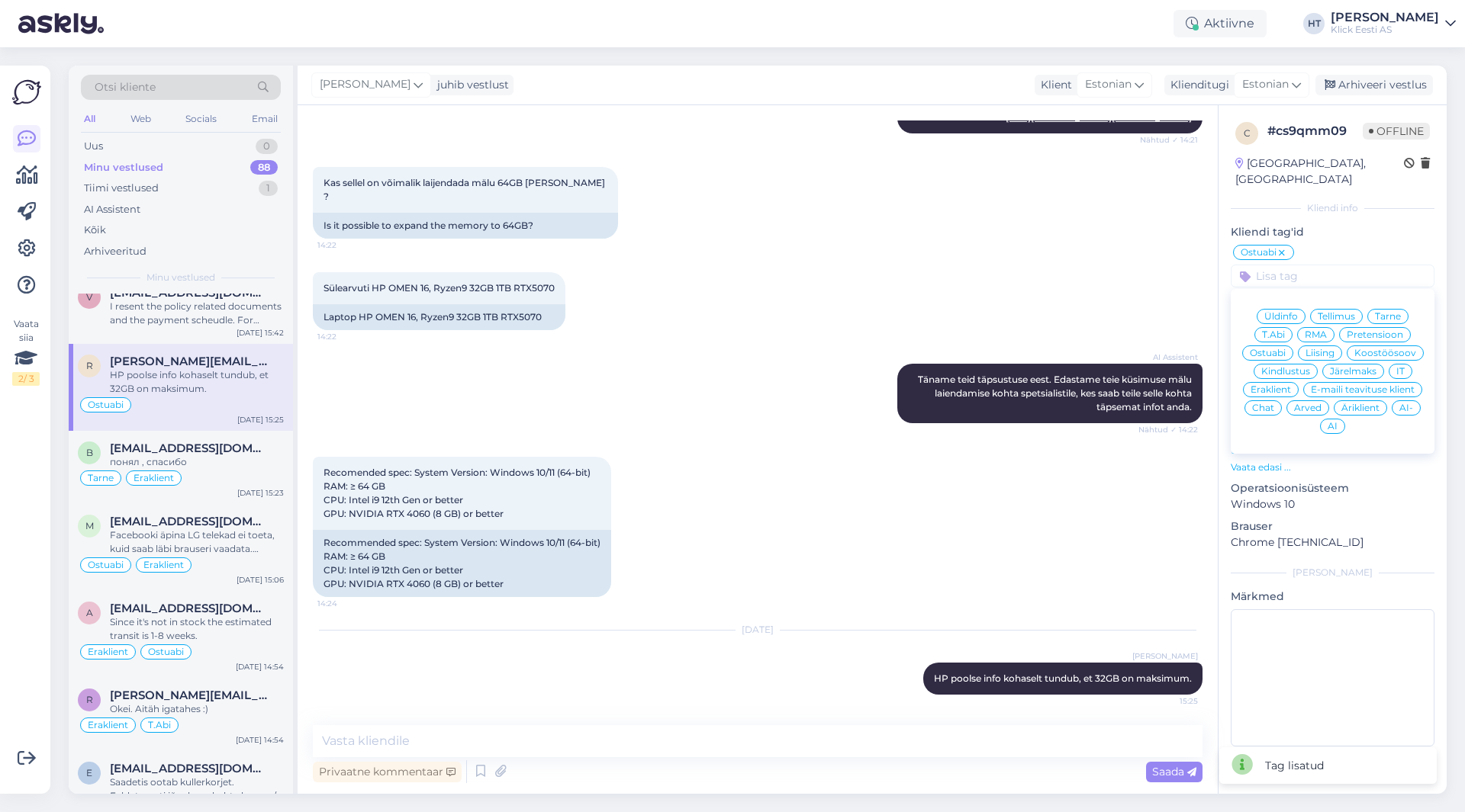
click at [1269, 385] on span "Eraklient" at bounding box center [1270, 389] width 41 height 9
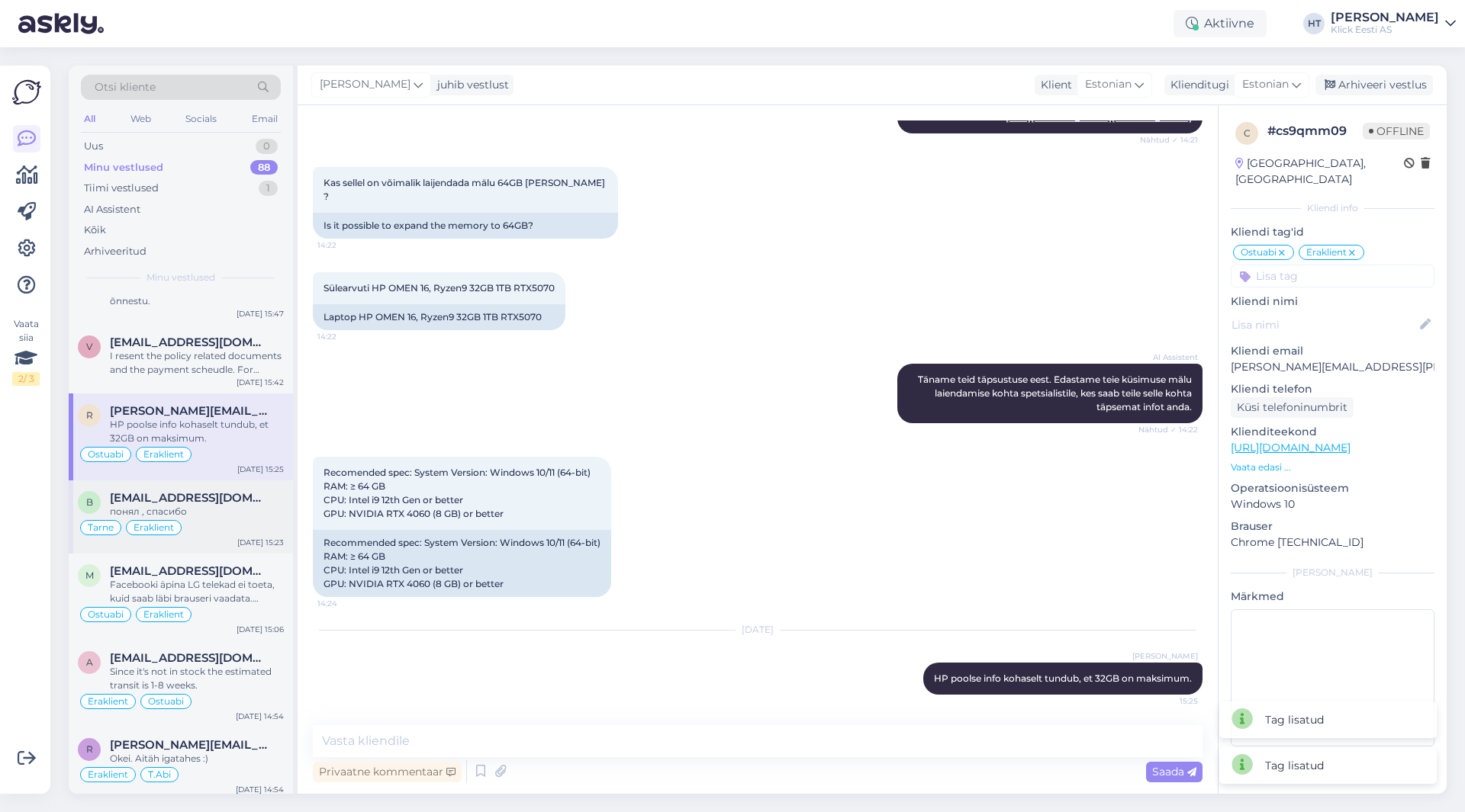
scroll to position [4567, 0]
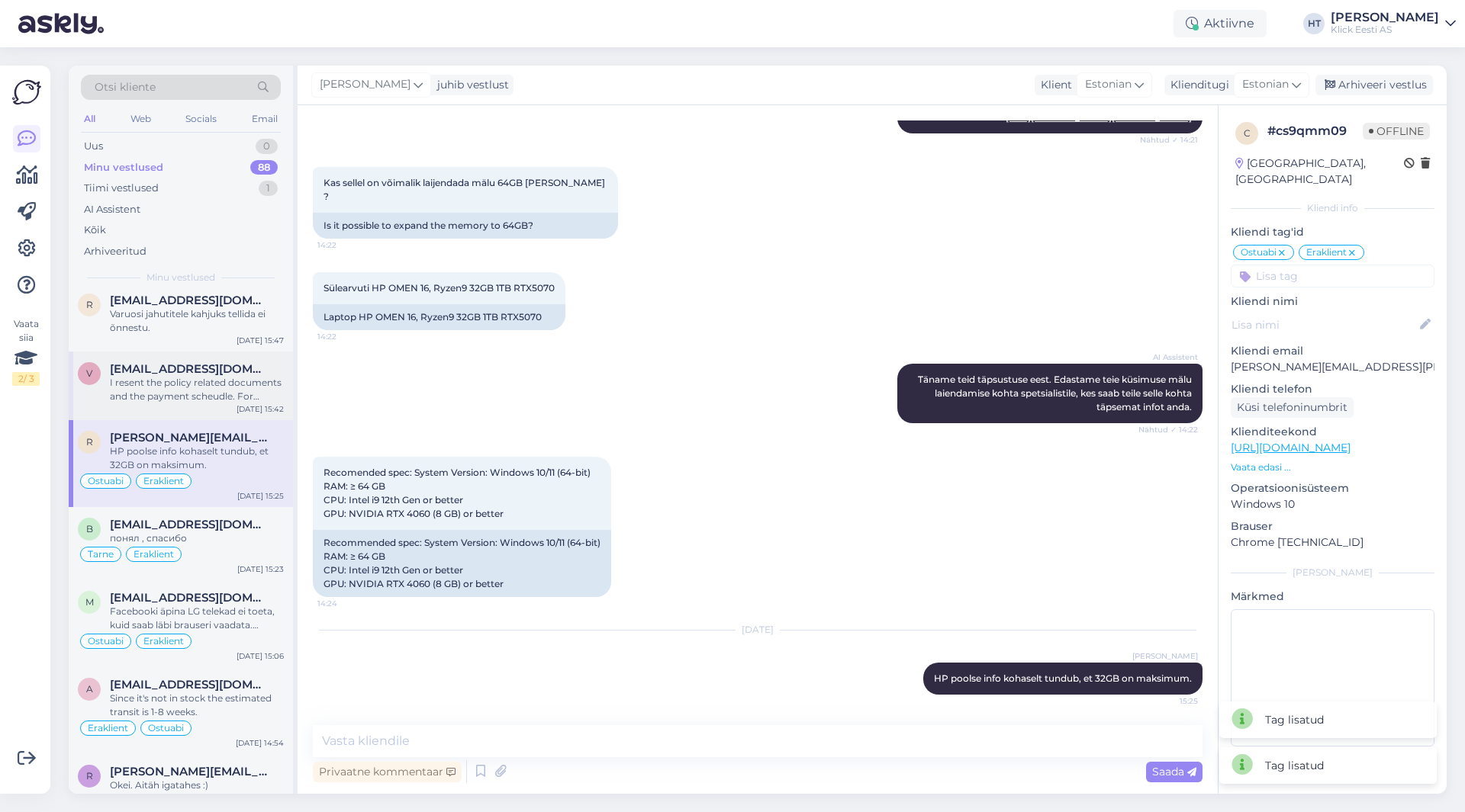
click at [222, 376] on div "I resent the policy related documents and the payment scheudle. For invoicing c…" at bounding box center [196, 389] width 174 height 28
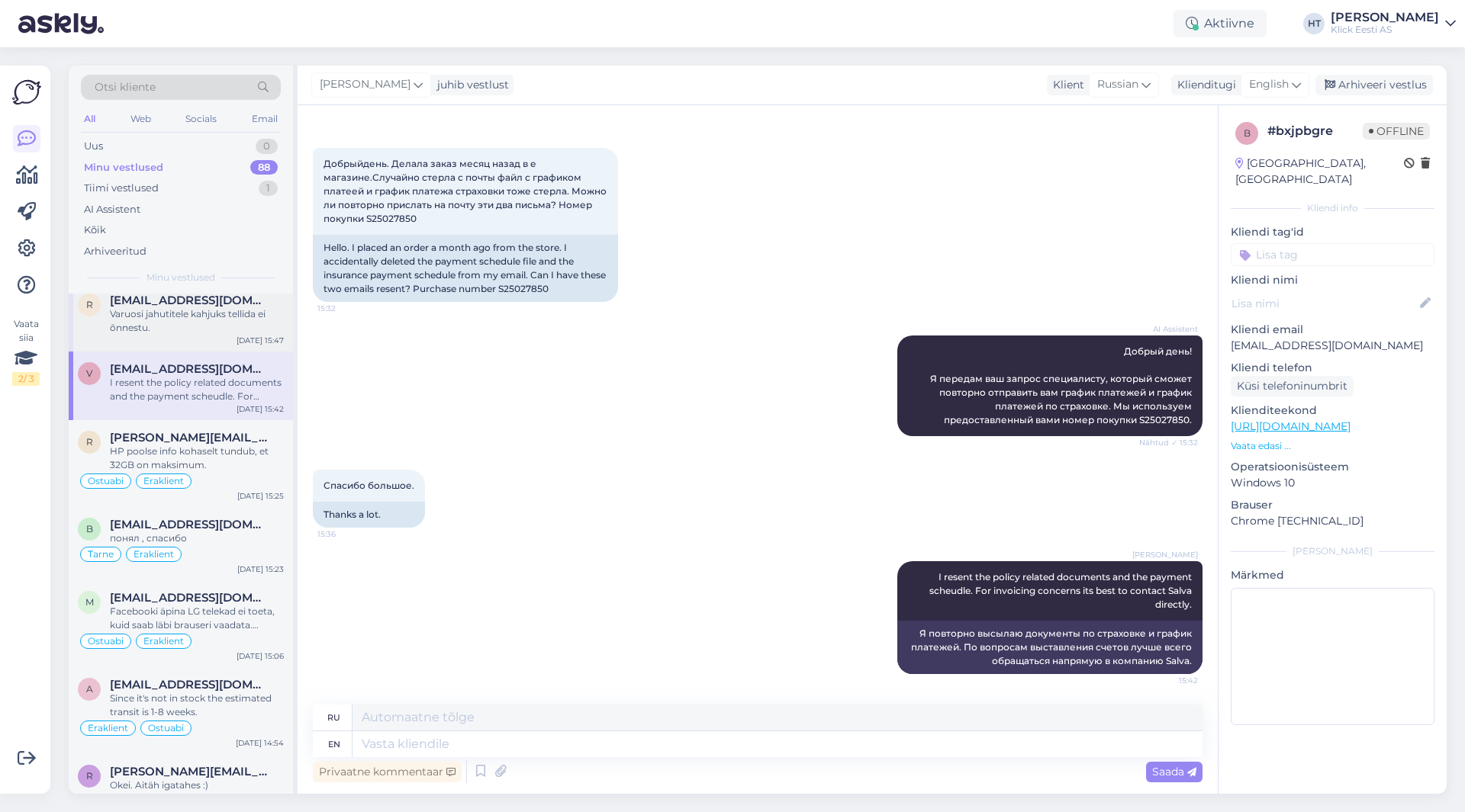
scroll to position [4491, 0]
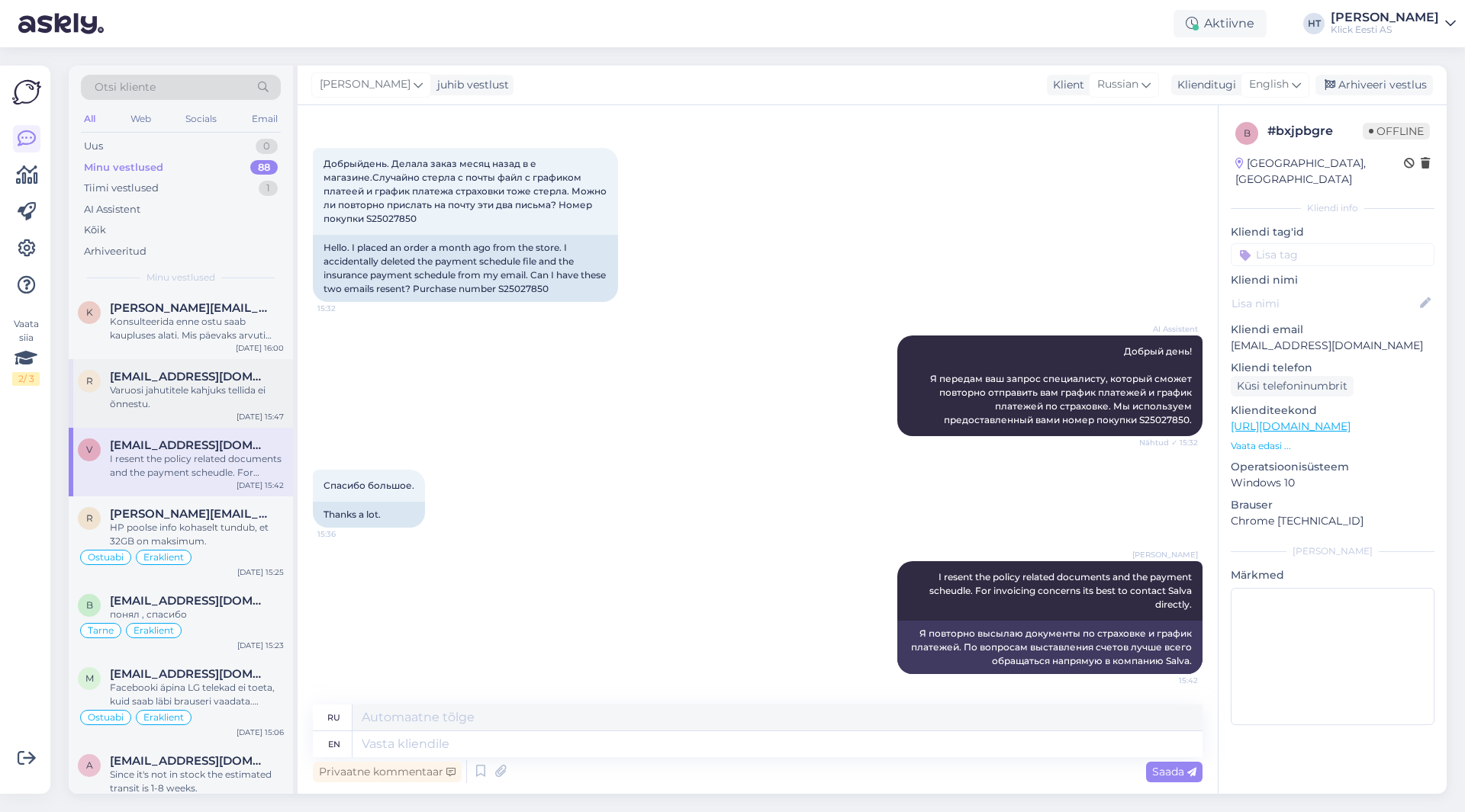
click at [185, 371] on div "r [EMAIL_ADDRESS][DOMAIN_NAME] Varuosi jahutitele kahjuks tellida ei õnnestu. […" at bounding box center [181, 393] width 224 height 69
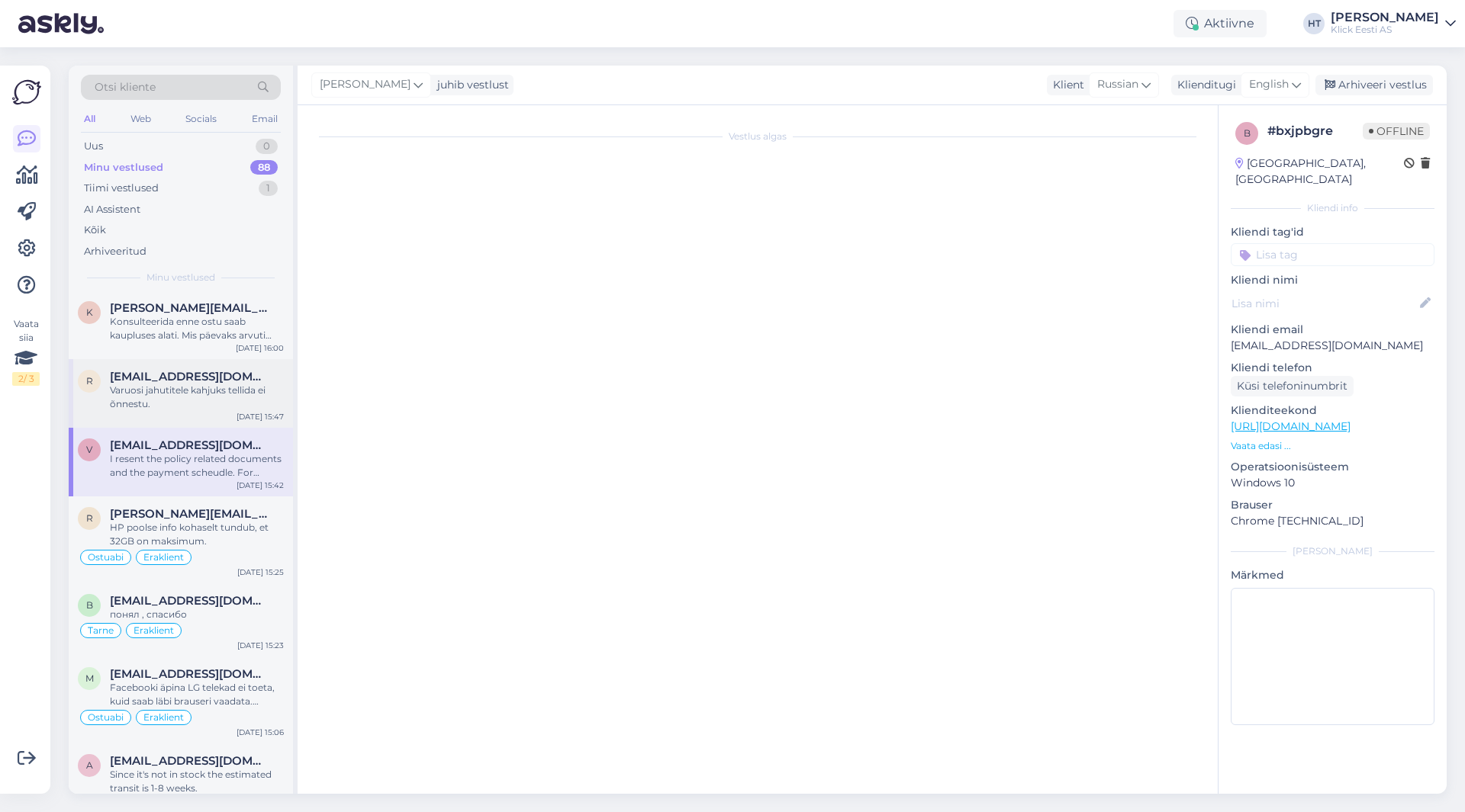
scroll to position [41, 0]
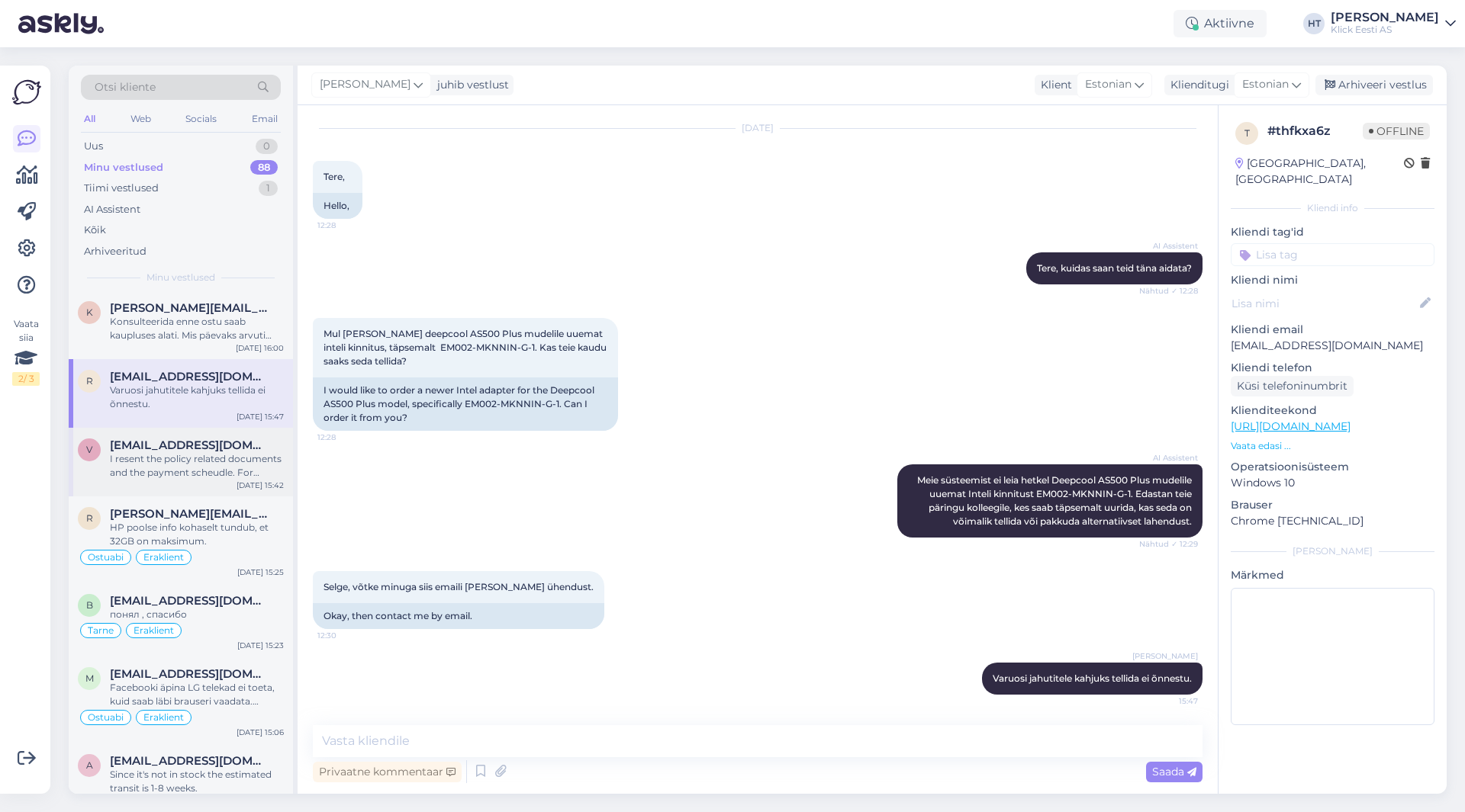
click at [186, 438] on span "[EMAIL_ADDRESS][DOMAIN_NAME]" at bounding box center [188, 445] width 158 height 14
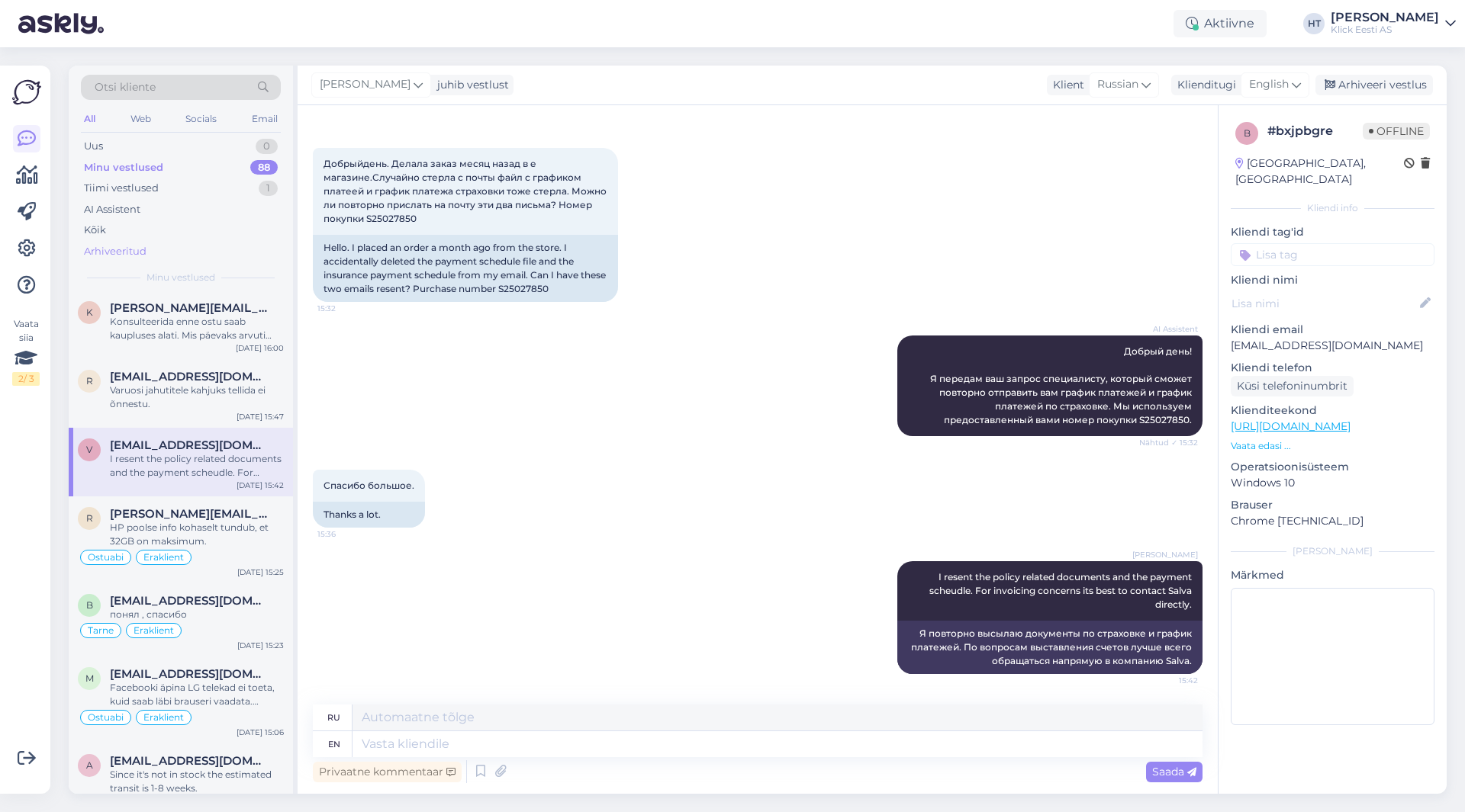
click at [173, 243] on div "Arhiveeritud" at bounding box center [181, 251] width 200 height 21
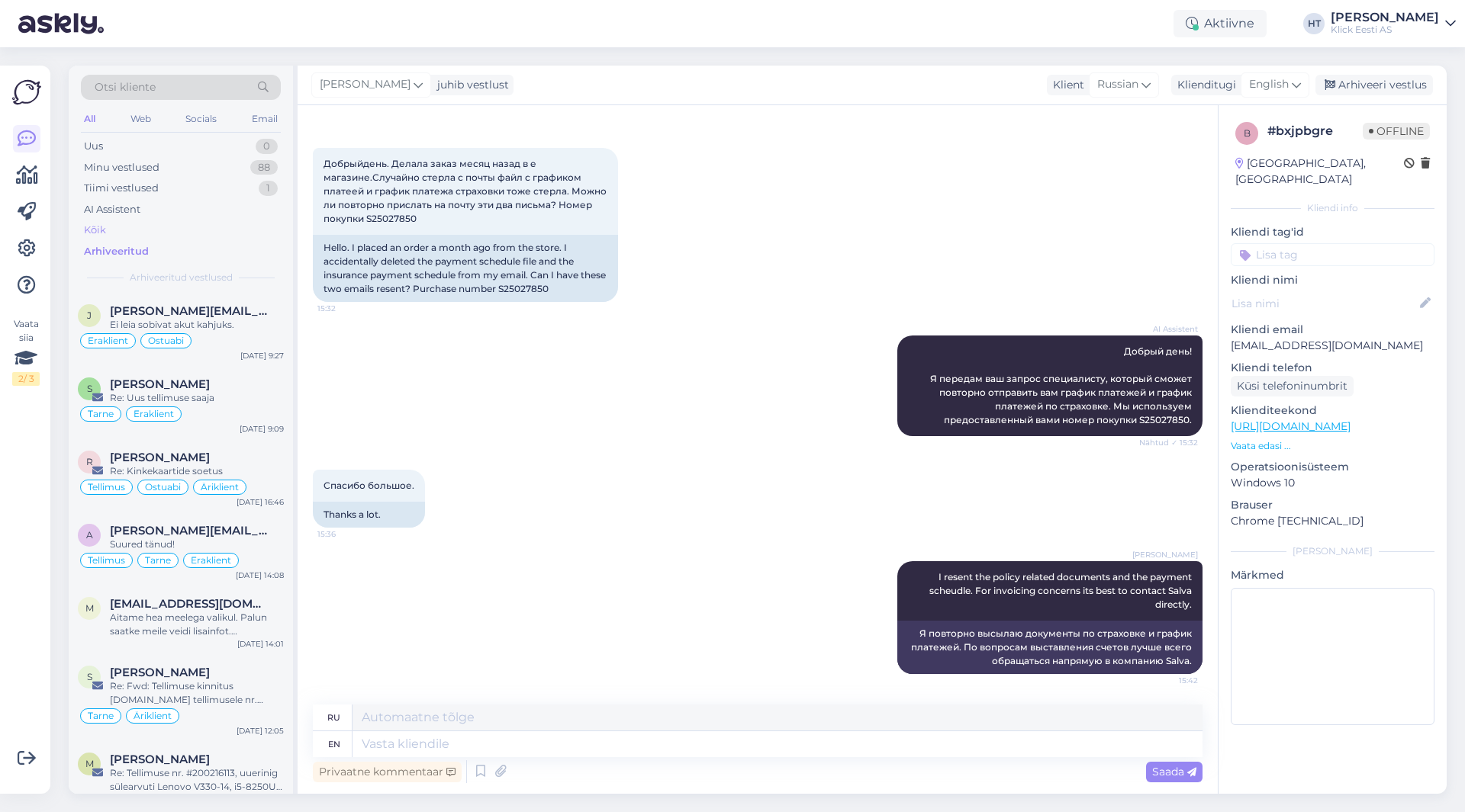
click at [188, 224] on div "Kõik" at bounding box center [181, 230] width 200 height 21
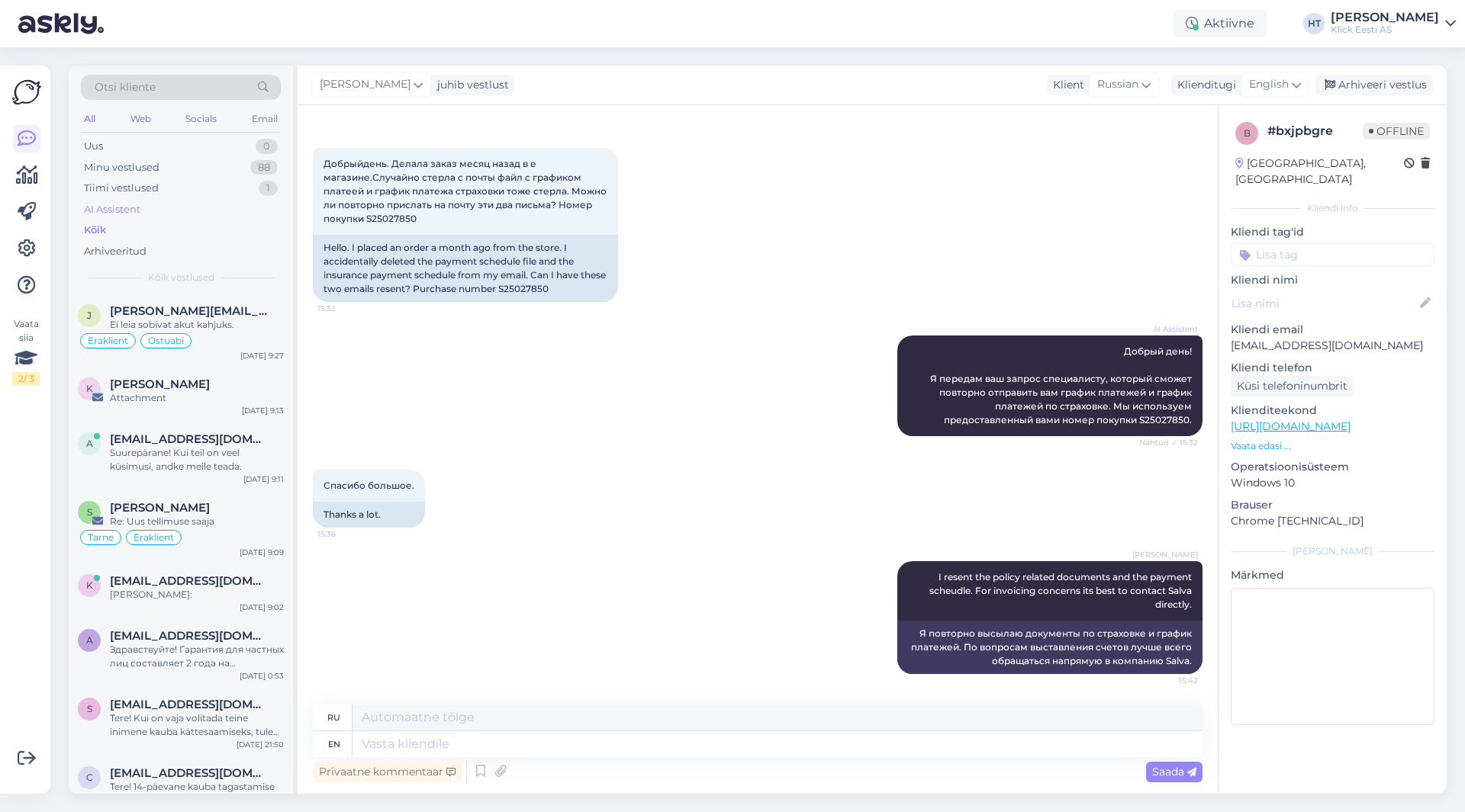
click at [192, 216] on div "AI Assistent" at bounding box center [181, 209] width 200 height 21
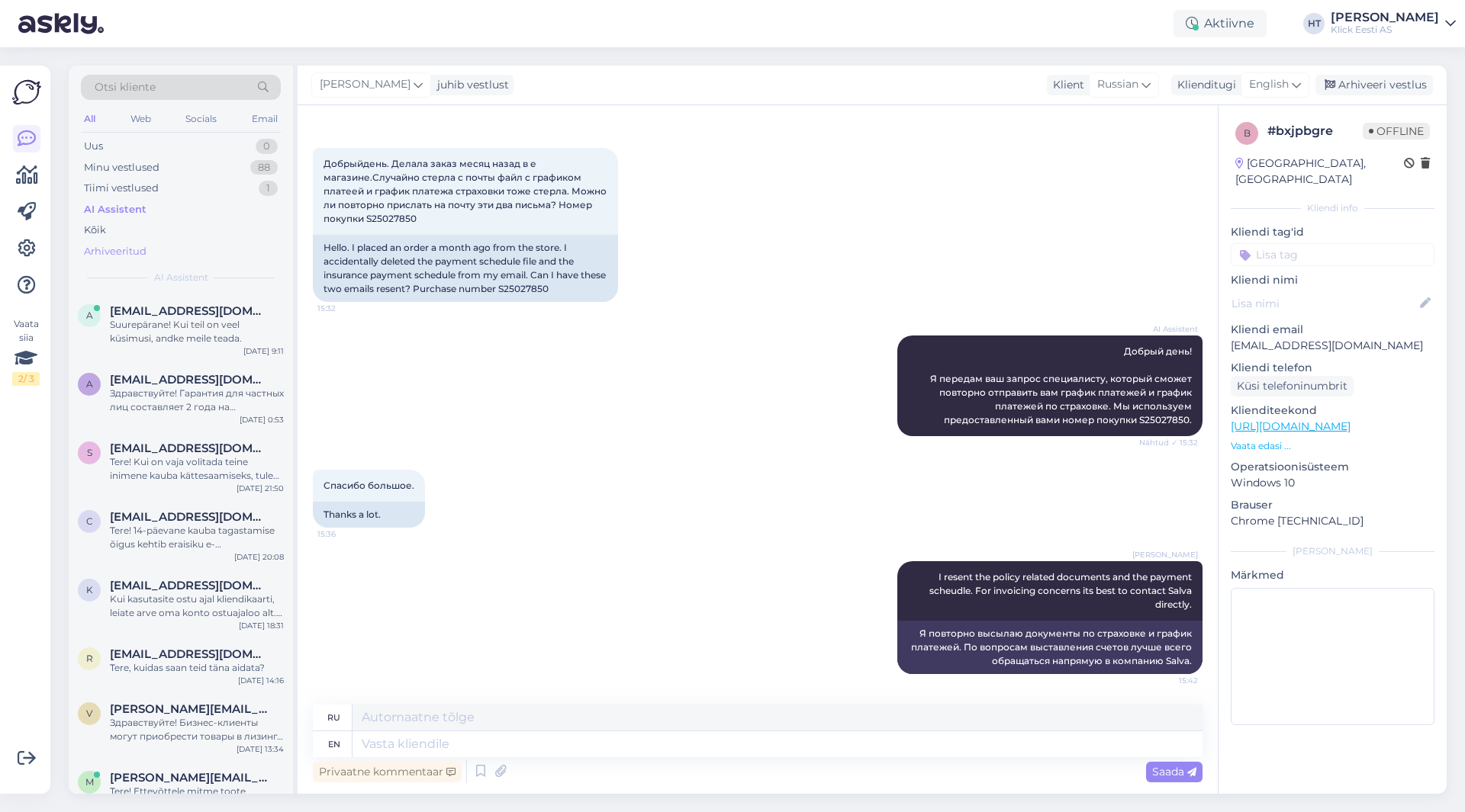
click at [179, 247] on div "Arhiveeritud" at bounding box center [181, 251] width 200 height 21
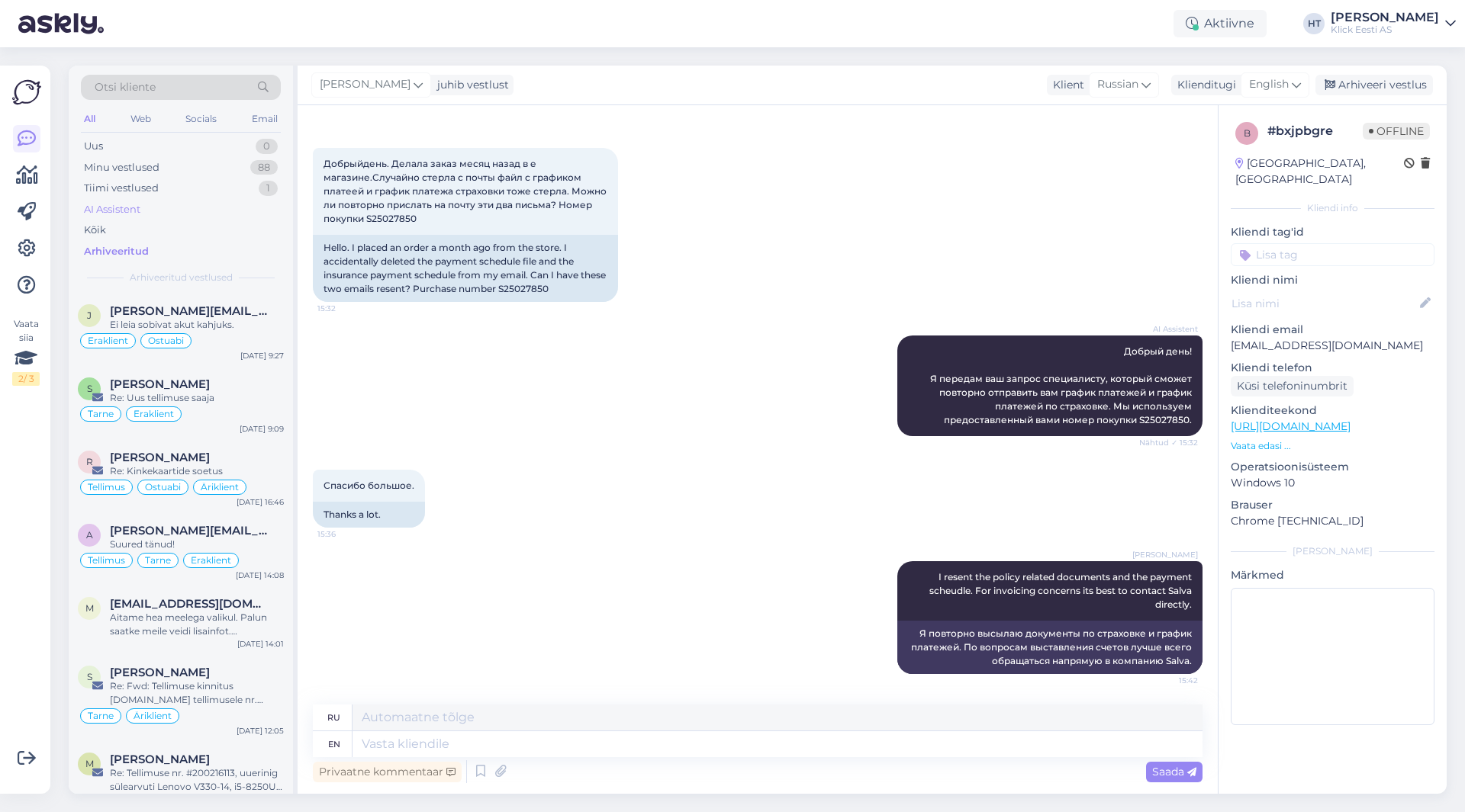
click at [205, 213] on div "AI Assistent" at bounding box center [181, 209] width 200 height 21
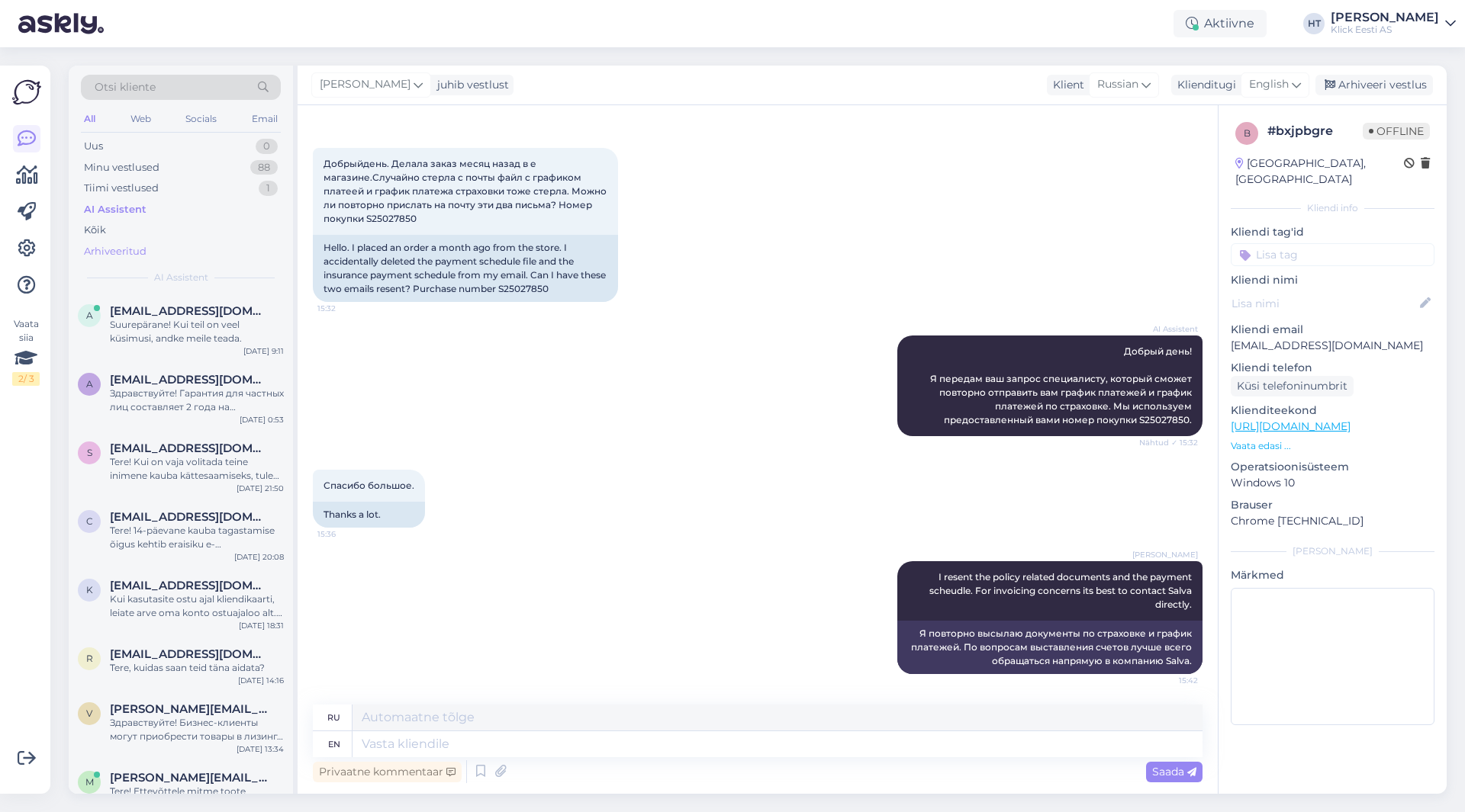
click at [184, 241] on div "Arhiveeritud" at bounding box center [181, 251] width 200 height 21
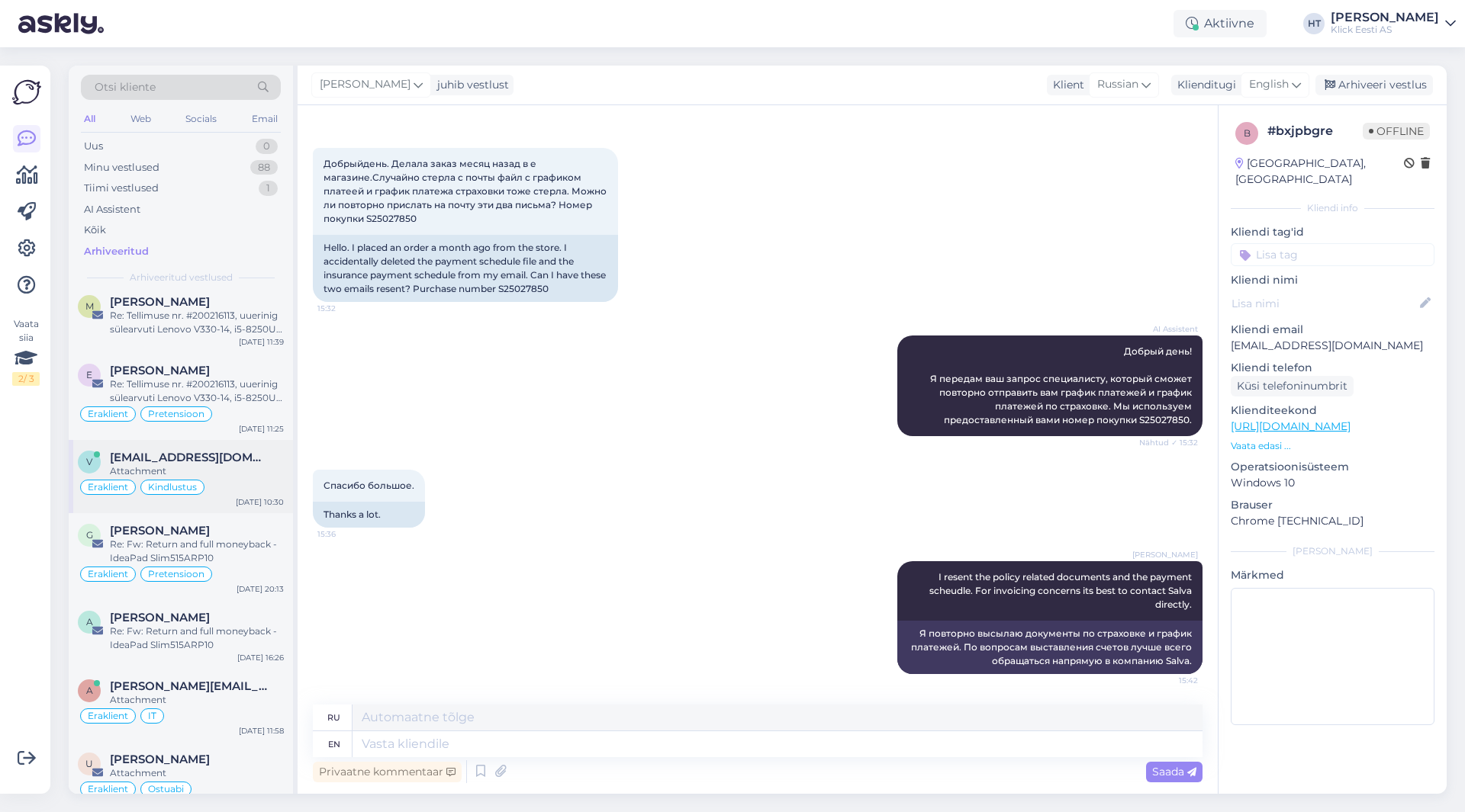
scroll to position [381, 0]
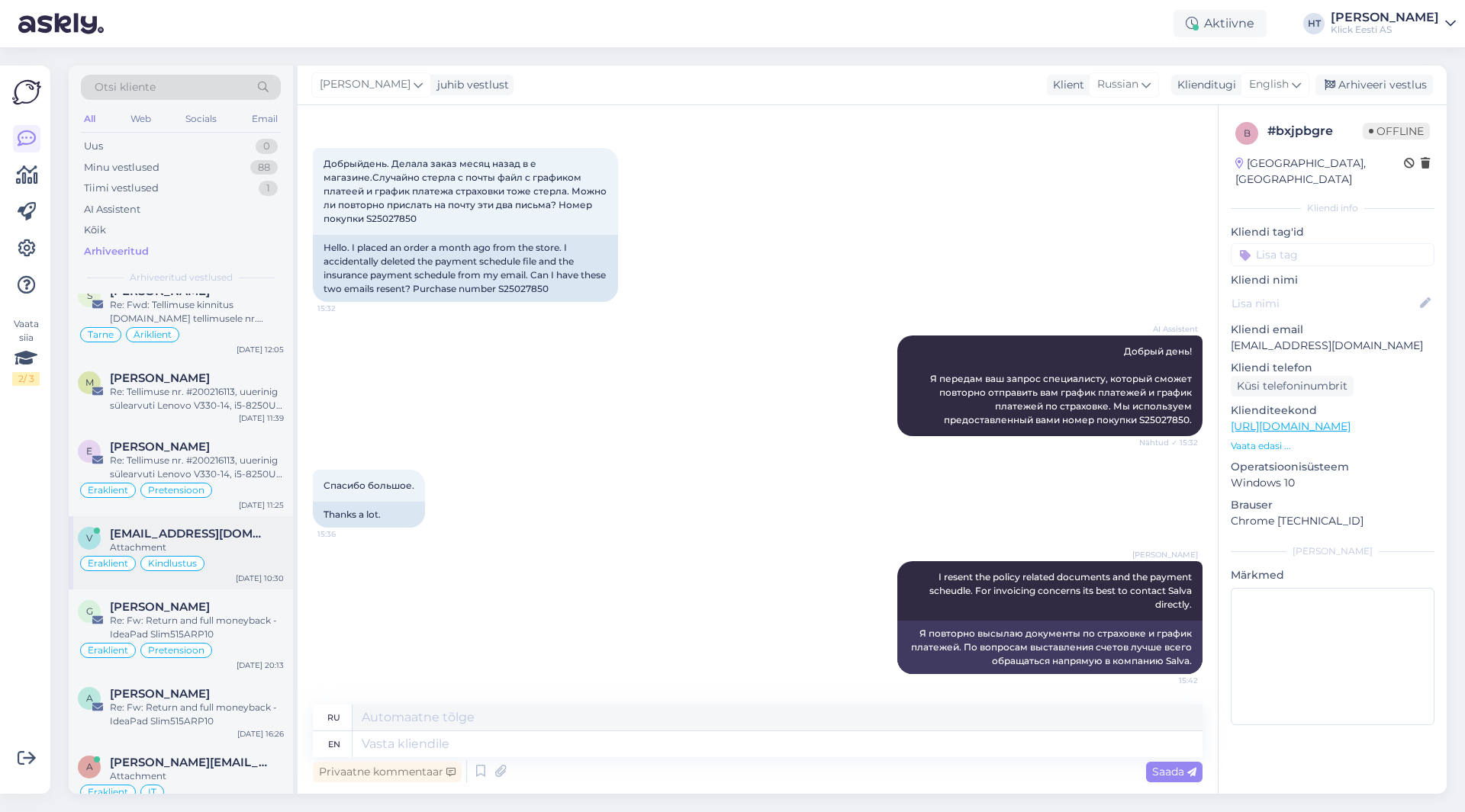
click at [226, 519] on div "V [EMAIL_ADDRESS][DOMAIN_NAME] Attachment Eraklient Kindlustus [DATE] 10:30" at bounding box center [181, 552] width 224 height 73
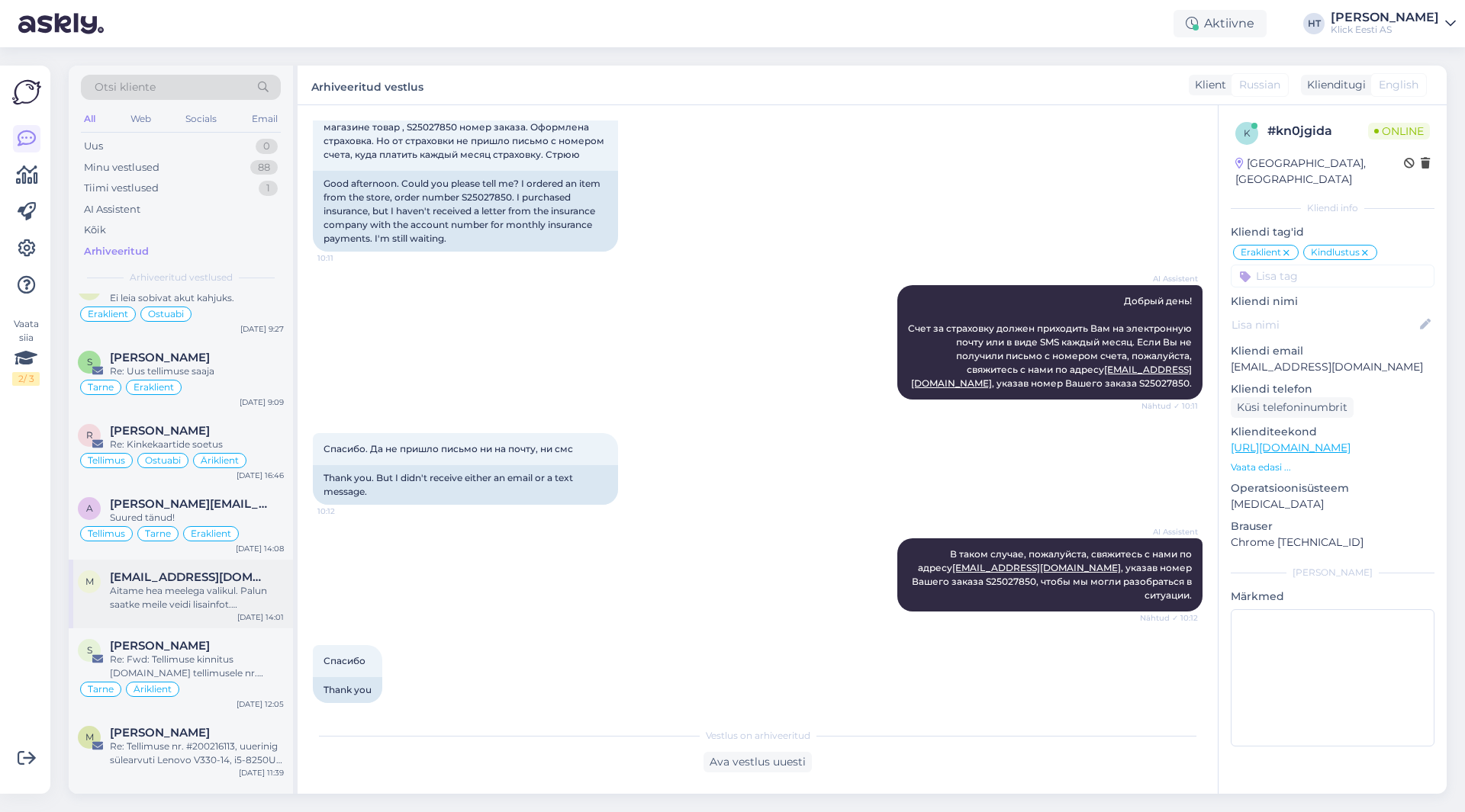
scroll to position [0, 0]
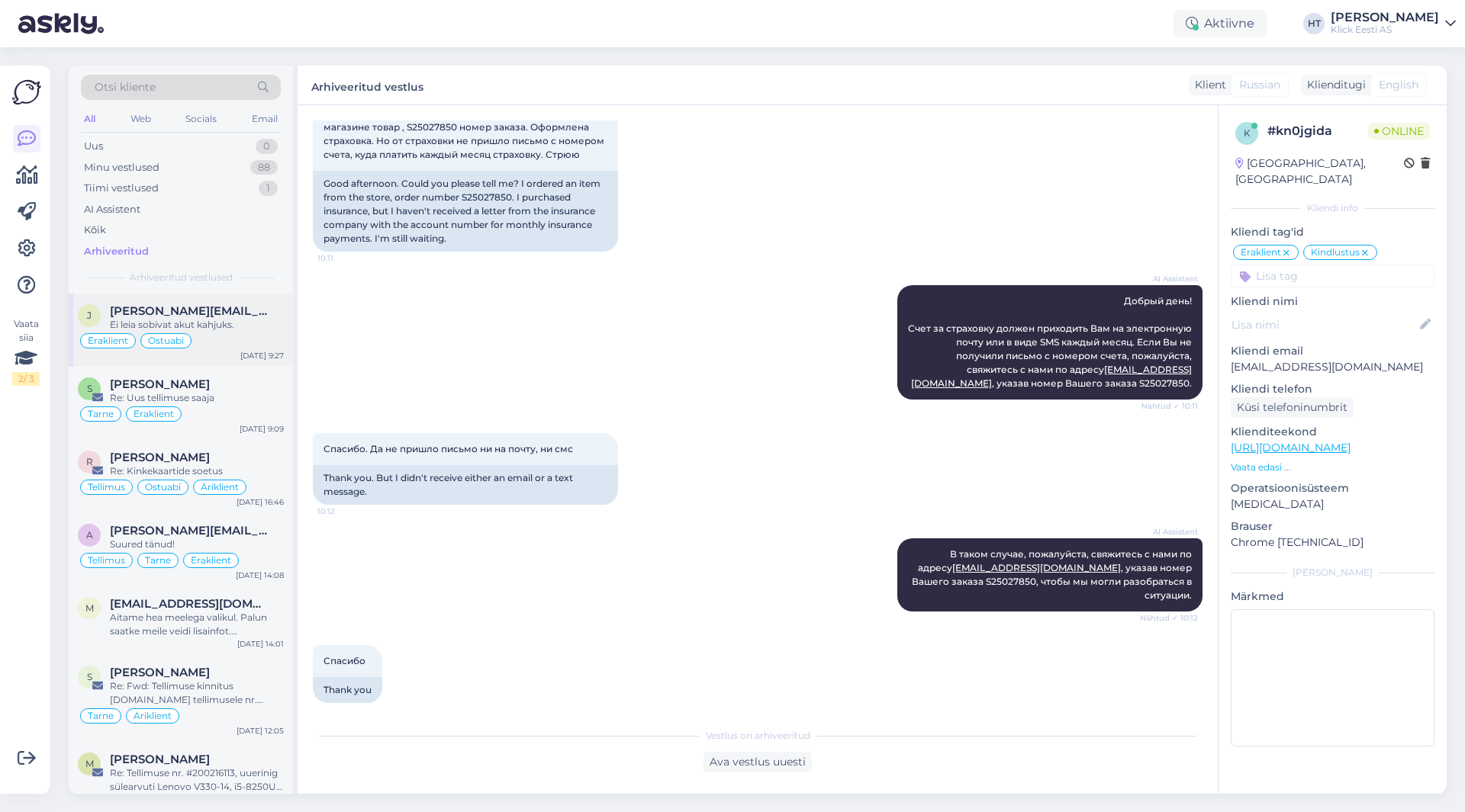
click at [226, 324] on div "Ei leia sobivat akut kahjuks." at bounding box center [196, 324] width 174 height 14
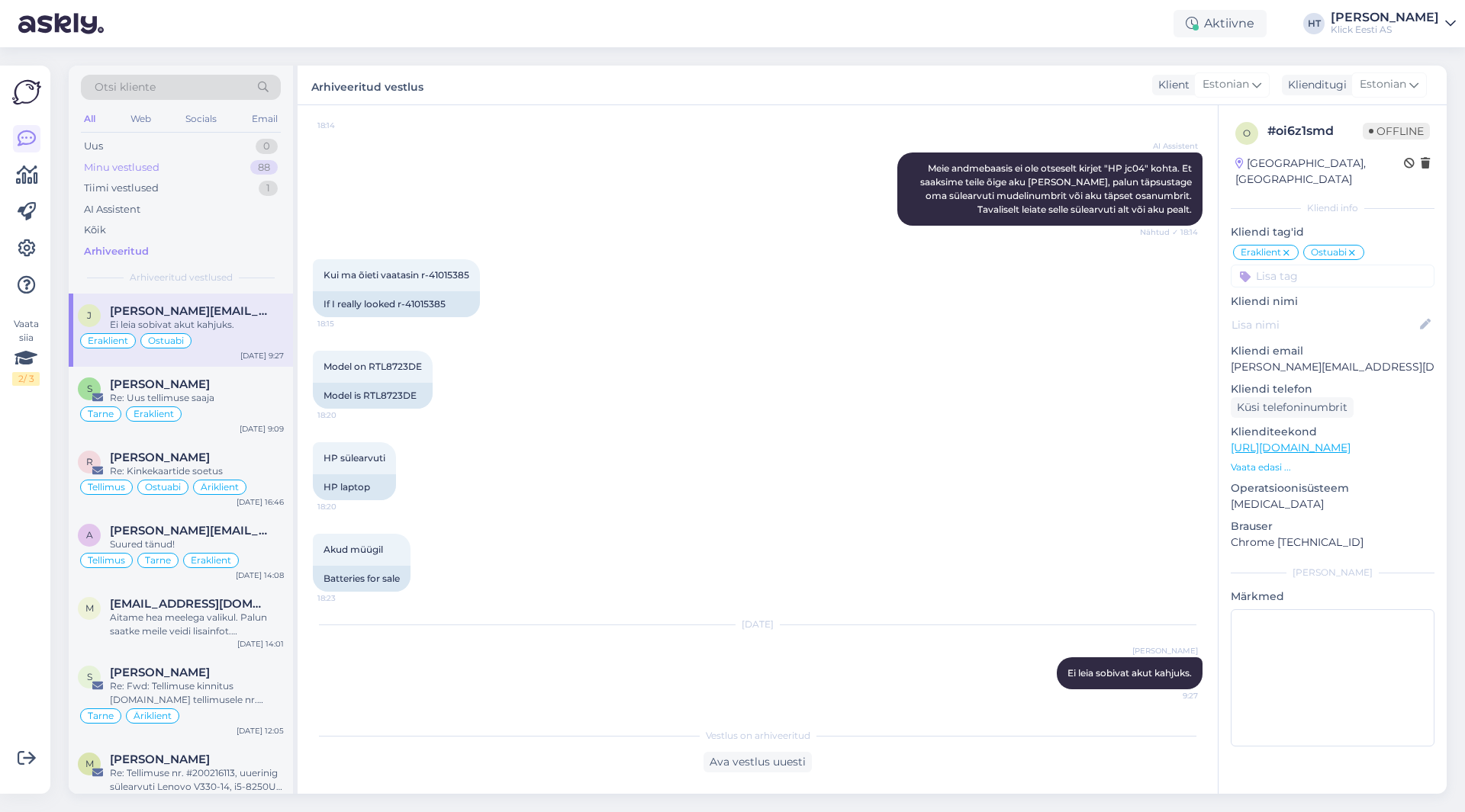
click at [235, 174] on div "Minu vestlused 88" at bounding box center [181, 168] width 200 height 21
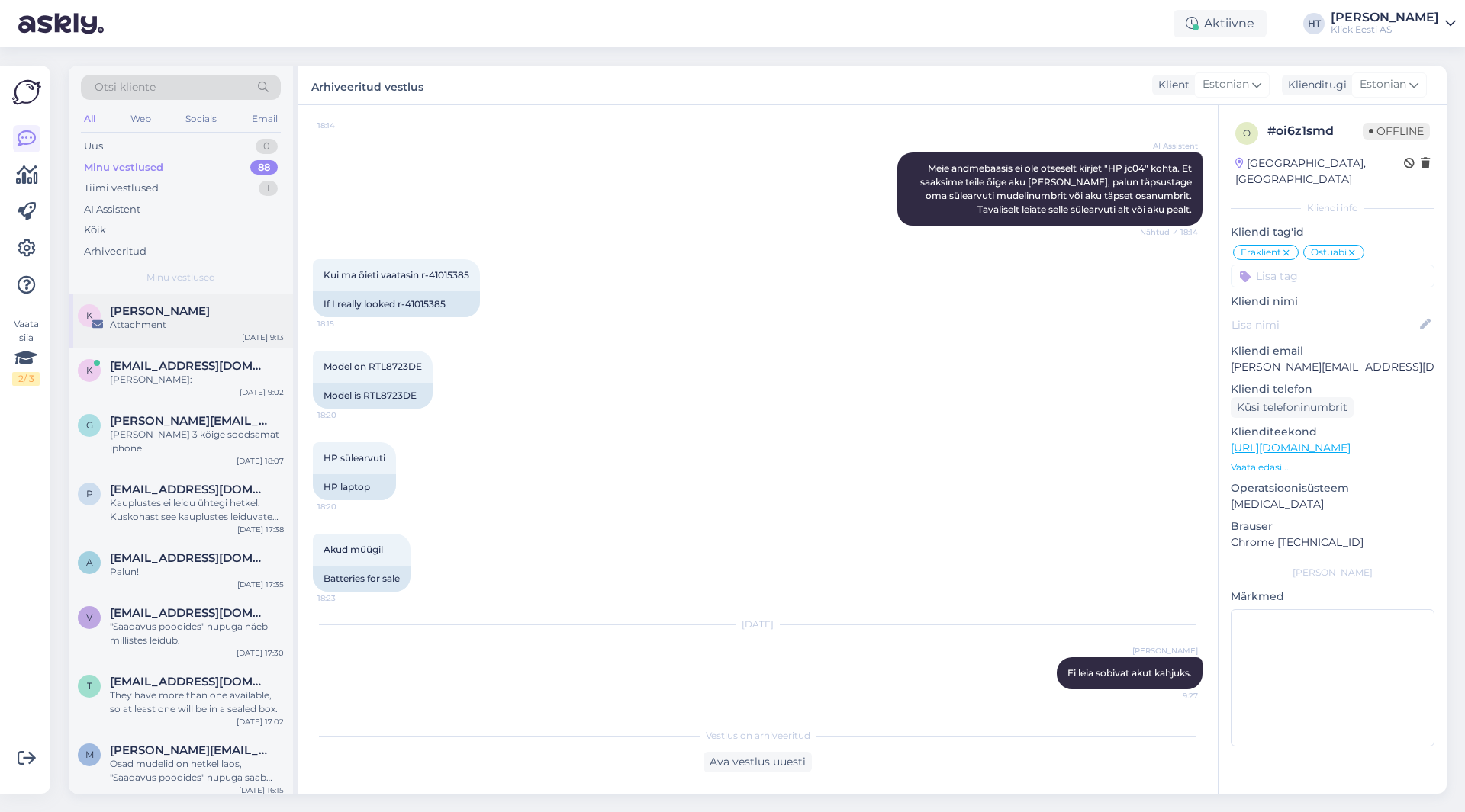
click at [214, 329] on div "Attachment" at bounding box center [196, 324] width 174 height 14
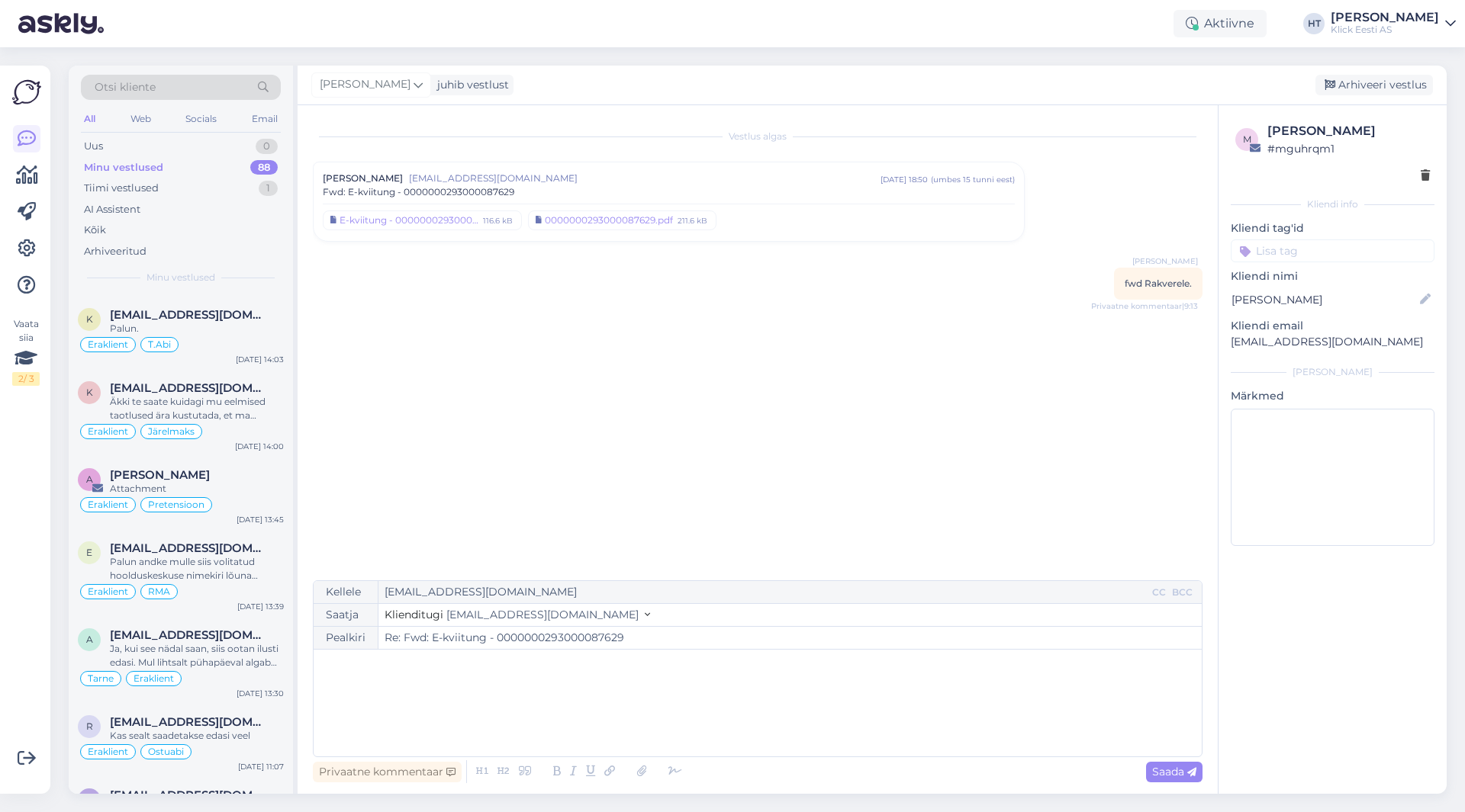
scroll to position [5460, 0]
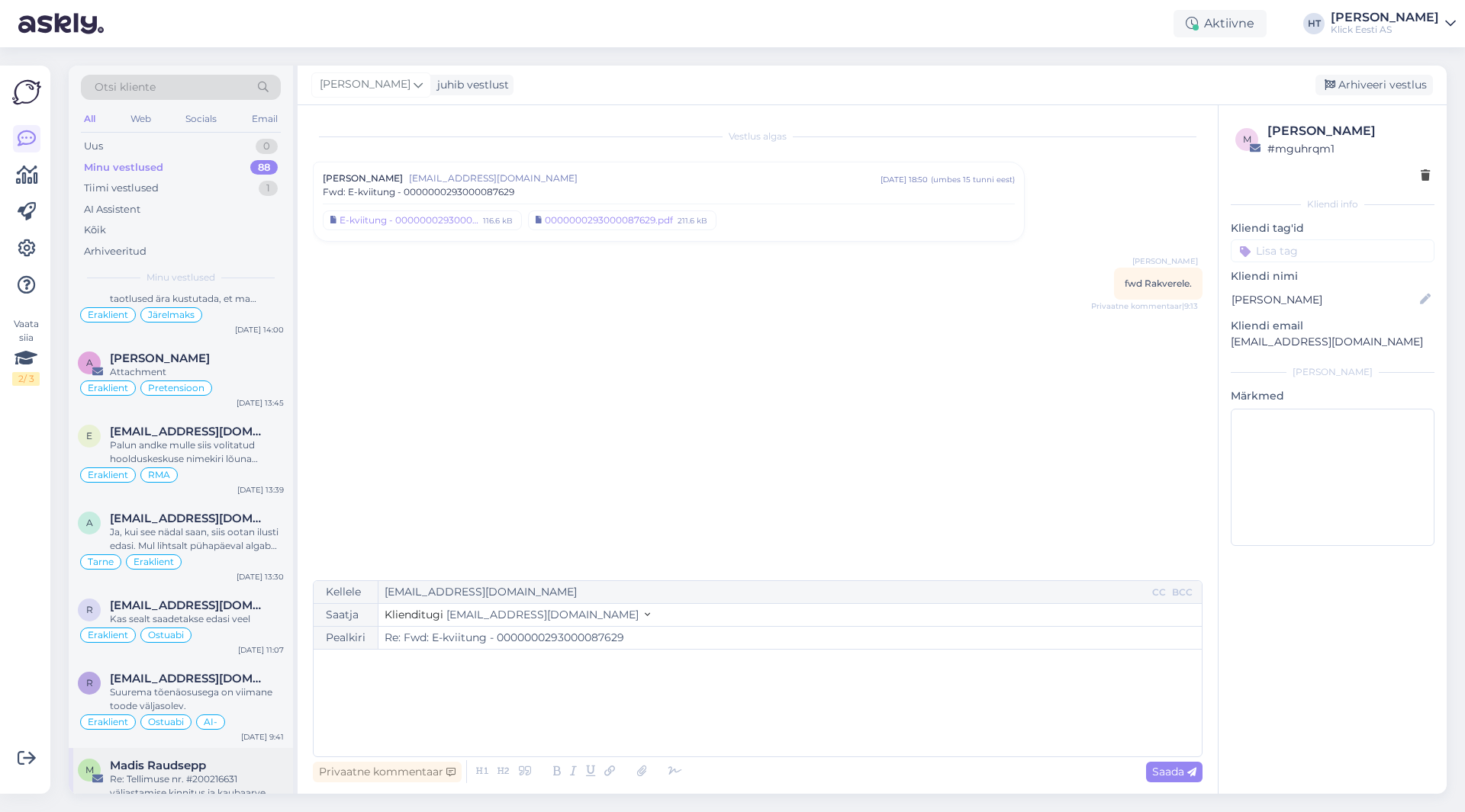
click at [202, 772] on div "Re: Tellimuse nr. #200216631 väljastamise kinnitus ja kaubaarve." at bounding box center [196, 786] width 174 height 28
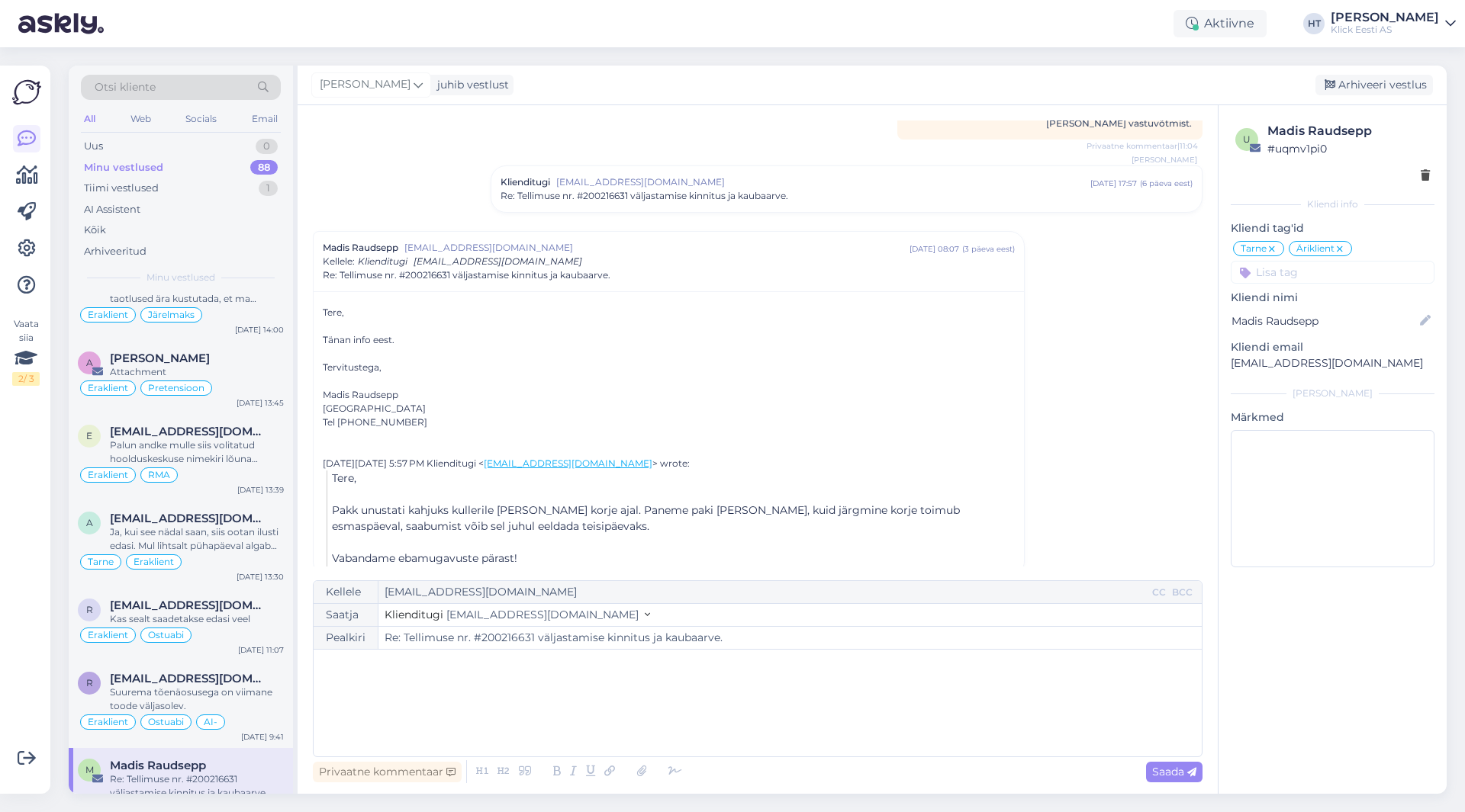
scroll to position [259, 0]
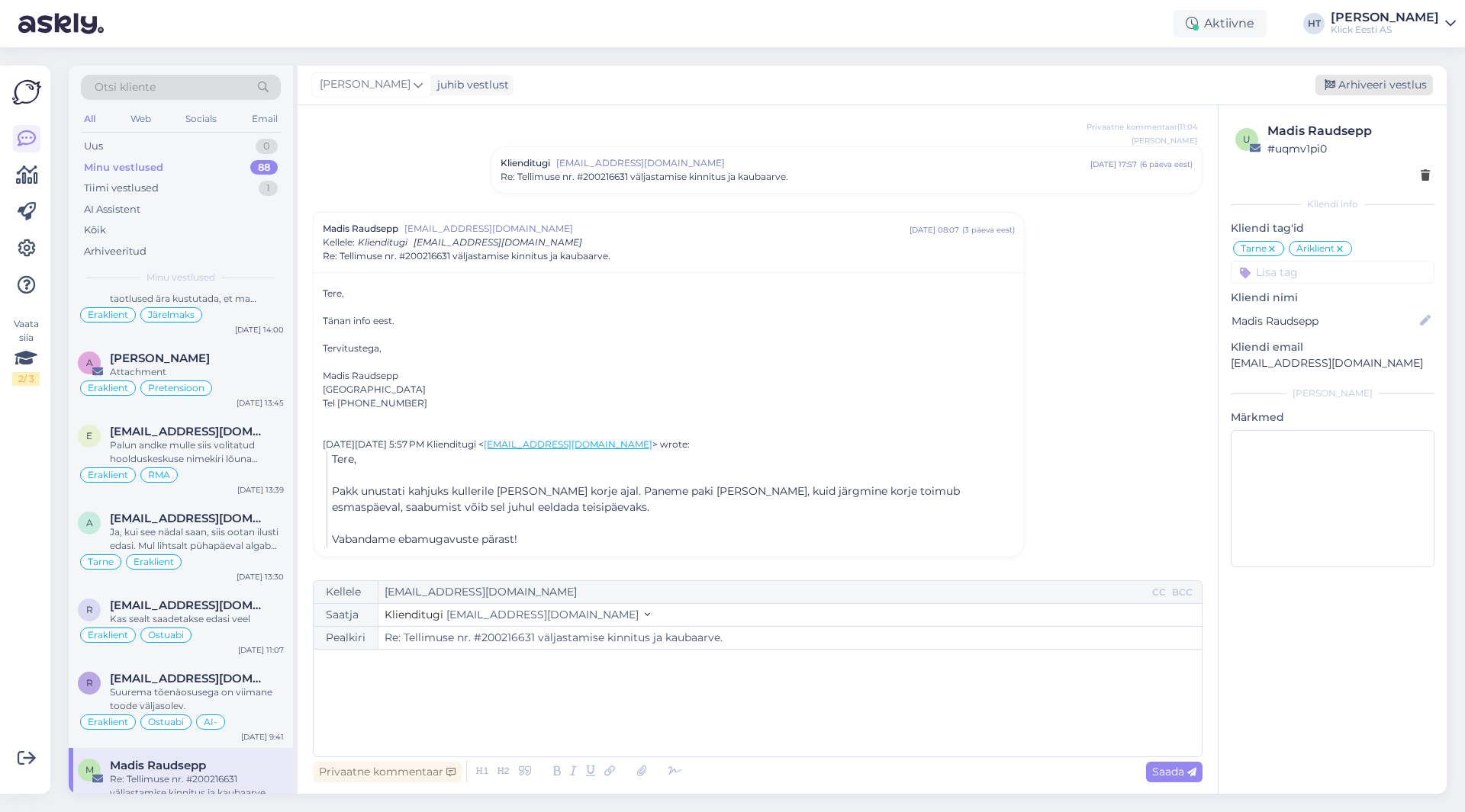
click at [1367, 79] on div "Arhiveeri vestlus" at bounding box center [1373, 84] width 118 height 20
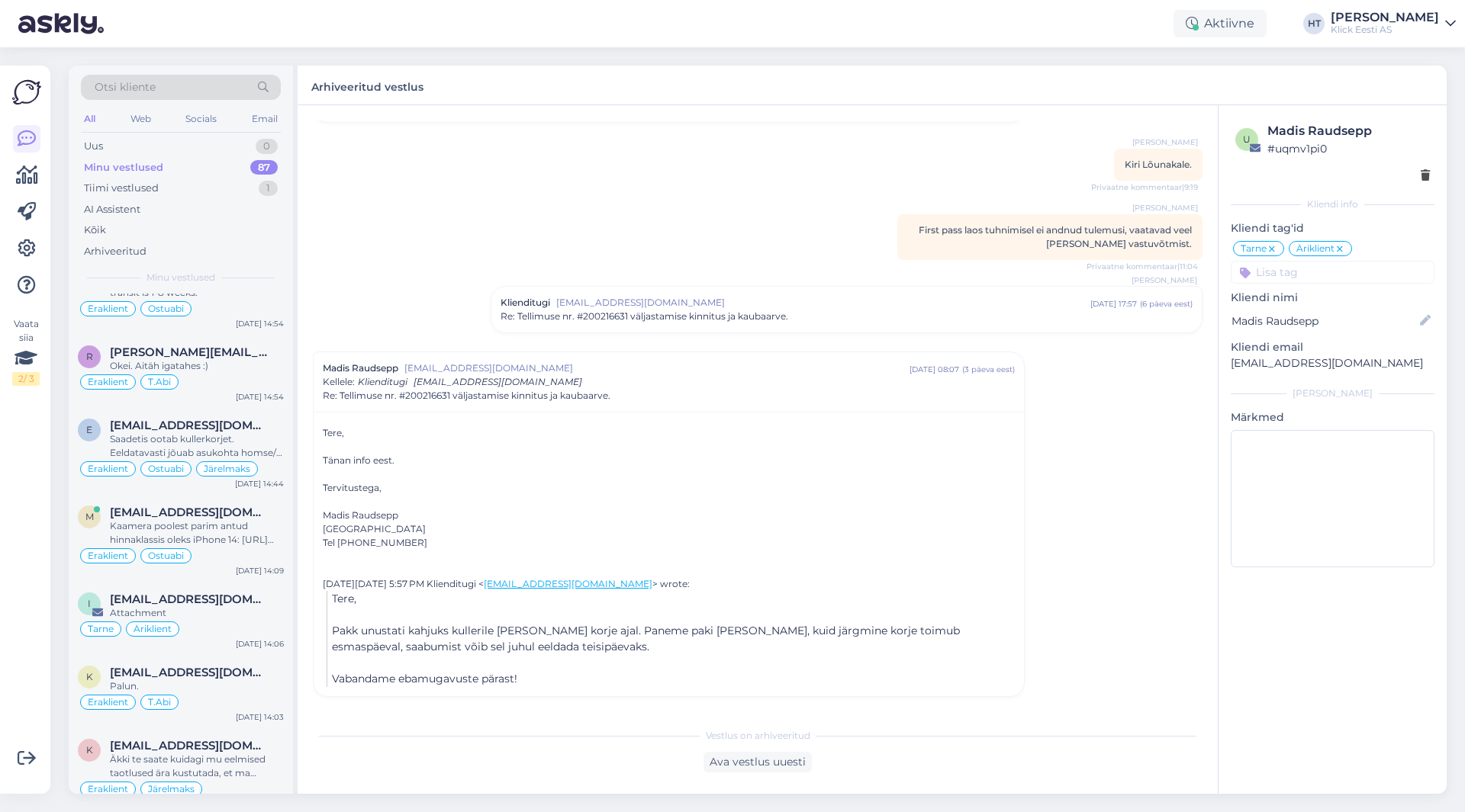
scroll to position [5373, 0]
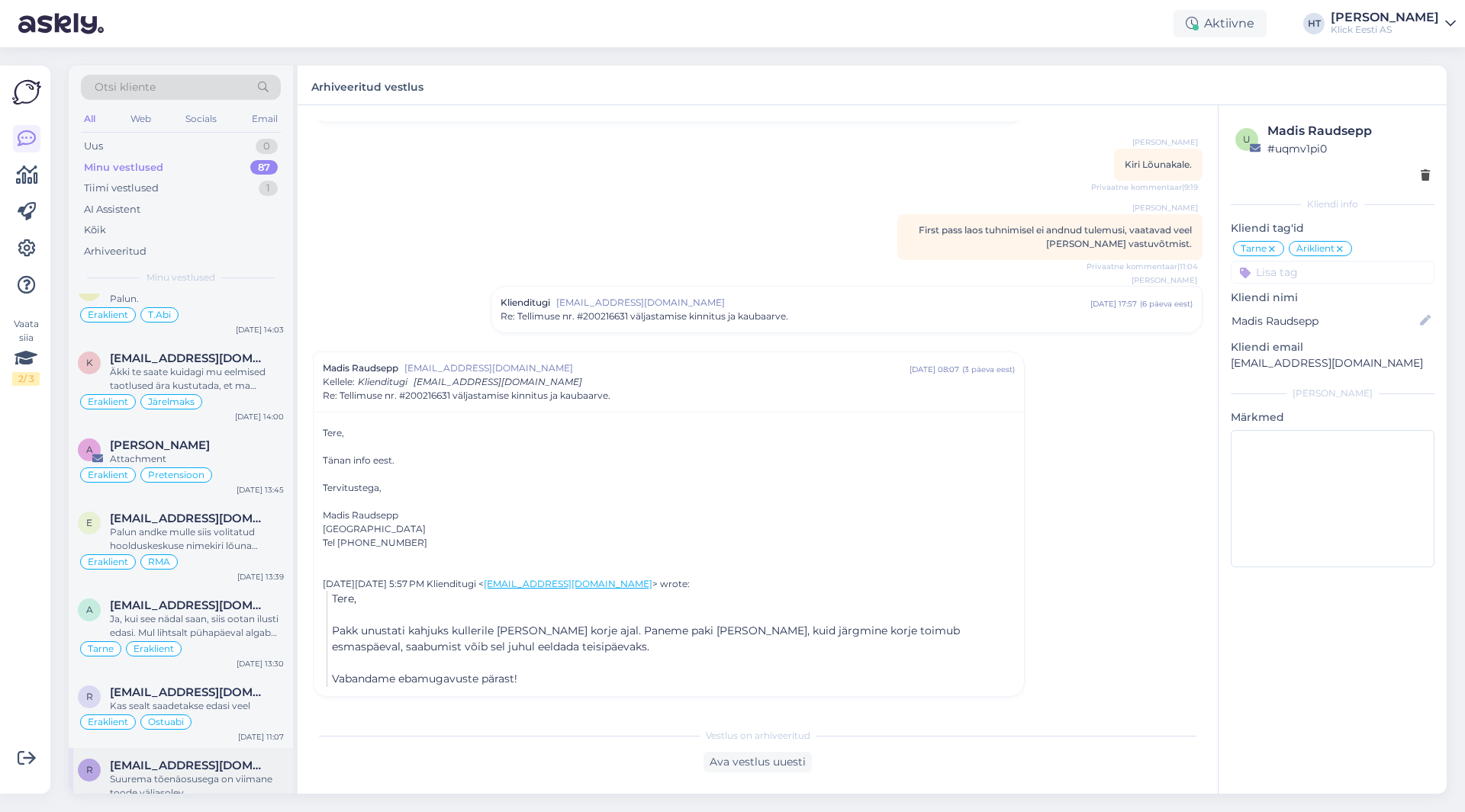
click at [207, 772] on div "Suurema tõenäosusega on viimane toode väljasolev." at bounding box center [196, 786] width 174 height 28
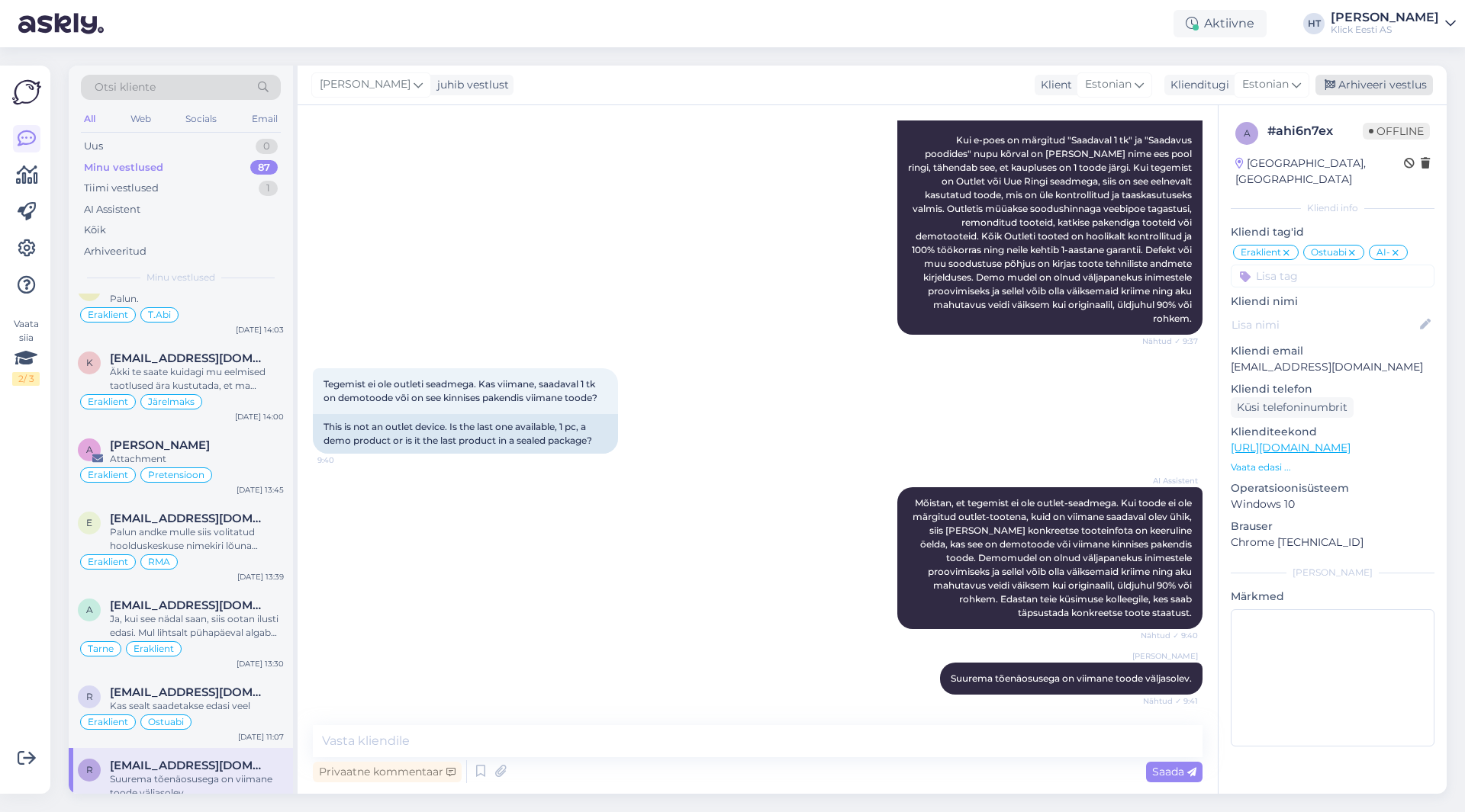
click at [1364, 85] on div "Arhiveeri vestlus" at bounding box center [1373, 84] width 118 height 20
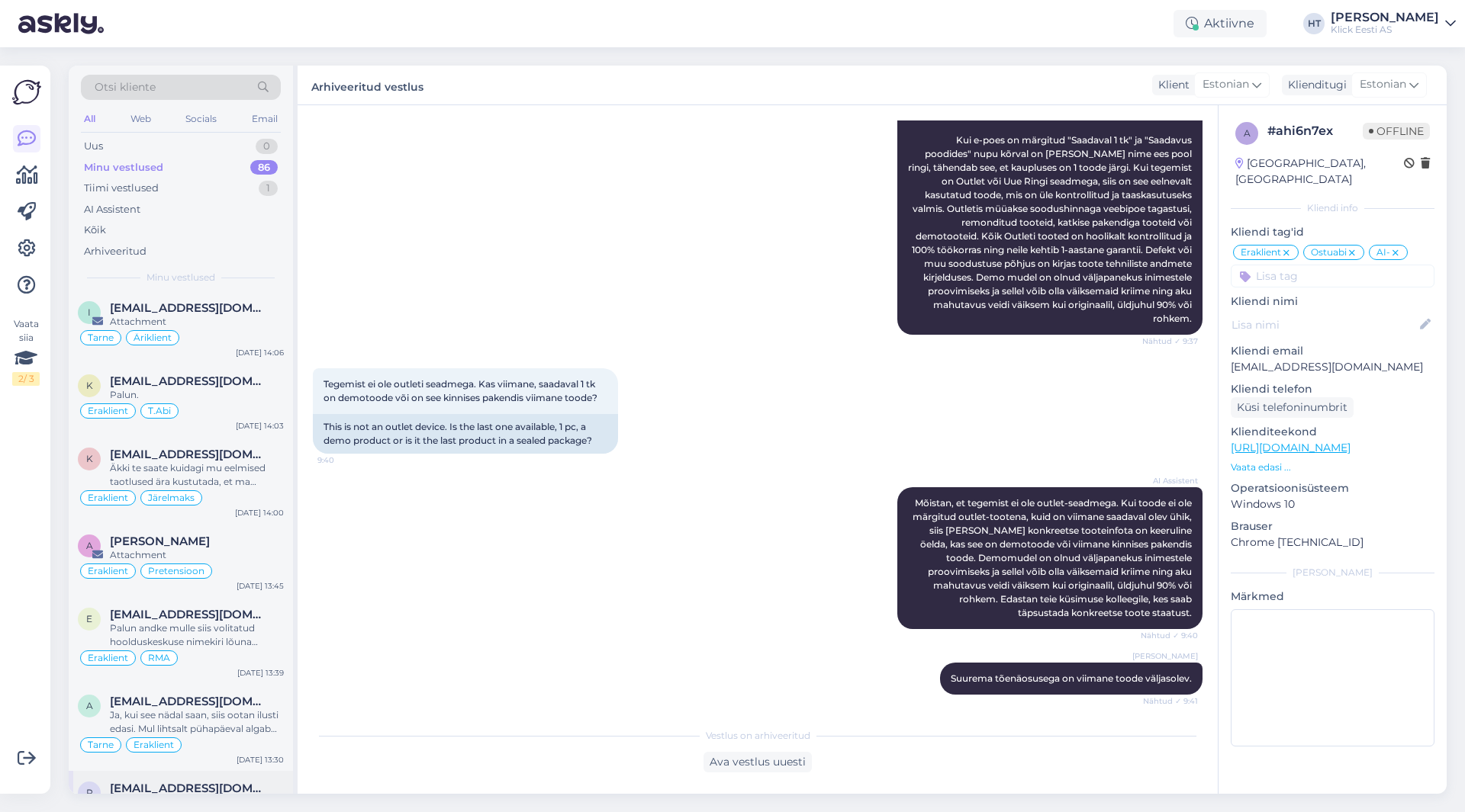
scroll to position [5287, 0]
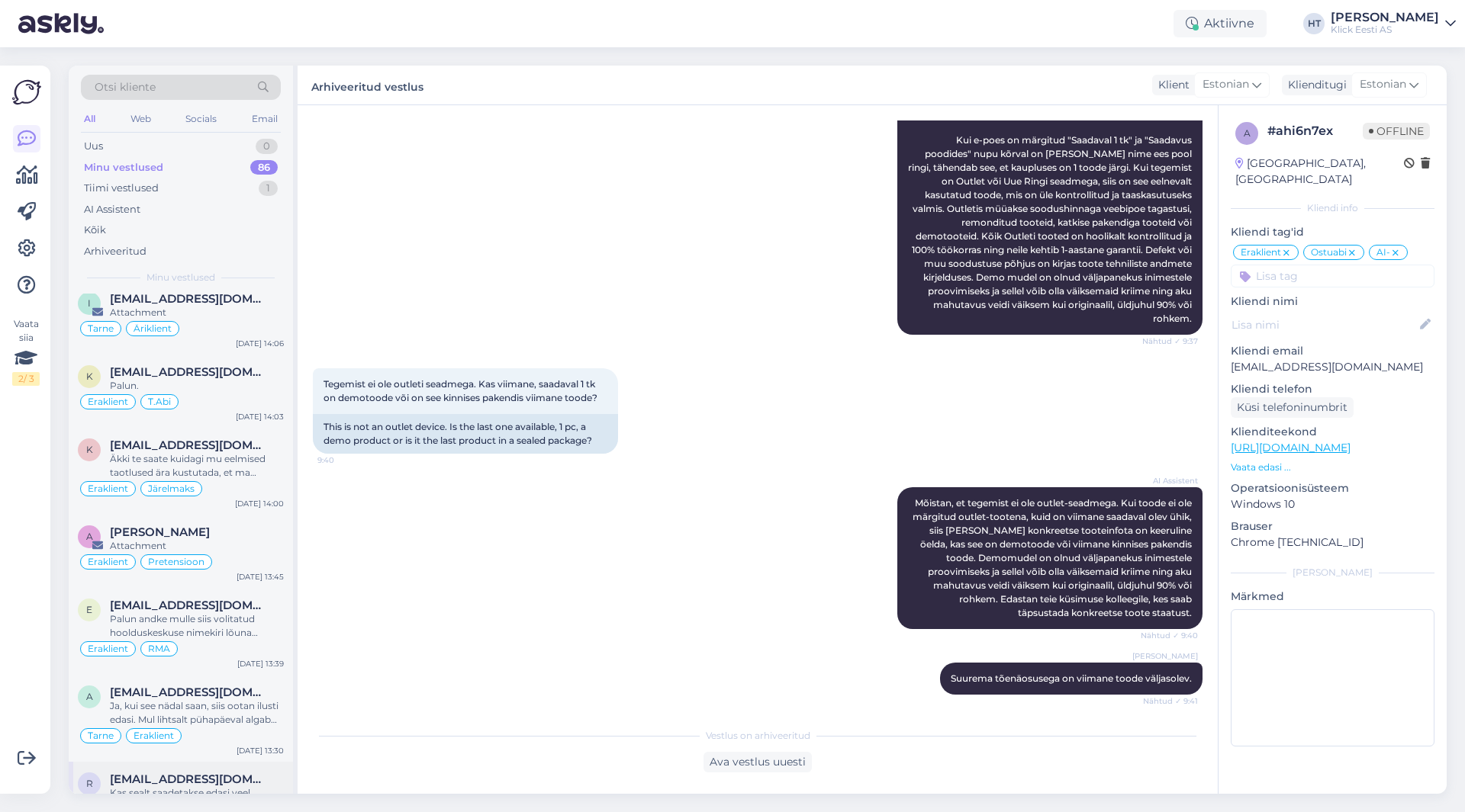
click at [193, 762] on div "r [EMAIL_ADDRESS][DOMAIN_NAME] Kas sealt saadetakse edasi veel Eraklient Ostuab…" at bounding box center [181, 798] width 224 height 73
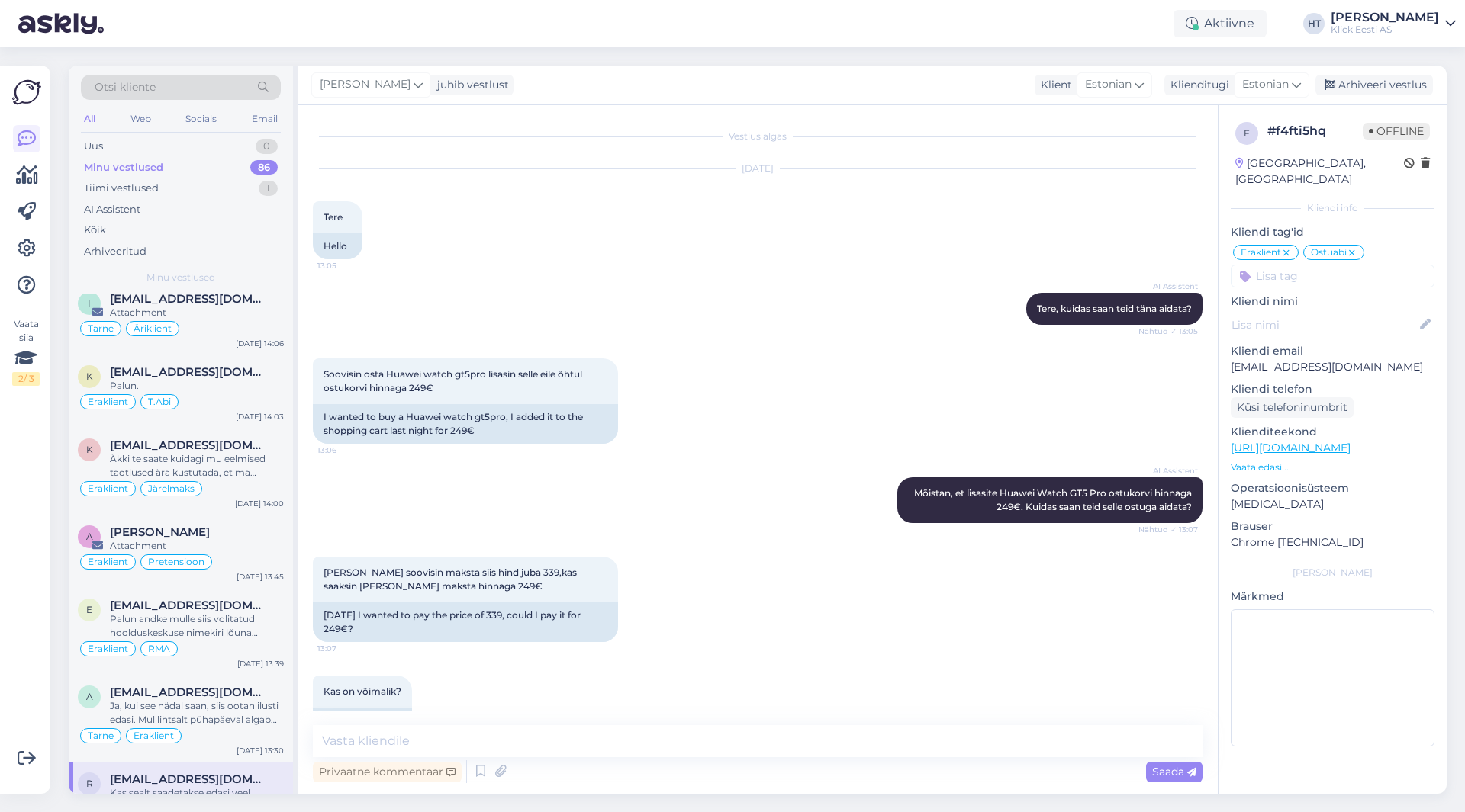
scroll to position [5028, 0]
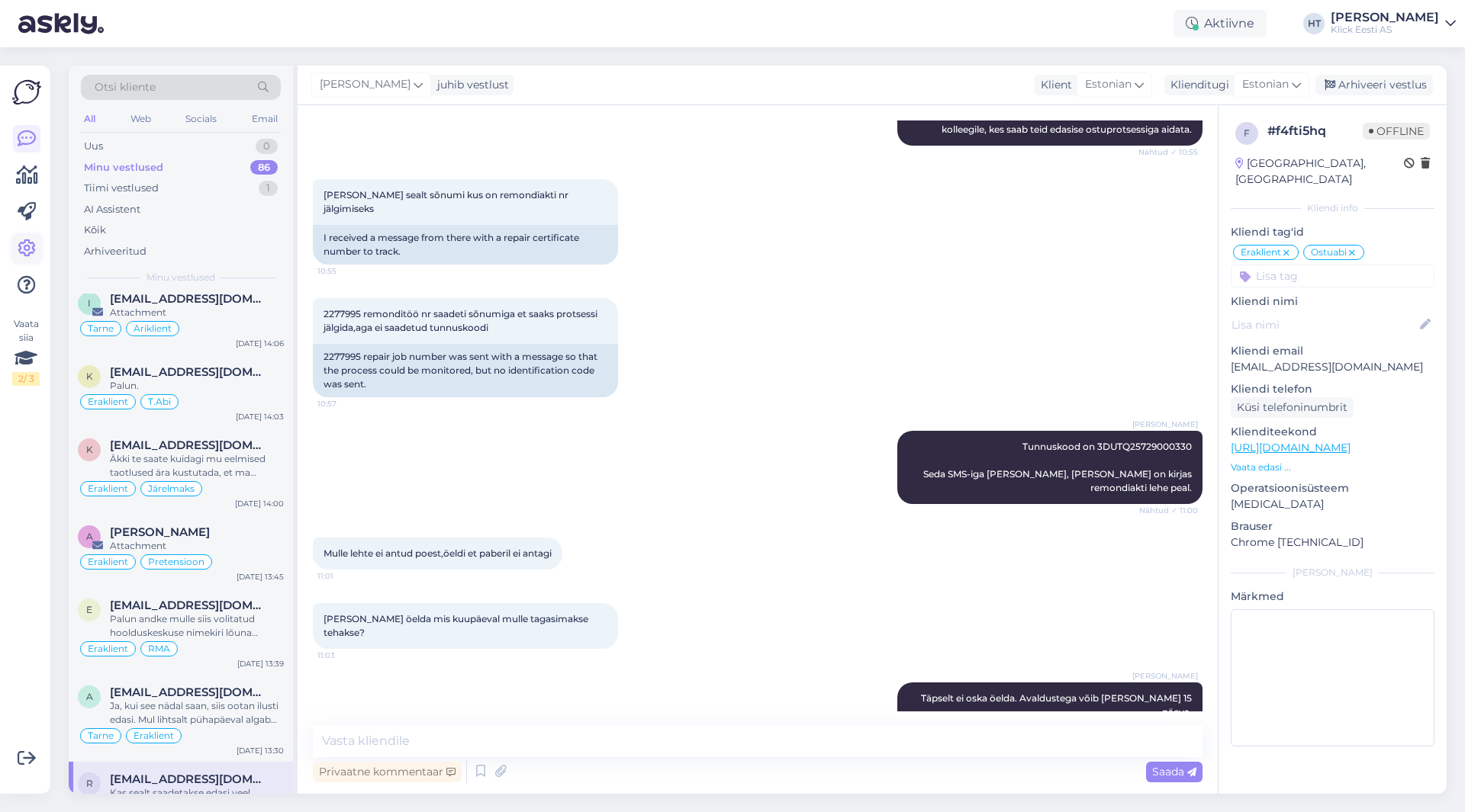
click at [32, 239] on icon at bounding box center [27, 248] width 19 height 19
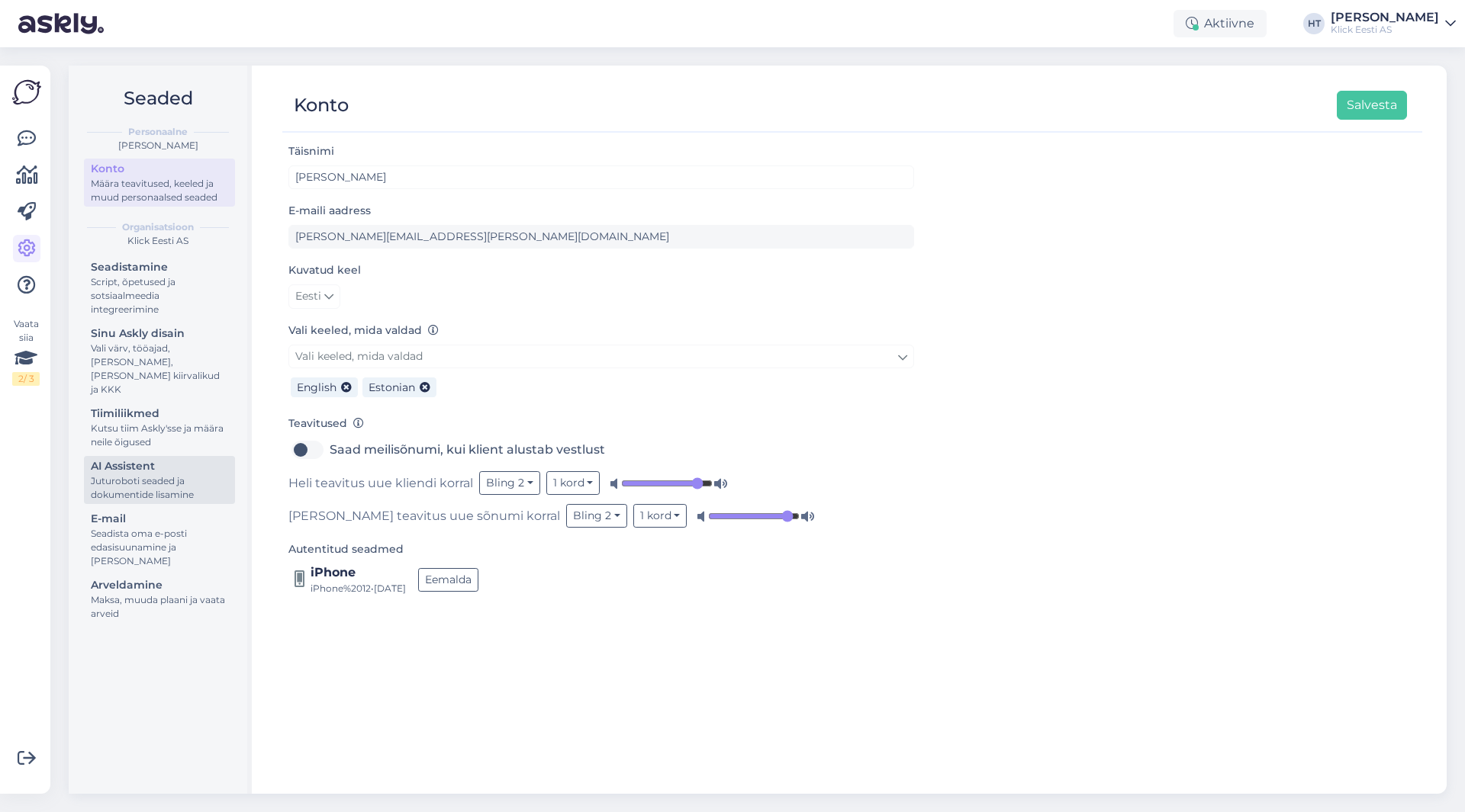
click at [172, 458] on div "AI Assistent" at bounding box center [159, 466] width 137 height 16
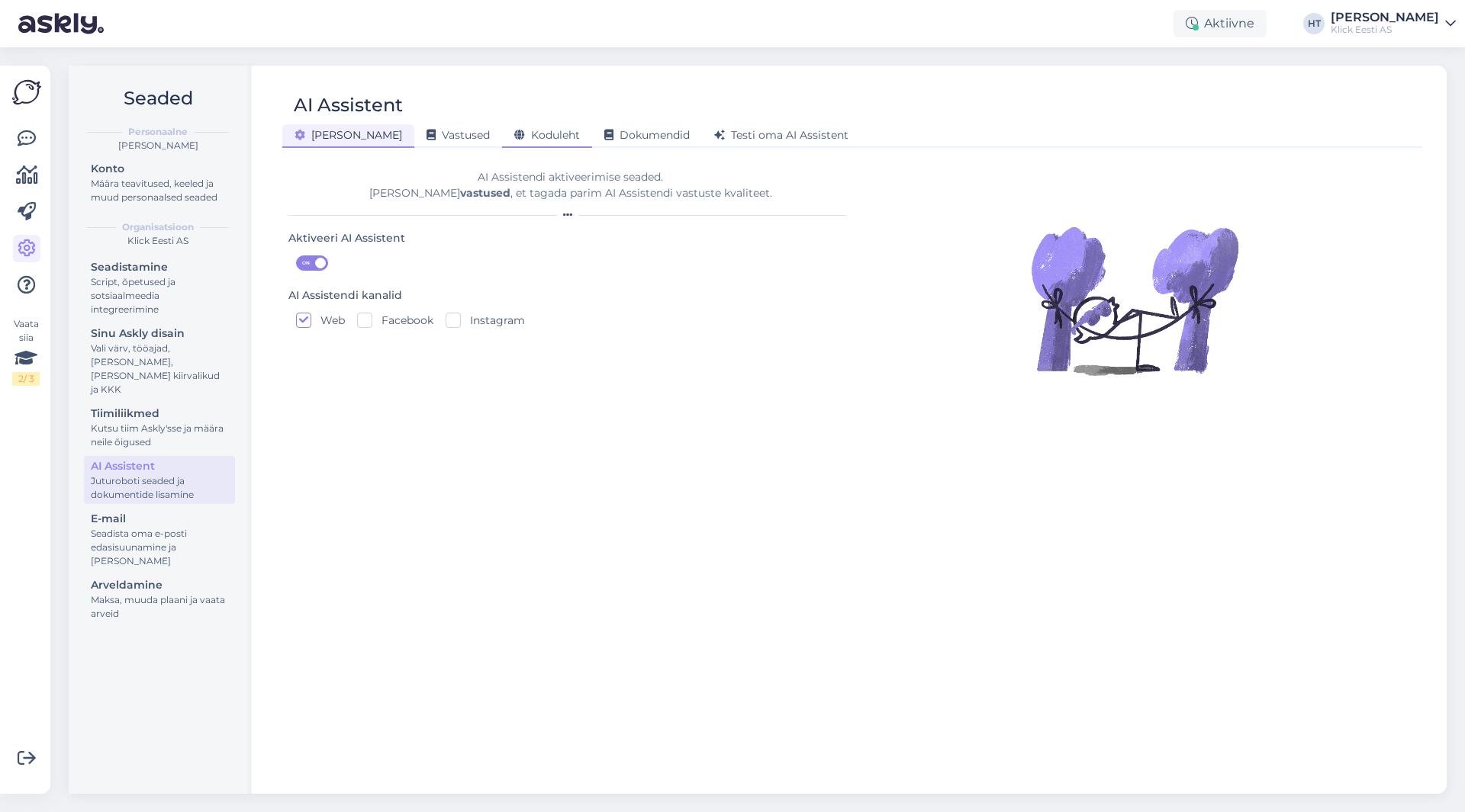
click at [523, 133] on span "Koduleht" at bounding box center [546, 135] width 66 height 14
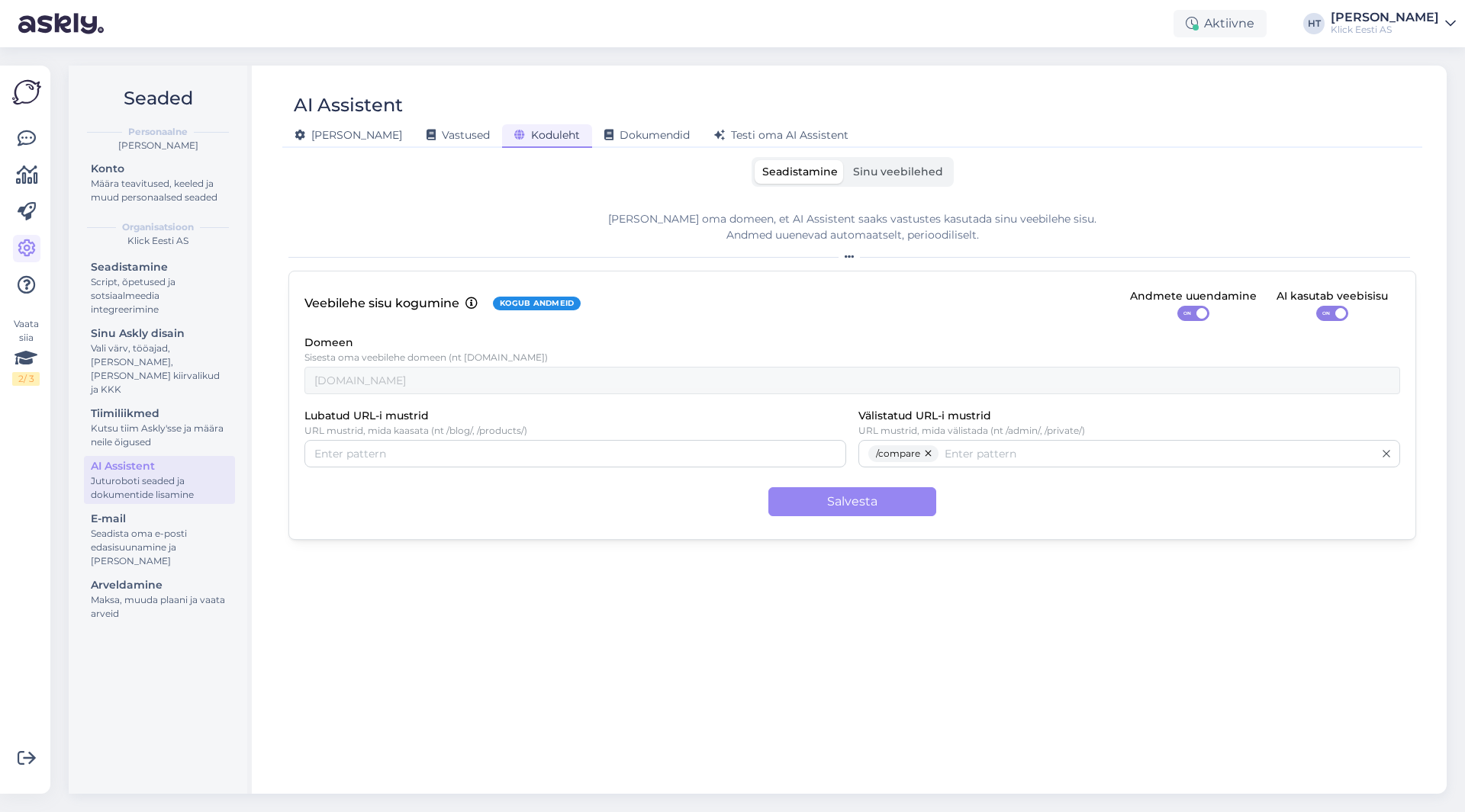
click at [465, 195] on div "Seadistamine Sinu veebilehed [PERSON_NAME] oma domeen, et AI Assistent saaks va…" at bounding box center [851, 469] width 1127 height 623
click at [187, 178] on div "Määra teavitused, keeled ja muud personaalsed seaded" at bounding box center [159, 191] width 137 height 28
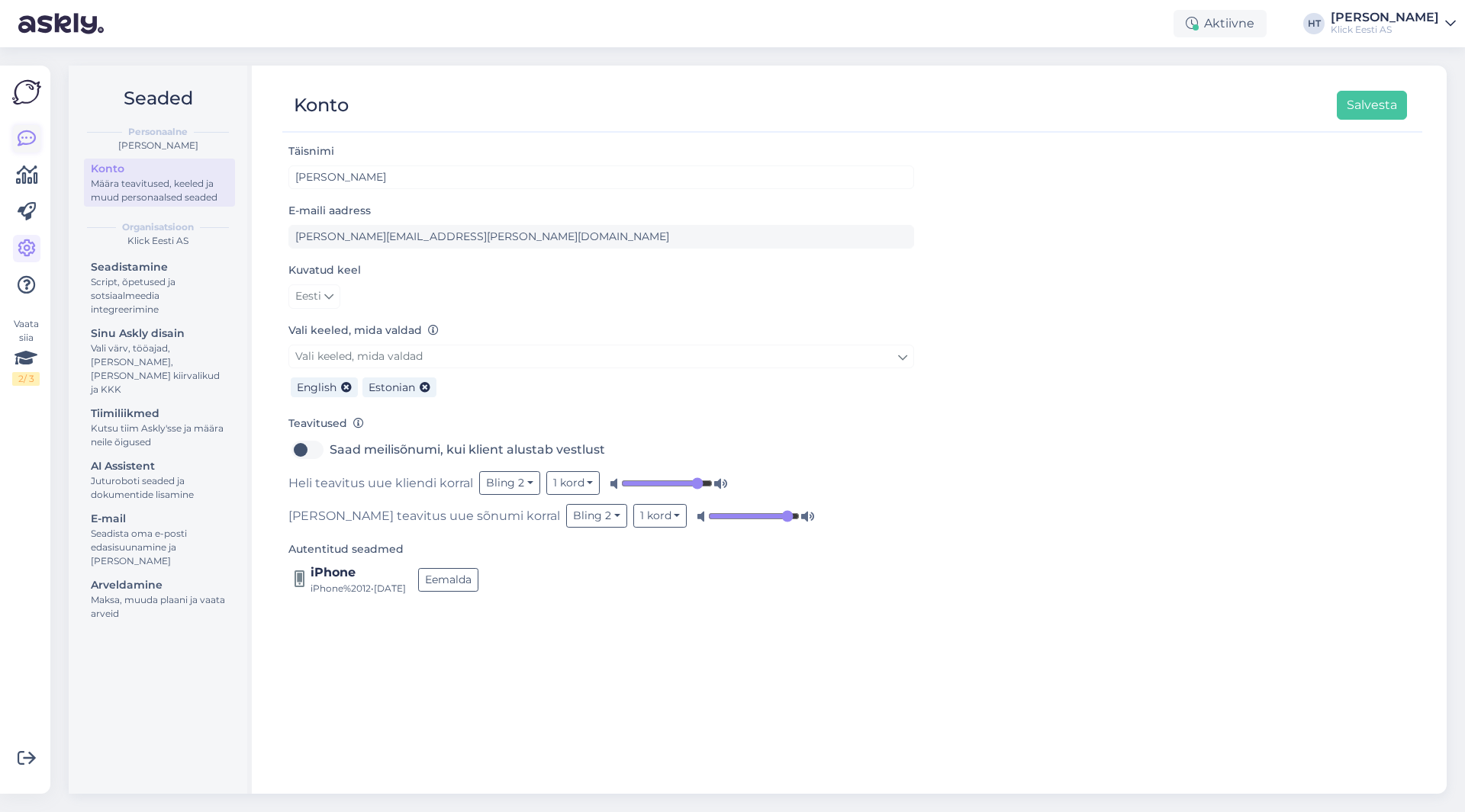
click at [21, 133] on icon at bounding box center [27, 139] width 19 height 19
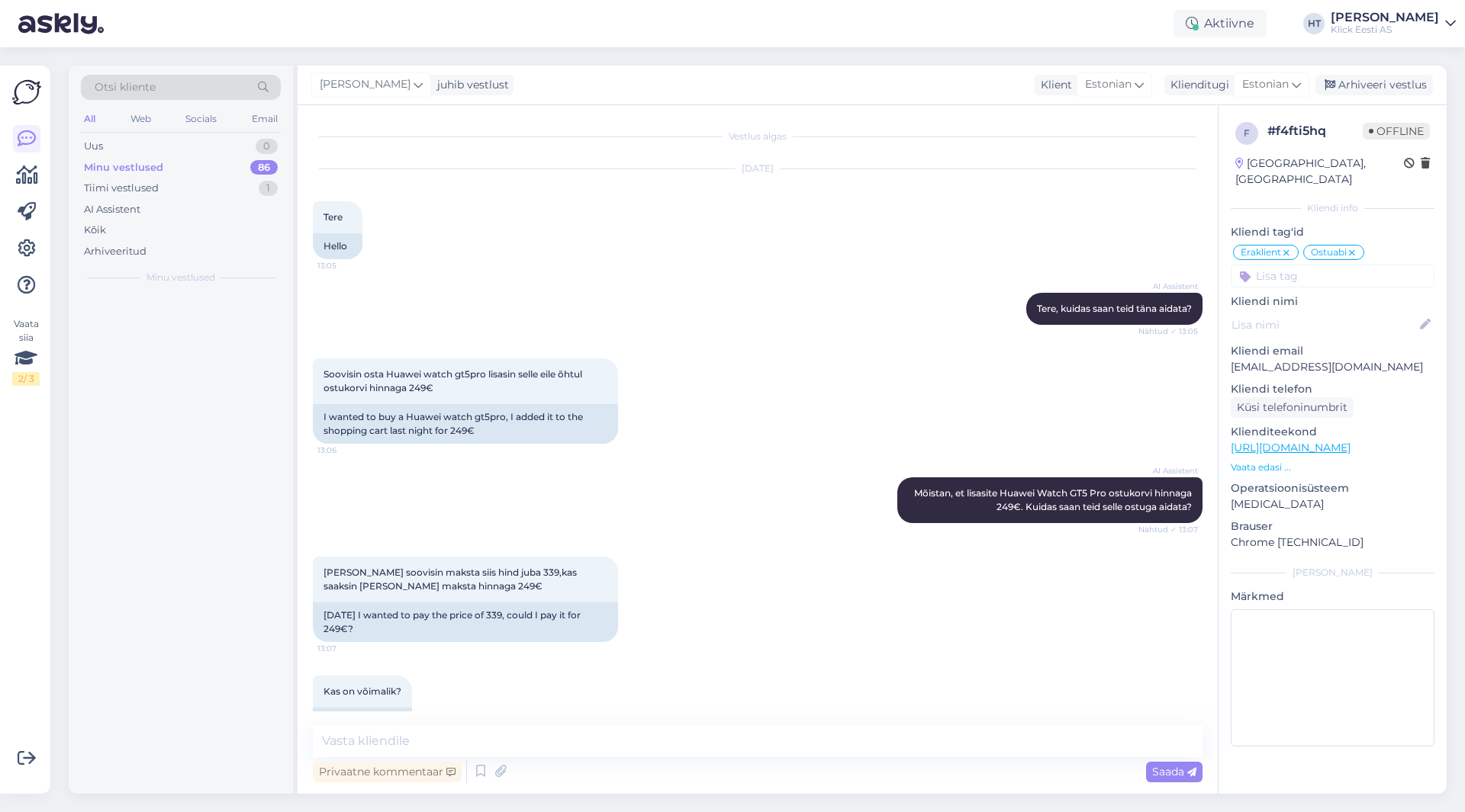
scroll to position [5028, 0]
